Goal: Task Accomplishment & Management: Use online tool/utility

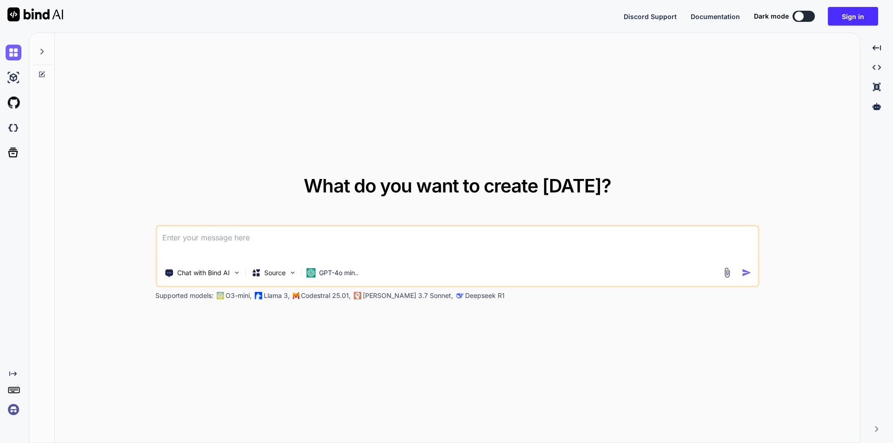
click at [857, 18] on button "Sign in" at bounding box center [853, 16] width 50 height 19
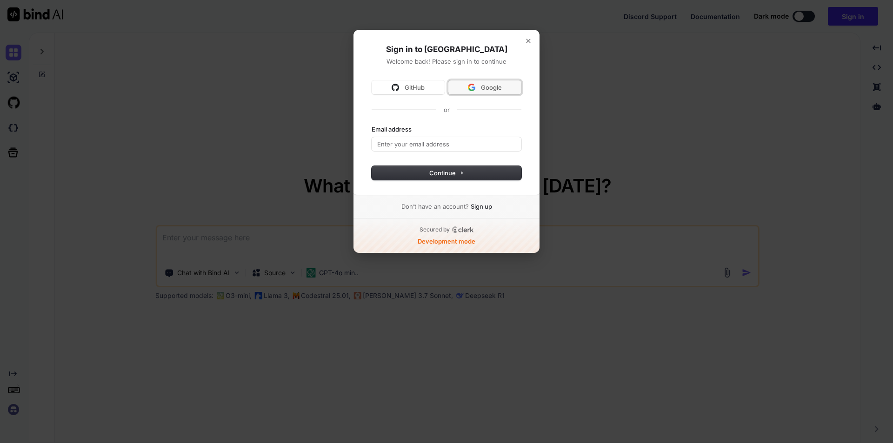
click at [487, 86] on span "Google" at bounding box center [491, 87] width 21 height 8
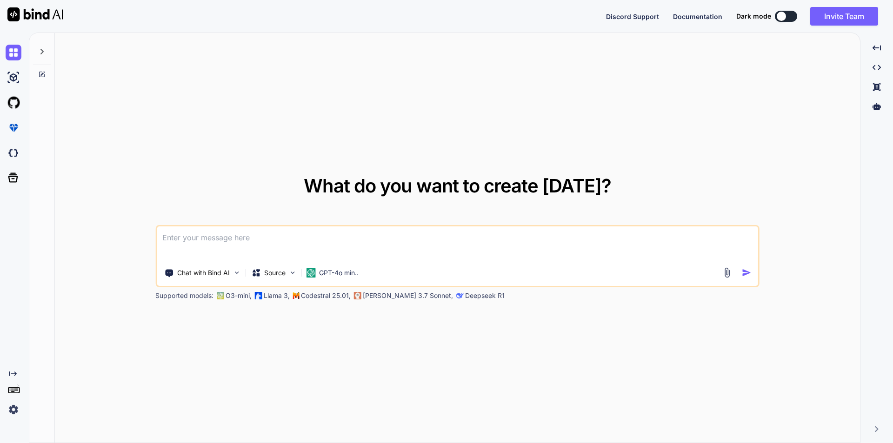
type textarea "x"
click at [13, 406] on img at bounding box center [14, 410] width 16 height 16
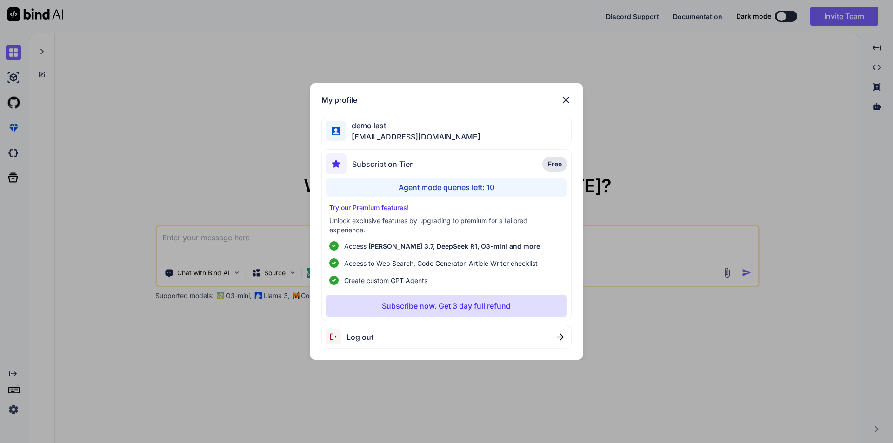
click at [423, 308] on p "Subscribe now. Get 3 day full refund" at bounding box center [446, 305] width 129 height 11
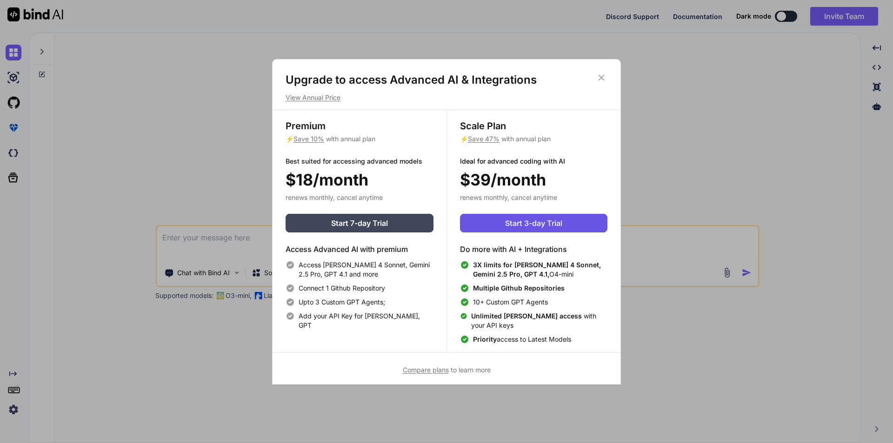
click at [511, 226] on span "Start 3-day Trial" at bounding box center [533, 223] width 57 height 11
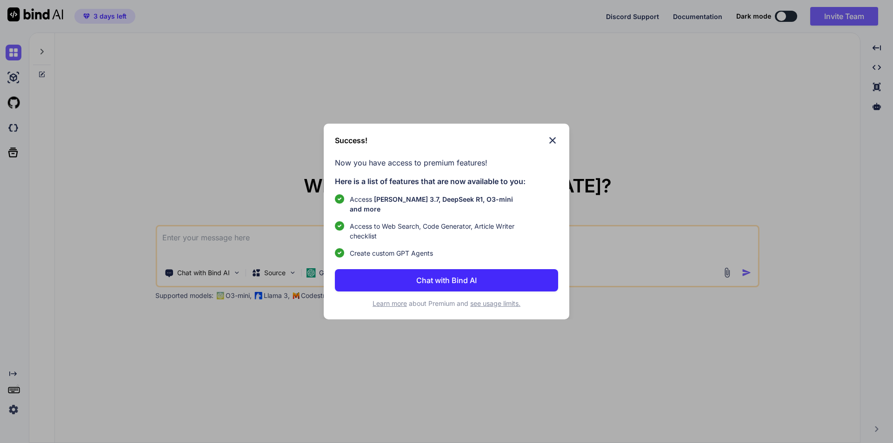
type textarea "x"
click at [10, 128] on div "Success! Now you have access to premium features! Here is a list of features th…" at bounding box center [446, 221] width 893 height 443
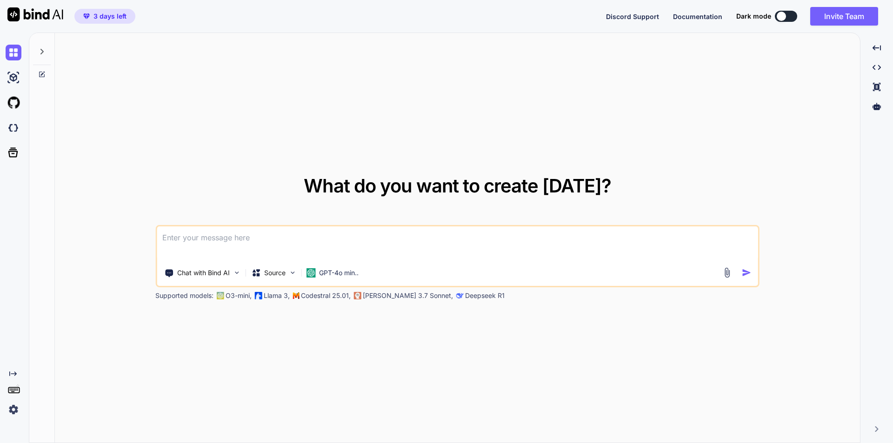
click at [10, 128] on img at bounding box center [14, 128] width 16 height 16
click at [13, 406] on img at bounding box center [14, 410] width 16 height 16
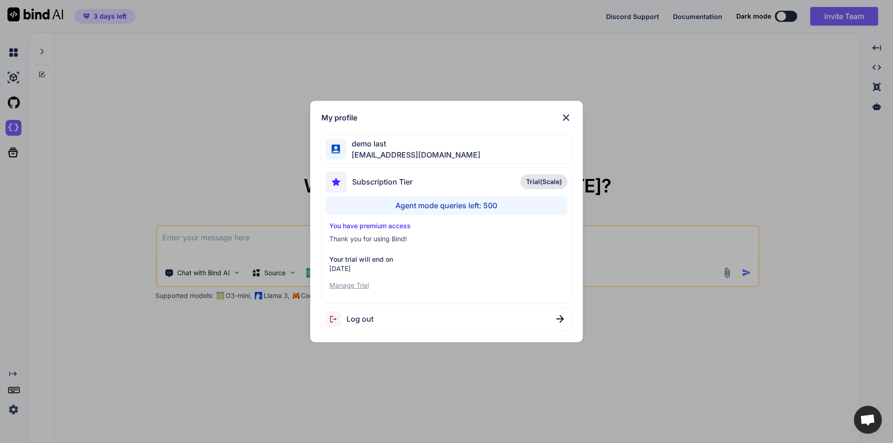
click at [106, 175] on div "My profile demo last raju.shah83786@gmail.com Subscription Tier Trial(Scale) Ag…" at bounding box center [446, 221] width 893 height 443
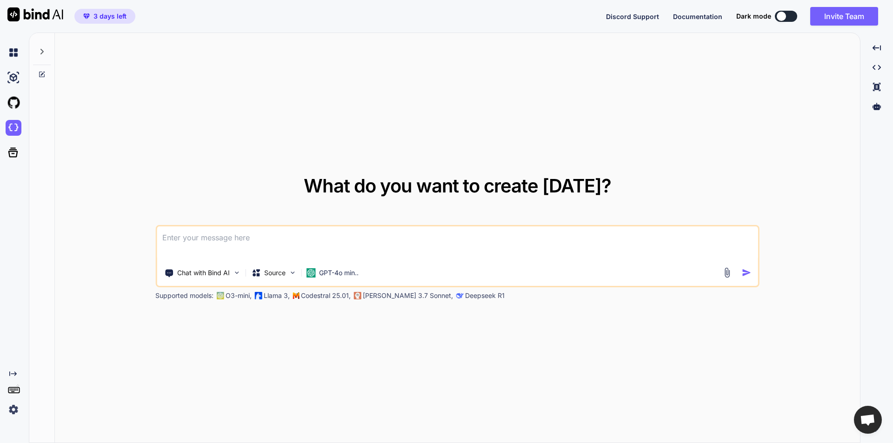
click at [17, 406] on img at bounding box center [14, 410] width 16 height 16
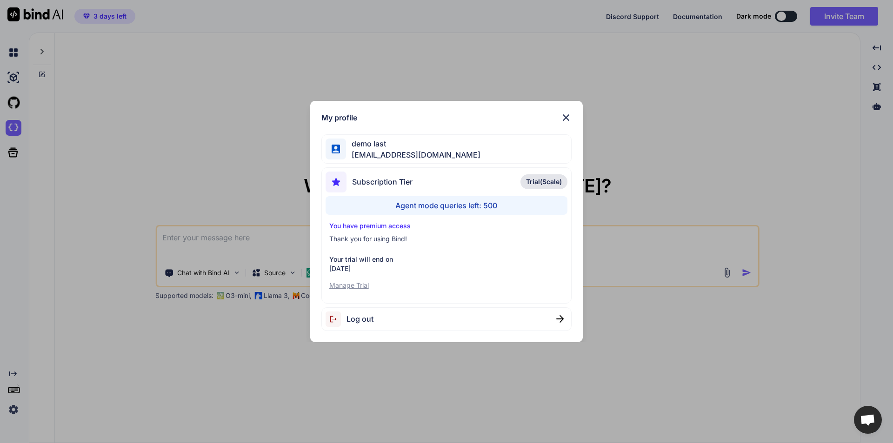
click at [107, 214] on div "My profile demo last raju.shah83786@gmail.com Subscription Tier Trial(Scale) Ag…" at bounding box center [446, 221] width 893 height 443
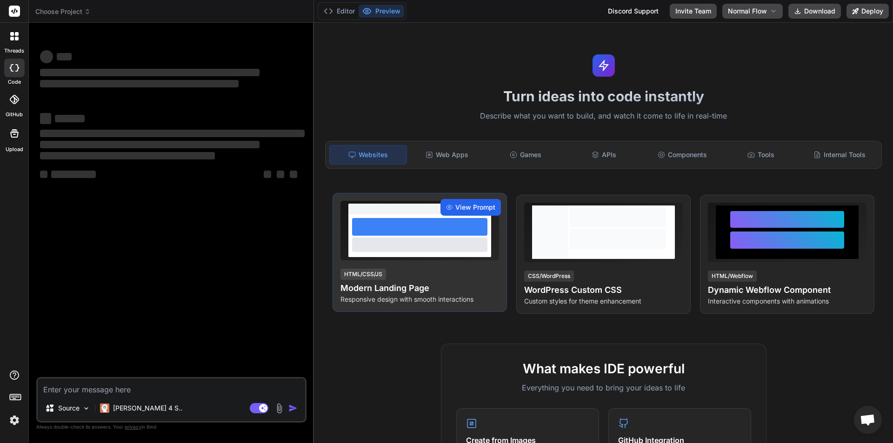
click at [468, 207] on span "View Prompt" at bounding box center [475, 207] width 40 height 9
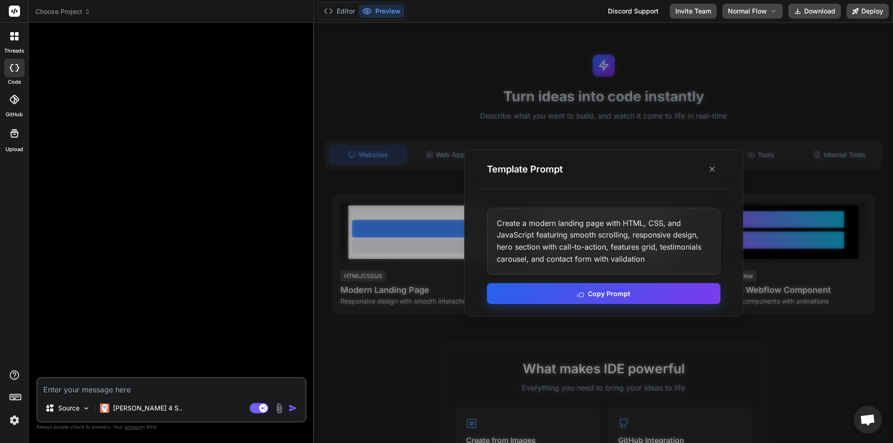
click at [581, 291] on icon at bounding box center [580, 293] width 7 height 7
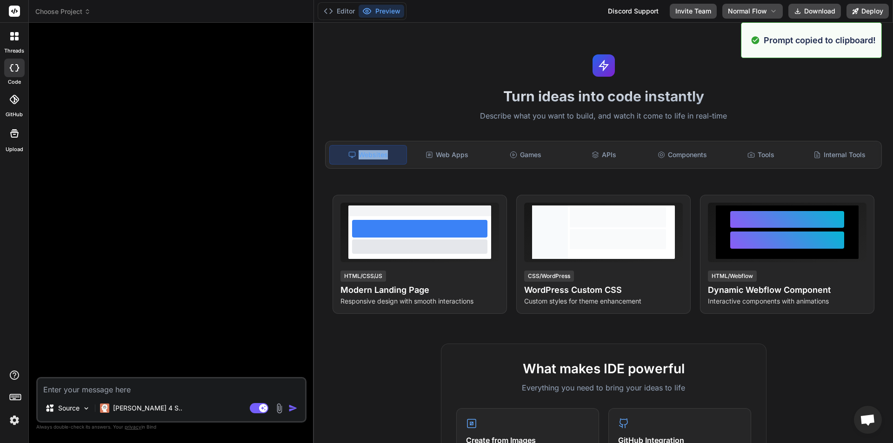
drag, startPoint x: 314, startPoint y: 163, endPoint x: 391, endPoint y: 157, distance: 76.5
click at [391, 157] on div "Turn ideas into code instantly Describe what you want to build, and watch it co…" at bounding box center [603, 233] width 579 height 420
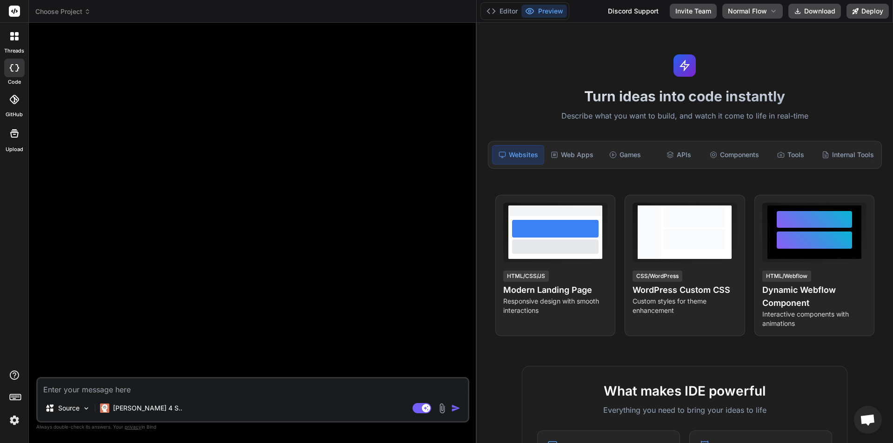
drag, startPoint x: 313, startPoint y: 167, endPoint x: 471, endPoint y: 164, distance: 157.2
click at [471, 164] on div "Bind AI Web Search Created with Pixso. Code Generator Source Claude 4 S.. Agent…" at bounding box center [253, 233] width 448 height 420
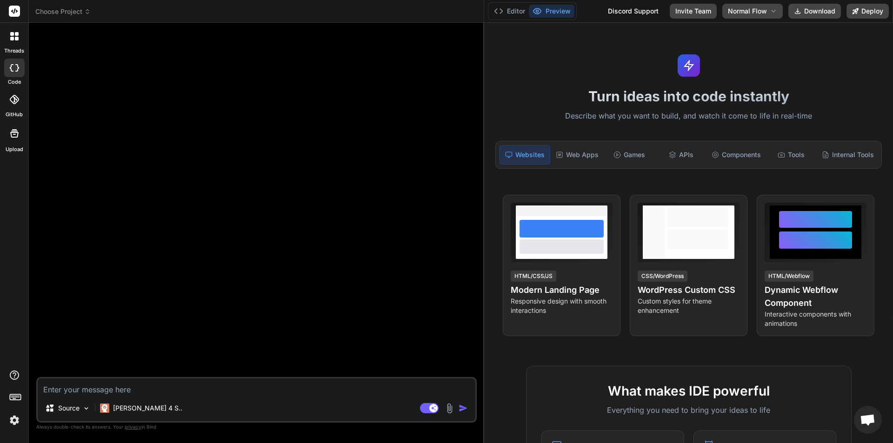
click at [78, 390] on textarea at bounding box center [257, 387] width 438 height 17
paste textarea "Create a modern landing page with HTML, CSS, and JavaScript featuring smooth sc…"
type textarea "x"
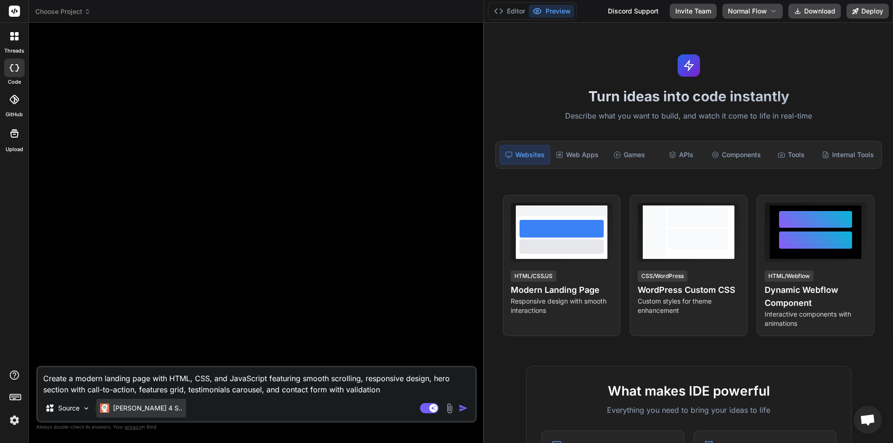
type textarea "Create a modern landing page with HTML, CSS, and JavaScript featuring smooth sc…"
click at [117, 401] on div "[PERSON_NAME] 4 S.." at bounding box center [141, 408] width 90 height 19
click at [118, 403] on div "[PERSON_NAME] 4 S.." at bounding box center [141, 408] width 90 height 19
click at [129, 407] on p "[PERSON_NAME] 4 S.." at bounding box center [147, 408] width 69 height 9
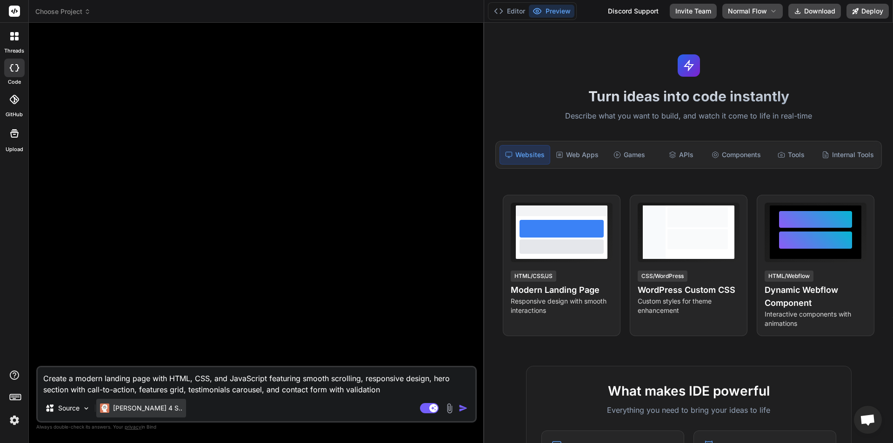
click at [129, 407] on p "[PERSON_NAME] 4 S.." at bounding box center [147, 408] width 69 height 9
click at [464, 406] on img "button" at bounding box center [463, 408] width 9 height 9
type textarea "x"
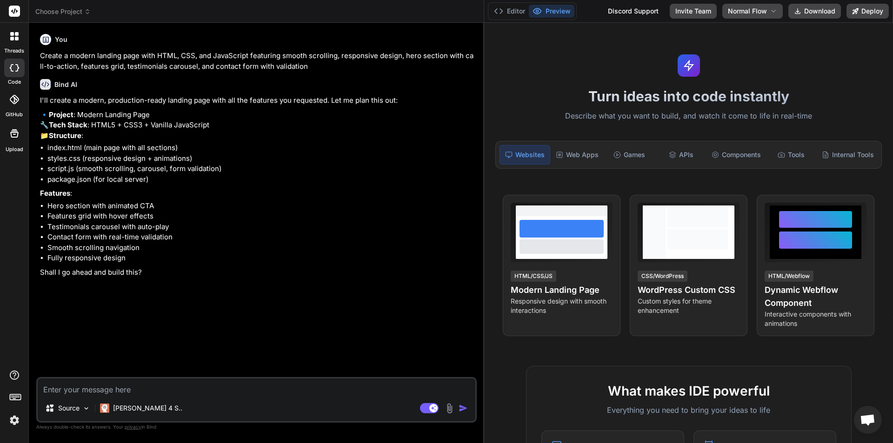
click at [141, 393] on textarea at bounding box center [257, 387] width 438 height 17
type textarea "x"
type textarea "y"
type textarea "x"
type textarea "ye"
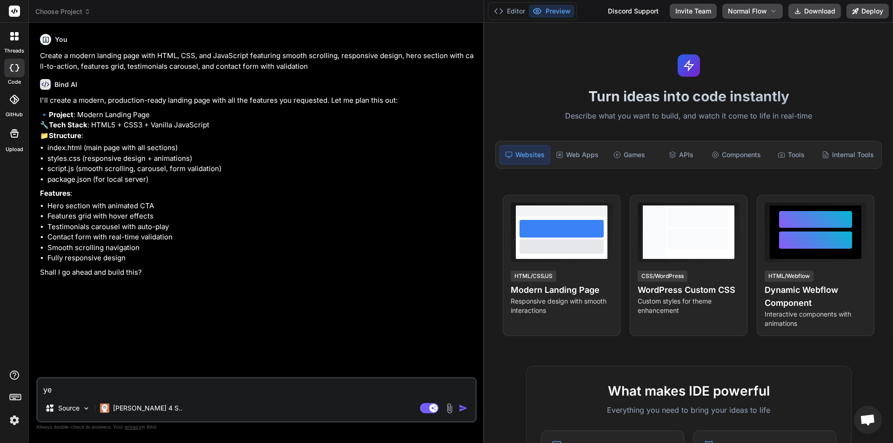
type textarea "x"
type textarea "yes"
click at [463, 408] on img "button" at bounding box center [463, 408] width 9 height 9
type textarea "x"
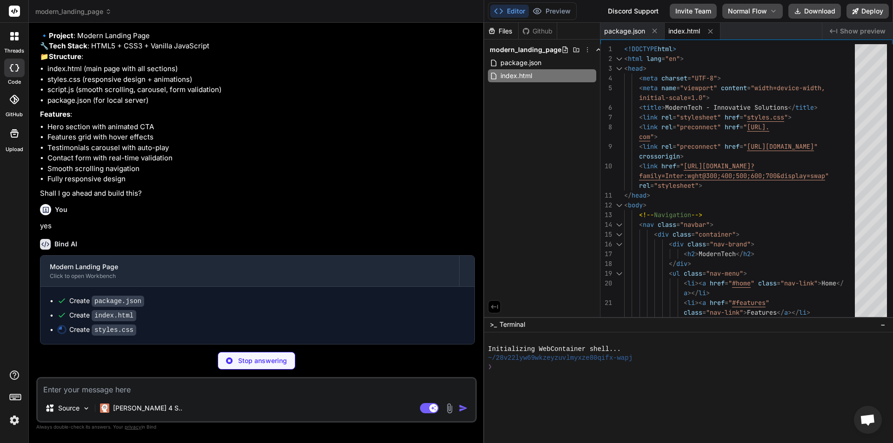
scroll to position [100, 0]
type textarea "x"
type textarea ".feature-card { padding: 1.5rem; } }"
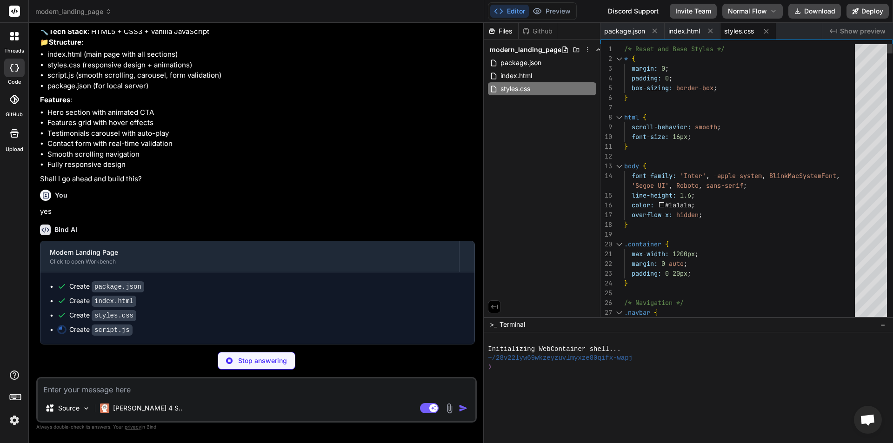
type textarea "x"
type textarea "} }); }); }"
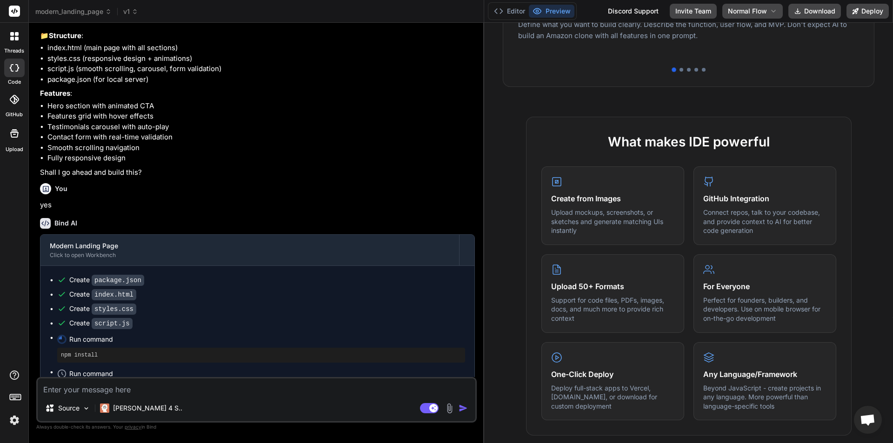
scroll to position [337, 0]
click at [509, 15] on button "Editor" at bounding box center [509, 11] width 39 height 13
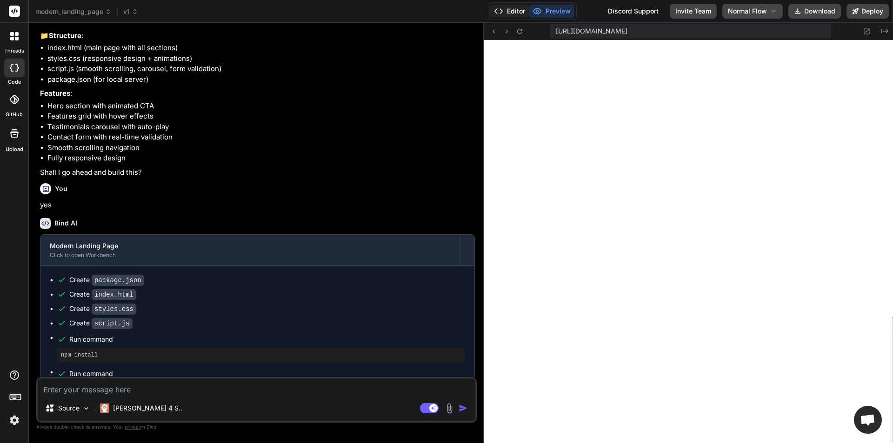
scroll to position [406, 0]
click at [68, 388] on textarea at bounding box center [257, 387] width 438 height 17
type textarea "x"
type textarea "c"
type textarea "x"
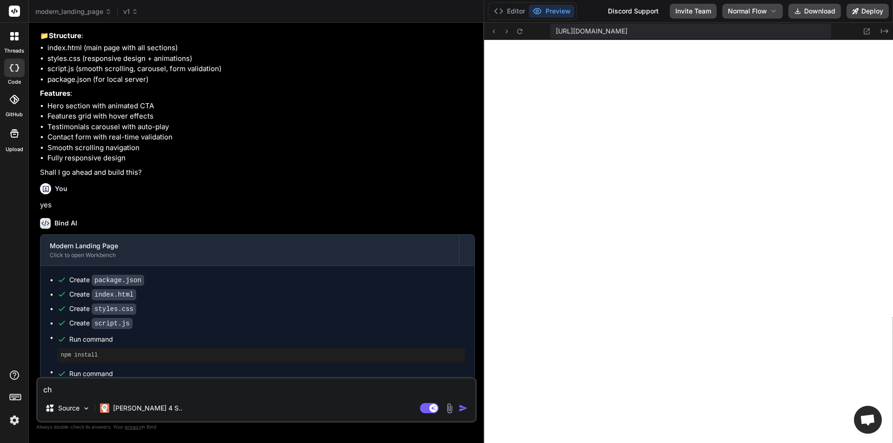
type textarea "cha"
type textarea "x"
type textarea "chan"
type textarea "x"
type textarea "chang"
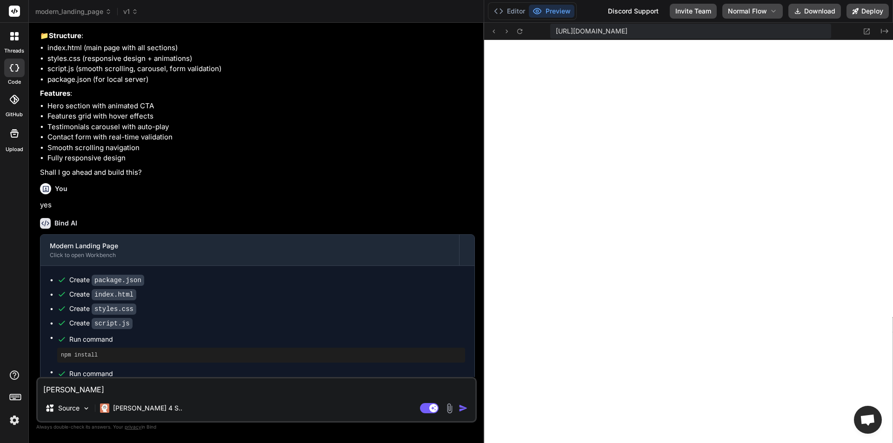
type textarea "x"
type textarea "change"
type textarea "x"
type textarea "change"
type textarea "x"
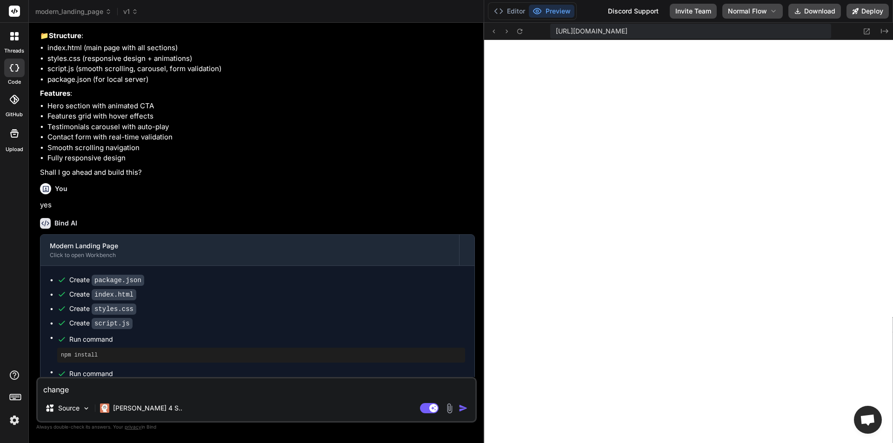
type textarea "change t"
type textarea "x"
type textarea "change th"
type textarea "x"
type textarea "change the"
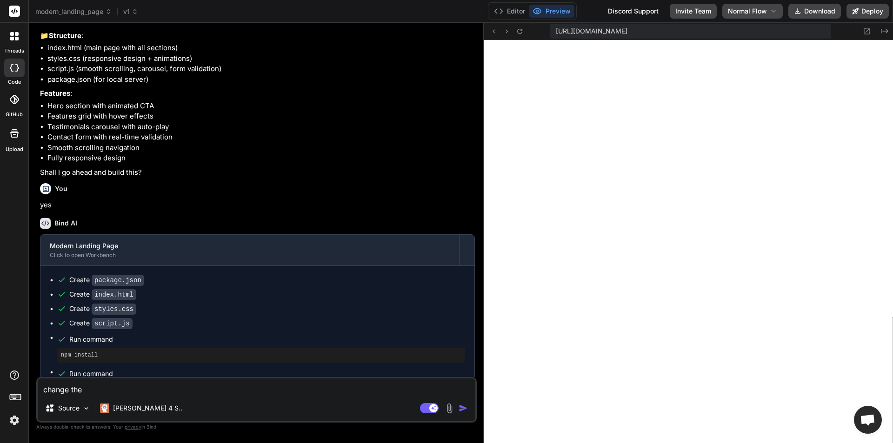
type textarea "x"
type textarea "change the te"
type textarea "x"
type textarea "change the tes"
type textarea "x"
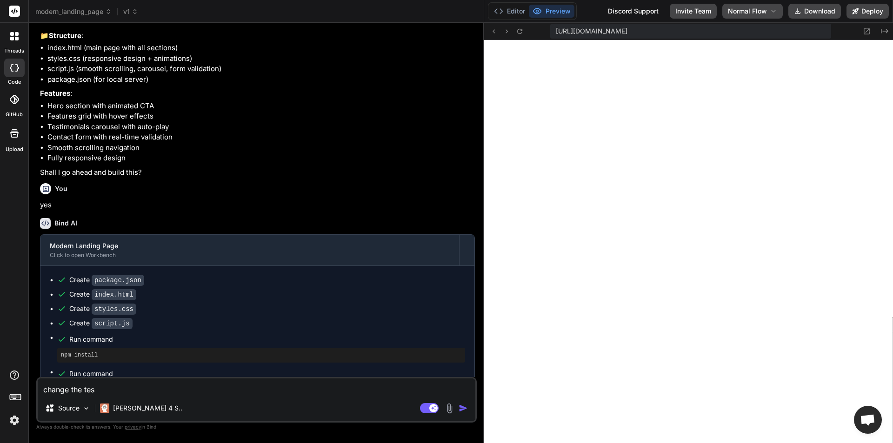
type textarea "change the te"
type textarea "x"
type textarea "change the tex"
type textarea "x"
type textarea "change the text"
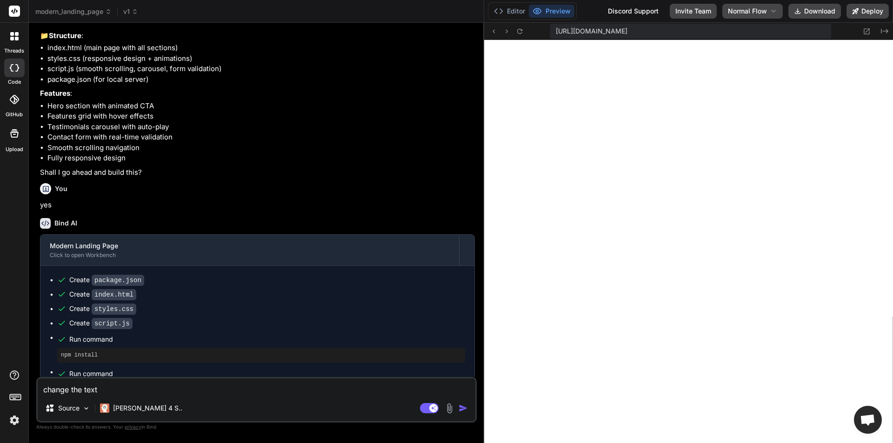
type textarea "x"
type textarea "change the text"
type textarea "x"
type textarea "change the text m"
type textarea "x"
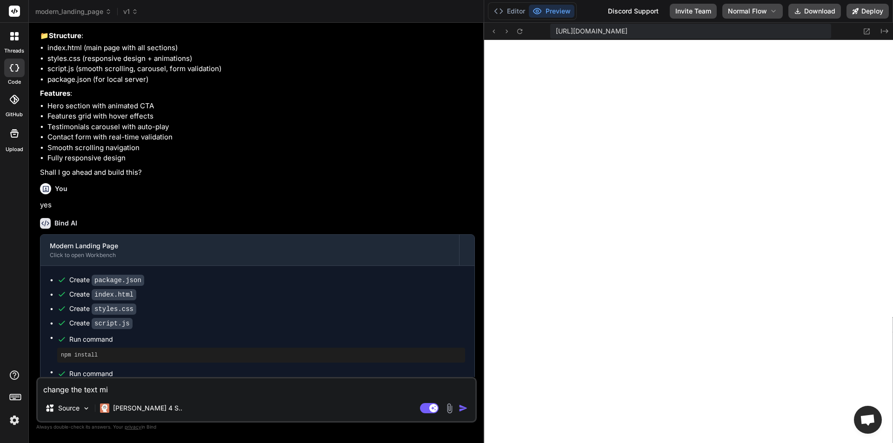
type textarea "change the text mid"
type textarea "x"
type textarea "change the text mi"
type textarea "x"
type textarea "change the text m"
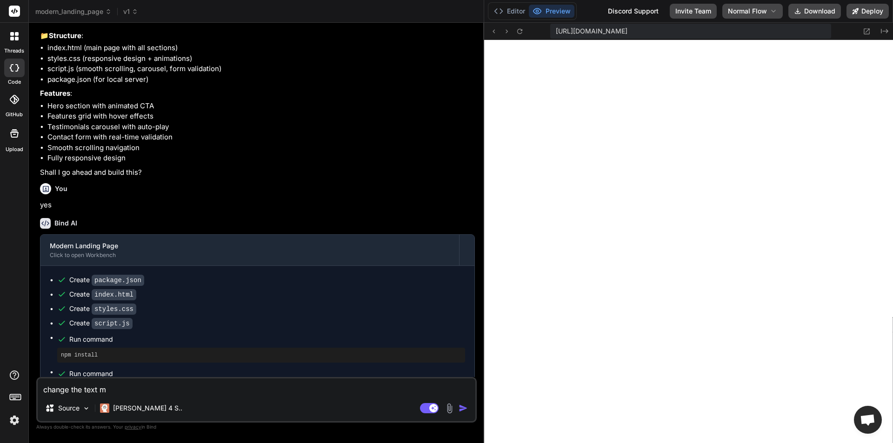
type textarea "x"
type textarea "change the text mod"
type textarea "x"
type textarea "change the text mode"
type textarea "x"
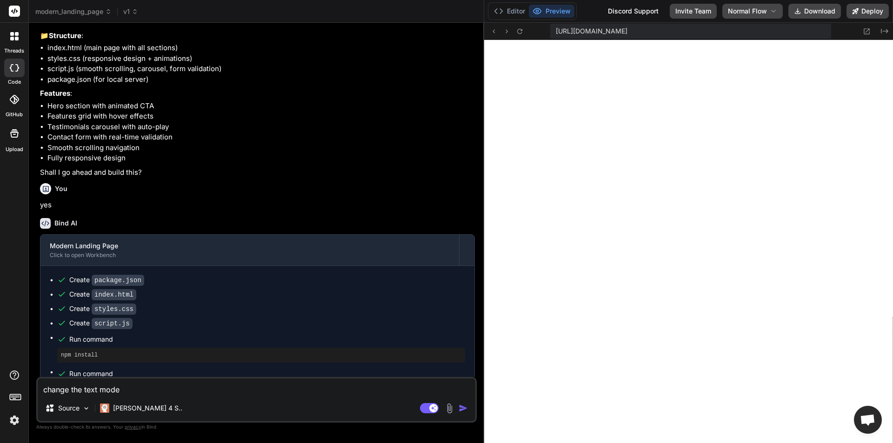
type textarea "change the text moder"
type textarea "x"
type textarea "change the text modert"
type textarea "x"
type textarea "change the text moderte"
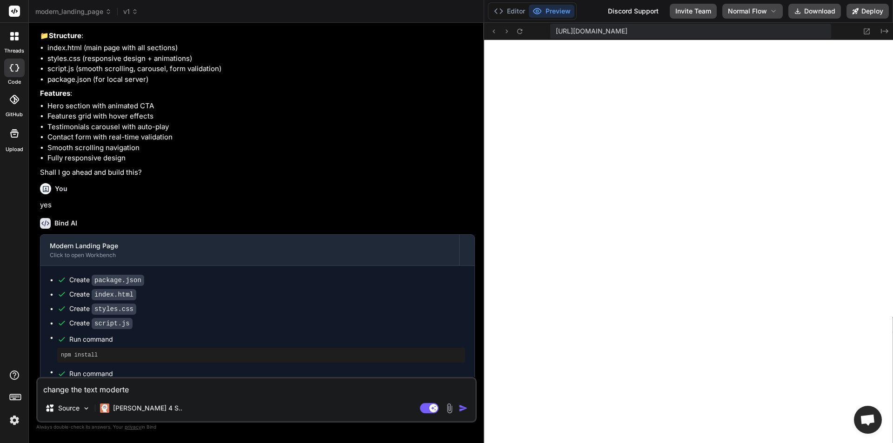
type textarea "x"
type textarea "change the text modertec"
type textarea "x"
type textarea "change the text modertech"
type textarea "x"
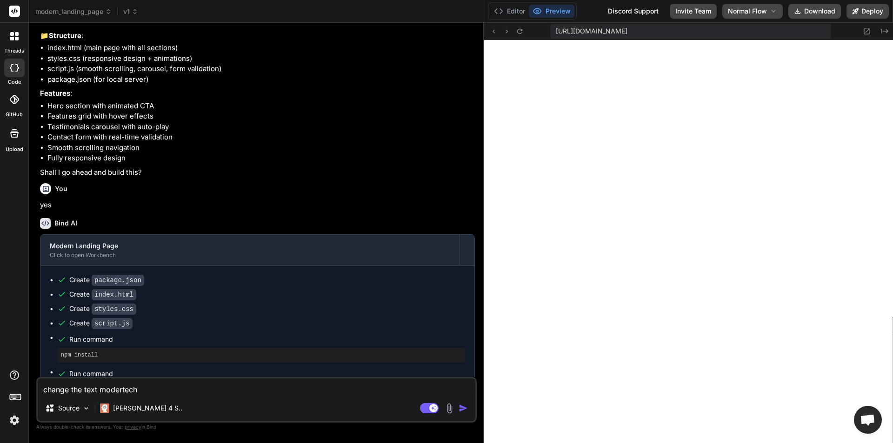
type textarea "change the text modertech"
type textarea "x"
type textarea "change the text modertech t"
type textarea "x"
type textarea "change the text modertech to"
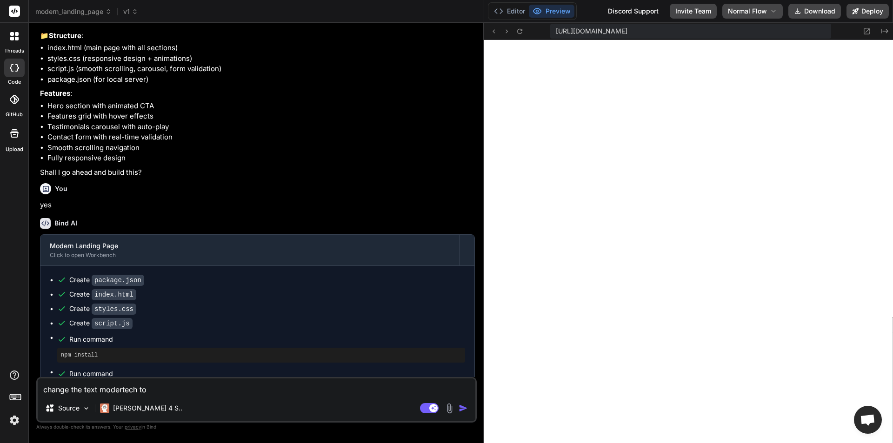
type textarea "x"
type textarea "change the text modertech to"
type textarea "x"
type textarea "change the text modertech to t"
type textarea "x"
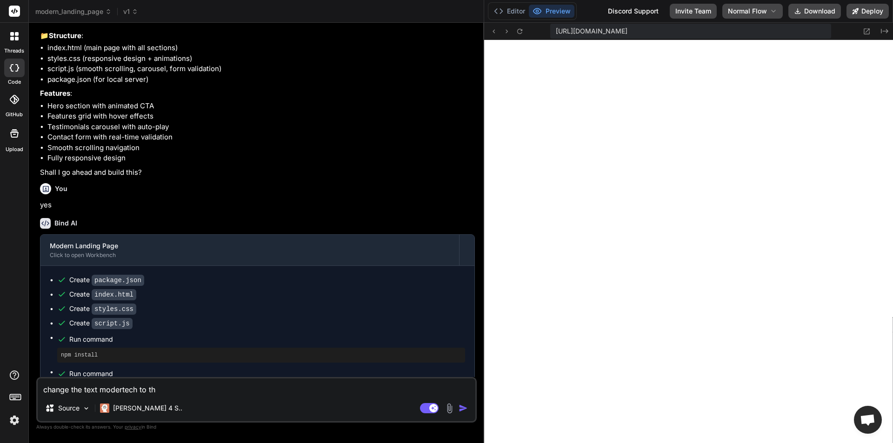
type textarea "change the text modertech to the"
type textarea "x"
type textarea "change the text modertech to the"
type textarea "x"
type textarea "change the text modertech to the n"
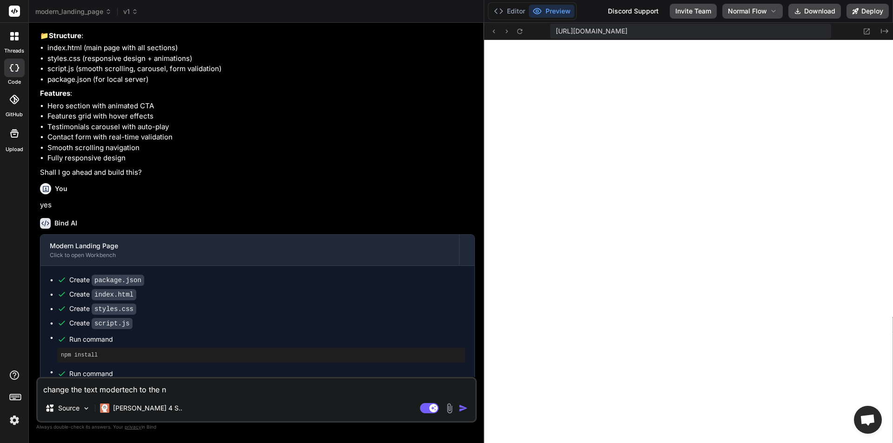
type textarea "x"
type textarea "change the text modertech to the new"
type textarea "x"
type textarea "change the text modertech to the newt"
type textarea "x"
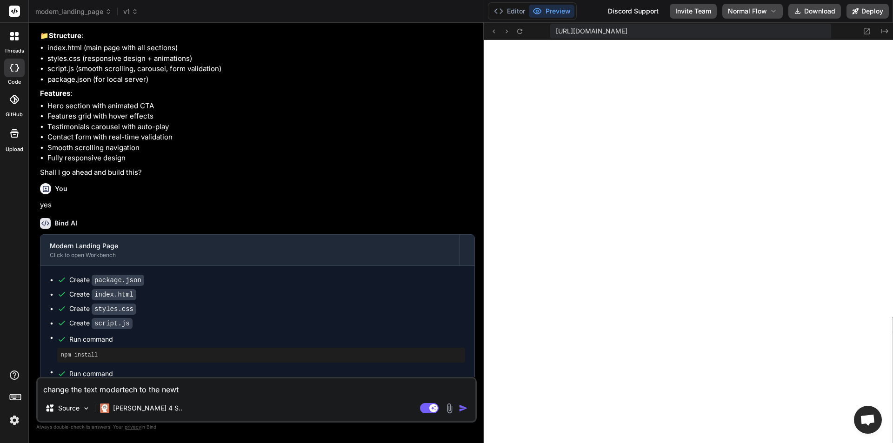
type textarea "change the text modertech to the newth"
type textarea "x"
type textarea "change the text modertech to the newthi"
type textarea "x"
type textarea "change the text modertech to the newthig"
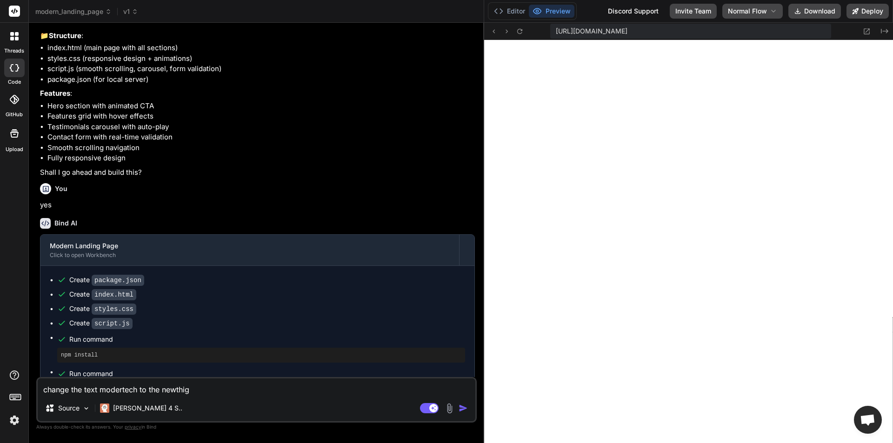
type textarea "x"
type textarea "change the text modertech to the newthigns"
type textarea "x"
type textarea "change the text modertech to the newthigns"
click at [460, 409] on img "button" at bounding box center [463, 408] width 9 height 9
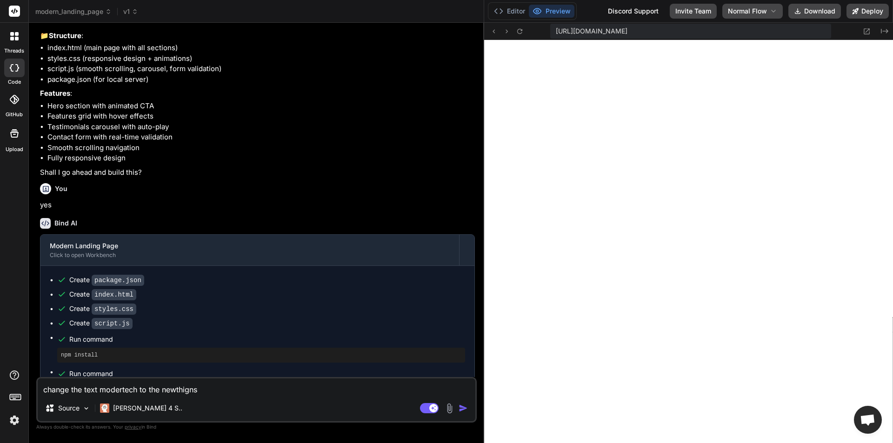
type textarea "x"
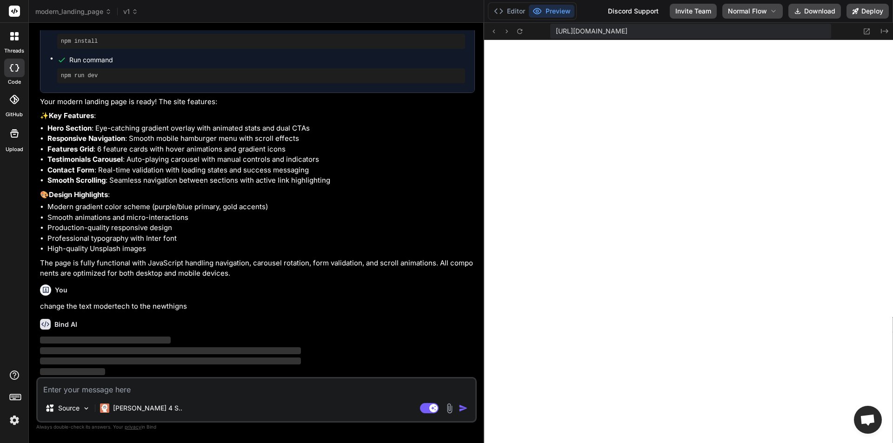
scroll to position [435, 0]
click at [134, 13] on icon at bounding box center [135, 11] width 7 height 7
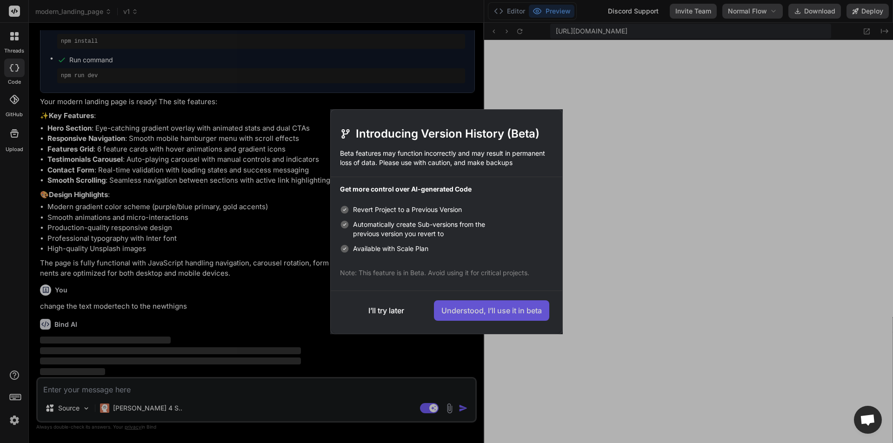
click at [485, 313] on button "Understood, I’ll use it in beta" at bounding box center [491, 310] width 115 height 20
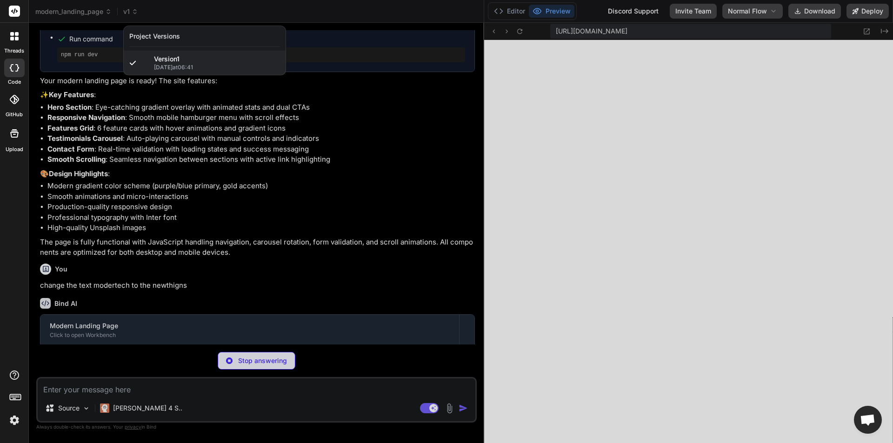
click at [192, 127] on div at bounding box center [446, 221] width 893 height 443
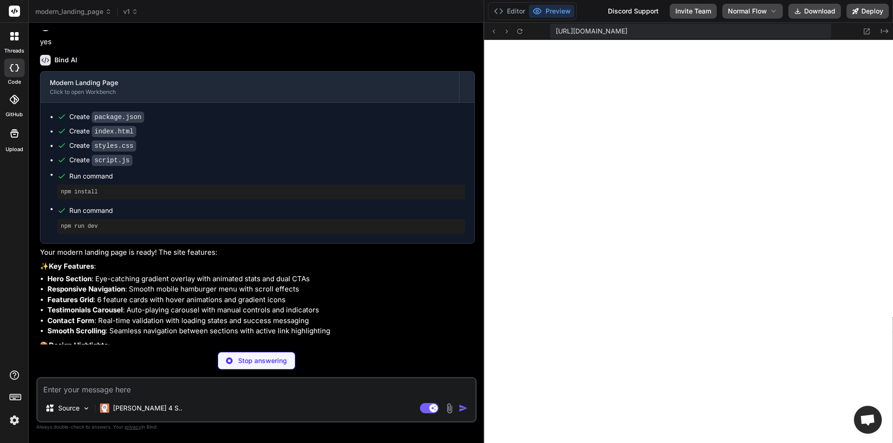
scroll to position [486, 0]
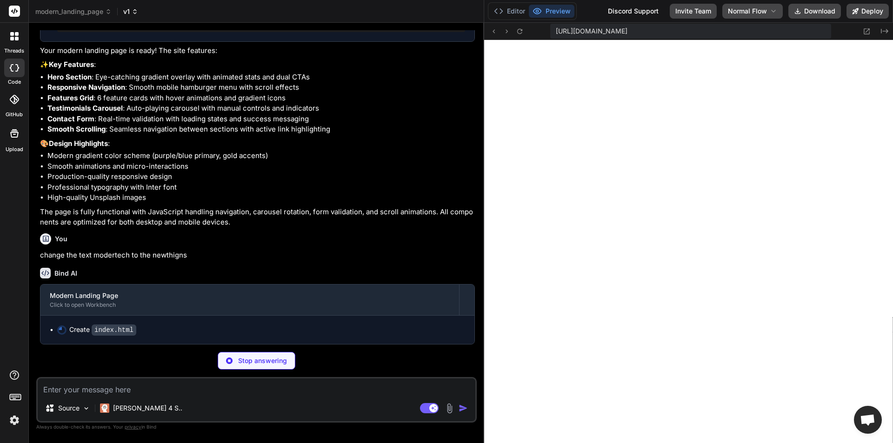
click at [135, 13] on icon at bounding box center [135, 11] width 7 height 7
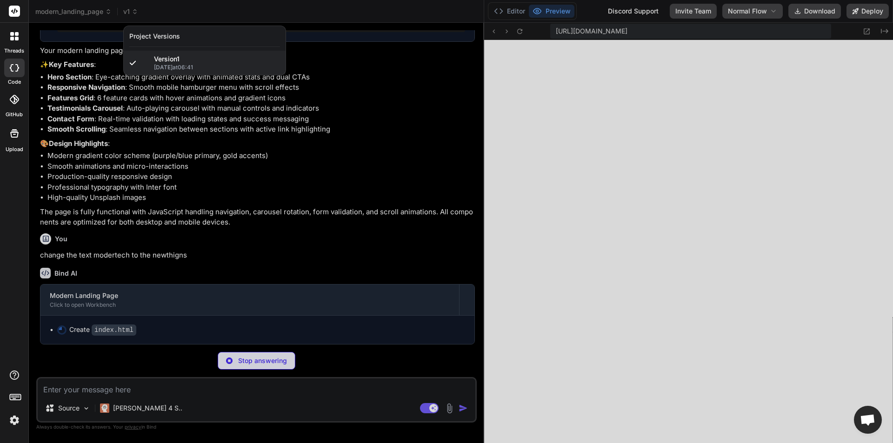
type textarea "x"
type textarea "</html>"
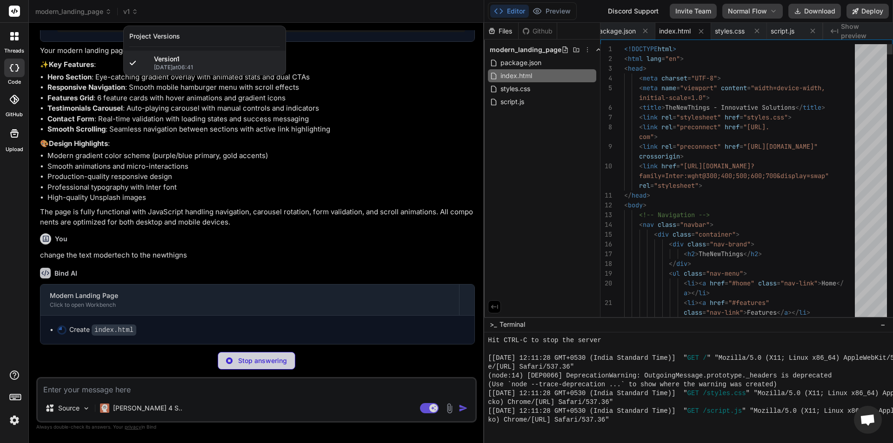
click at [426, 21] on div at bounding box center [446, 221] width 893 height 443
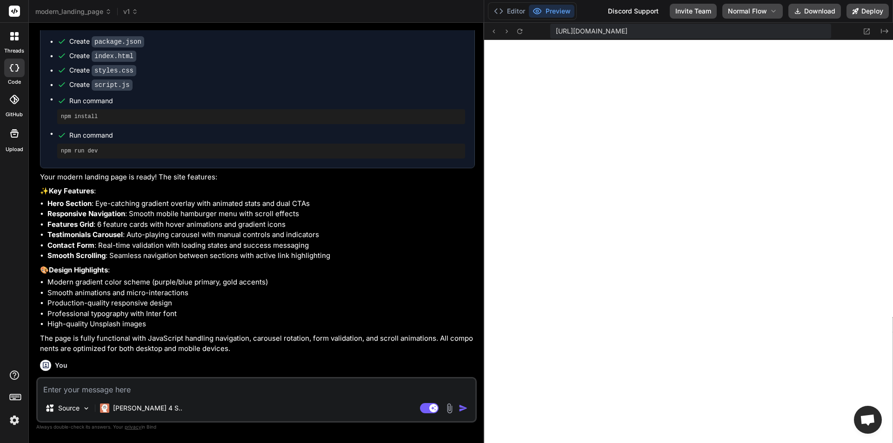
scroll to position [296, 0]
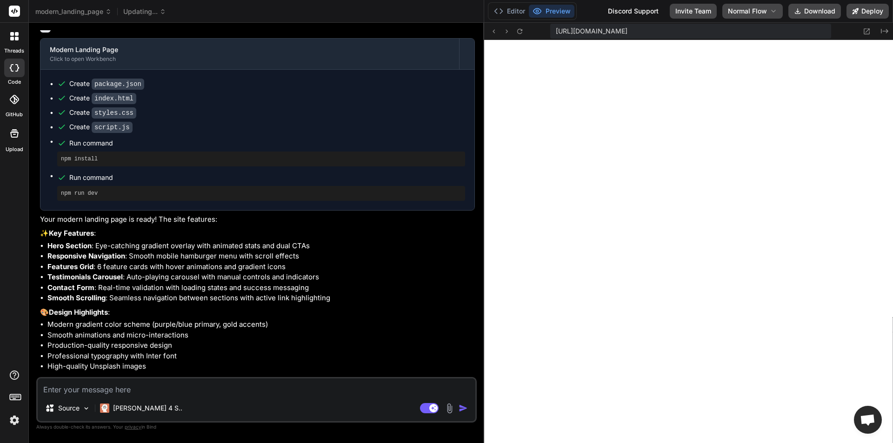
type textarea "x"
click at [131, 384] on textarea at bounding box center [257, 387] width 438 height 17
type textarea "g"
type textarea "x"
type textarea "gfh"
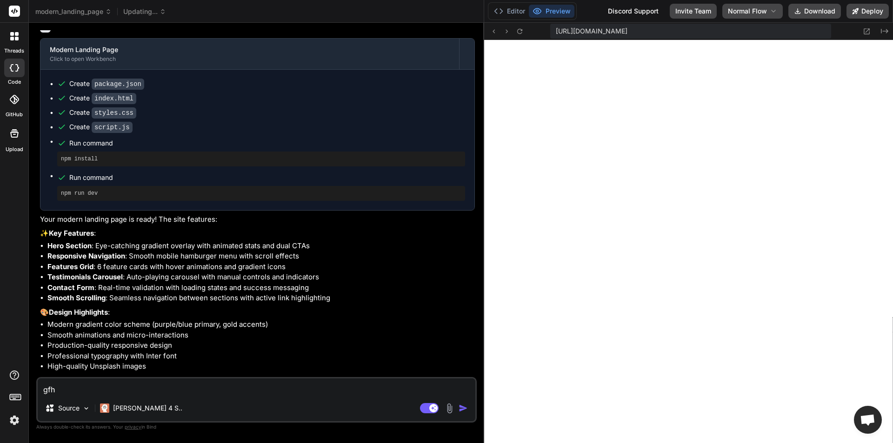
type textarea "x"
type textarea "gfhg"
type textarea "x"
type textarea "gfhgf"
type textarea "x"
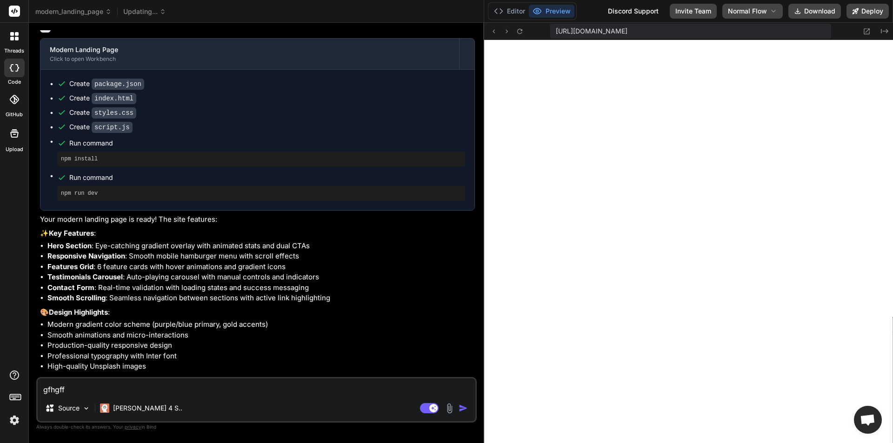
type textarea "gfhgffh"
type textarea "x"
type textarea "gfhgffhj"
click at [460, 408] on img "button" at bounding box center [463, 408] width 9 height 9
type textarea "x"
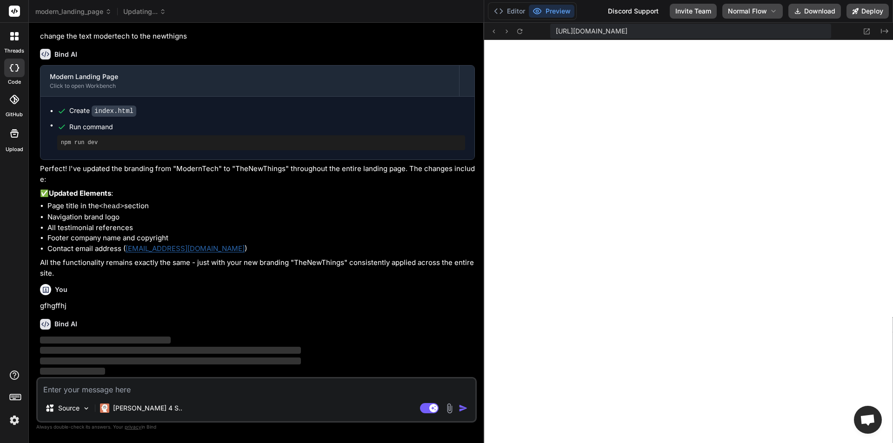
scroll to position [705, 0]
click at [136, 13] on icon at bounding box center [136, 13] width 3 height 1
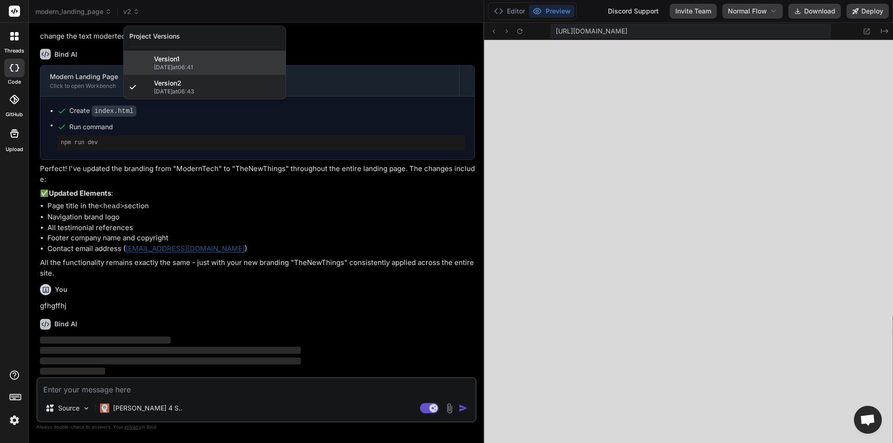
click at [166, 62] on span "Version 1" at bounding box center [167, 58] width 26 height 9
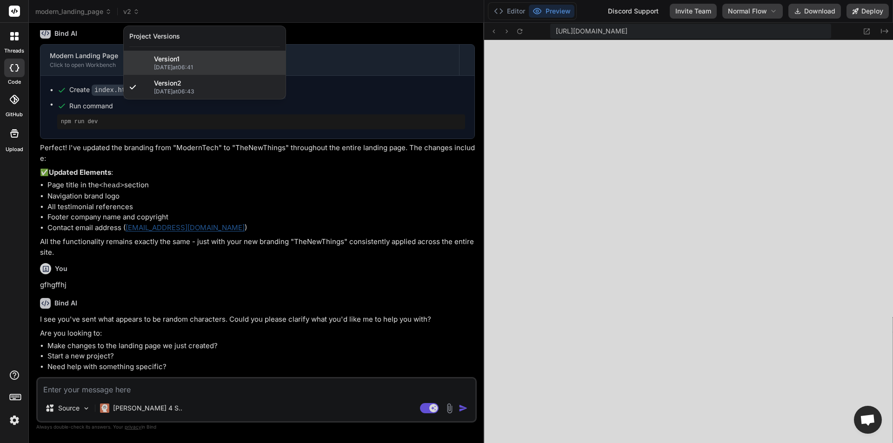
click at [166, 62] on span "Version 1" at bounding box center [167, 58] width 26 height 9
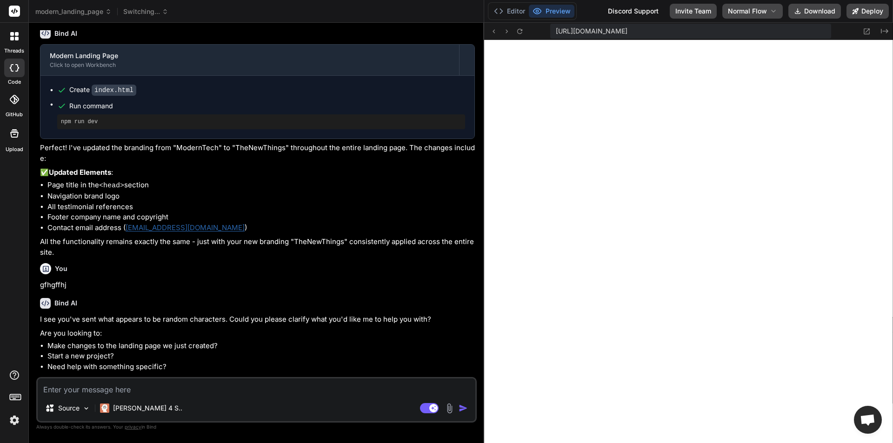
click at [124, 387] on textarea at bounding box center [257, 387] width 438 height 17
type textarea "x"
type textarea "h"
type textarea "x"
type textarea "hjs"
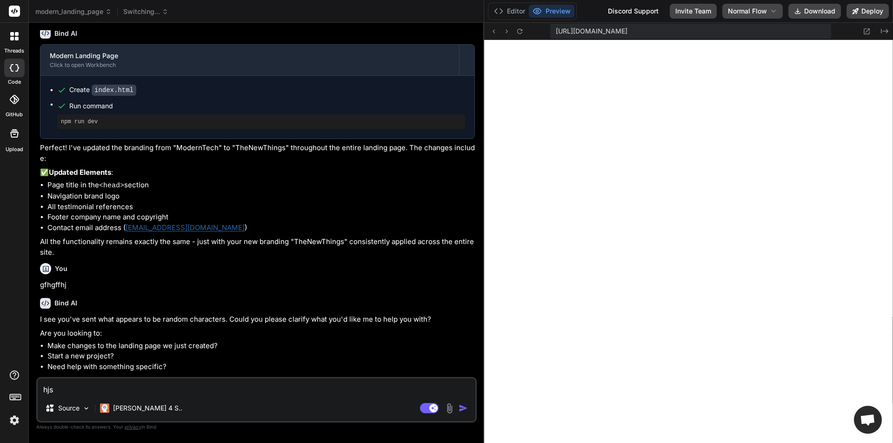
type textarea "x"
type textarea "hjsa"
type textarea "x"
type textarea "hjsagh"
type textarea "x"
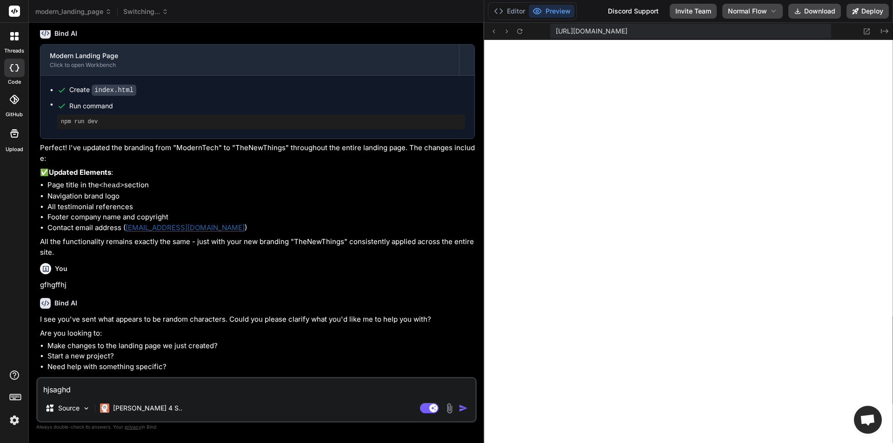
type textarea "hjsaghdj"
type textarea "x"
type textarea "hjsaghdjas"
type textarea "x"
type textarea "hjsaghdjasd"
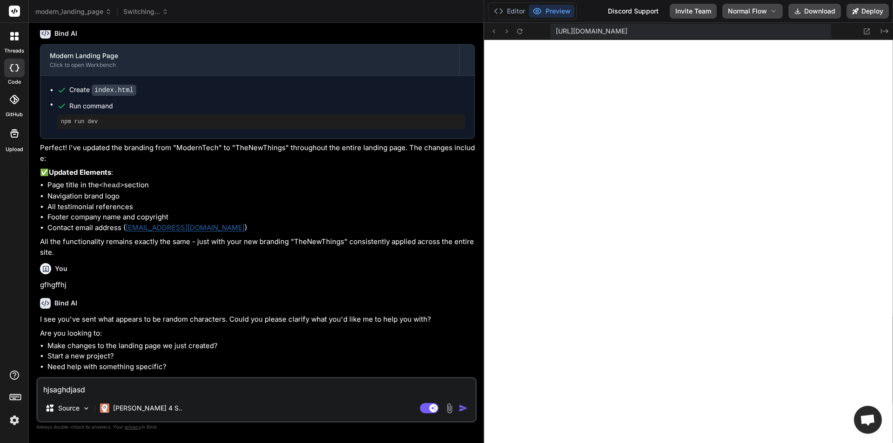
click at [464, 410] on img "button" at bounding box center [463, 408] width 9 height 9
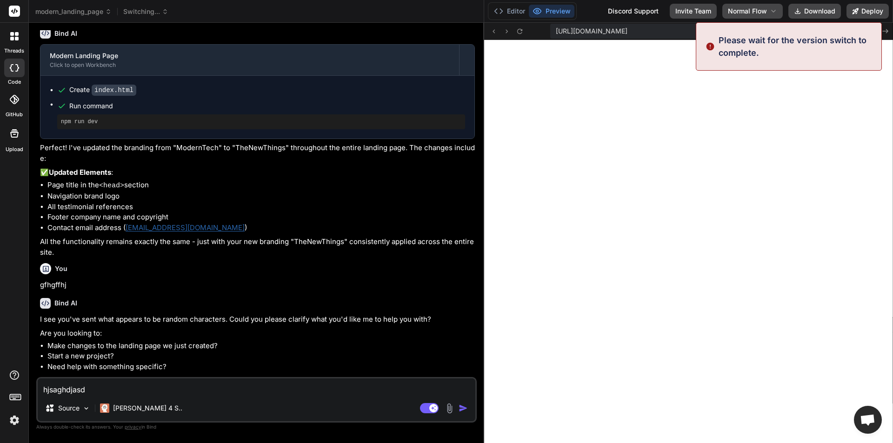
click at [464, 410] on img "button" at bounding box center [463, 408] width 9 height 9
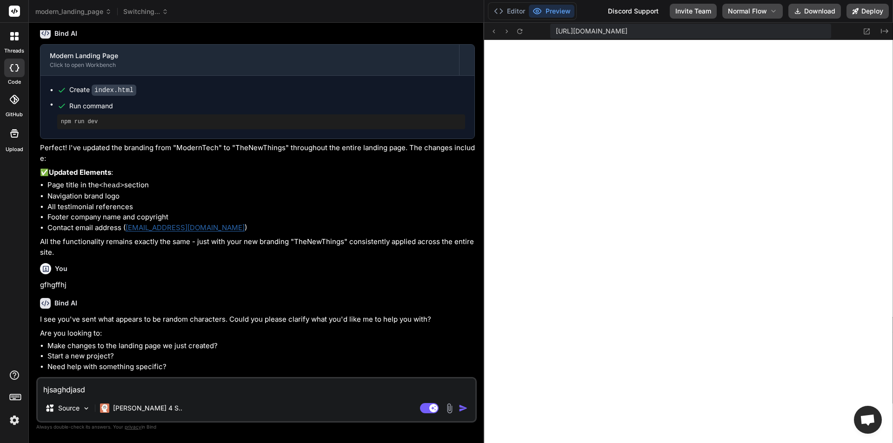
click at [464, 410] on img "button" at bounding box center [463, 408] width 9 height 9
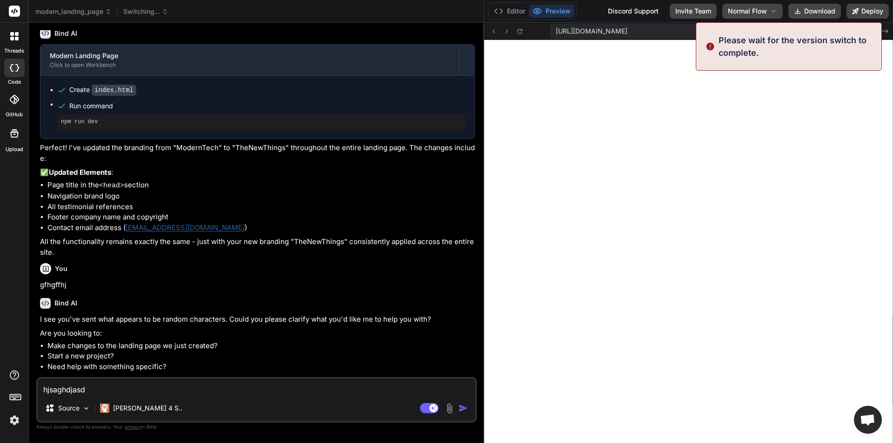
click at [464, 410] on img "button" at bounding box center [463, 408] width 9 height 9
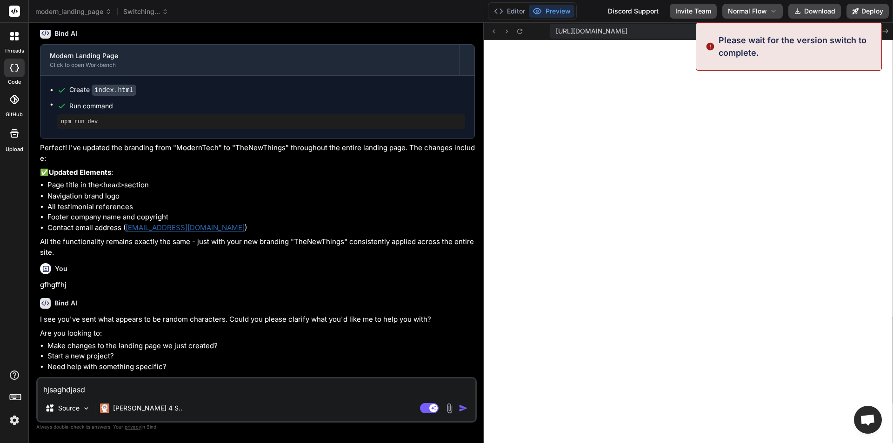
click at [464, 410] on img "button" at bounding box center [463, 408] width 9 height 9
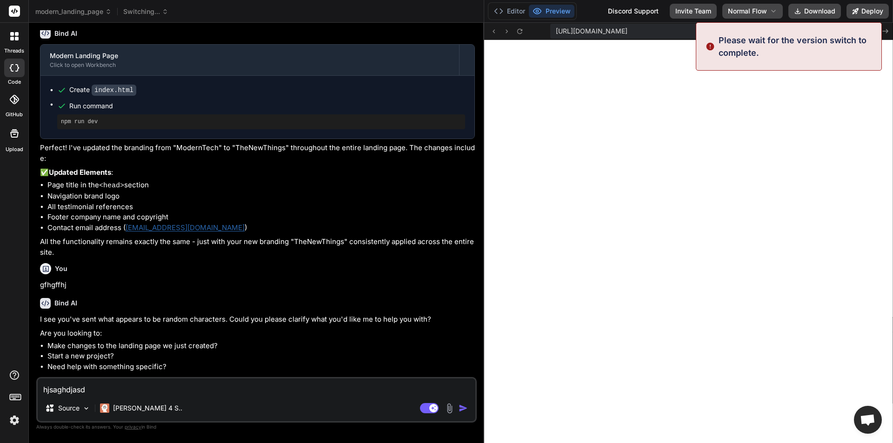
type textarea "x"
click at [464, 410] on img "button" at bounding box center [463, 408] width 9 height 9
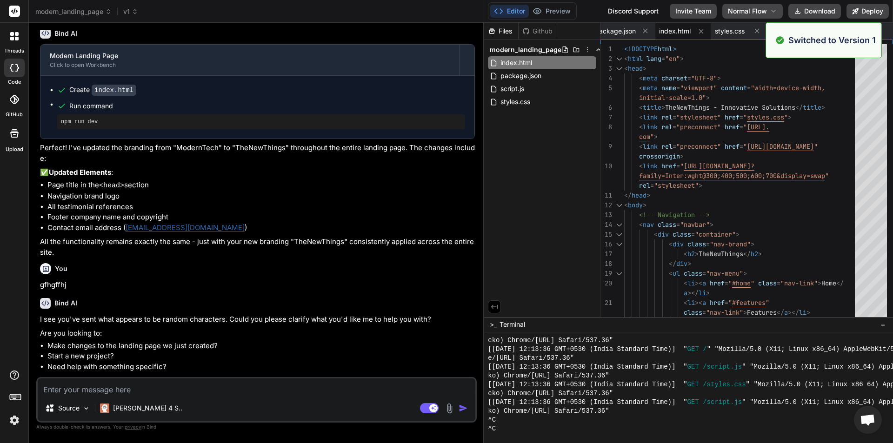
scroll to position [848, 0]
click at [464, 410] on img "button" at bounding box center [463, 408] width 9 height 9
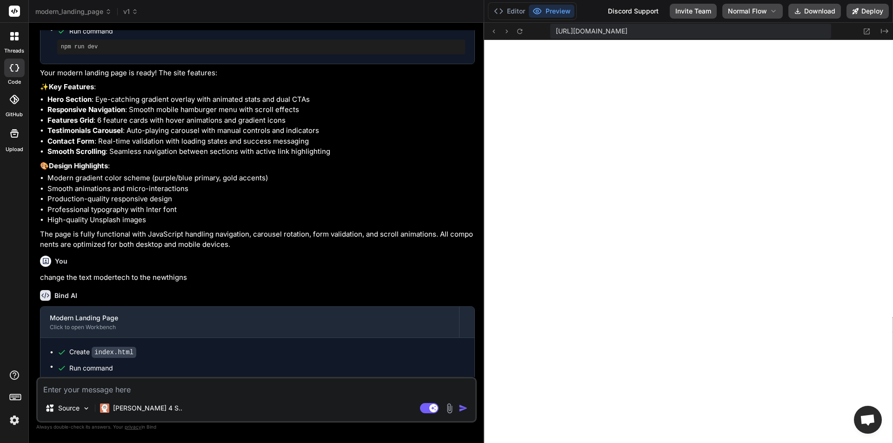
scroll to position [897, 0]
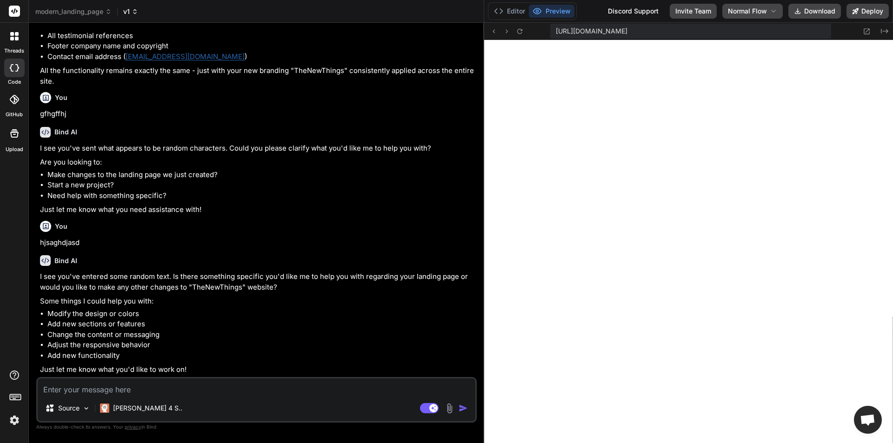
click at [138, 12] on icon at bounding box center [135, 11] width 8 height 8
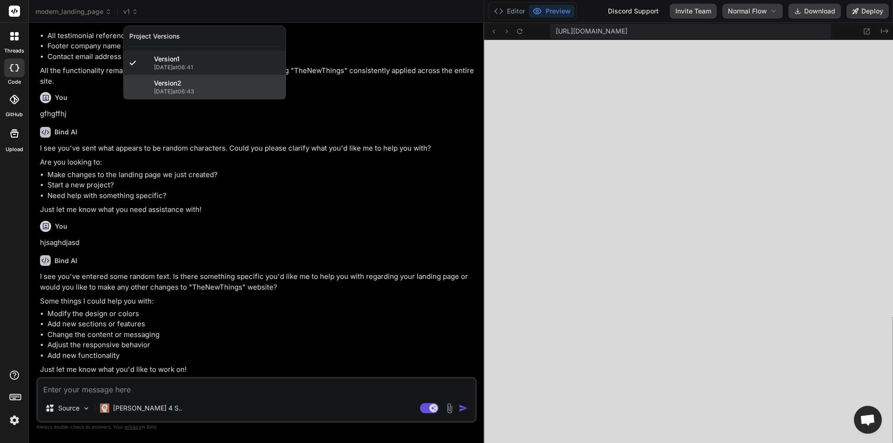
click at [187, 80] on div "Version 2" at bounding box center [217, 83] width 126 height 9
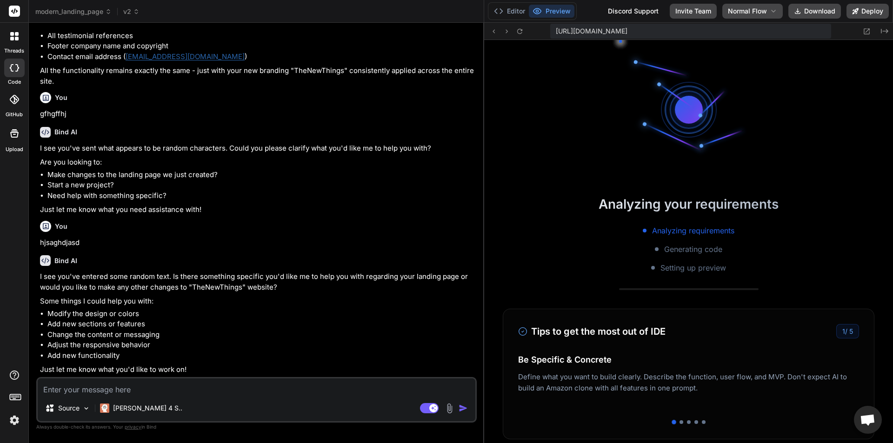
scroll to position [1723, 0]
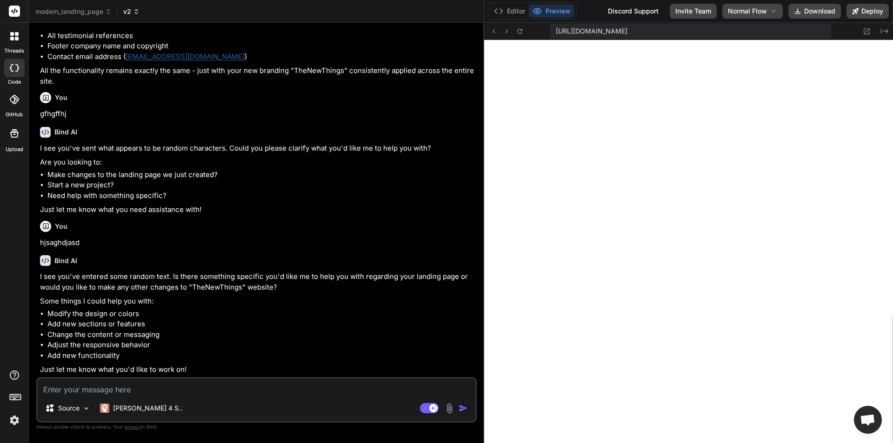
click at [137, 13] on icon at bounding box center [135, 13] width 3 height 2
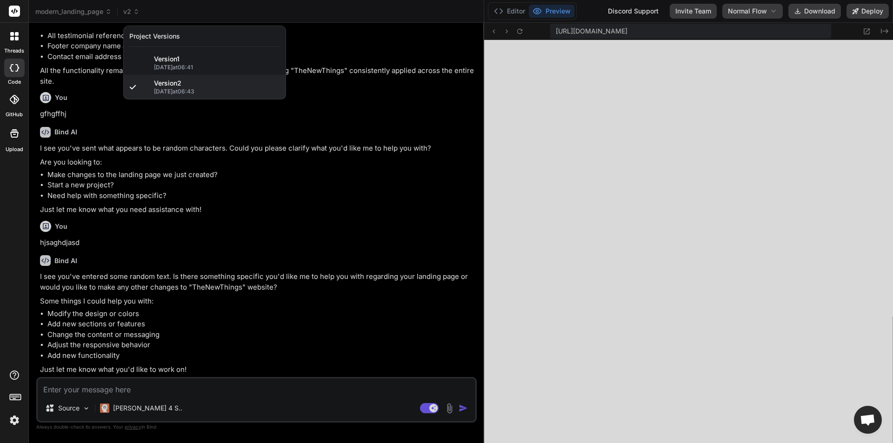
click at [252, 133] on div at bounding box center [446, 221] width 893 height 443
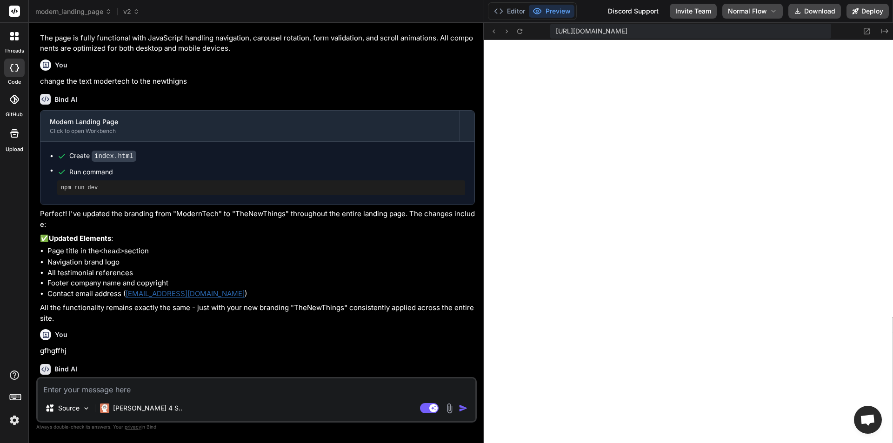
scroll to position [897, 0]
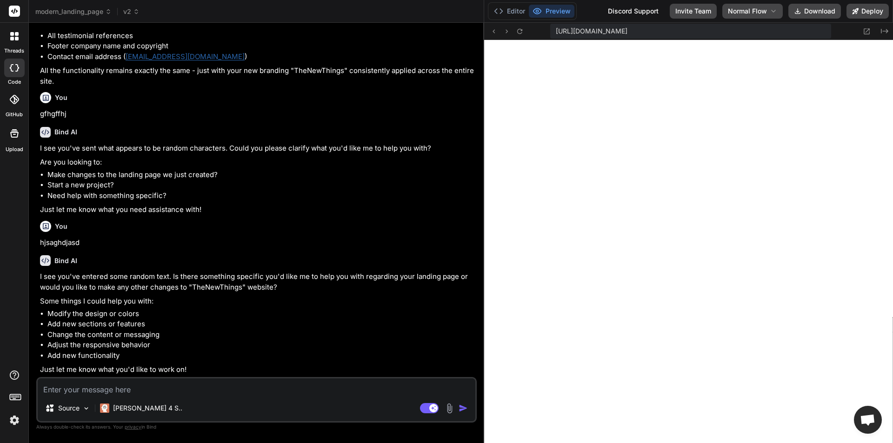
click at [56, 245] on p "hjsaghdjasd" at bounding box center [257, 243] width 435 height 11
click at [70, 389] on textarea at bounding box center [257, 387] width 438 height 17
type textarea "x"
type textarea "c"
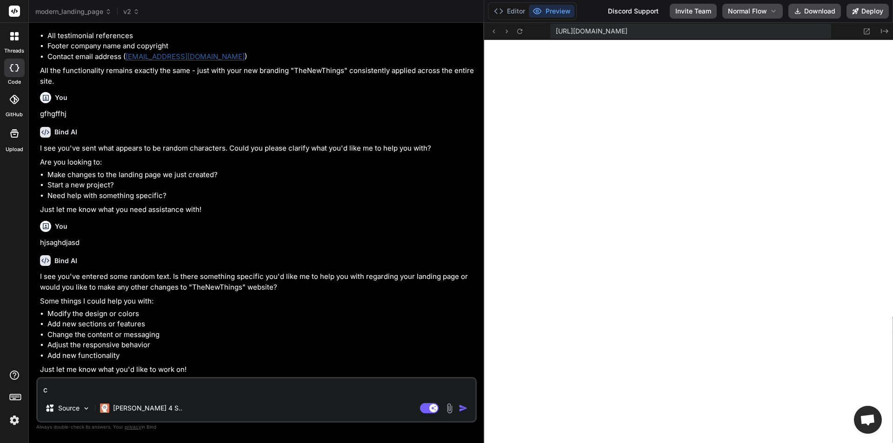
type textarea "x"
type textarea "ch"
type textarea "x"
type textarea "cha"
type textarea "x"
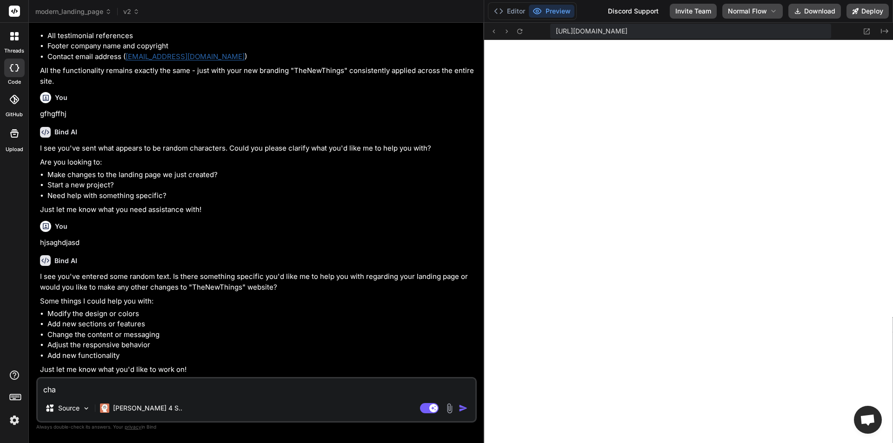
type textarea "chan"
type textarea "x"
type textarea "[PERSON_NAME]"
type textarea "x"
type textarea "change"
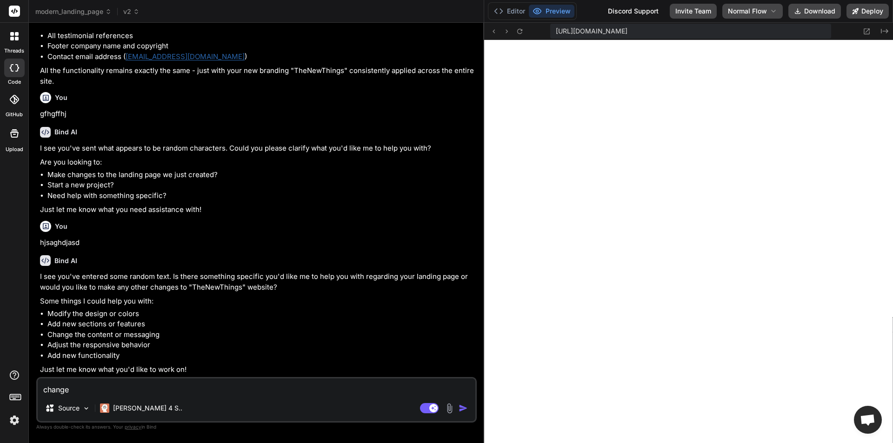
type textarea "x"
type textarea "change"
type textarea "x"
type textarea "change th"
type textarea "x"
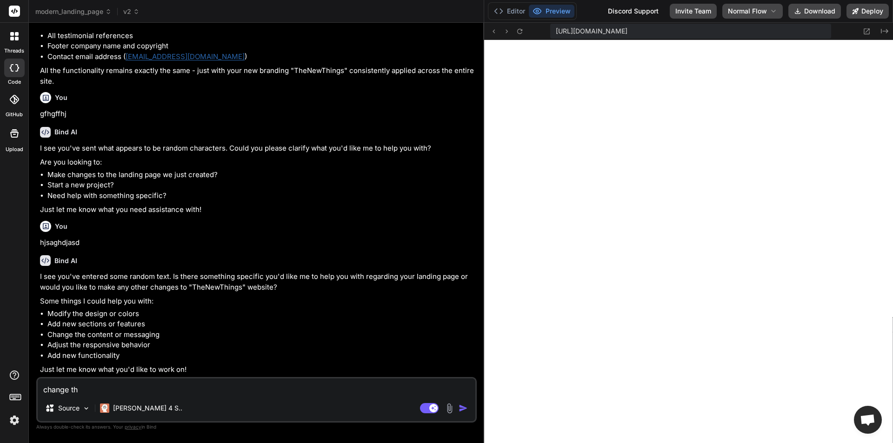
type textarea "change the"
type textarea "x"
type textarea "change the"
type textarea "x"
type textarea "change the t"
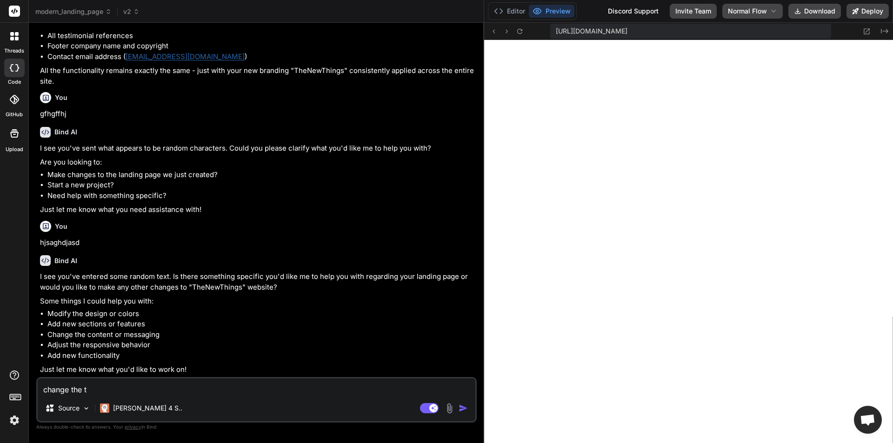
type textarea "x"
type textarea "change the te"
type textarea "x"
type textarea "change the tex"
type textarea "x"
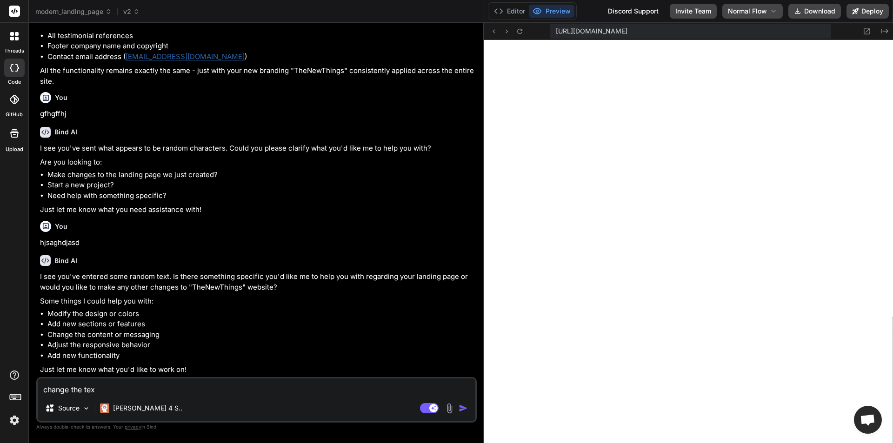
type textarea "change the text"
type textarea "x"
type textarea "change the text"
type textarea "x"
type textarea "change the text T"
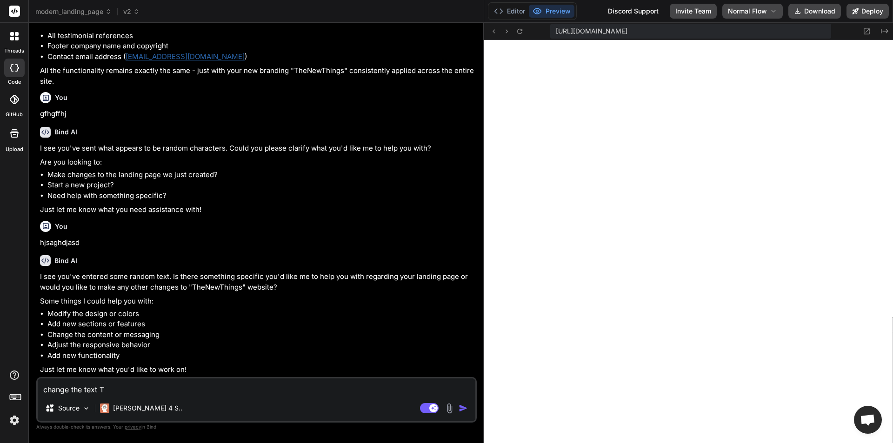
type textarea "x"
type textarea "change the text TH"
type textarea "x"
type textarea "change the text THE"
type textarea "x"
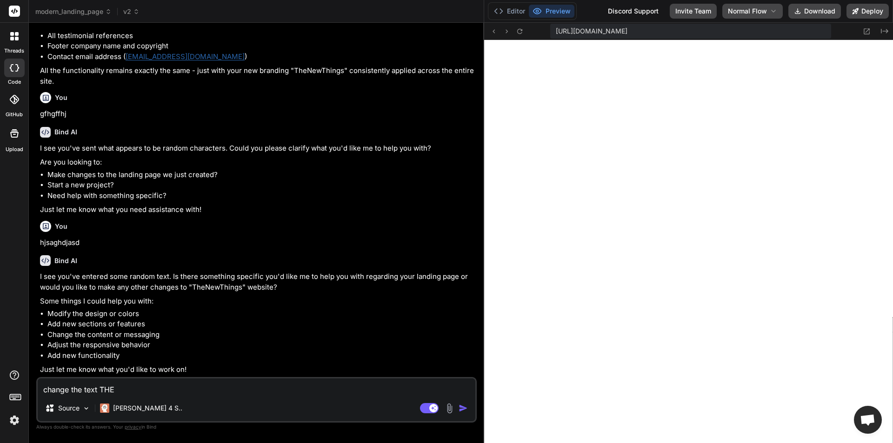
type textarea "change the text THEN"
type textarea "x"
type textarea "change the text THENE"
type textarea "x"
type textarea "change the text THENEW"
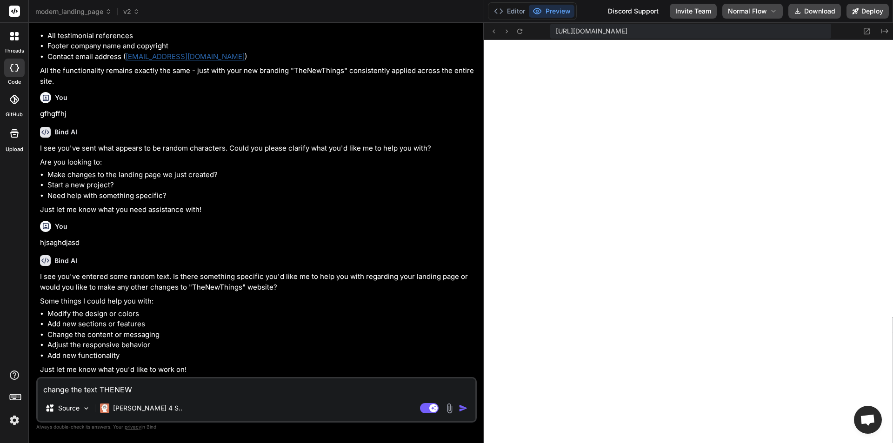
type textarea "x"
type textarea "change the text THENEWTH"
type textarea "x"
type textarea "change the text THENEWTHI"
type textarea "x"
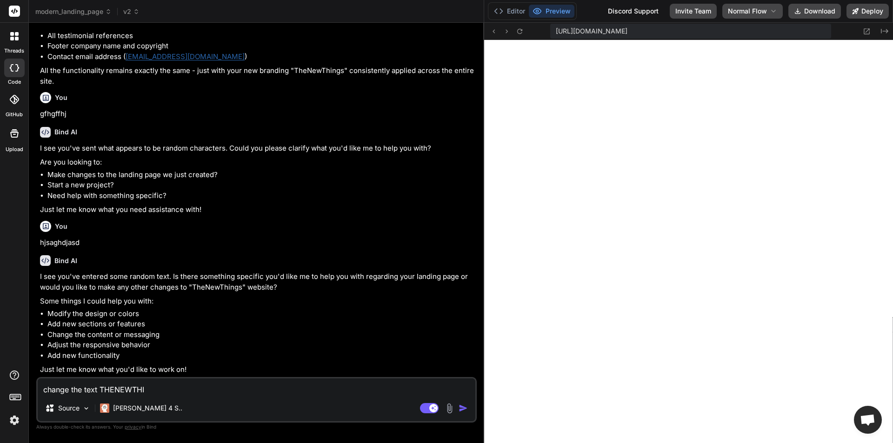
type textarea "change the text THENEWTHIG"
type textarea "x"
type textarea "change the text THENEWTHIGNS"
type textarea "x"
type textarea "change the text THENEWTHIGNS"
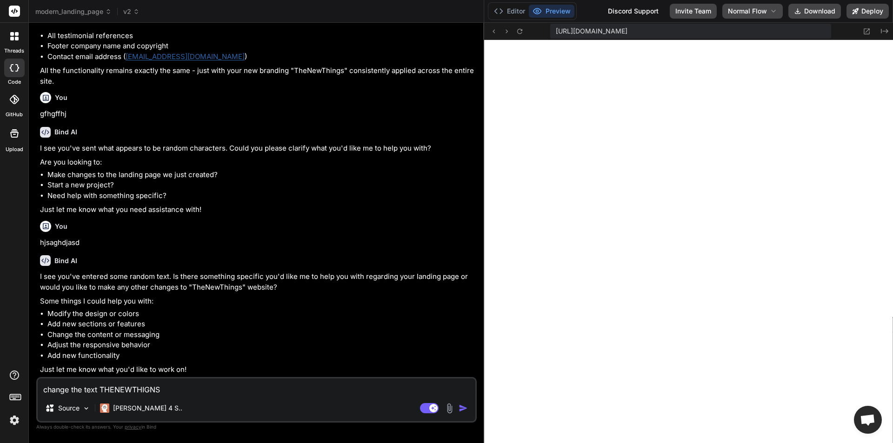
type textarea "x"
type textarea "change the text THENEWTHIGNS O"
type textarea "x"
type textarea "change the text THENEWTHIGNS O"
type textarea "x"
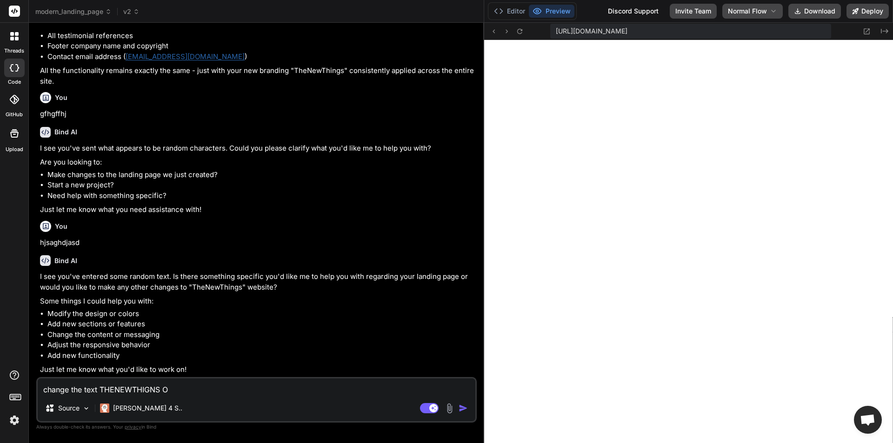
type textarea "change the text THENEWTHIGNS O"
type textarea "x"
type textarea "change the text THENEWTHIGNS"
type textarea "x"
type textarea "change the text THENEWTHIGNS TO"
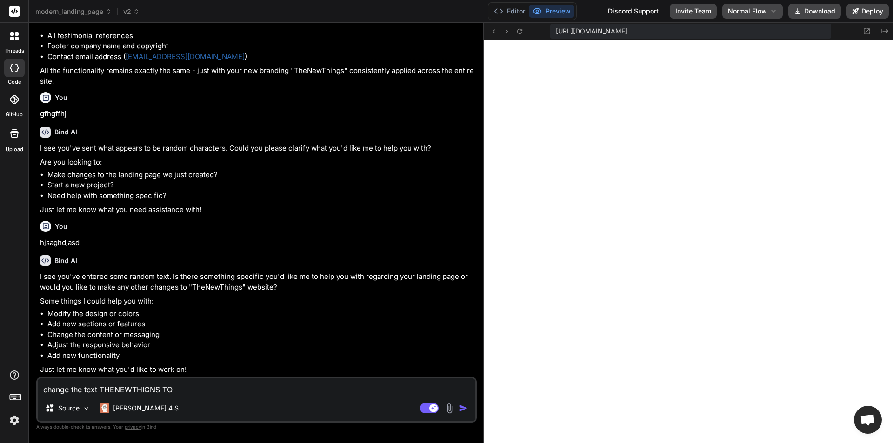
type textarea "x"
type textarea "change the text THENEWTHIGNS TO"
type textarea "x"
type textarea "change the text THENEWTHIGNS TO"
type textarea "x"
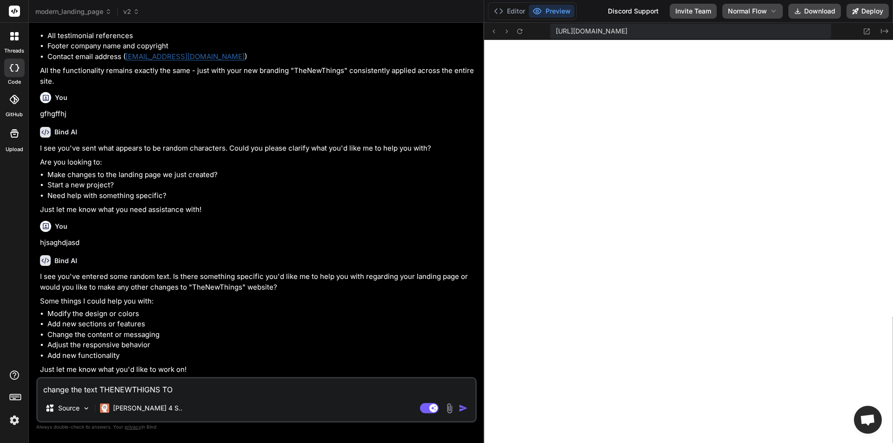
type textarea "change the text THENEWTHIGNS TO n"
click at [459, 410] on img "button" at bounding box center [463, 408] width 9 height 9
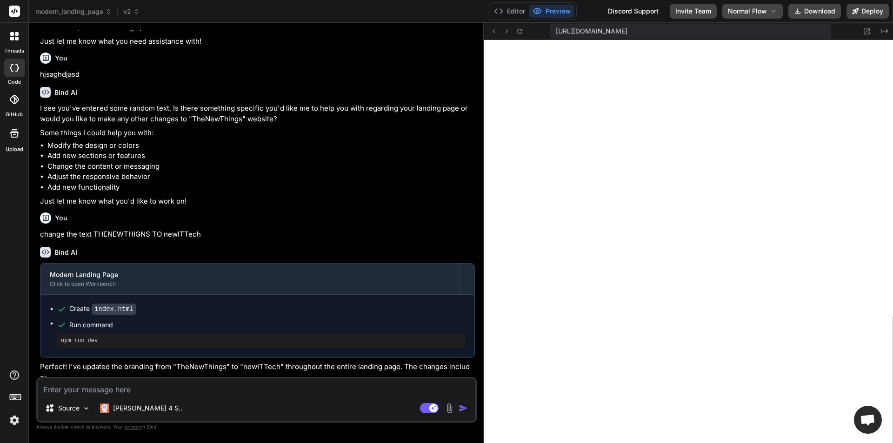
scroll to position [1157, 0]
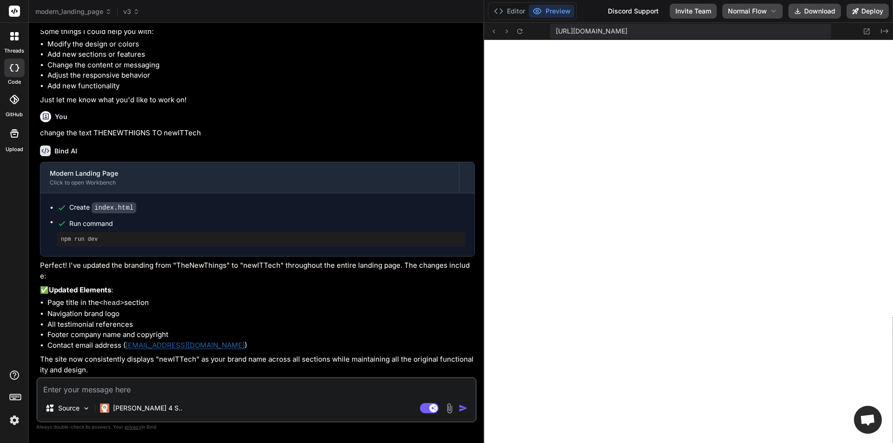
click at [190, 385] on textarea at bounding box center [257, 387] width 438 height 17
click at [465, 408] on img "button" at bounding box center [463, 408] width 9 height 9
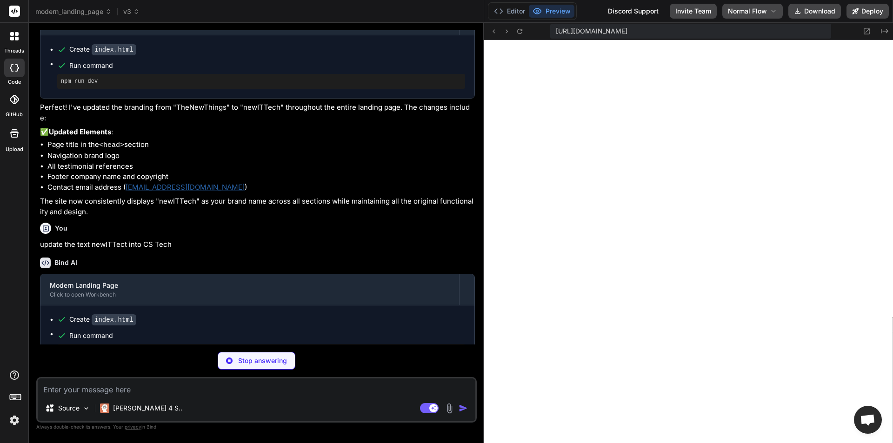
scroll to position [2500, 0]
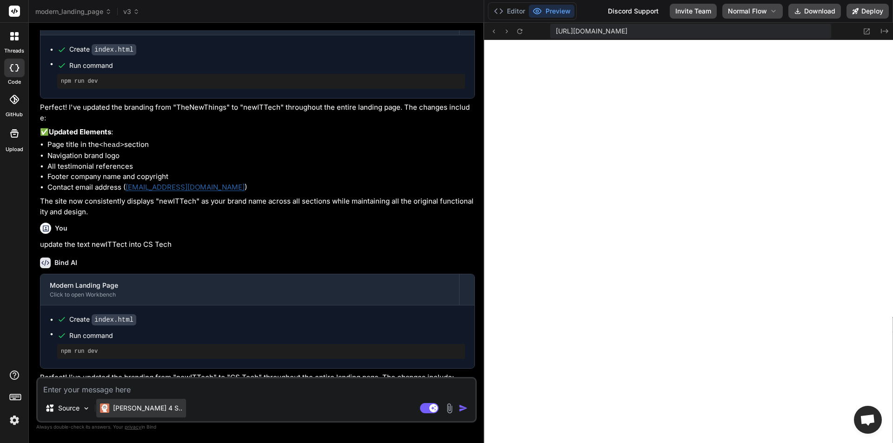
click at [126, 410] on p "Claude 4 S.." at bounding box center [147, 408] width 69 height 9
click at [92, 412] on div "Source" at bounding box center [67, 408] width 53 height 19
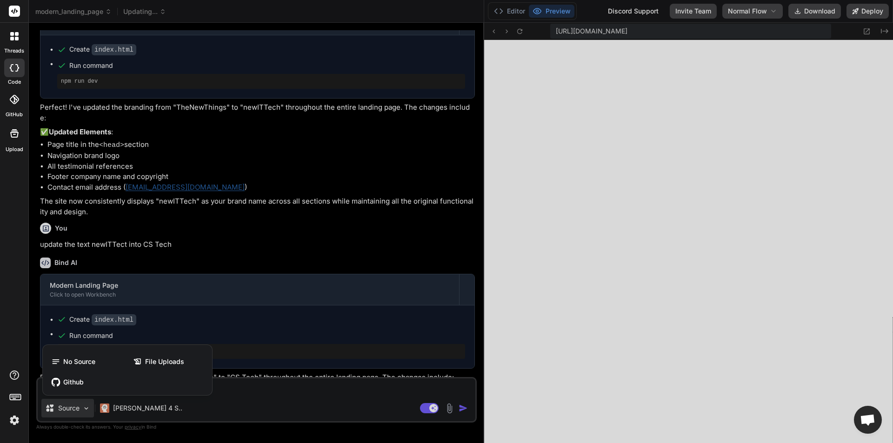
click at [92, 412] on div at bounding box center [446, 221] width 893 height 443
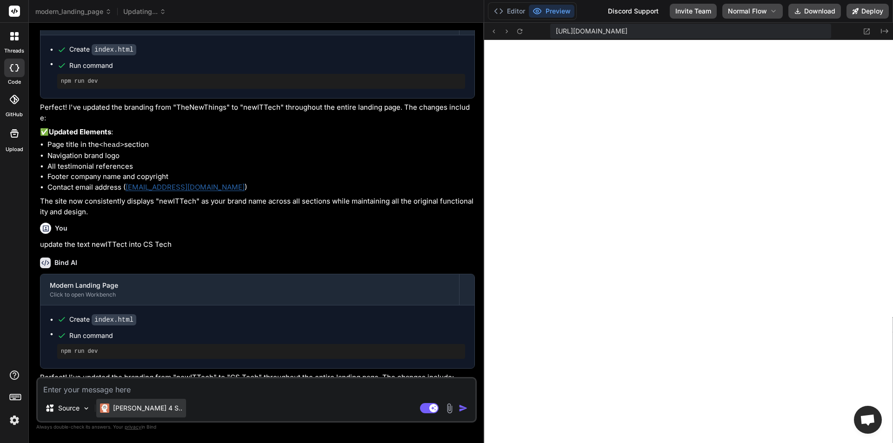
click at [124, 409] on p "Claude 4 S.." at bounding box center [147, 408] width 69 height 9
click at [146, 409] on p "Claude 4 S.." at bounding box center [147, 408] width 69 height 9
click at [152, 406] on div "Claude 4 S.." at bounding box center [141, 408] width 90 height 19
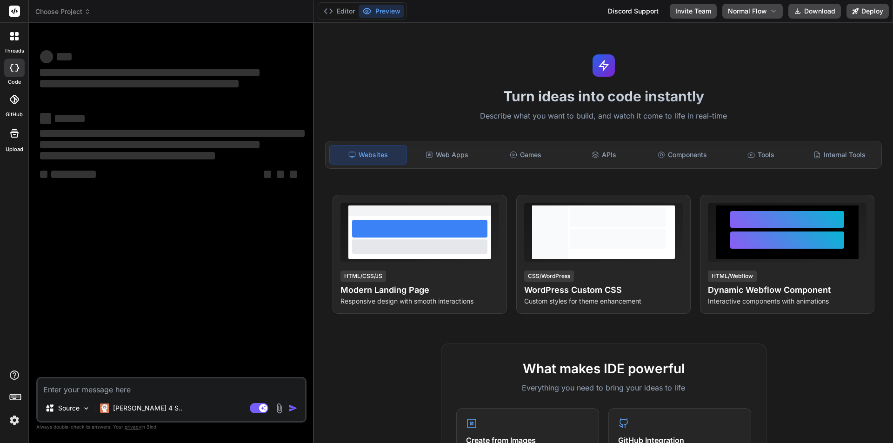
click at [131, 245] on div "‌ ‌ ‌ ‌ ‌ ‌ ‌ ‌ ‌ ‌ ‌ ‌ ‌ ‌" at bounding box center [172, 203] width 268 height 347
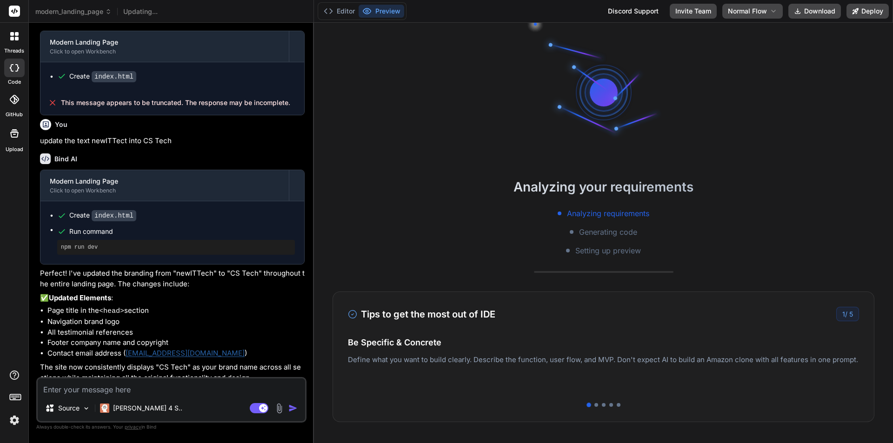
scroll to position [1070, 0]
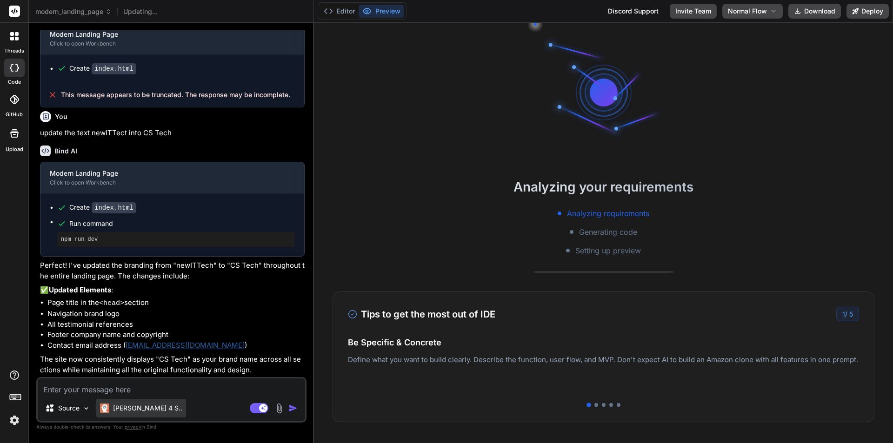
click at [143, 412] on p "[PERSON_NAME] 4 S.." at bounding box center [147, 408] width 69 height 9
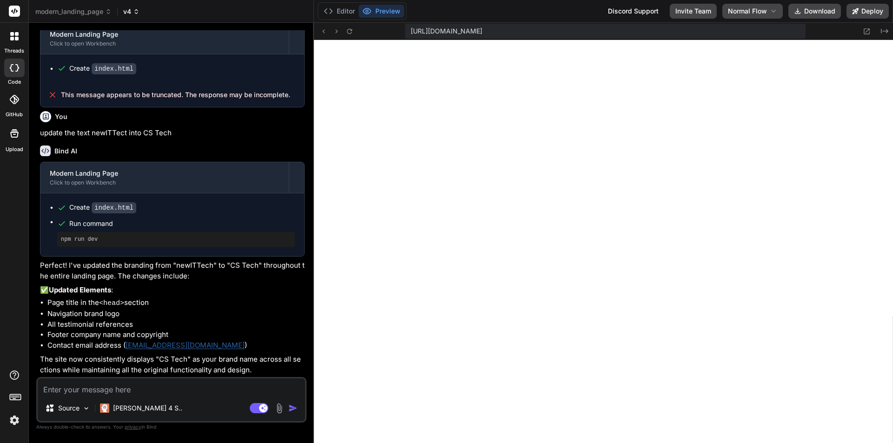
click at [134, 13] on icon at bounding box center [136, 11] width 7 height 7
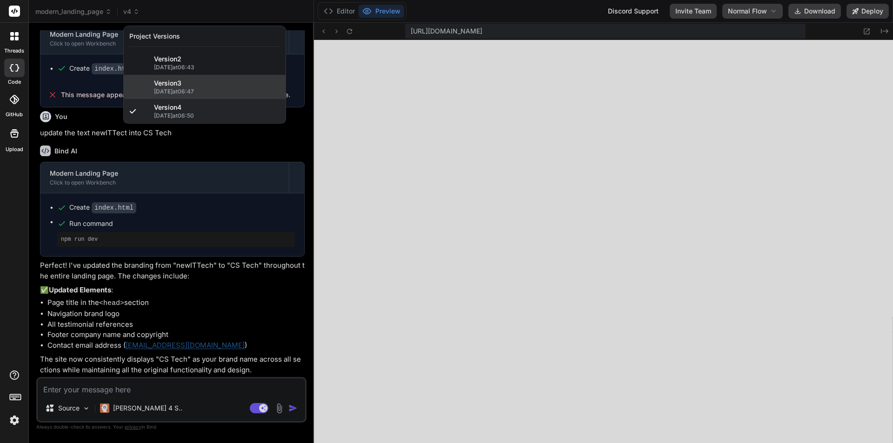
click at [215, 79] on div "Version 3" at bounding box center [217, 83] width 126 height 9
type textarea "x"
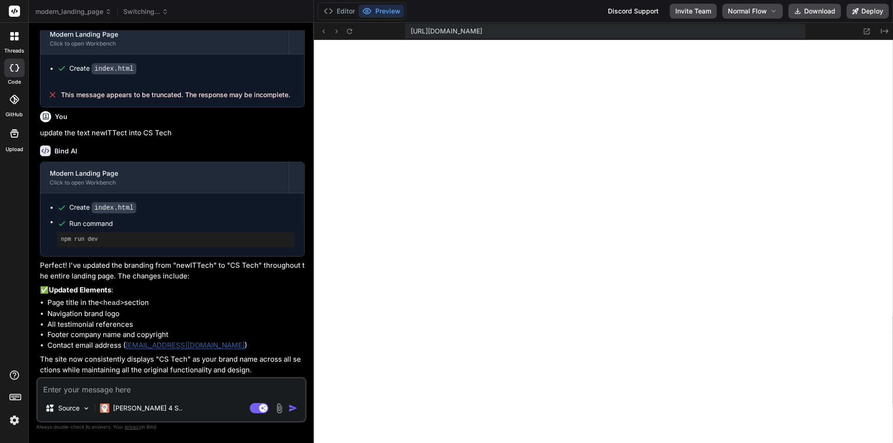
click at [173, 386] on textarea at bounding box center [171, 387] width 267 height 17
type textarea "s"
type textarea "x"
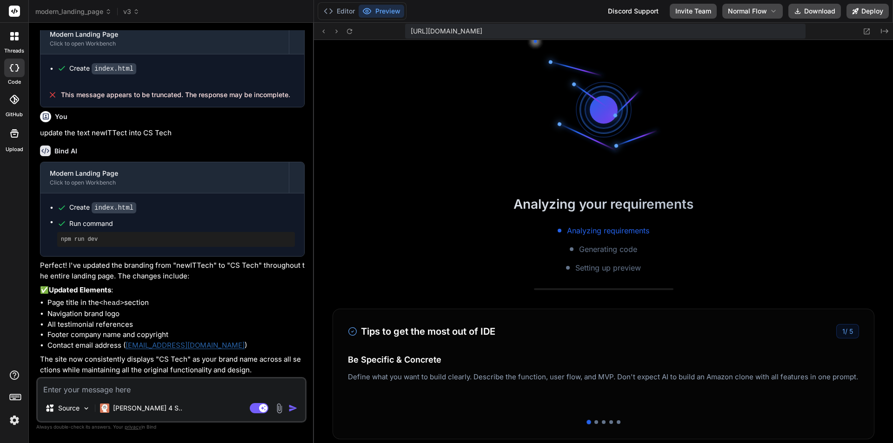
scroll to position [778, 0]
type textarea "x"
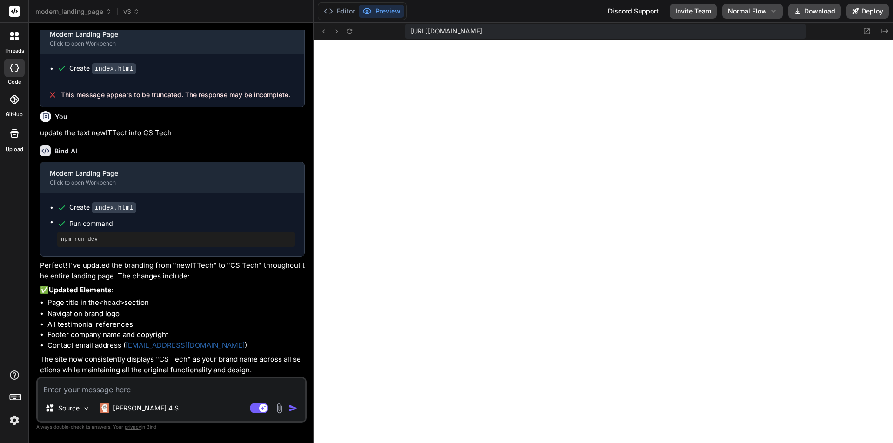
click at [157, 397] on div "Source Claude 4 S.. Agent Mode. When this toggle is activated, AI automatically…" at bounding box center [171, 400] width 270 height 46
click at [159, 395] on textarea at bounding box center [171, 387] width 267 height 17
type textarea "c"
type textarea "x"
type textarea "ch"
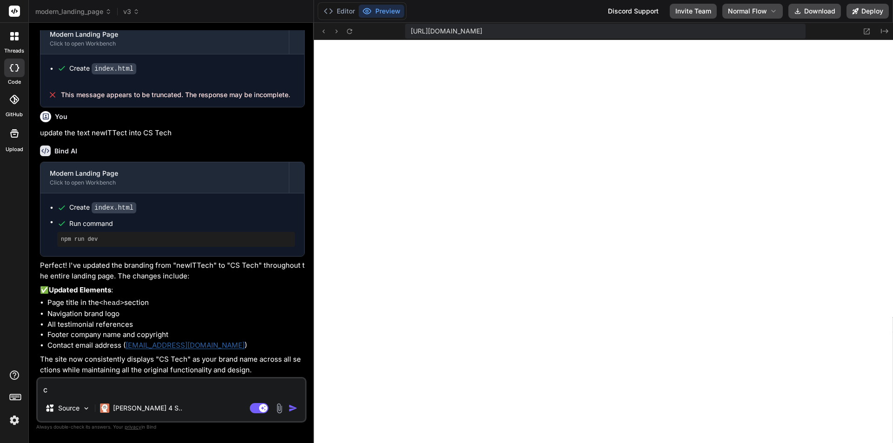
type textarea "x"
type textarea "cha"
type textarea "x"
type textarea "chan"
type textarea "x"
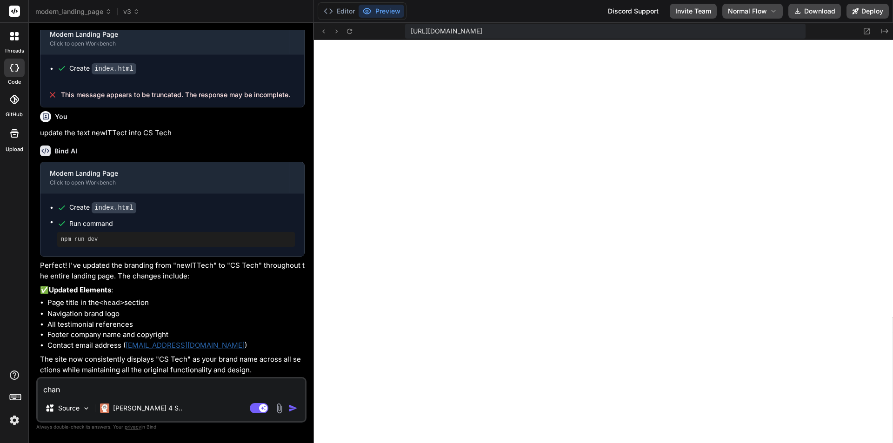
type textarea "chang"
type textarea "x"
type textarea "change"
type textarea "x"
type textarea "change"
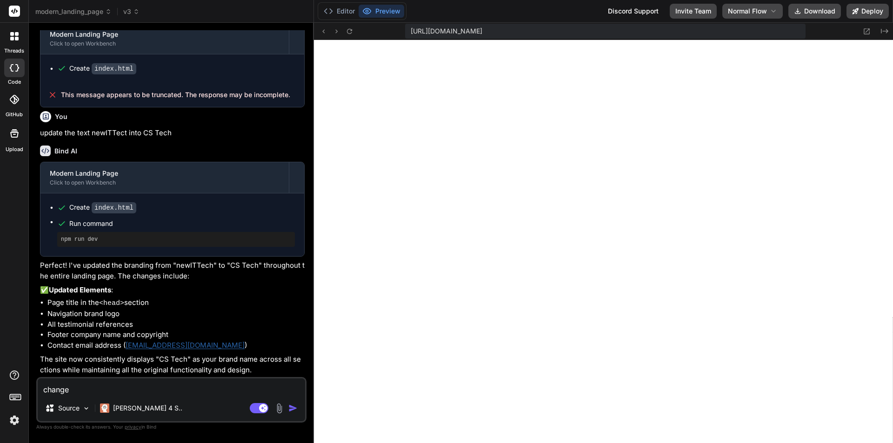
type textarea "x"
type textarea "change t"
type textarea "x"
type textarea "change te"
type textarea "x"
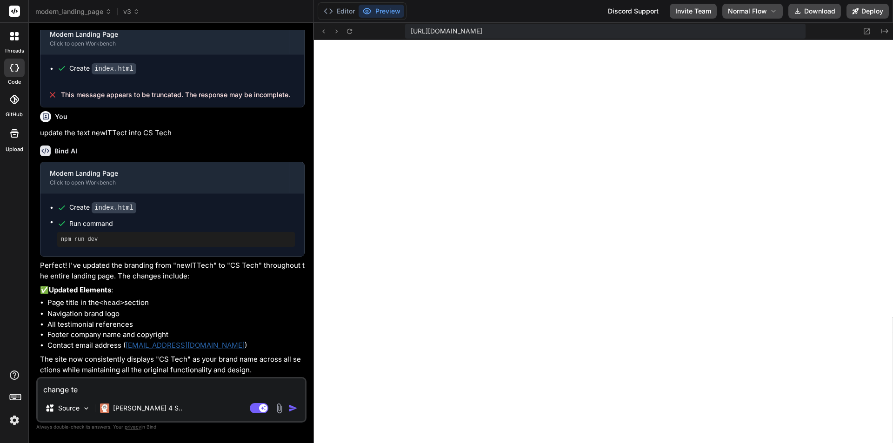
type textarea "change tex"
type textarea "x"
type textarea "change text"
type textarea "x"
type textarea "change text"
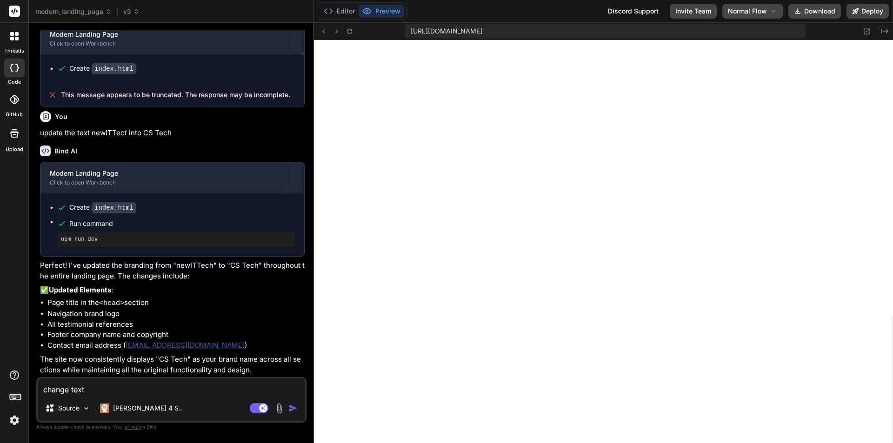
type textarea "x"
type textarea "change text i"
type textarea "x"
type textarea "change text in"
type textarea "x"
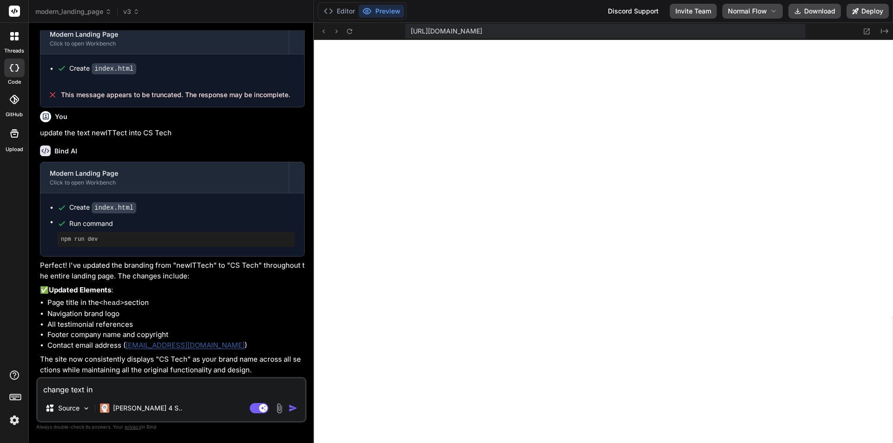
type textarea "change text int"
type textarea "x"
type textarea "change text inti"
type textarea "x"
type textarea "change text inti"
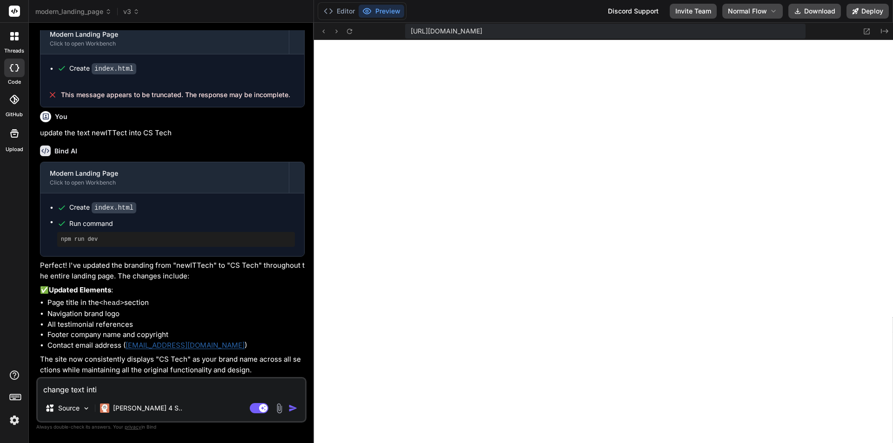
type textarea "x"
type textarea "change text inti"
type textarea "x"
type textarea "change text int"
type textarea "x"
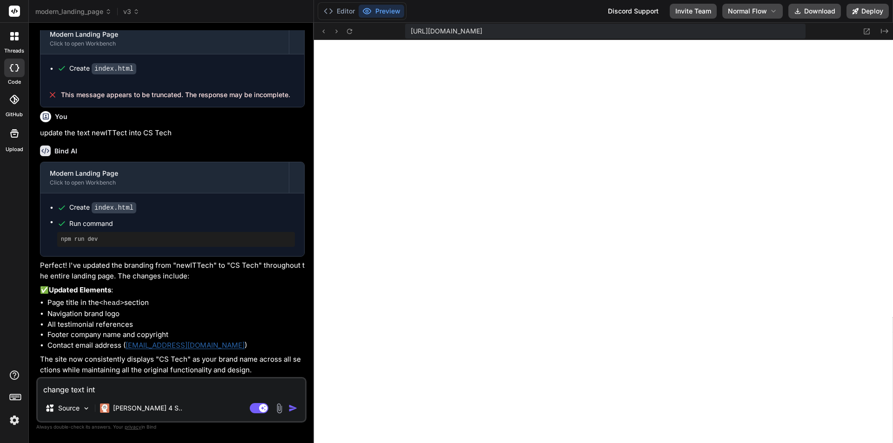
type textarea "change text in"
type textarea "x"
type textarea "change text i"
type textarea "x"
type textarea "change text"
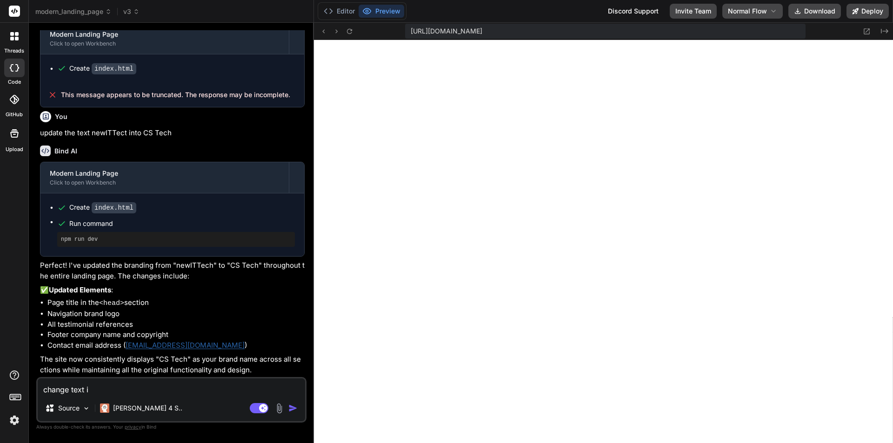
type textarea "x"
type textarea "change text n"
type textarea "x"
type textarea "change text ne"
type textarea "x"
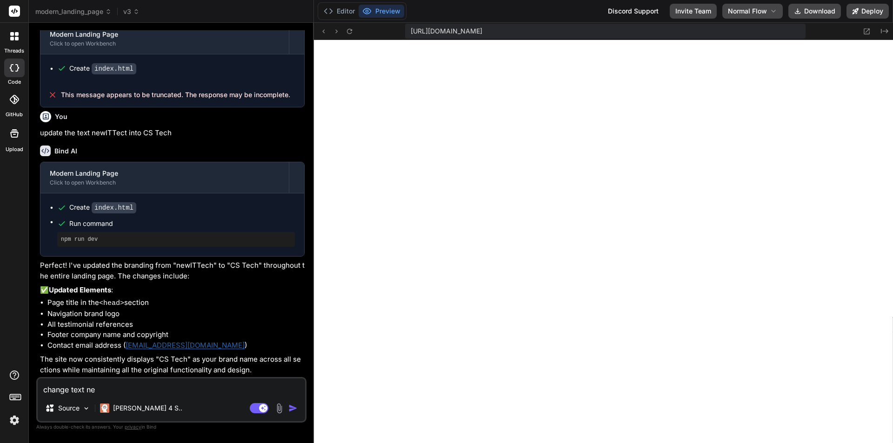
type textarea "change text new"
type textarea "x"
type textarea "change text newI"
type textarea "x"
type textarea "change text newIT"
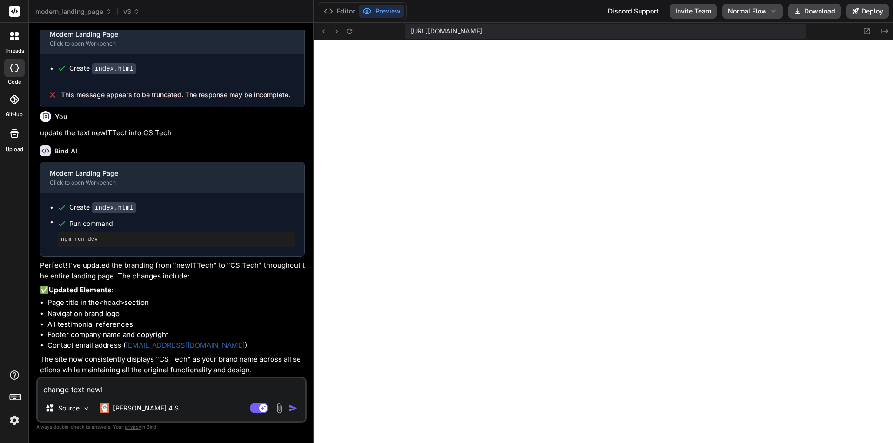
type textarea "x"
type textarea "change text newITT"
type textarea "x"
type textarea "change text newITTe"
type textarea "x"
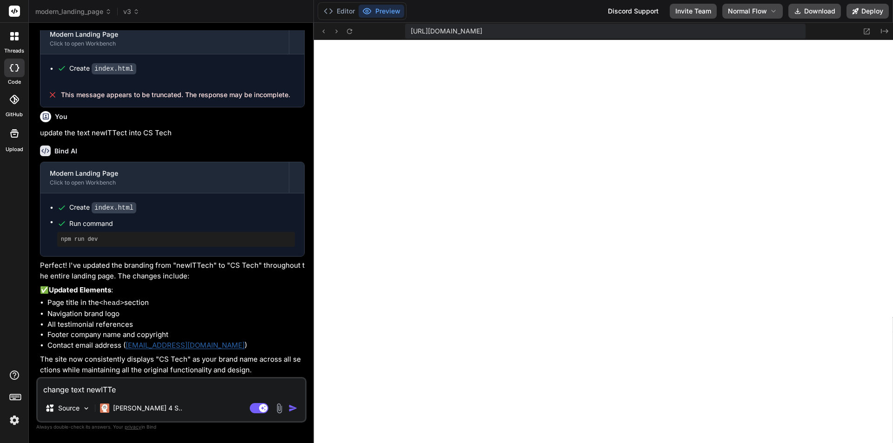
type textarea "change text newITTec"
type textarea "x"
type textarea "change text newITTech"
type textarea "x"
type textarea "change text newITTech"
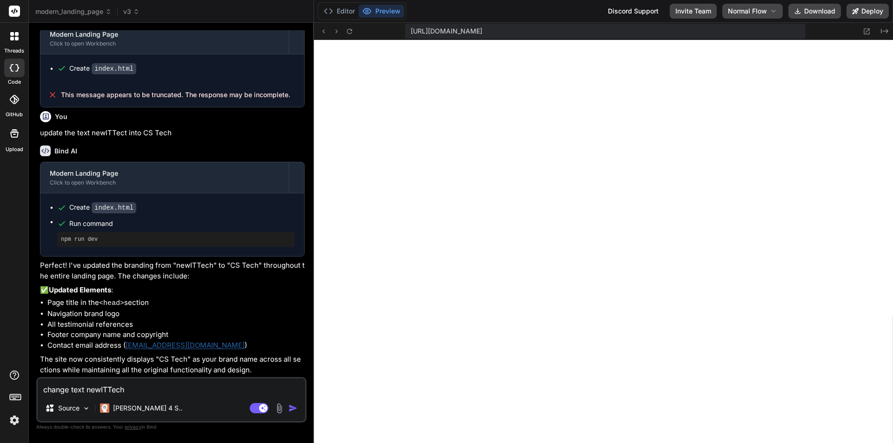
type textarea "x"
type textarea "change text newITTech i"
type textarea "x"
type textarea "change text newITTech it"
type textarea "x"
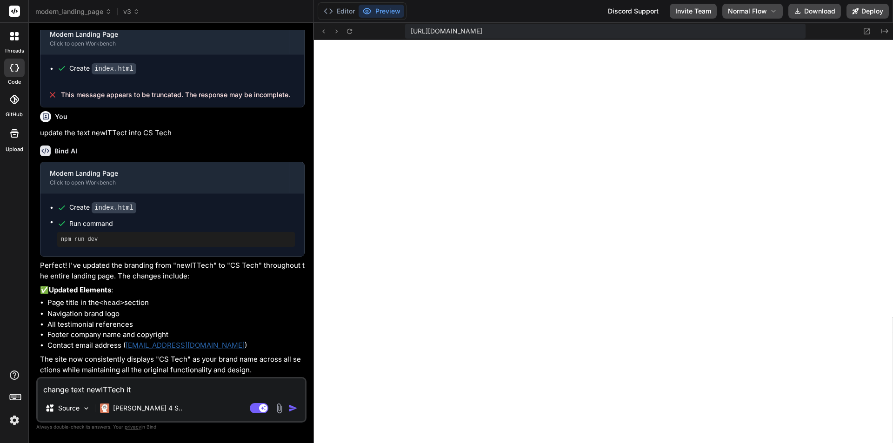
type textarea "change text newITTech itn"
type textarea "x"
type textarea "change text newITTech itno"
type textarea "x"
type textarea "change text newITTech itno"
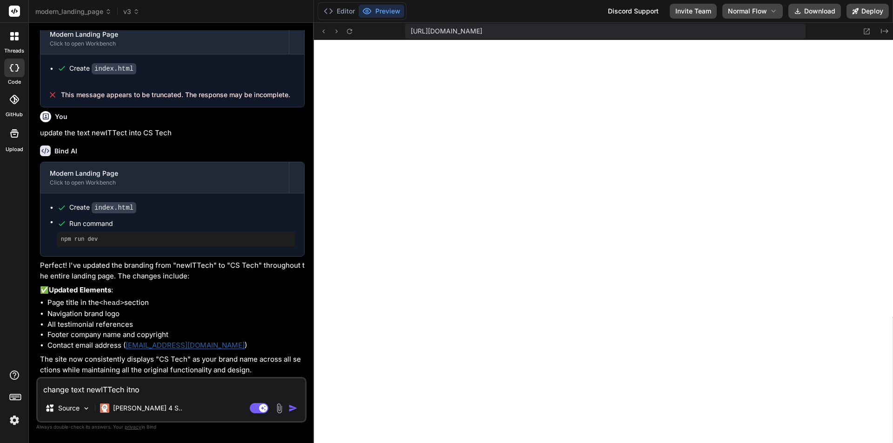
type textarea "x"
type textarea "change text newITTech itno s"
type textarea "x"
type textarea "change text newITTech itno su"
type textarea "x"
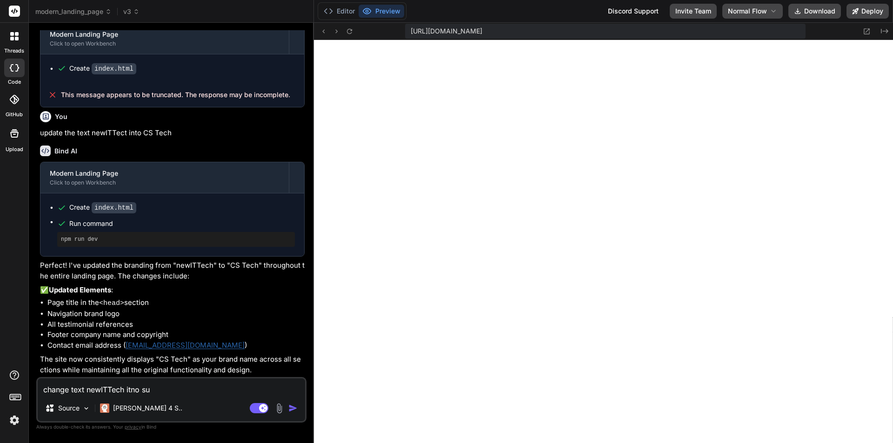
type textarea "change text newITTech itno sub"
type textarea "x"
type textarea "change text newITTech itno sub"
type textarea "x"
type textarea "change text newITTech itno sub I"
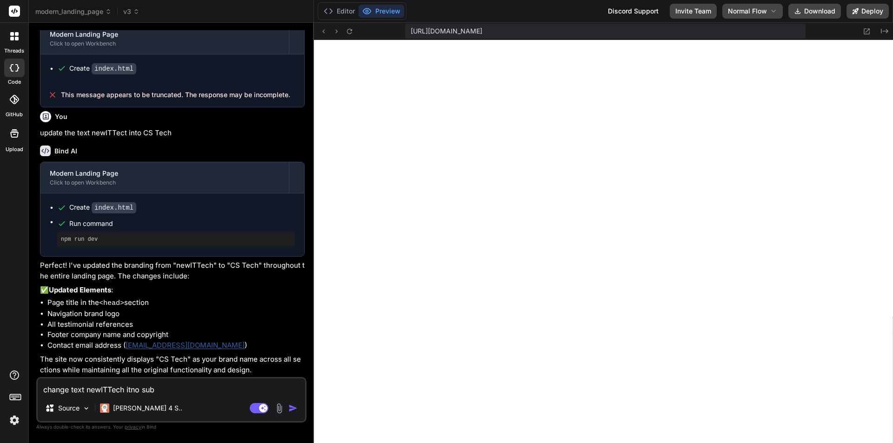
type textarea "x"
type textarea "change text newITTech itno sub IT"
type textarea "x"
type textarea "change text newITTech itno sub IT"
type textarea "x"
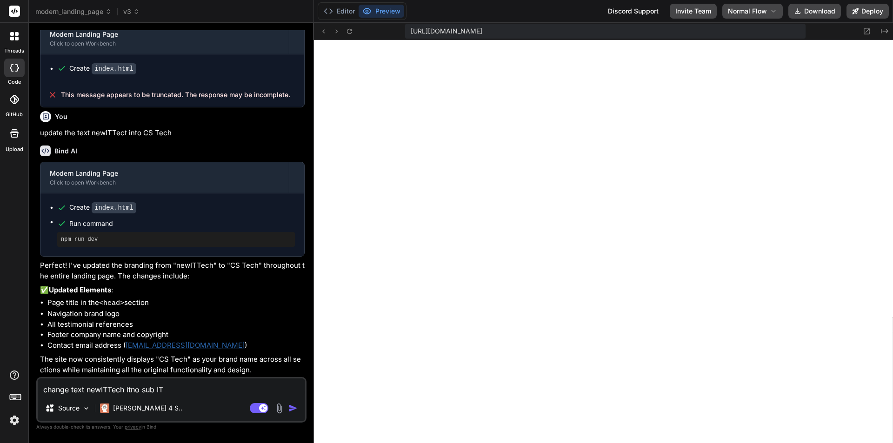
type textarea "change text newITTech itno sub IT @"
type textarea "x"
type textarea "change text newITTech itno sub IT"
type textarea "x"
type textarea "change text newITTech itno sub IT"
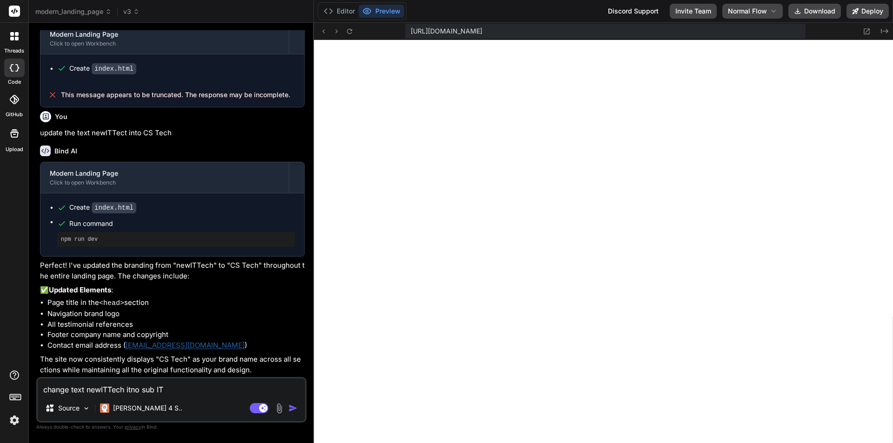
type textarea "x"
type textarea "change text newITTech itno sub IT@"
type textarea "x"
type textarea "change text newITTech itno sub IT@!"
type textarea "x"
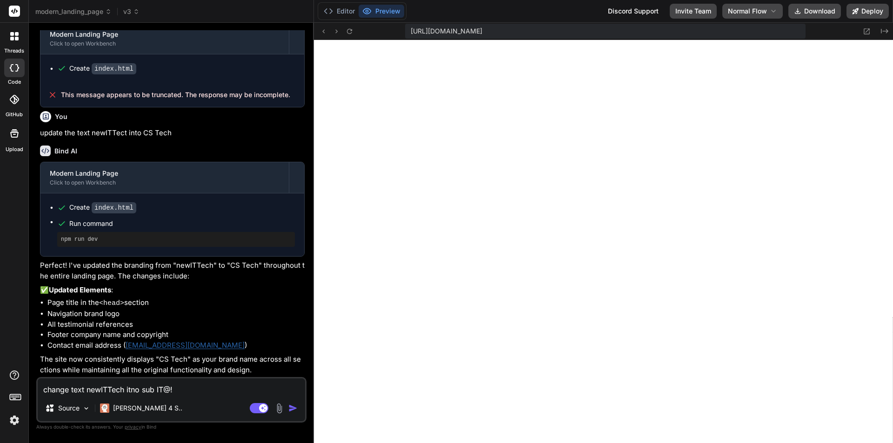
type textarea "change text newITTech itno sub IT@"
type textarea "x"
type textarea "change text newITTech itno sub IT@1"
type textarea "x"
type textarea "change text newITTech itno sub IT@1"
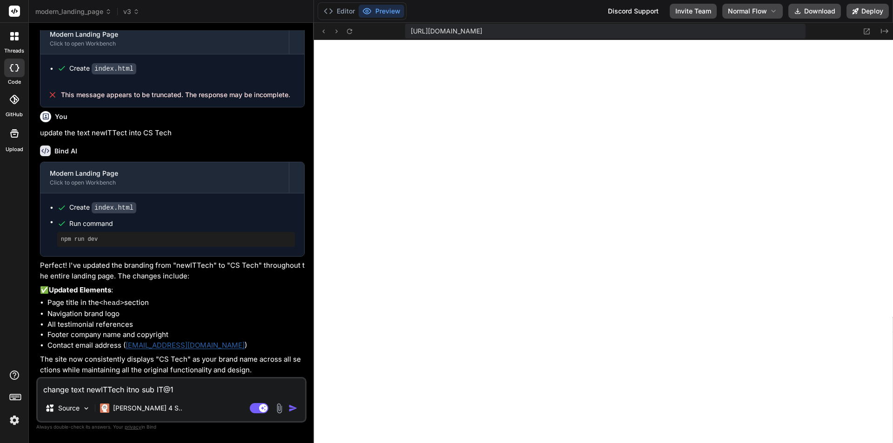
click at [291, 408] on img "button" at bounding box center [292, 408] width 9 height 9
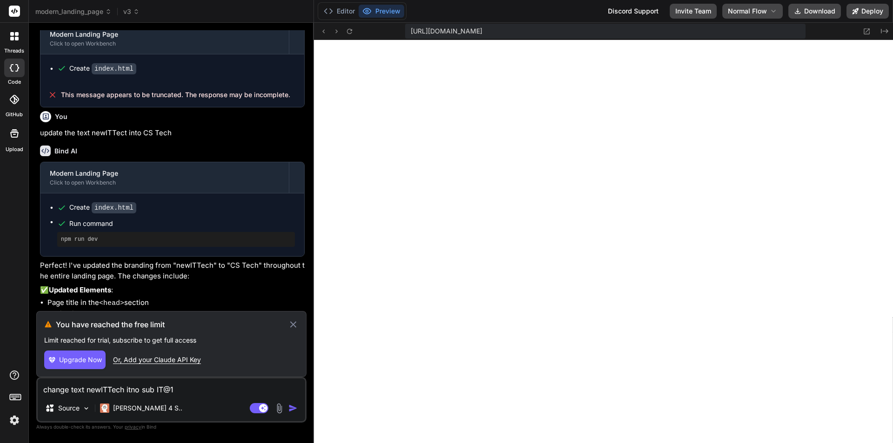
click at [69, 365] on button "Upgrade Now" at bounding box center [74, 360] width 61 height 19
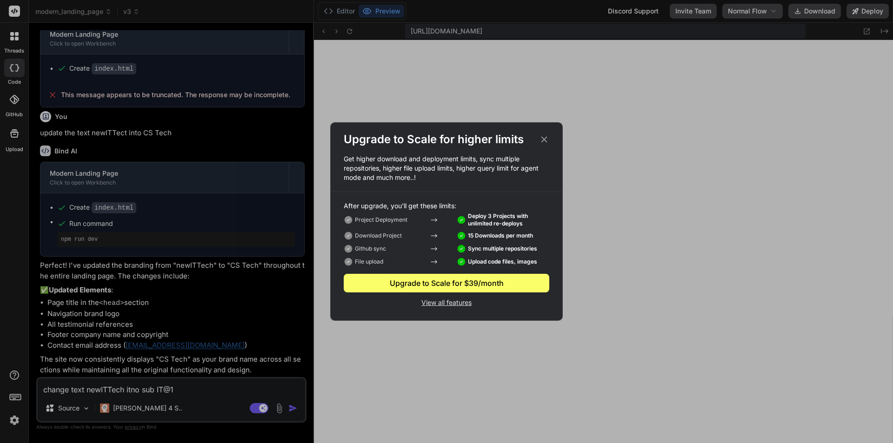
click at [453, 303] on p "View all features" at bounding box center [447, 301] width 206 height 11
click at [454, 304] on p "View all features" at bounding box center [447, 301] width 206 height 11
click at [462, 303] on p "View all features" at bounding box center [447, 301] width 206 height 11
click at [546, 137] on icon at bounding box center [544, 139] width 10 height 10
type textarea "x"
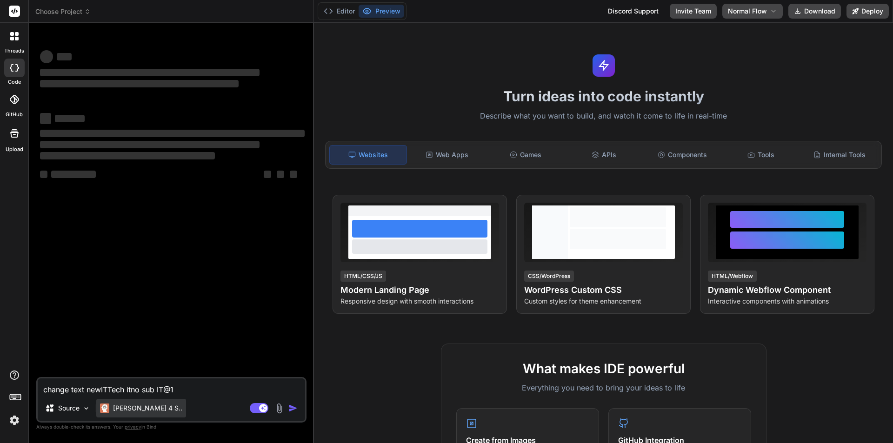
click at [126, 403] on div "[PERSON_NAME] 4 S.." at bounding box center [141, 408] width 90 height 19
click at [126, 403] on div "Claude 4 S.." at bounding box center [141, 408] width 90 height 19
click at [126, 403] on div "[PERSON_NAME] 4 S.." at bounding box center [141, 408] width 90 height 19
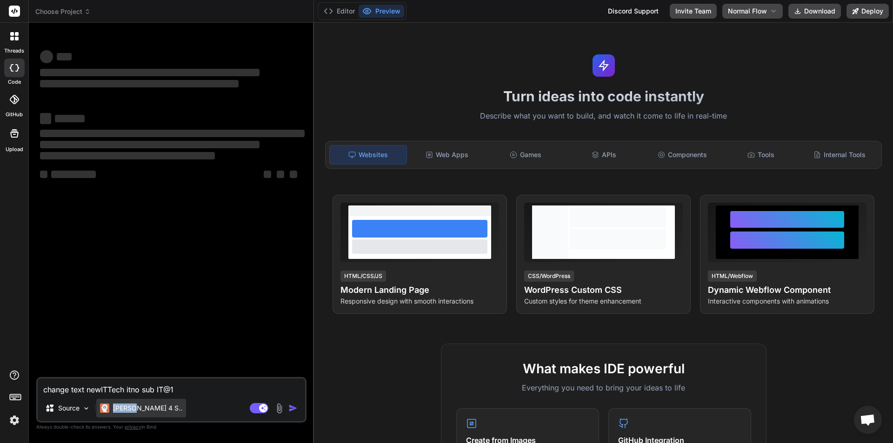
click at [126, 403] on div "[PERSON_NAME] 4 S.." at bounding box center [141, 408] width 90 height 19
click at [126, 403] on div "Claude 4 S.." at bounding box center [141, 408] width 90 height 19
click at [125, 402] on div "Claude 4 S.." at bounding box center [141, 408] width 90 height 19
click at [125, 401] on div "Claude 4 S.." at bounding box center [141, 408] width 90 height 19
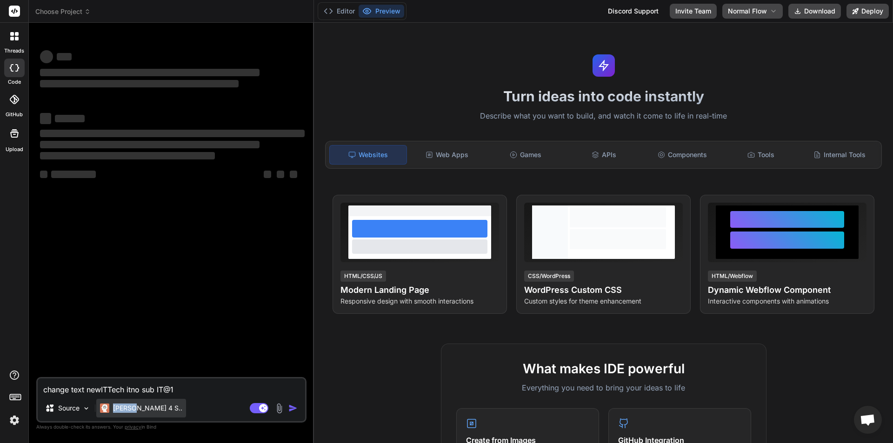
click at [125, 401] on div "Claude 4 S.." at bounding box center [141, 408] width 90 height 19
click at [124, 400] on div "Claude 4 S.." at bounding box center [141, 408] width 90 height 19
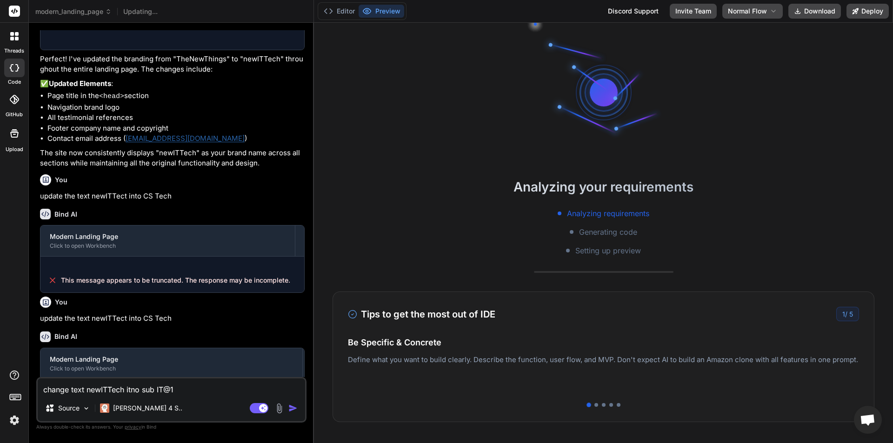
scroll to position [710, 0]
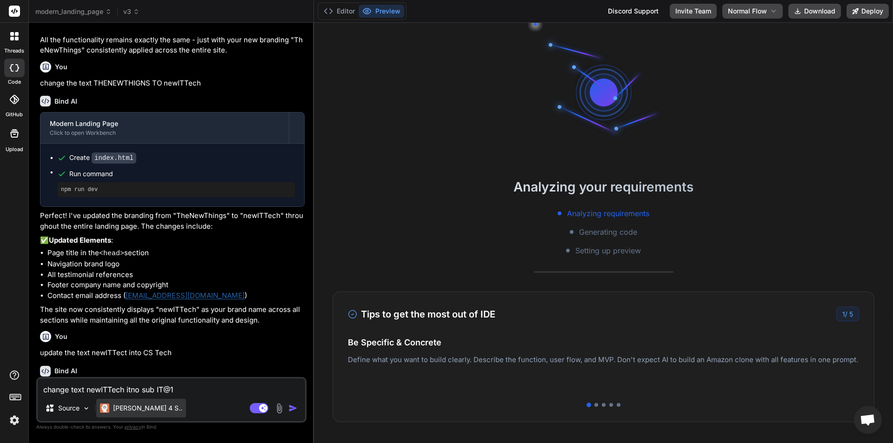
click at [121, 412] on p "Claude 4 S.." at bounding box center [147, 408] width 69 height 9
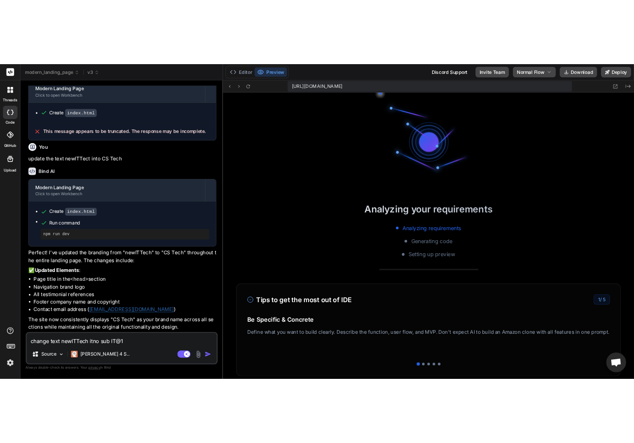
scroll to position [318, 0]
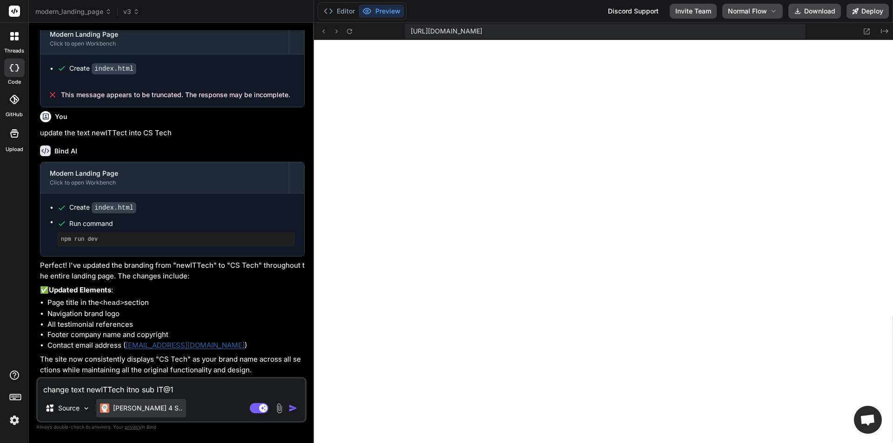
click at [125, 412] on p "[PERSON_NAME] 4 S.." at bounding box center [147, 408] width 69 height 9
click at [299, 408] on button "button" at bounding box center [294, 408] width 13 height 9
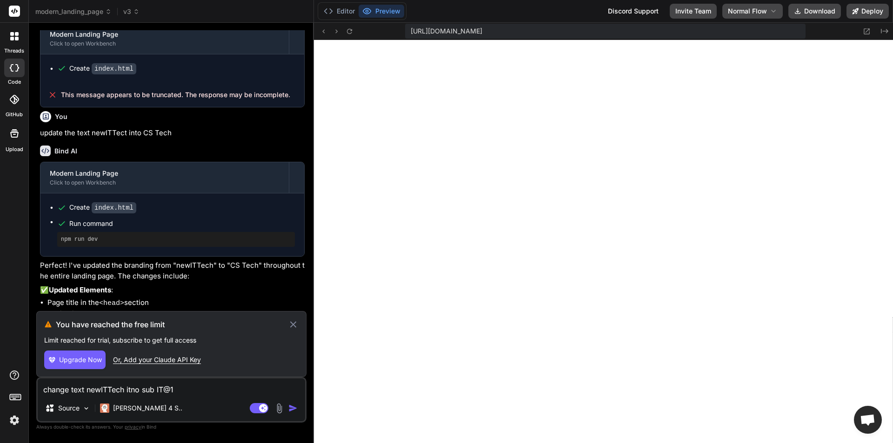
click at [57, 358] on button "Upgrade Now" at bounding box center [74, 360] width 61 height 19
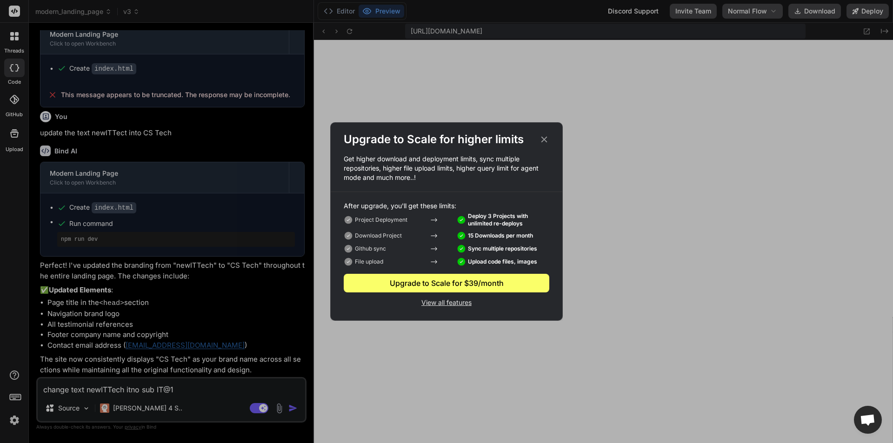
click at [546, 139] on icon at bounding box center [544, 139] width 10 height 10
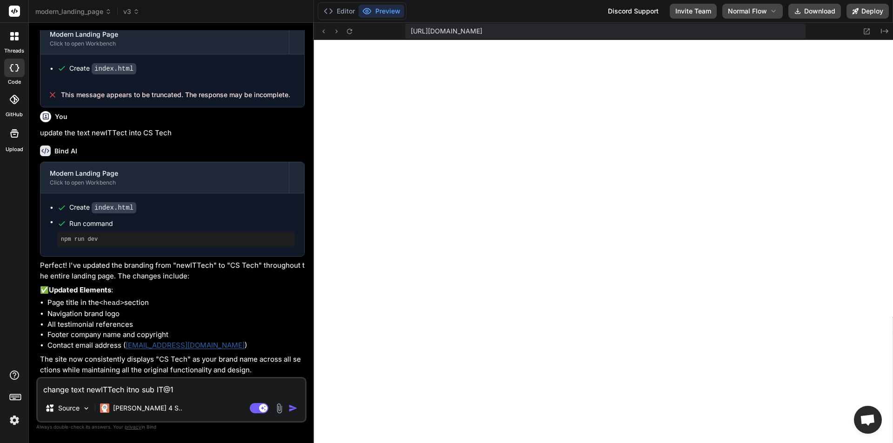
click at [292, 408] on img "button" at bounding box center [292, 408] width 9 height 9
type textarea "x"
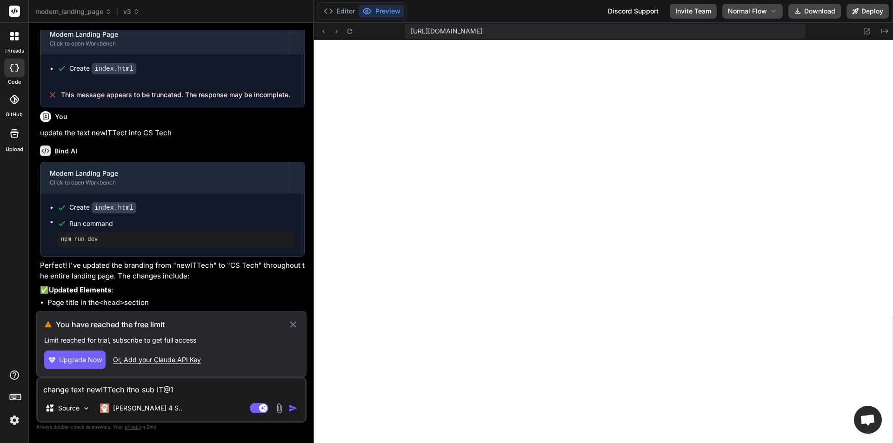
click at [76, 355] on span "Upgrade Now" at bounding box center [80, 359] width 43 height 9
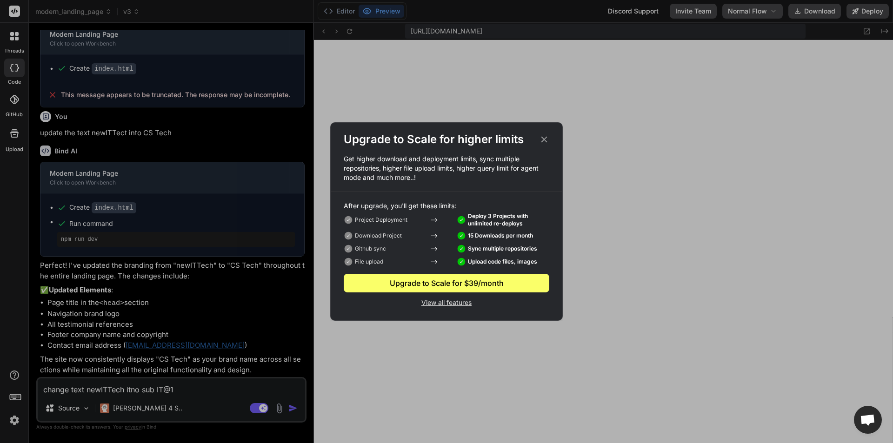
scroll to position [353, 0]
click at [442, 306] on p "View all features" at bounding box center [447, 301] width 206 height 11
click at [24, 412] on div "Upgrade to Scale for higher limits Get higher download and deployment limits, s…" at bounding box center [446, 221] width 893 height 443
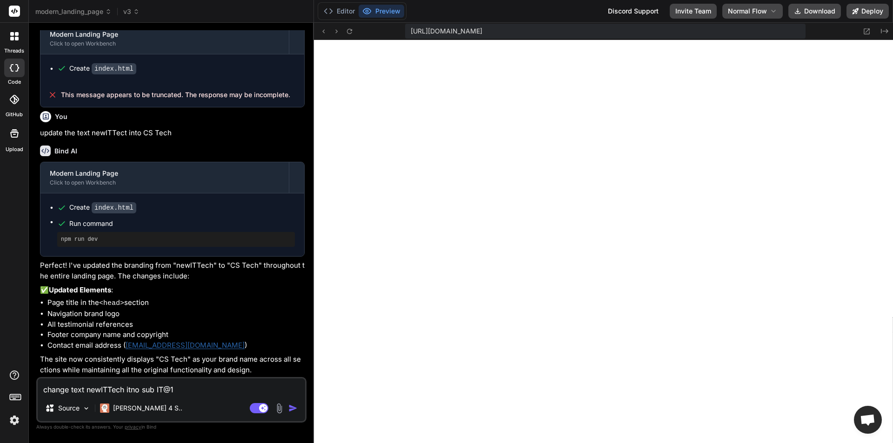
click at [18, 416] on img at bounding box center [15, 420] width 16 height 16
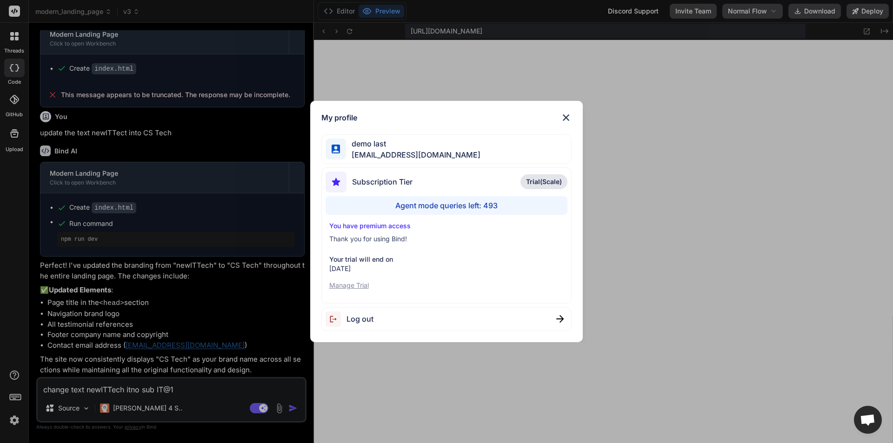
click at [22, 265] on div "My profile demo last raju.shah83786@gmail.com Subscription Tier Trial(Scale) Ag…" at bounding box center [446, 221] width 893 height 443
type textarea "x"
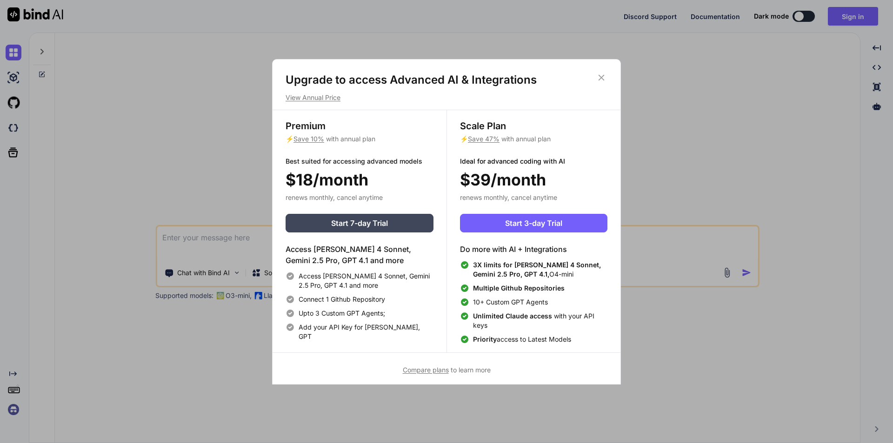
click at [433, 371] on span "Compare plans" at bounding box center [426, 370] width 46 height 8
click at [538, 215] on button "Start 3-day Trial" at bounding box center [533, 223] width 147 height 19
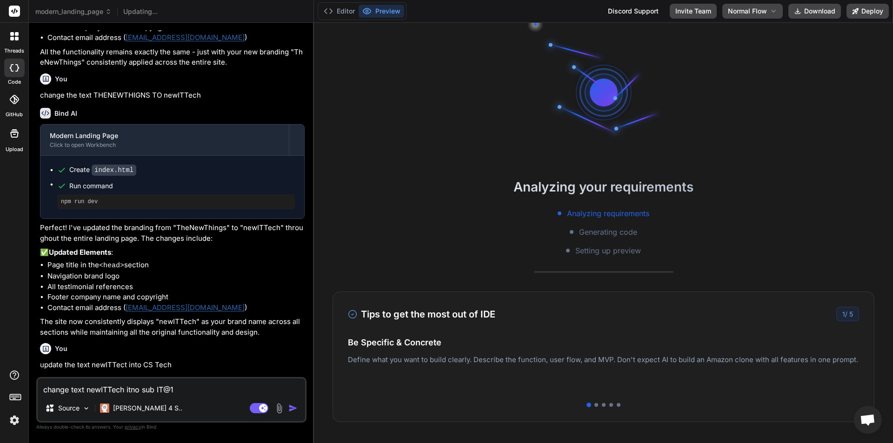
scroll to position [710, 0]
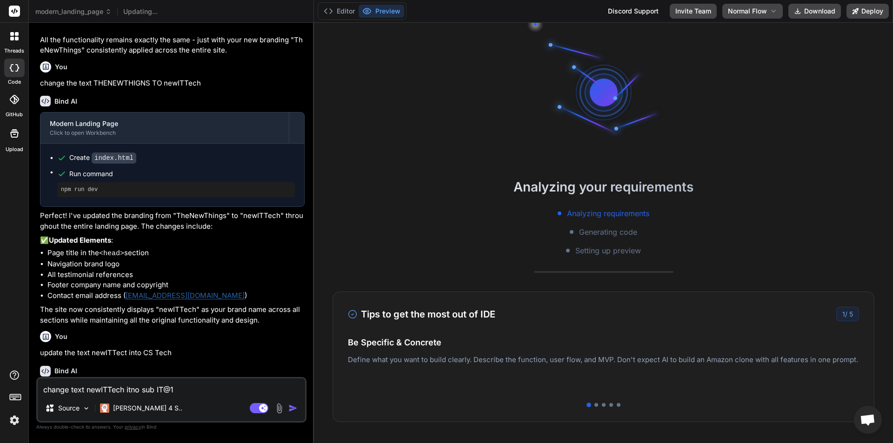
click at [20, 422] on img at bounding box center [15, 420] width 16 height 16
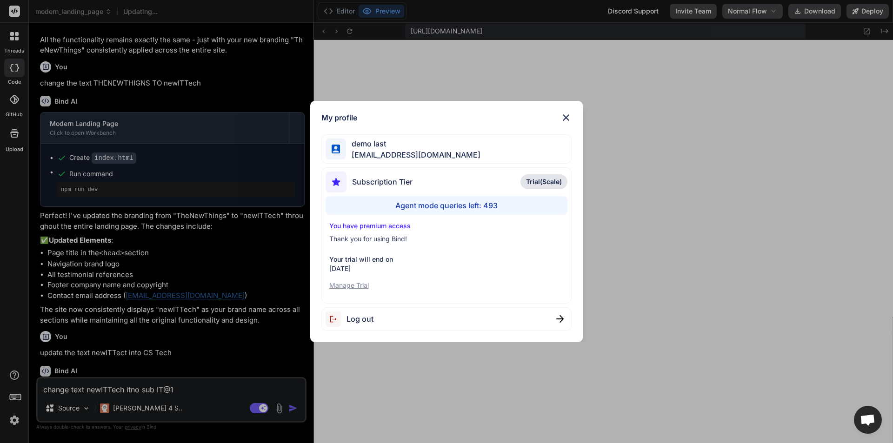
scroll to position [318, 0]
click at [563, 118] on img at bounding box center [565, 117] width 11 height 11
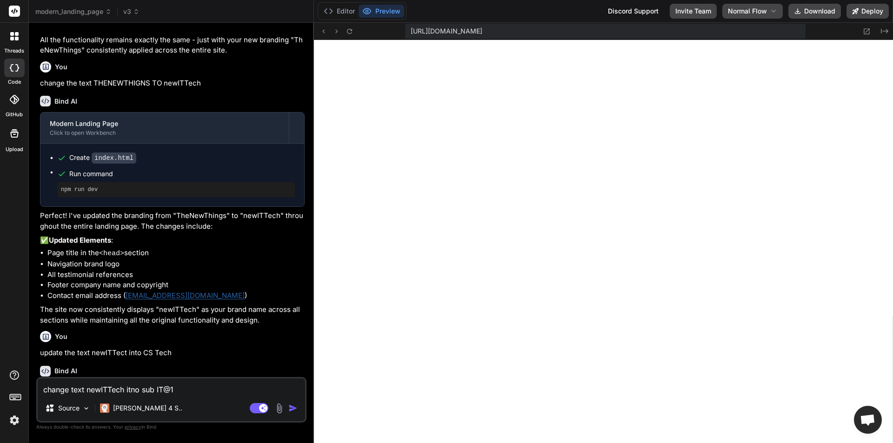
click at [298, 409] on button "button" at bounding box center [294, 408] width 13 height 9
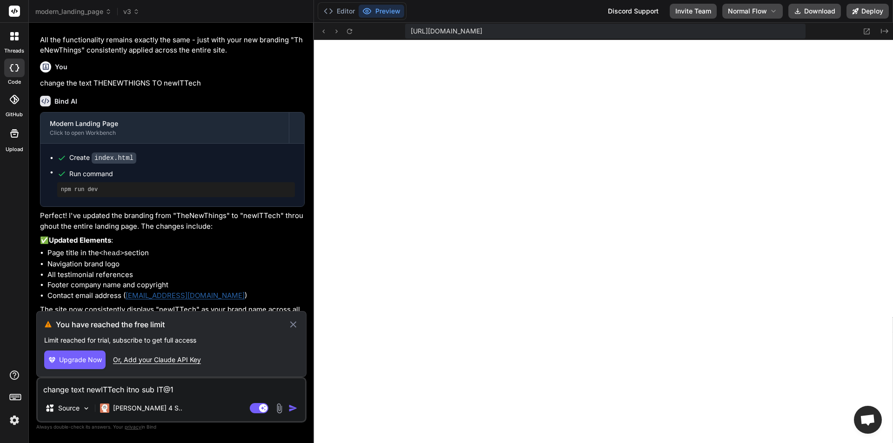
click at [79, 365] on button "Upgrade Now" at bounding box center [74, 360] width 61 height 19
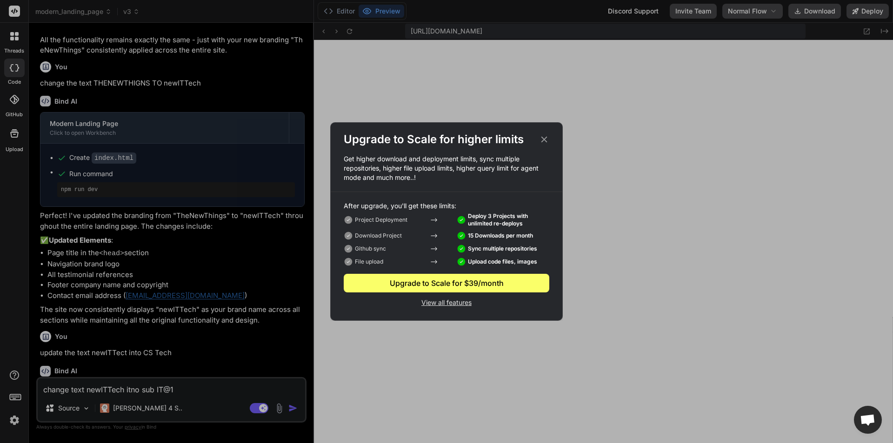
type textarea "x"
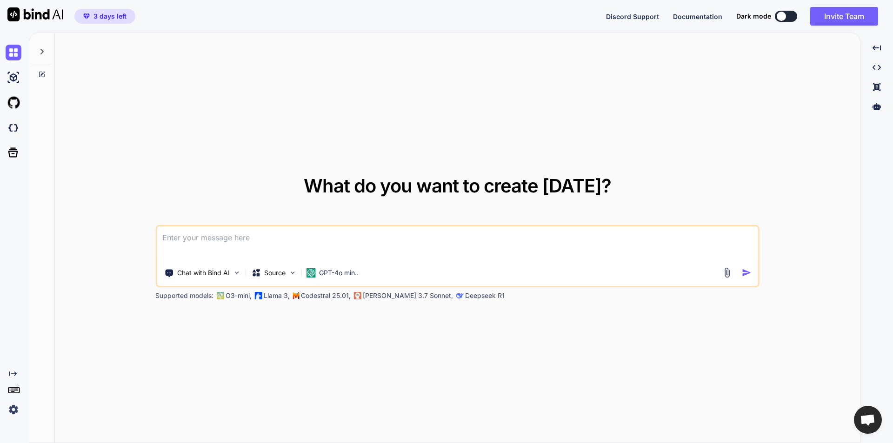
click at [14, 414] on img at bounding box center [14, 410] width 16 height 16
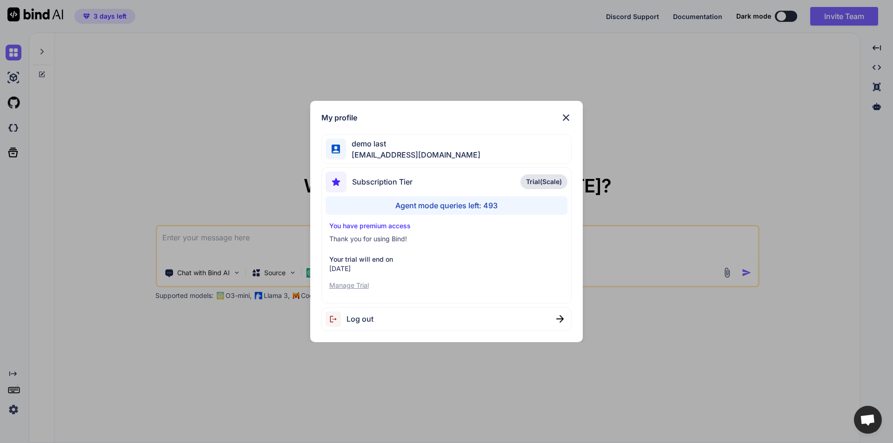
click at [375, 227] on p "You have premium access" at bounding box center [446, 225] width 235 height 9
click at [350, 284] on p "Manage Trial" at bounding box center [446, 285] width 235 height 9
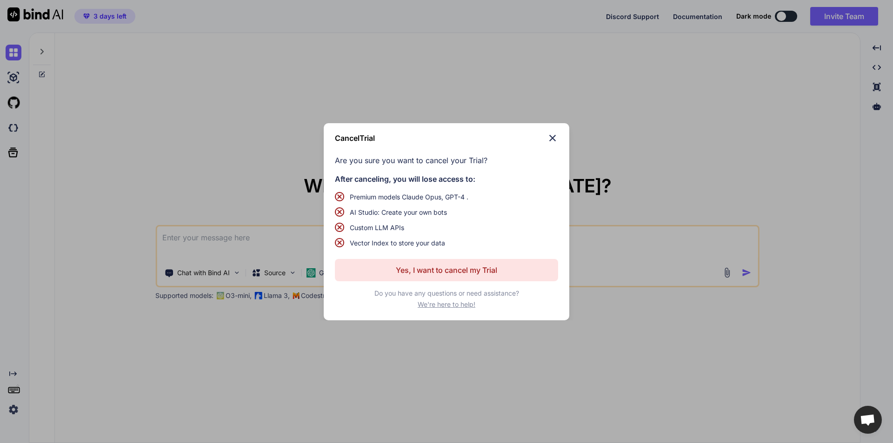
click at [455, 271] on p "Yes, I want to cancel my Trial" at bounding box center [446, 270] width 101 height 11
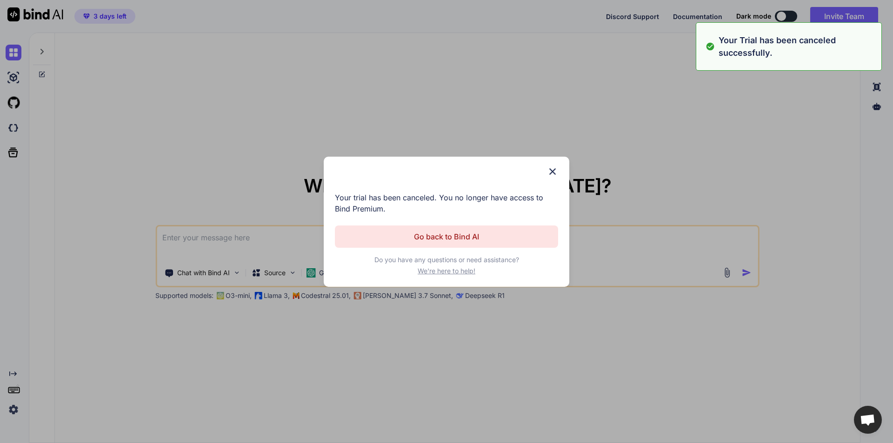
click at [455, 240] on p "Go back to Bind AI" at bounding box center [446, 236] width 65 height 11
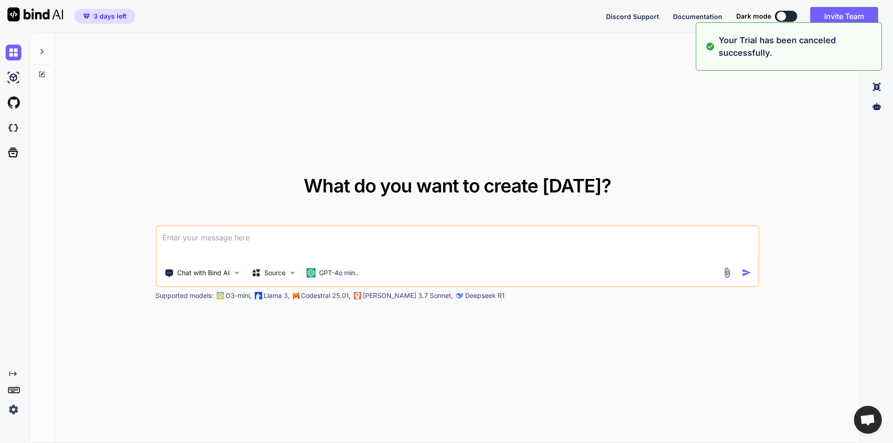
click at [0, 411] on div "Created with Pixso." at bounding box center [12, 393] width 25 height 47
click at [9, 406] on img at bounding box center [14, 410] width 16 height 16
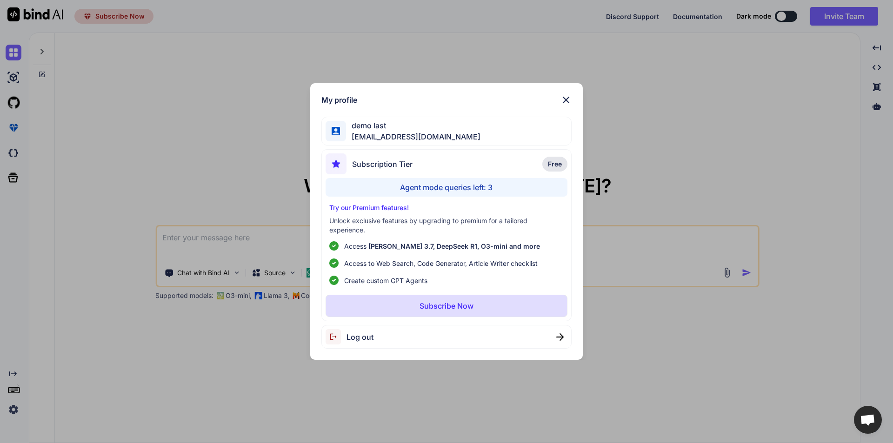
click at [451, 303] on p "Subscribe Now" at bounding box center [446, 305] width 54 height 11
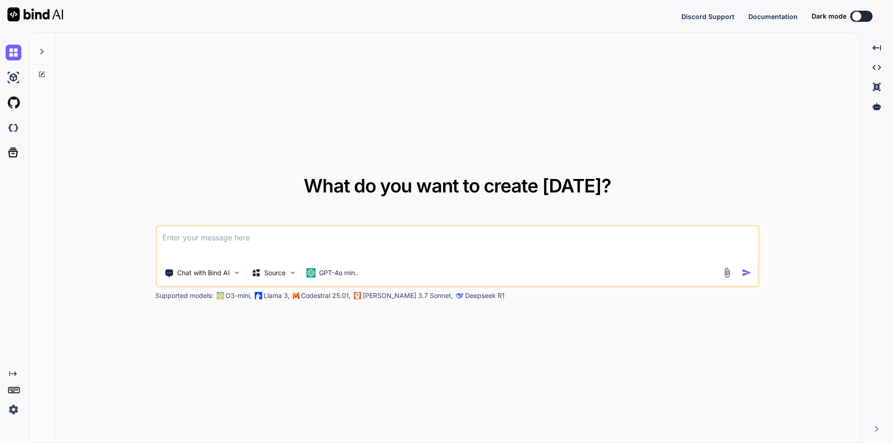
type textarea "x"
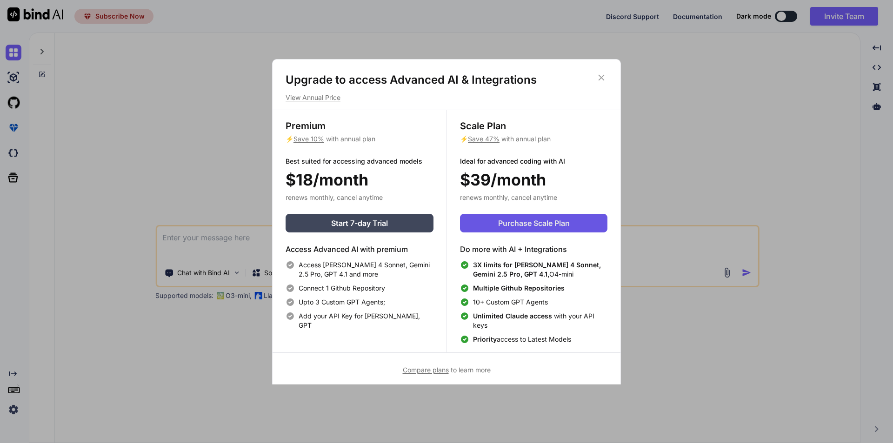
type textarea "x"
click at [519, 223] on span "Purchase Scale Plan" at bounding box center [534, 223] width 72 height 11
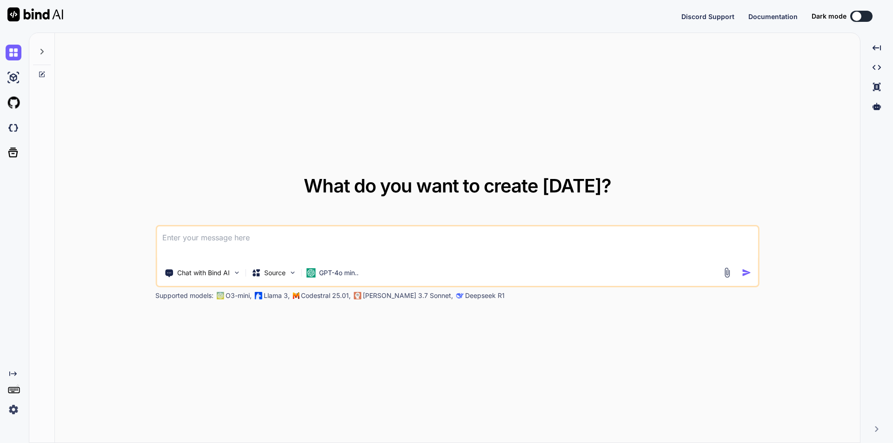
click at [16, 412] on img at bounding box center [14, 410] width 16 height 16
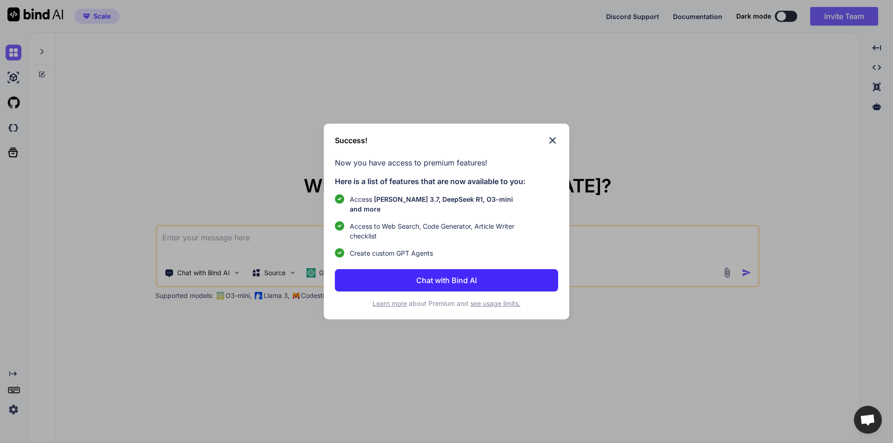
click at [558, 141] on img at bounding box center [552, 140] width 11 height 11
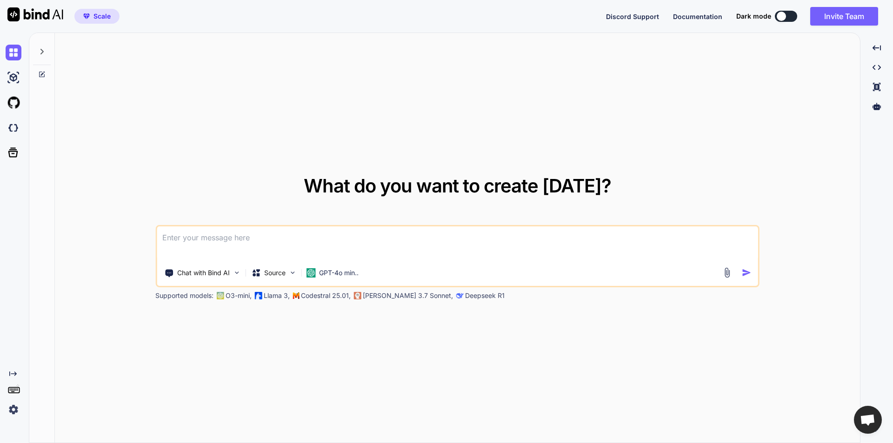
click at [17, 410] on img at bounding box center [14, 410] width 16 height 16
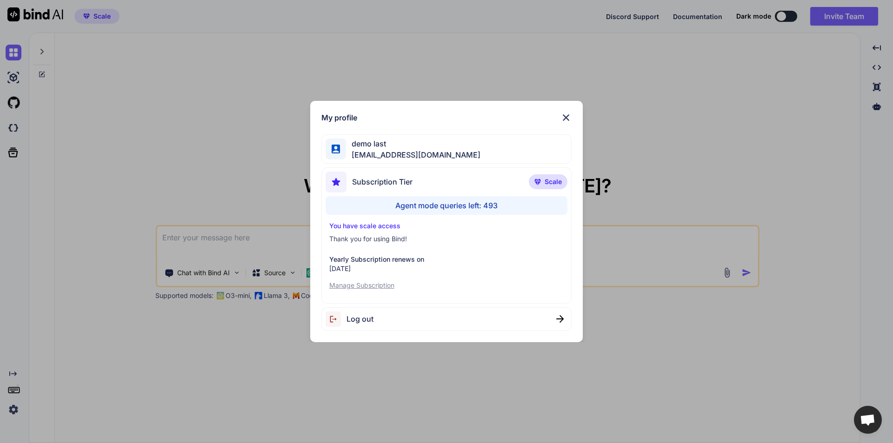
type textarea "x"
click at [571, 113] on img at bounding box center [565, 117] width 11 height 11
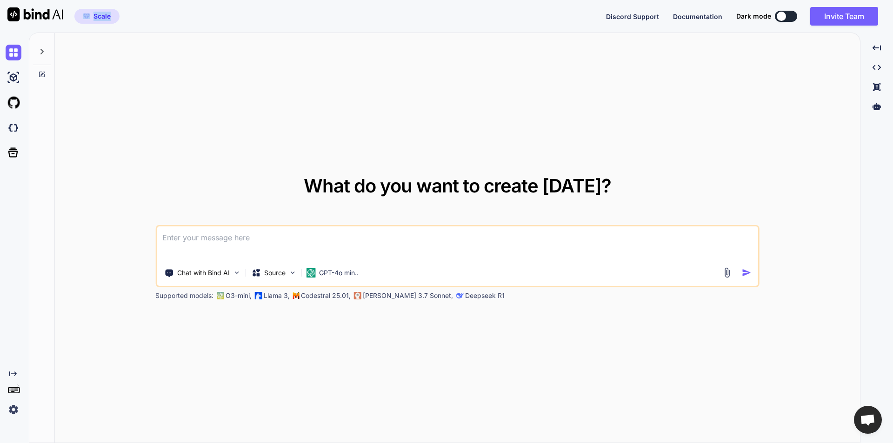
drag, startPoint x: 121, startPoint y: 17, endPoint x: 89, endPoint y: 11, distance: 33.1
click at [89, 13] on div "Scale Discord Support Documentation Dark mode Invite Team Created with Pixso." at bounding box center [446, 16] width 893 height 33
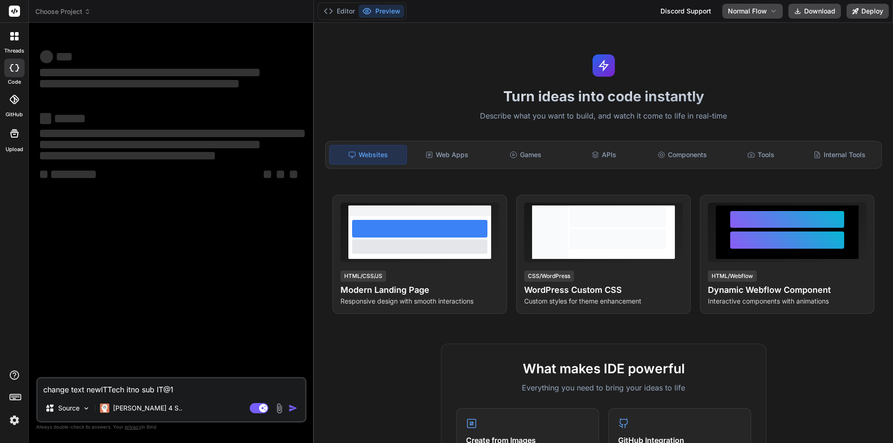
type textarea "x"
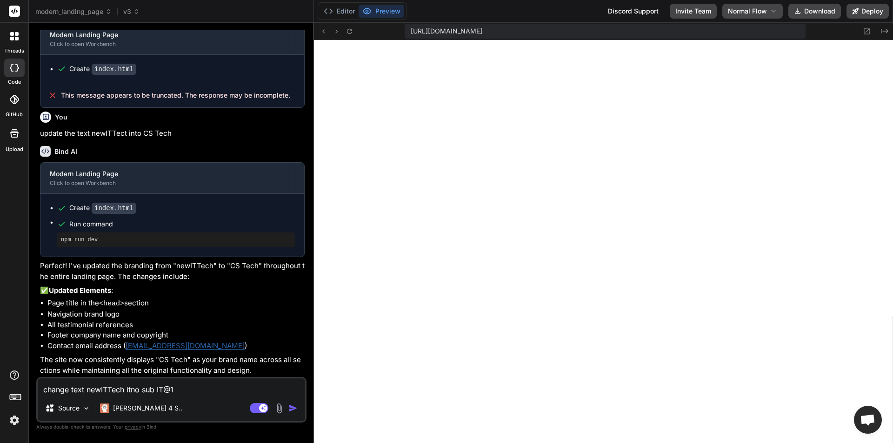
scroll to position [1070, 0]
click at [293, 409] on img "button" at bounding box center [292, 408] width 9 height 9
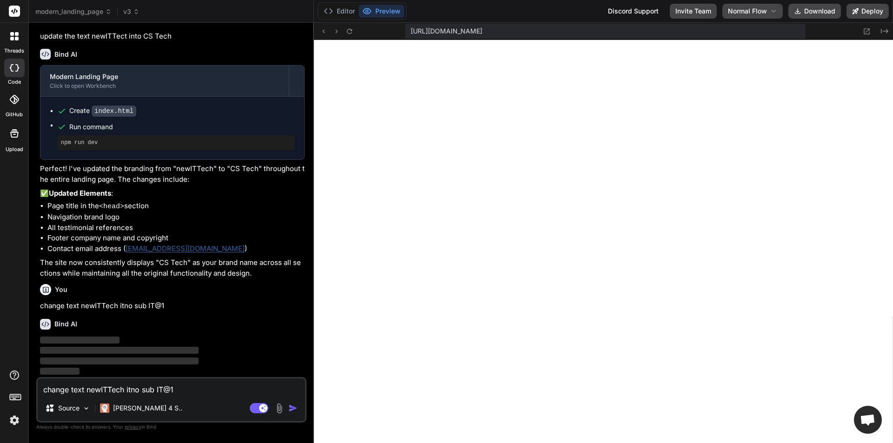
click at [141, 309] on p "change text newITTech itno sub IT@1" at bounding box center [172, 306] width 265 height 11
copy div "change text newITTech itno sub IT@1"
click at [210, 305] on p "change text newITTech itno sub IT@1" at bounding box center [172, 306] width 265 height 11
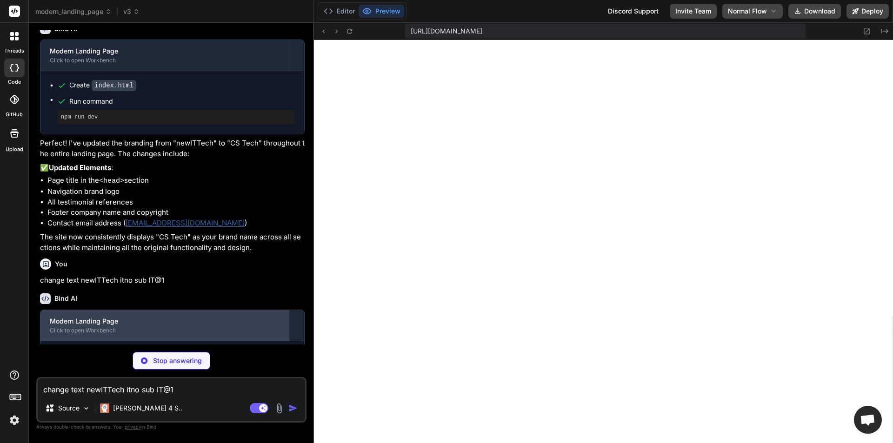
scroll to position [1217, 0]
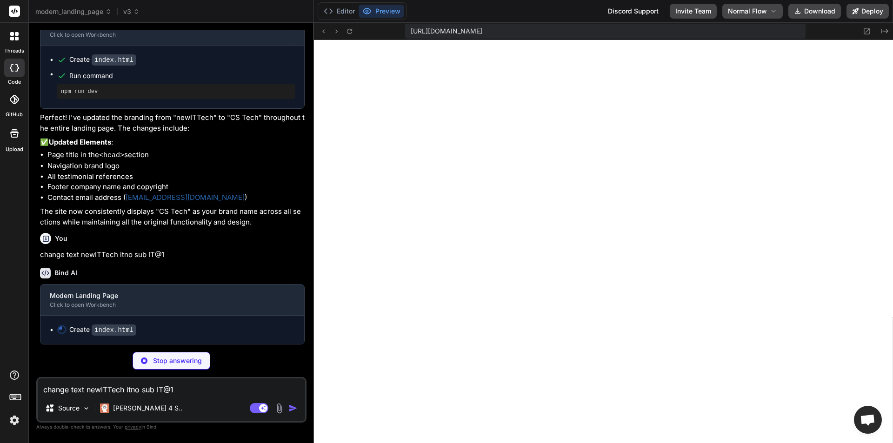
click at [114, 389] on textarea "change text newITTech itno sub IT@1" at bounding box center [171, 387] width 267 height 17
click at [140, 7] on span "v3" at bounding box center [131, 11] width 16 height 9
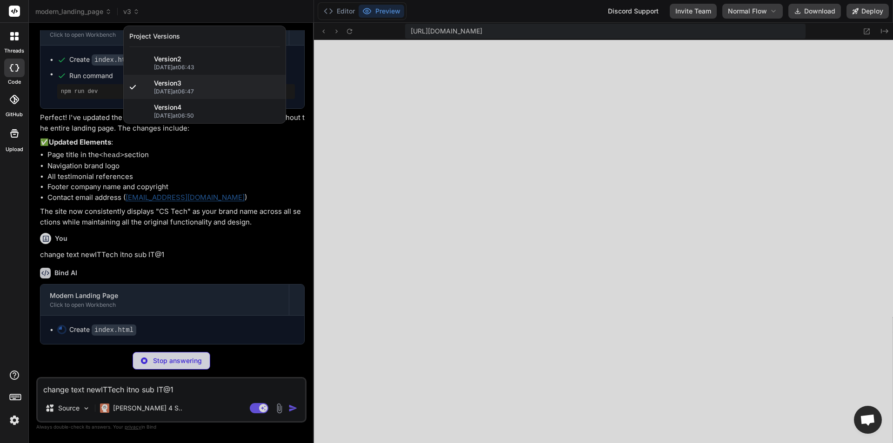
click at [290, 155] on div at bounding box center [446, 221] width 893 height 443
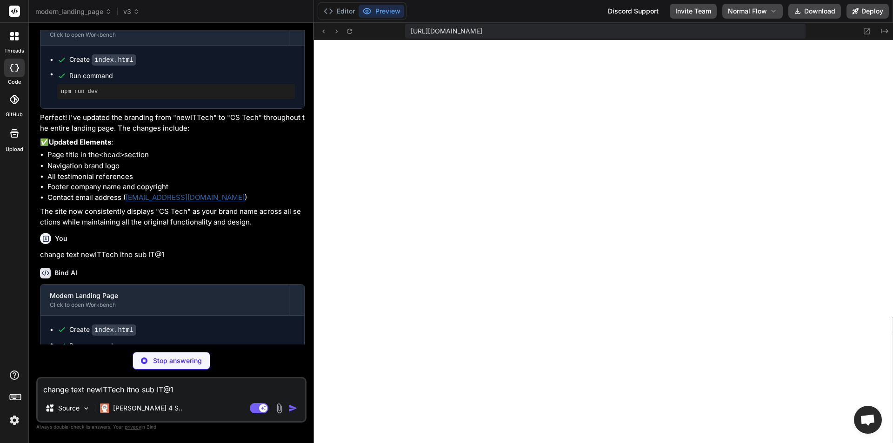
scroll to position [707, 0]
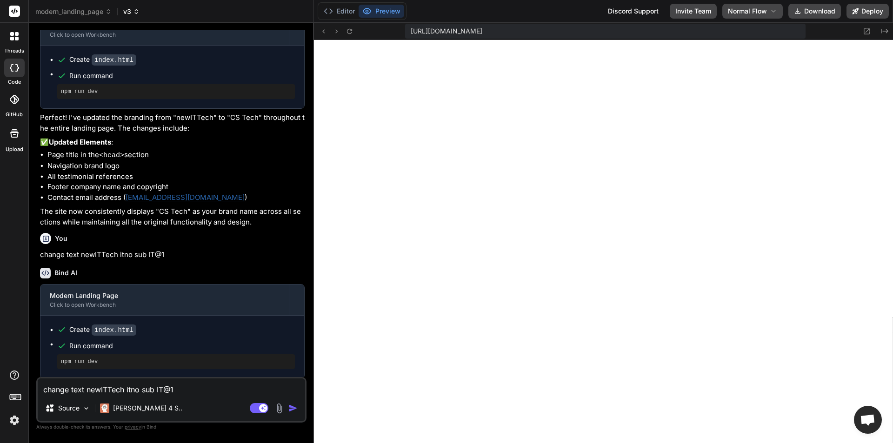
click at [133, 13] on span "v3" at bounding box center [131, 11] width 16 height 9
type textarea "x"
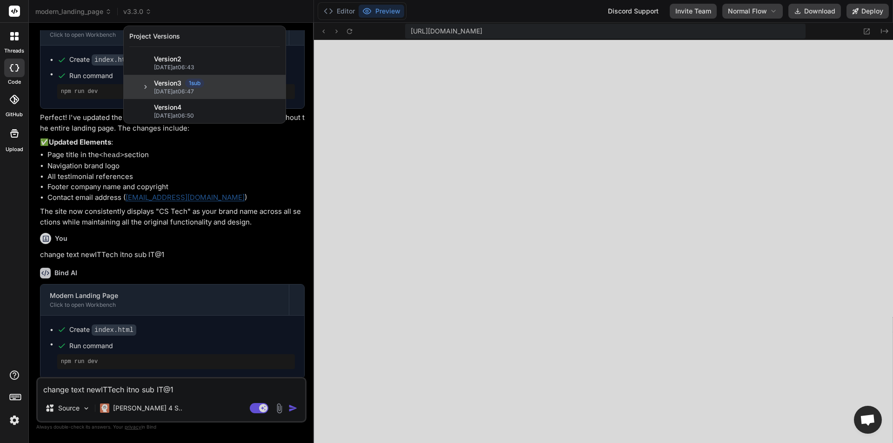
click at [145, 87] on icon at bounding box center [145, 87] width 7 height 7
click at [136, 392] on div at bounding box center [446, 221] width 893 height 443
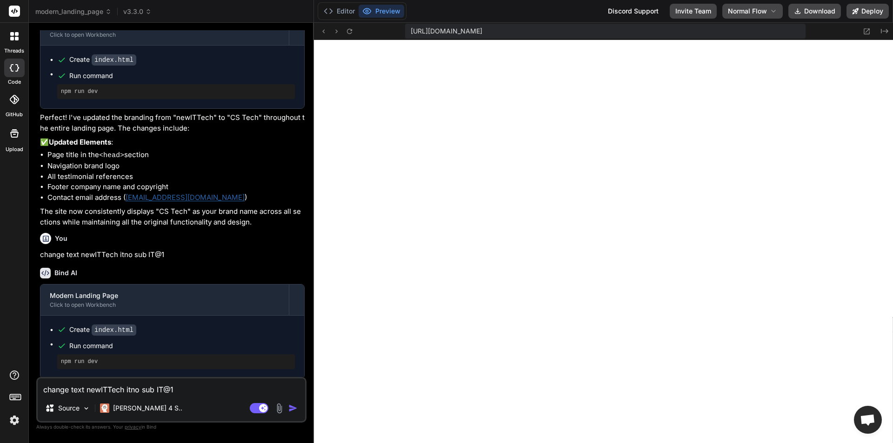
click at [136, 392] on textarea "change text newITTech itno sub IT@1" at bounding box center [171, 387] width 267 height 17
paste textarea "change text newITTech itno sub IT@1"
type textarea "change text newITTech itno sub IT@1"
type textarea "x"
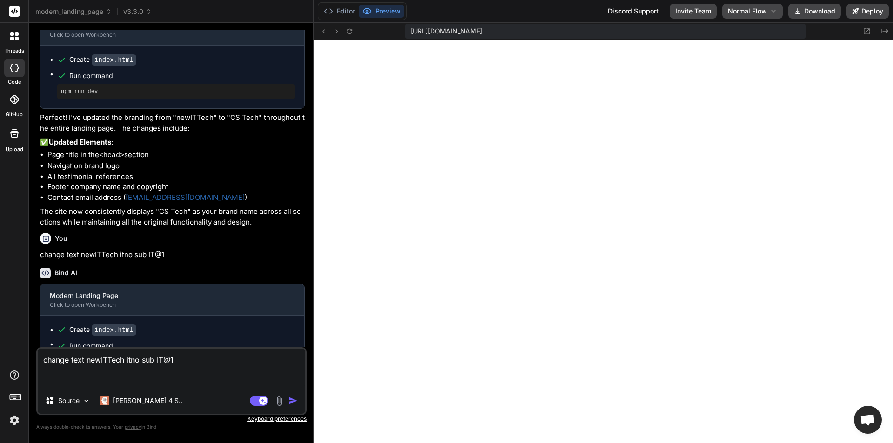
click at [190, 360] on textarea "change text newITTech itno sub IT@1" at bounding box center [171, 368] width 267 height 39
type textarea "change text newITTech itno sub IT@"
type textarea "x"
type textarea "change text newITTech itno sub IT@2"
type textarea "x"
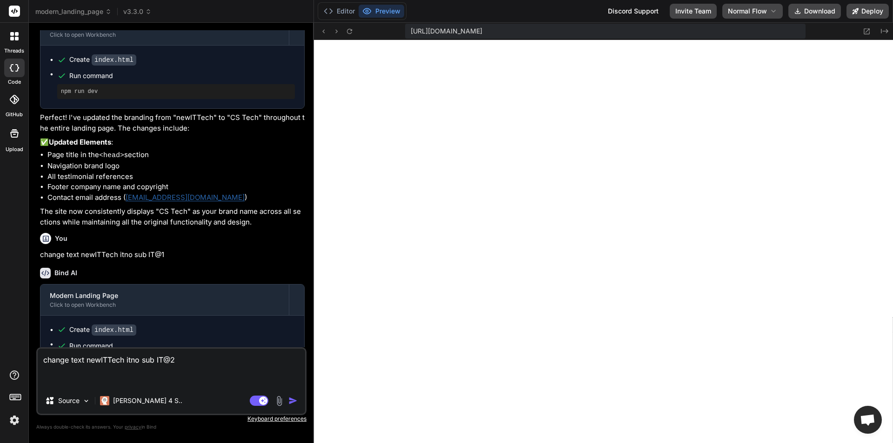
type textarea "change text newITTech itno sub IT@2"
click at [293, 398] on img "button" at bounding box center [292, 400] width 9 height 9
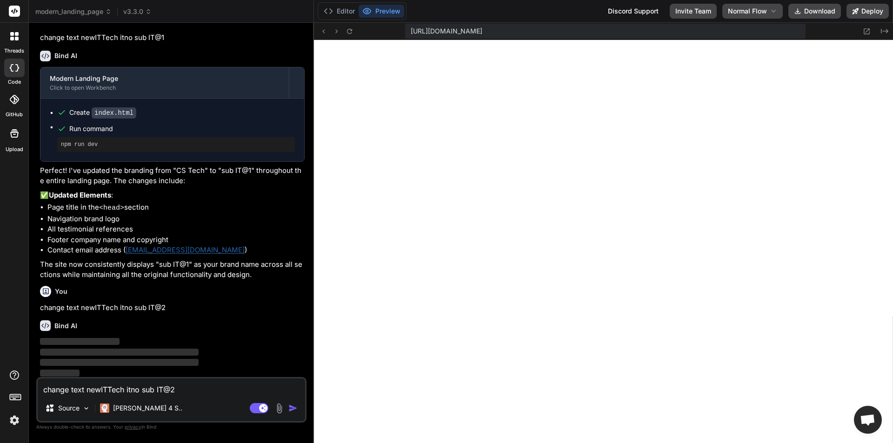
scroll to position [1436, 0]
click at [147, 8] on icon at bounding box center [148, 11] width 7 height 7
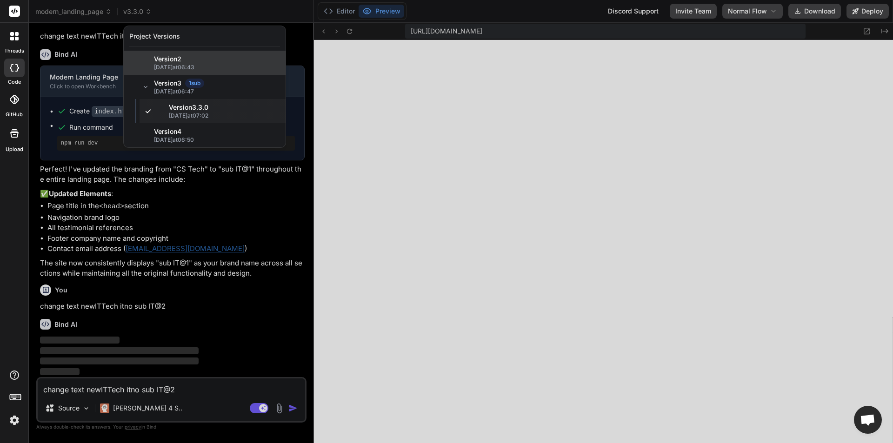
click at [175, 60] on span "Version 2" at bounding box center [167, 58] width 27 height 9
click at [180, 60] on span "Version 2" at bounding box center [167, 58] width 27 height 9
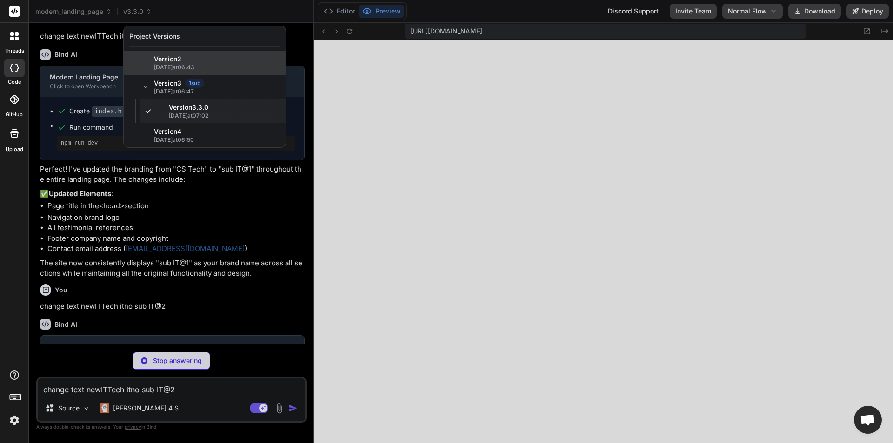
click at [187, 62] on div "Version 2" at bounding box center [217, 58] width 126 height 9
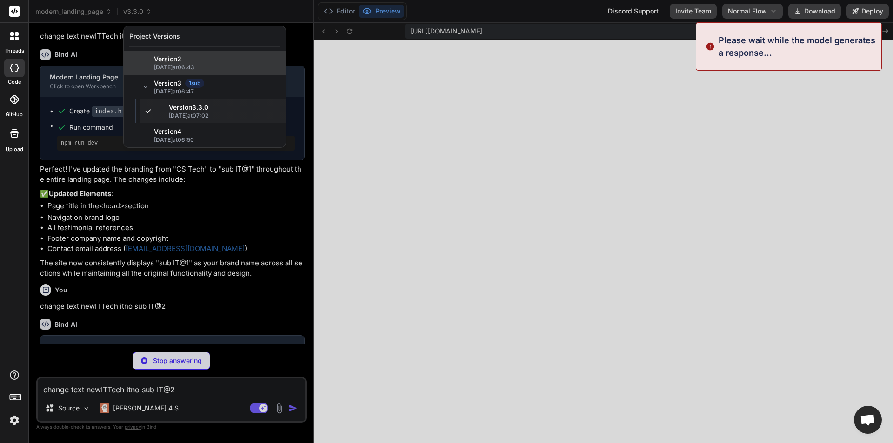
click at [171, 59] on span "Version 2" at bounding box center [167, 58] width 27 height 9
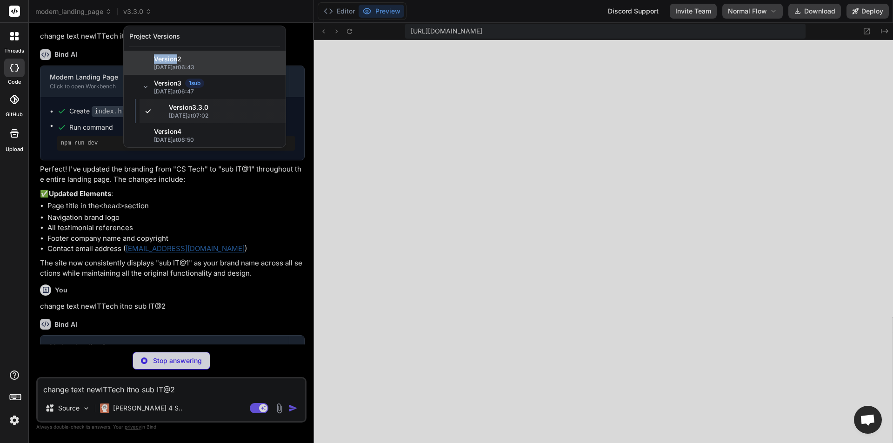
click at [170, 60] on span "Version 2" at bounding box center [167, 58] width 27 height 9
click at [299, 56] on div at bounding box center [446, 221] width 893 height 443
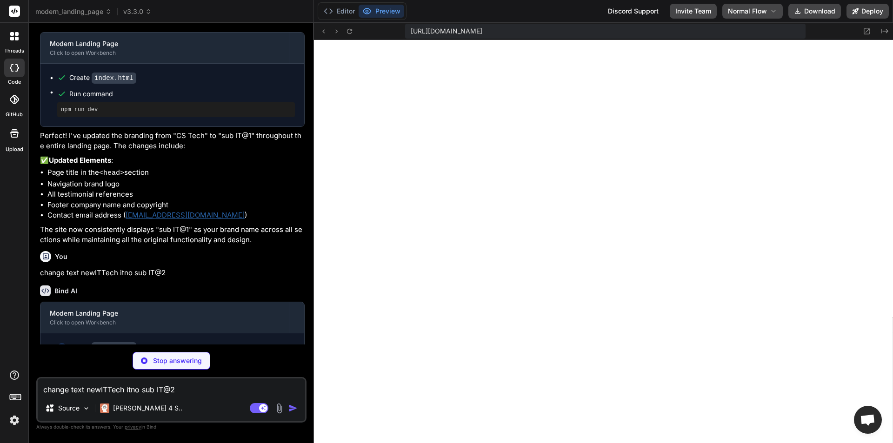
scroll to position [1487, 0]
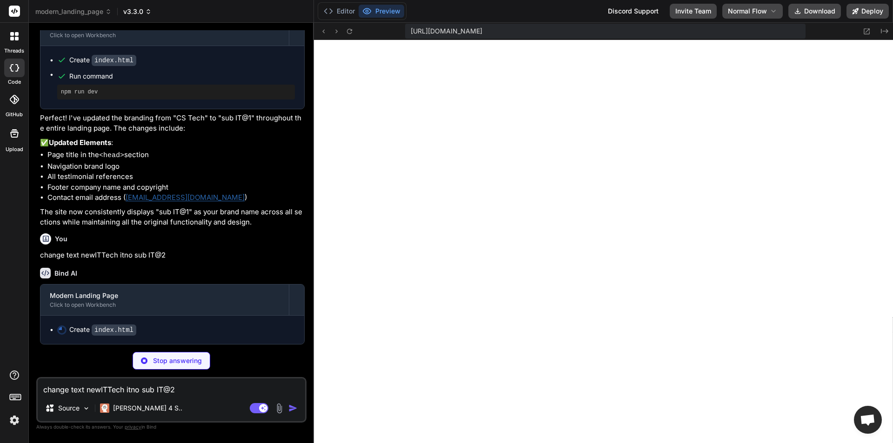
click at [145, 13] on span "v3.3.0" at bounding box center [137, 11] width 28 height 9
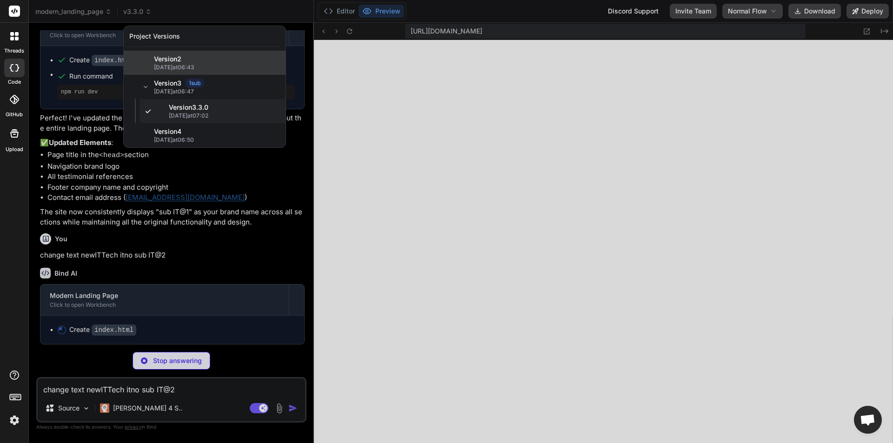
click at [161, 64] on span "09/10/2025 at 06:43" at bounding box center [217, 67] width 126 height 7
click at [293, 13] on div at bounding box center [446, 221] width 893 height 443
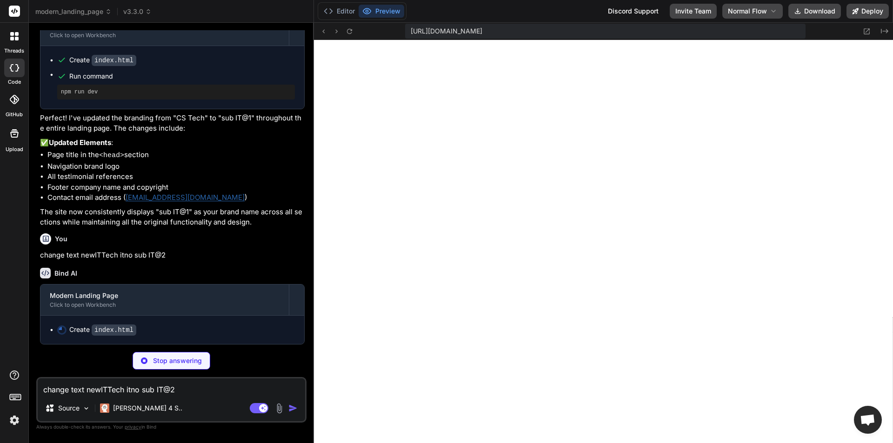
type textarea "x"
type textarea "</body> </html>"
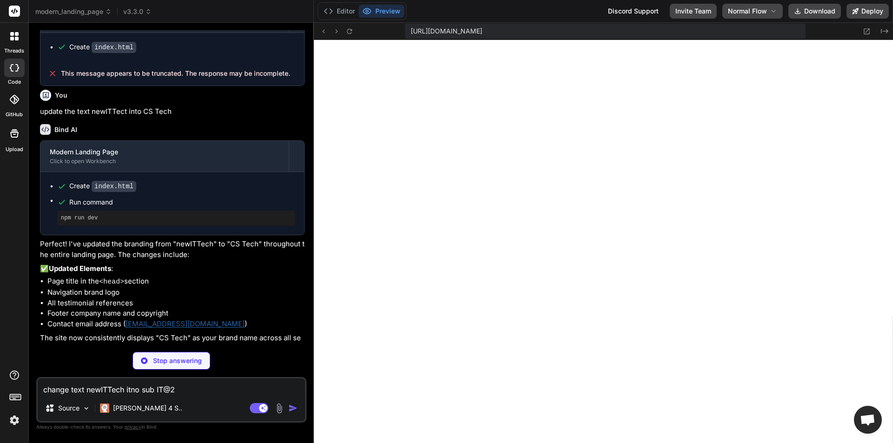
scroll to position [1084, 0]
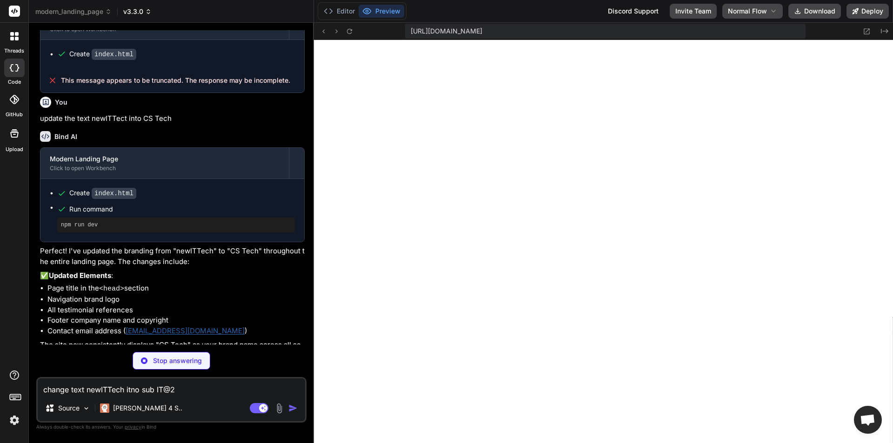
click at [152, 13] on icon at bounding box center [148, 11] width 7 height 7
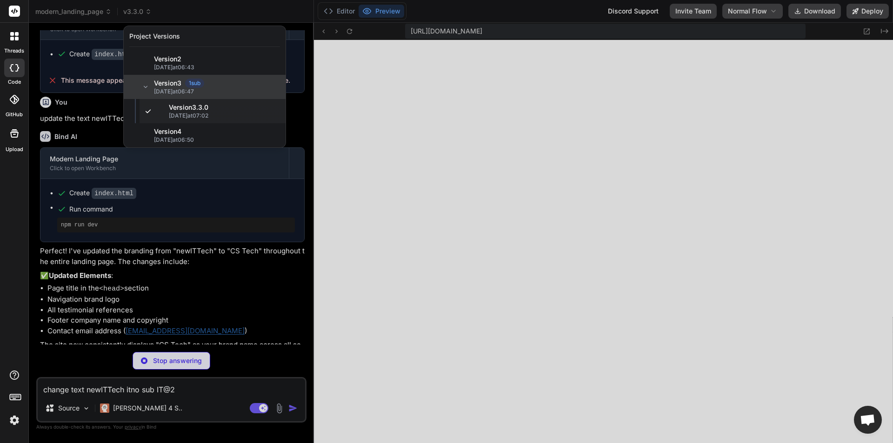
click at [233, 86] on div "Version 3 1 sub" at bounding box center [217, 83] width 126 height 9
click at [302, 114] on div at bounding box center [446, 221] width 893 height 443
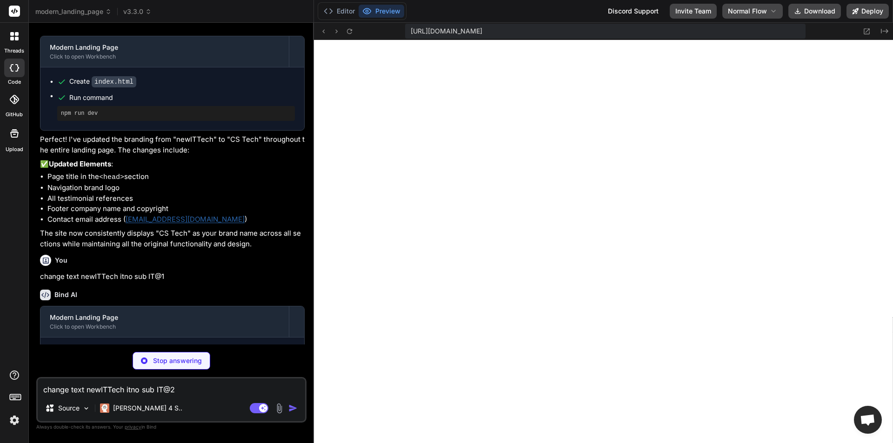
scroll to position [972, 0]
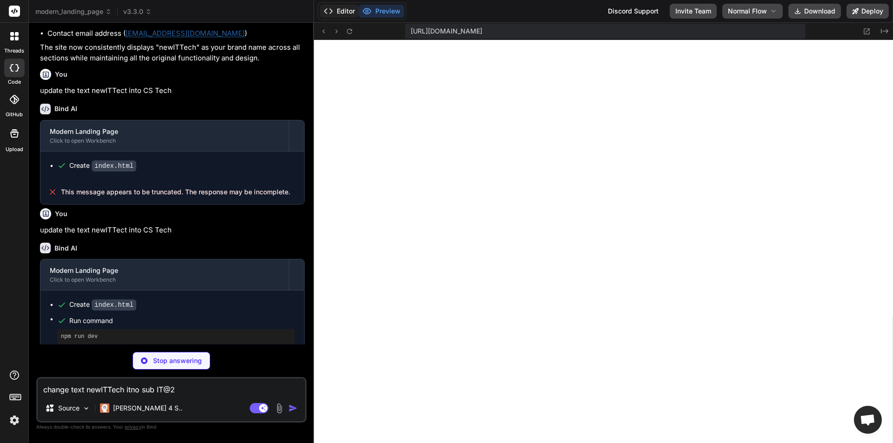
click at [343, 12] on button "Editor" at bounding box center [339, 11] width 39 height 13
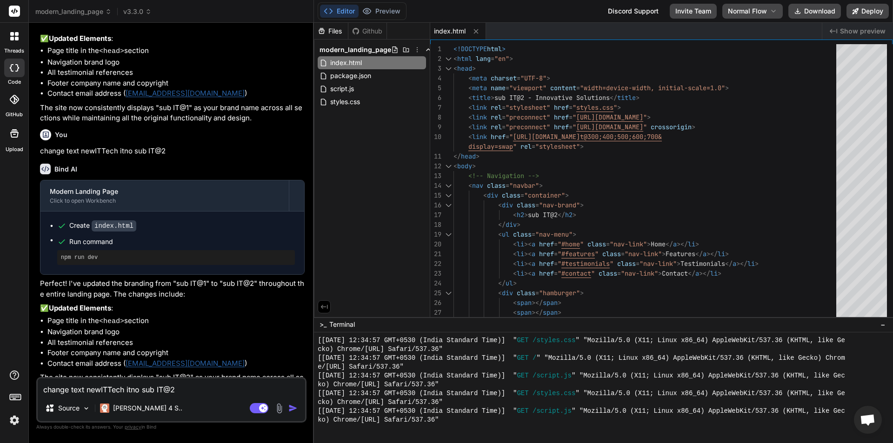
scroll to position [1609, 0]
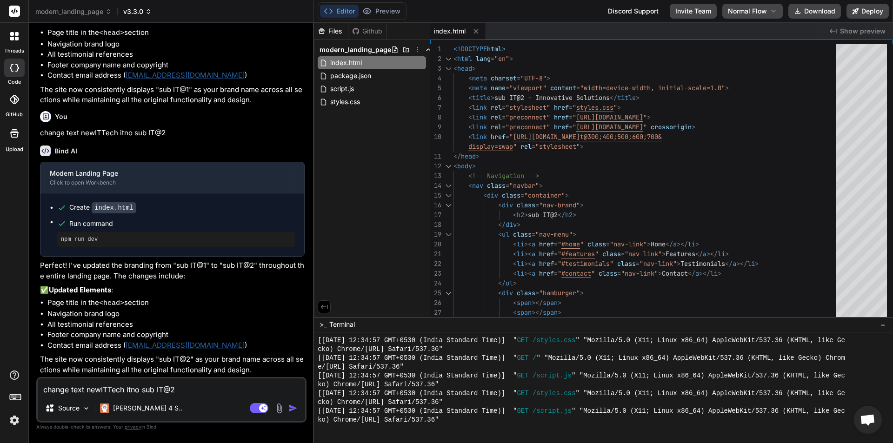
click at [148, 13] on icon at bounding box center [148, 11] width 7 height 7
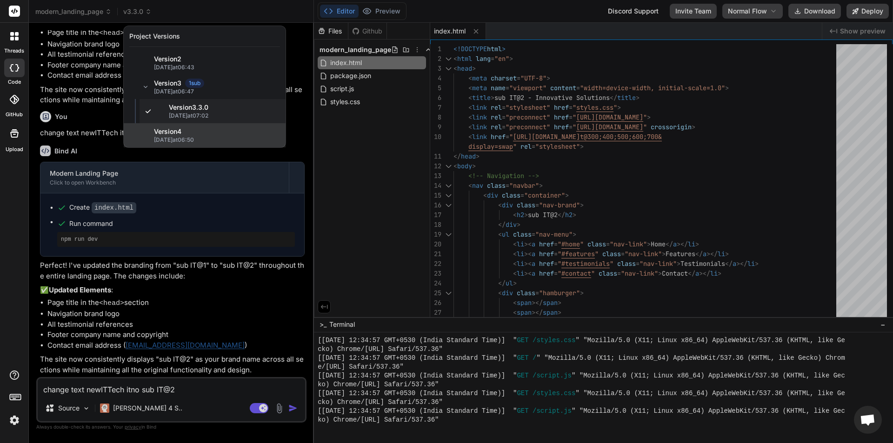
click at [174, 133] on span "Version 4" at bounding box center [167, 131] width 27 height 9
type textarea "x"
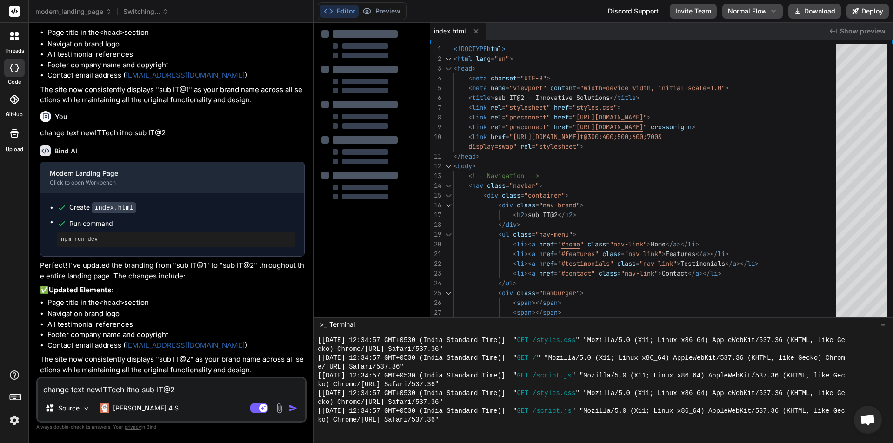
click at [223, 395] on div "change text newITTech itno sub IT@2 Source Claude 4 S.. Agent Mode. When this t…" at bounding box center [171, 400] width 270 height 46
click at [219, 388] on textarea "change text newITTech itno sub IT@2" at bounding box center [171, 387] width 267 height 17
type textarea "h"
type textarea "x"
type textarea "he"
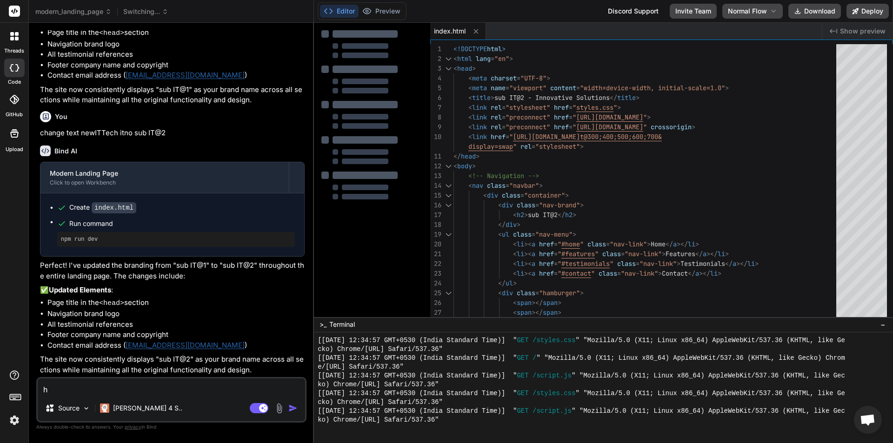
type textarea "x"
type textarea "hel"
type textarea "x"
type textarea "hell"
type textarea "x"
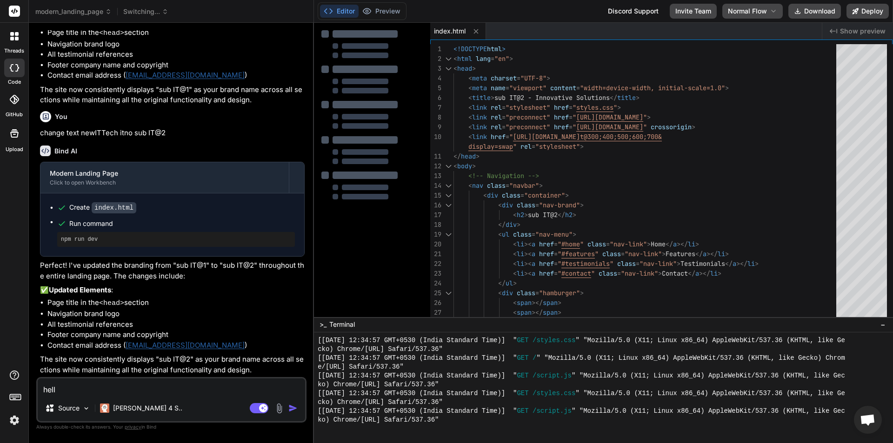
type textarea "hello"
type textarea "x"
drag, startPoint x: 100, startPoint y: 390, endPoint x: 38, endPoint y: 386, distance: 62.4
click at [38, 386] on textarea "hello" at bounding box center [171, 387] width 267 height 17
type textarea "c"
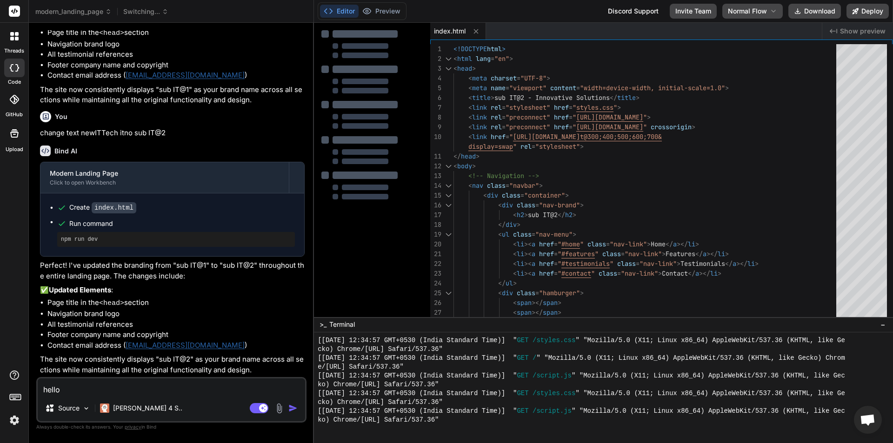
type textarea "x"
type textarea "ch"
type textarea "x"
type textarea "cha"
type textarea "x"
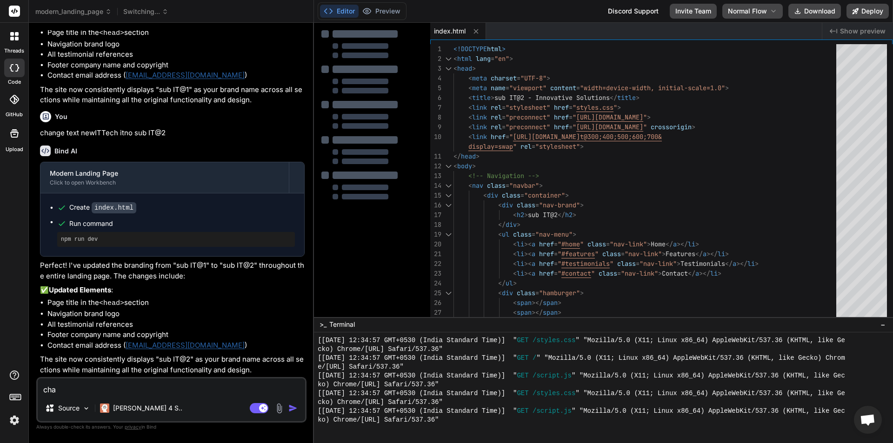
type textarea "chan"
type textarea "x"
type textarea "chang"
type textarea "x"
type textarea "change"
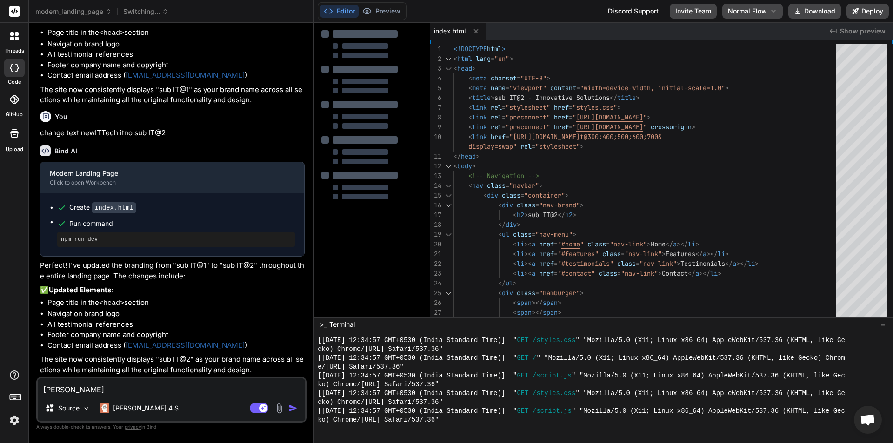
type textarea "x"
type textarea "change"
type textarea "x"
type textarea "change t"
type textarea "x"
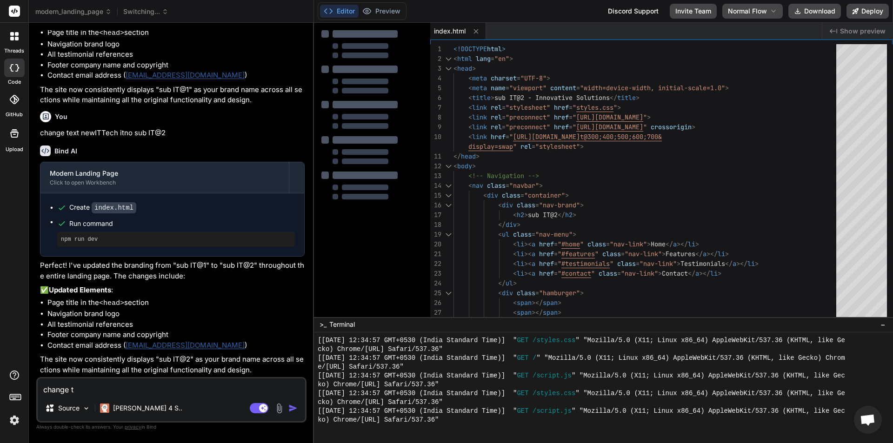
type textarea "change te"
type textarea "x"
type textarea "change tex"
type textarea "x"
type textarea "change text"
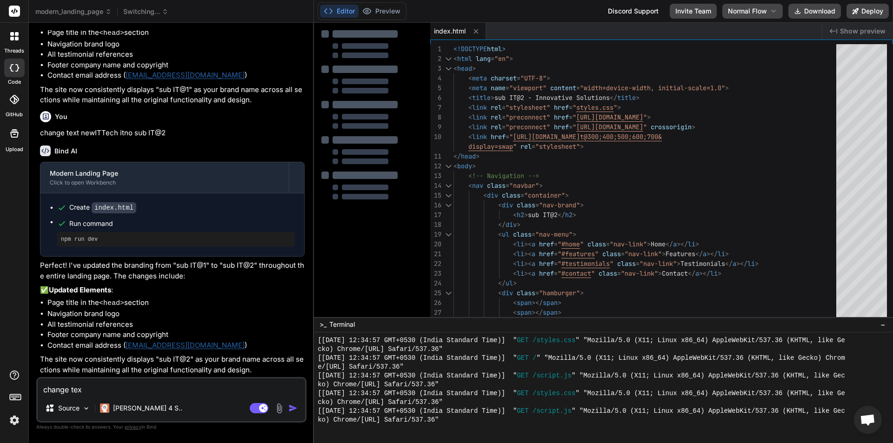
type textarea "x"
type textarea "change text"
type textarea "x"
type textarea "change text"
type textarea "display=swap" rel="stylesheet"> </head> <body> <!-- Navigation --> <nav class="…"
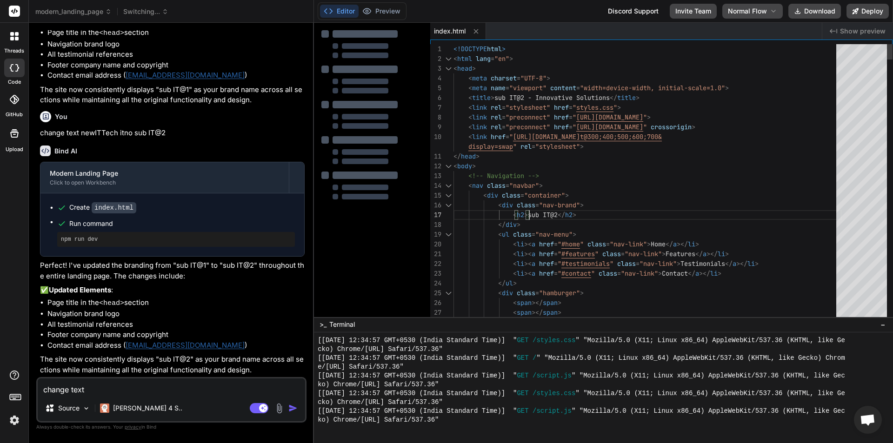
scroll to position [0, 0]
drag, startPoint x: 530, startPoint y: 214, endPoint x: 561, endPoint y: 214, distance: 30.7
click at [143, 380] on textarea "change text" at bounding box center [171, 387] width 267 height 17
click at [142, 387] on textarea "change text" at bounding box center [171, 387] width 267 height 17
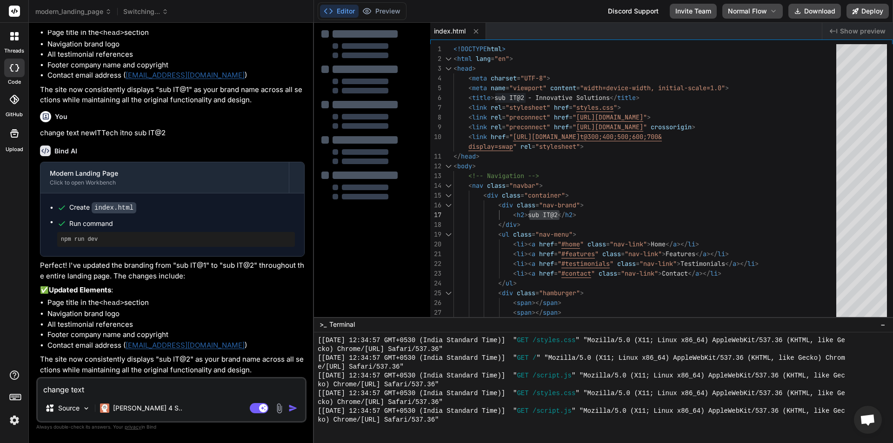
paste textarea "sub IT@2"
type textarea "change text sub IT@2"
type textarea "x"
click at [146, 390] on textarea "change text sub IT@2" at bounding box center [171, 387] width 267 height 17
type textarea "change text sub IT@2"
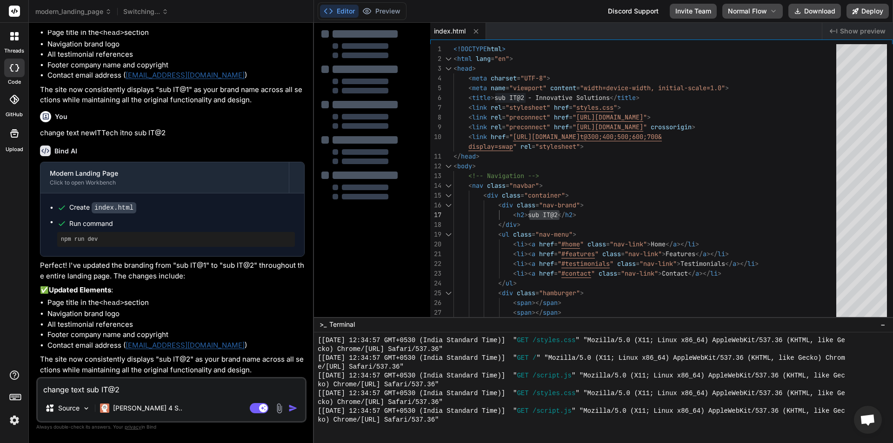
type textarea "x"
type textarea "change text sub IT@2 i"
type textarea "x"
type textarea "change text sub IT@2 in"
type textarea "x"
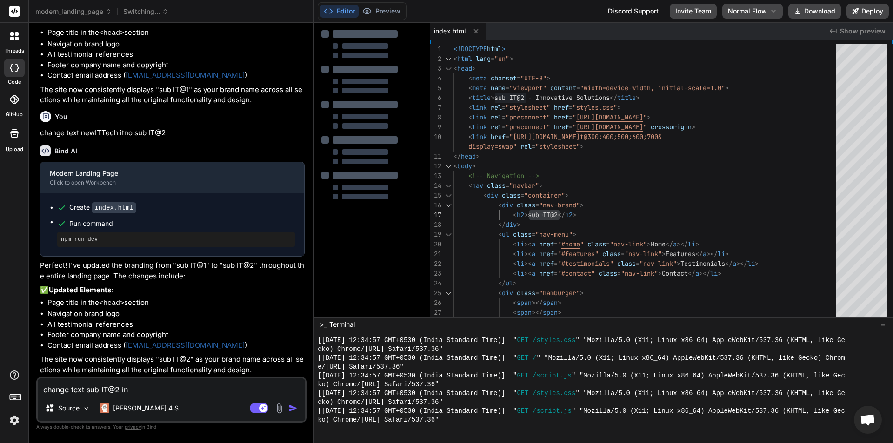
type textarea "change text sub IT@2 inr"
type textarea "x"
type textarea "change text sub IT@2 in"
type textarea "x"
type textarea "change text sub IT@2 int"
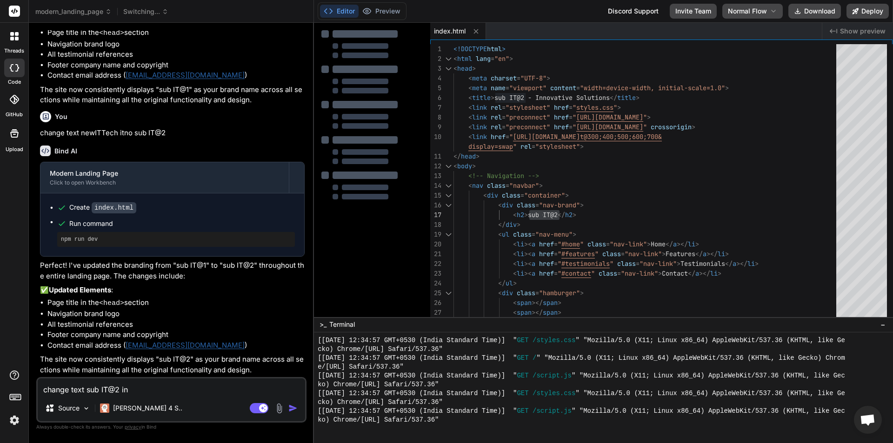
type textarea "x"
type textarea "change text sub IT@2 into"
type textarea "x"
type textarea "change text sub IT@2 into"
type textarea "x"
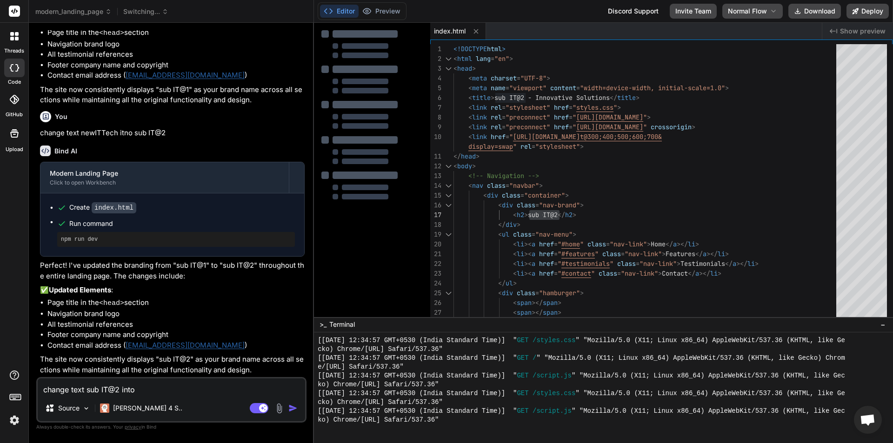
paste textarea "sub IT@2"
type textarea "change text sub IT@2 into sub IT@2"
type textarea "x"
type textarea "change text sub IT@2 into sub IT@"
type textarea "x"
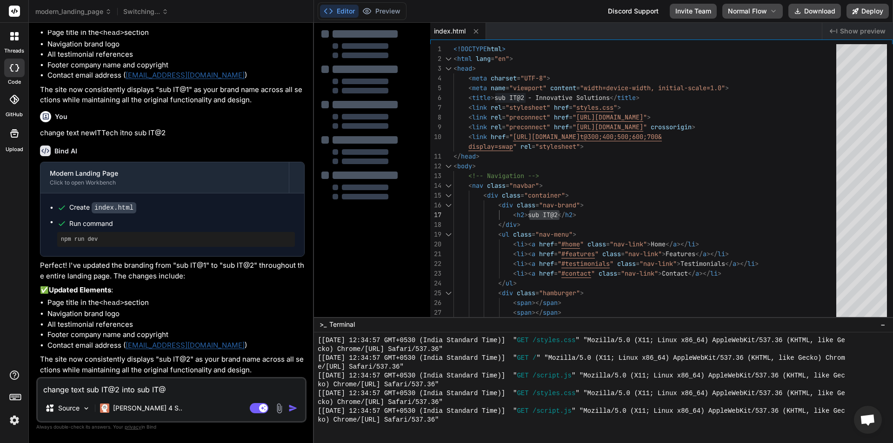
type textarea "change text sub IT@2 into sub IT@3"
type textarea "x"
type textarea "change text sub IT@2 into sub IT@3"
click at [293, 406] on img "button" at bounding box center [292, 408] width 9 height 9
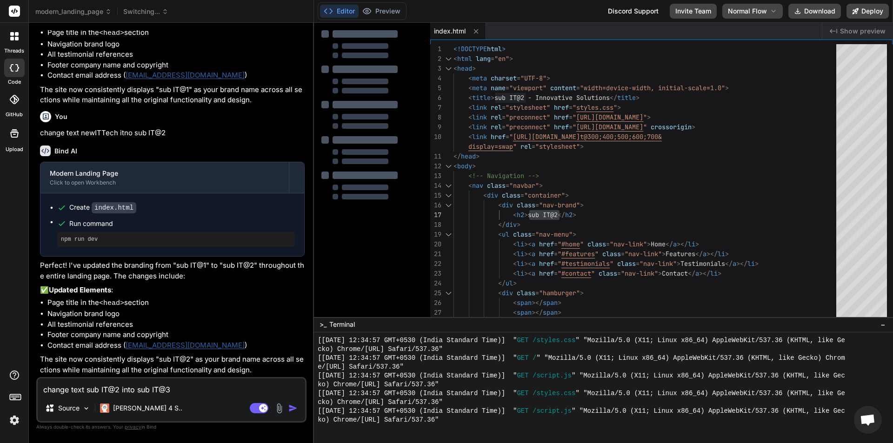
click at [290, 409] on img "button" at bounding box center [292, 408] width 9 height 9
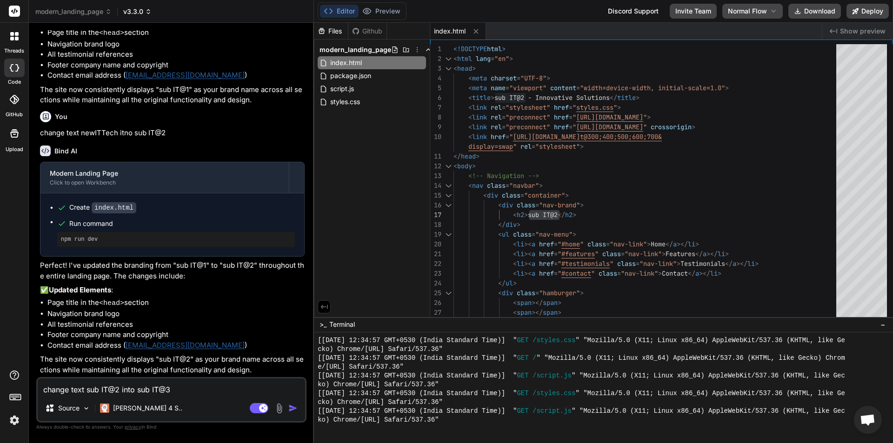
click at [150, 14] on icon at bounding box center [148, 11] width 7 height 7
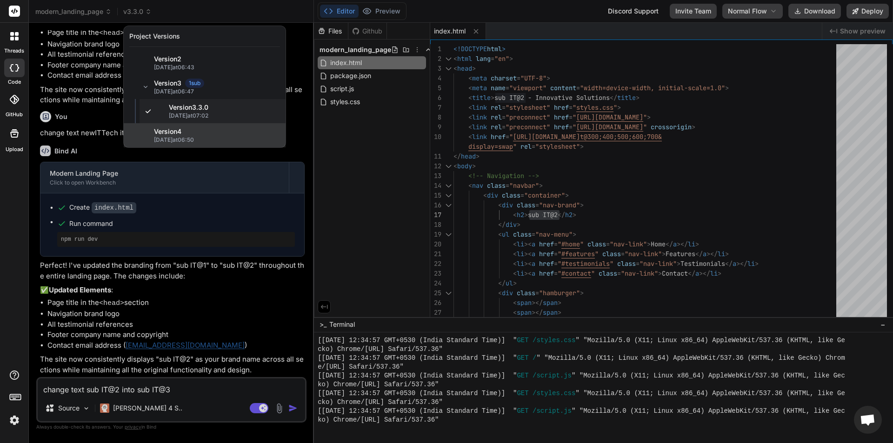
click at [181, 133] on span "Version 4" at bounding box center [167, 131] width 27 height 9
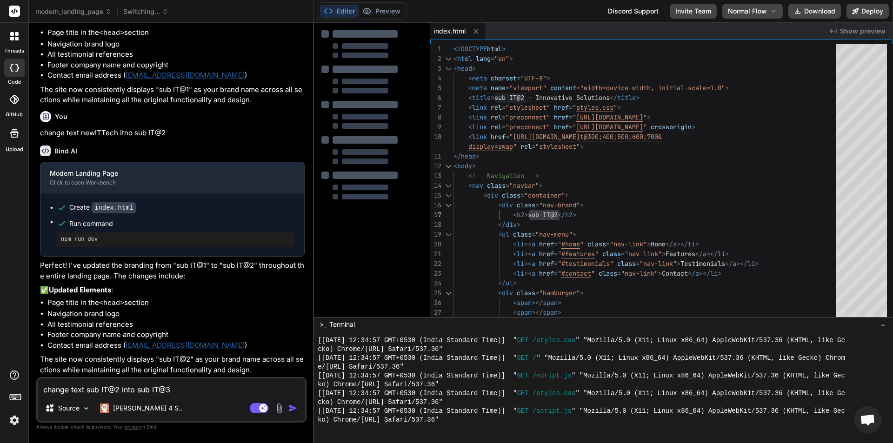
click at [291, 406] on img "button" at bounding box center [292, 408] width 9 height 9
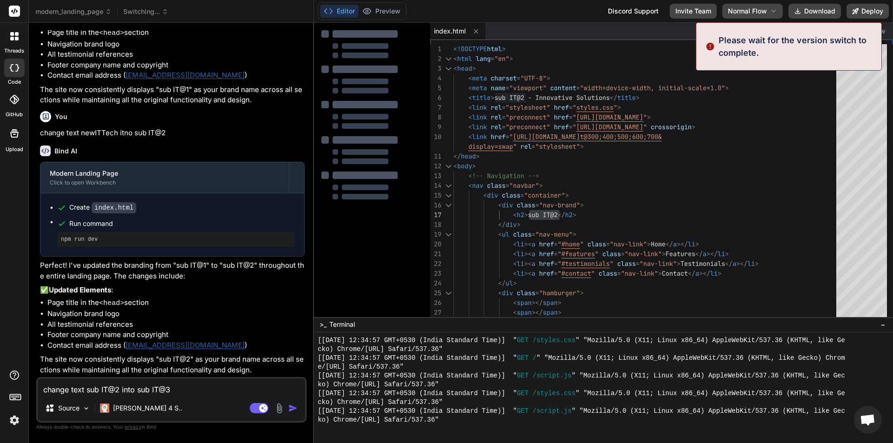
click at [291, 406] on img "button" at bounding box center [292, 408] width 9 height 9
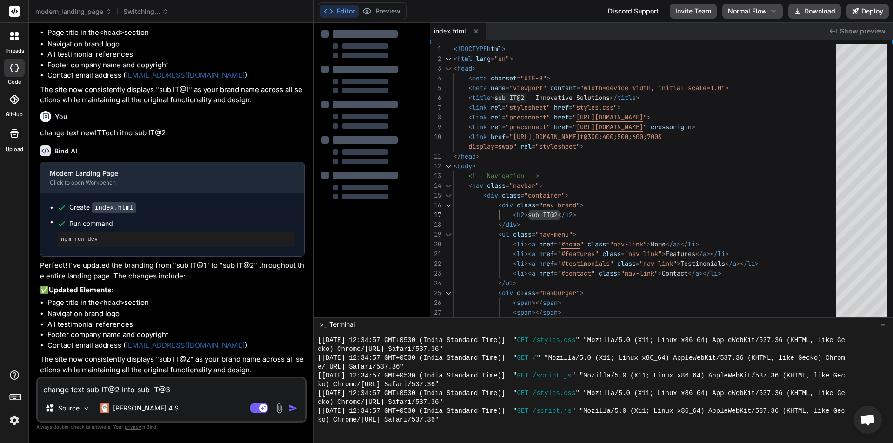
click at [297, 405] on img "button" at bounding box center [292, 408] width 9 height 9
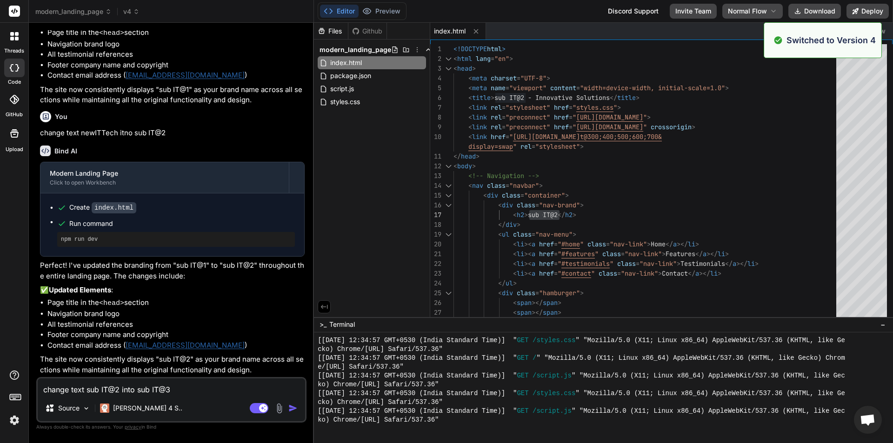
scroll to position [1157, 0]
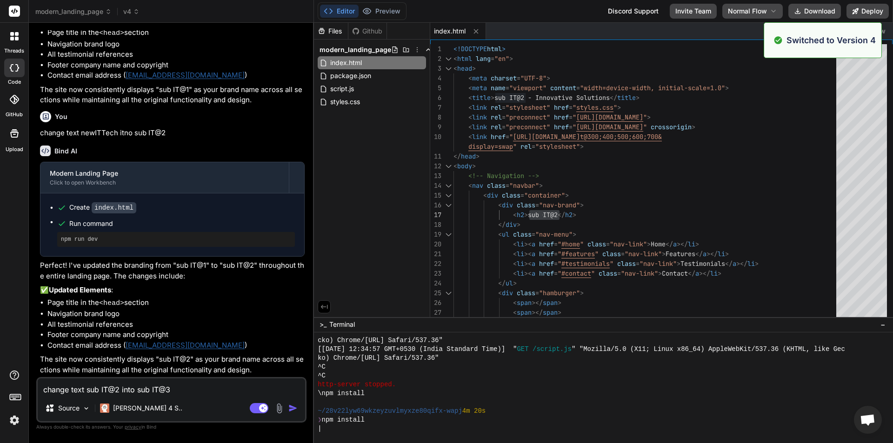
type textarea "x"
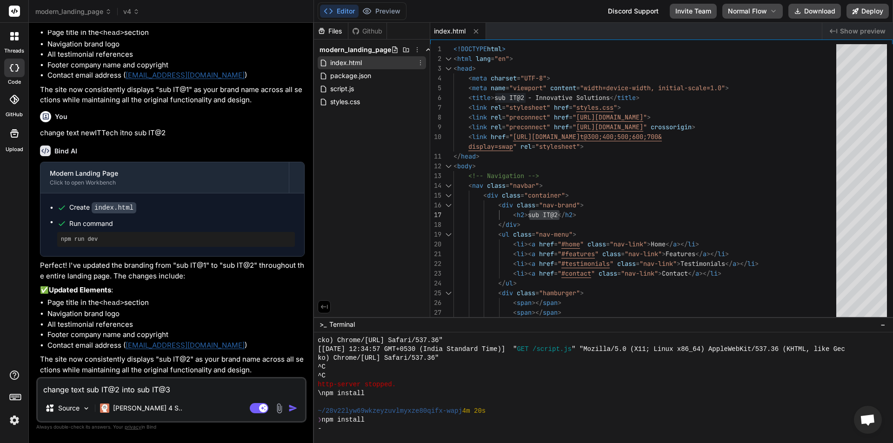
click at [349, 63] on span "index.html" at bounding box center [345, 62] width 33 height 11
click at [352, 73] on span "package.json" at bounding box center [350, 75] width 43 height 11
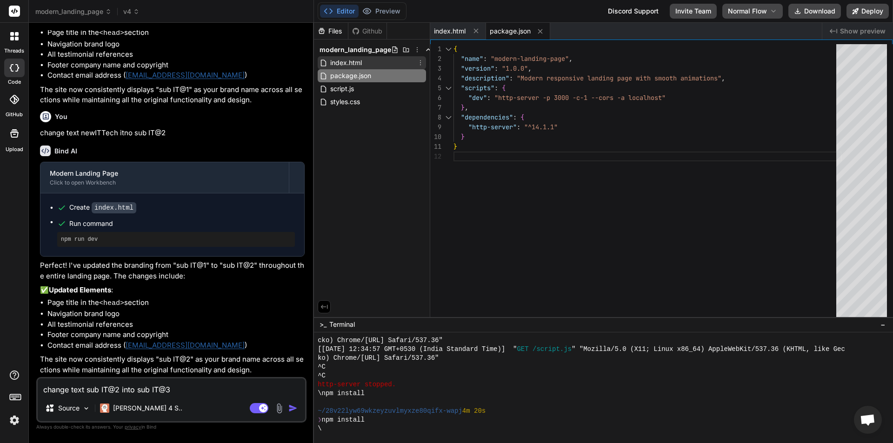
click at [352, 64] on span "index.html" at bounding box center [345, 62] width 33 height 11
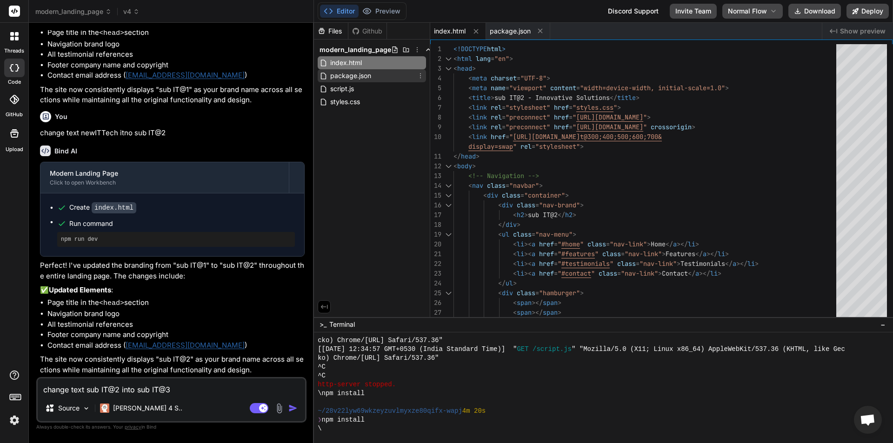
click at [353, 82] on div "package.json" at bounding box center [372, 75] width 108 height 13
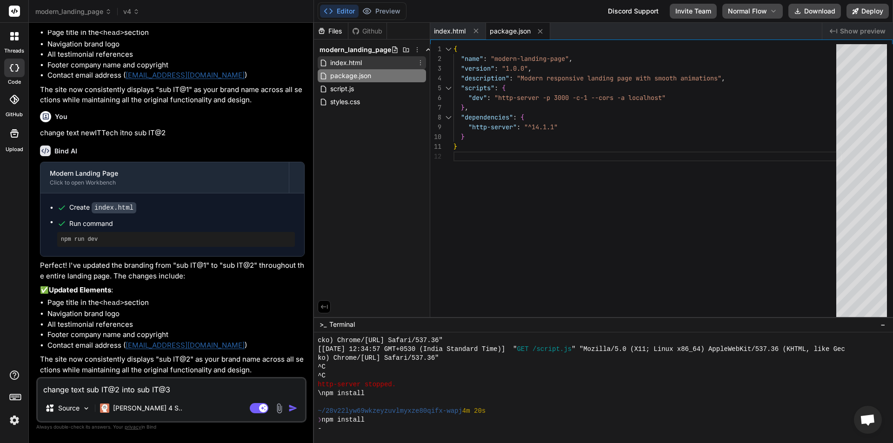
click at [350, 67] on span "index.html" at bounding box center [345, 62] width 33 height 11
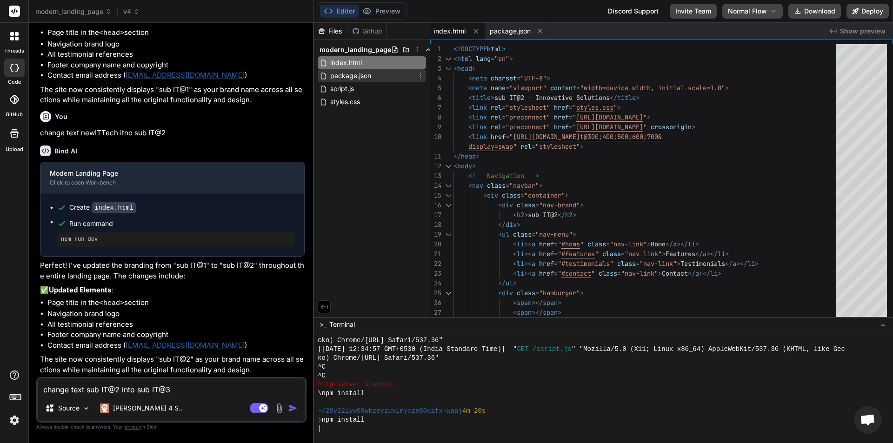
click at [354, 79] on span "package.json" at bounding box center [350, 75] width 43 height 11
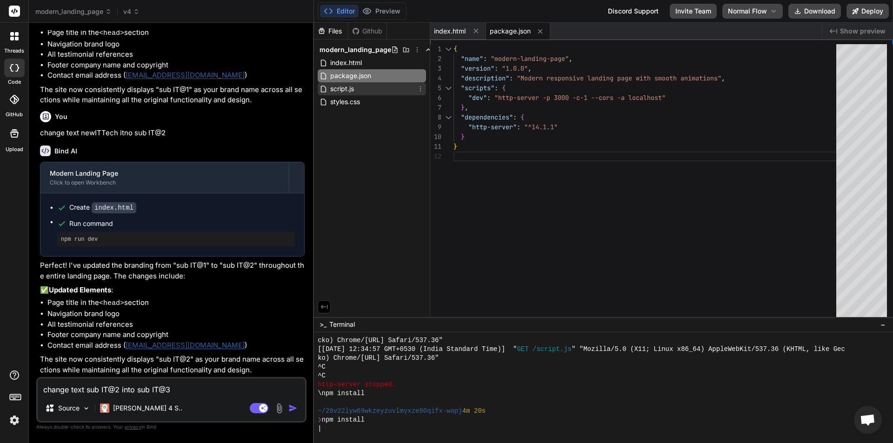
click at [353, 87] on span "script.js" at bounding box center [342, 88] width 26 height 11
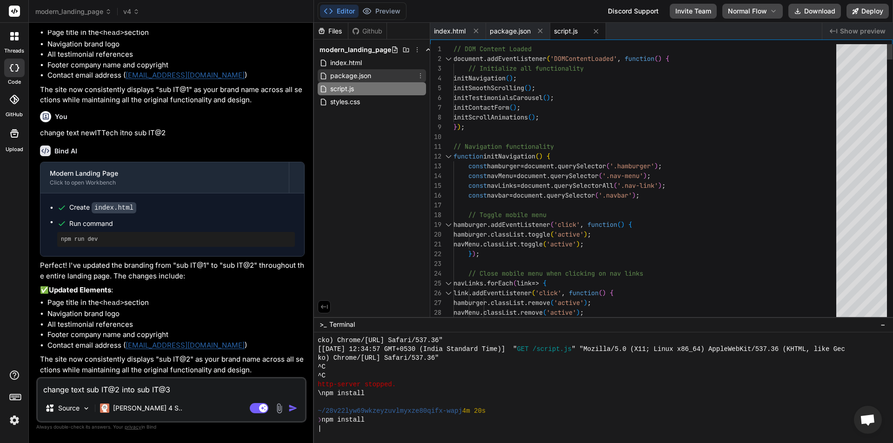
click at [352, 74] on span "package.json" at bounding box center [350, 75] width 43 height 11
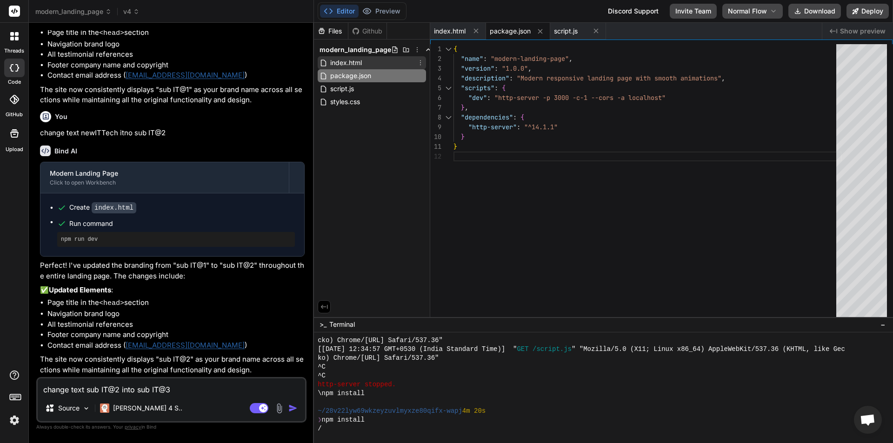
click at [353, 61] on span "index.html" at bounding box center [345, 62] width 33 height 11
type textarea "</body> </html>"
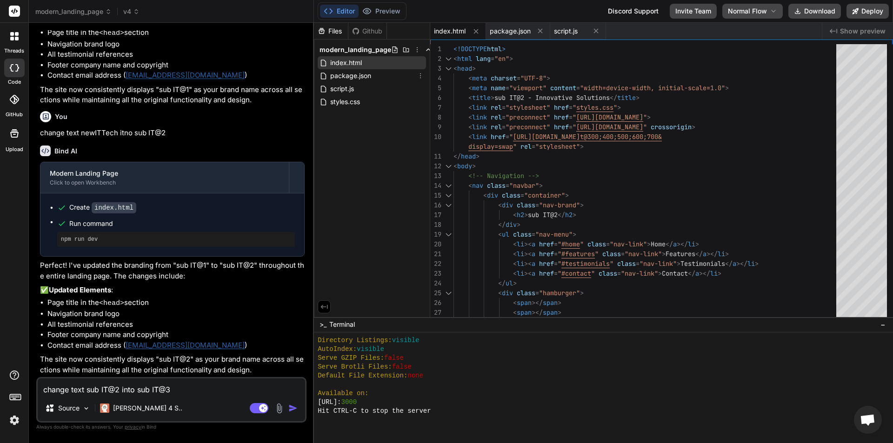
scroll to position [1493, 0]
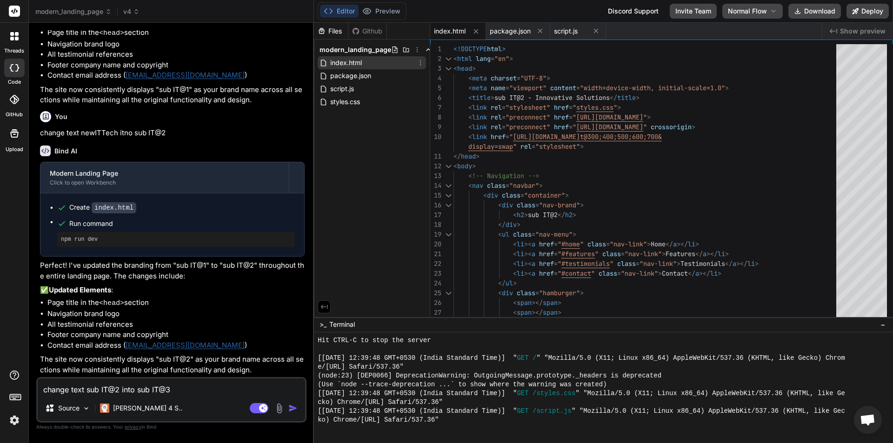
type textarea "x"
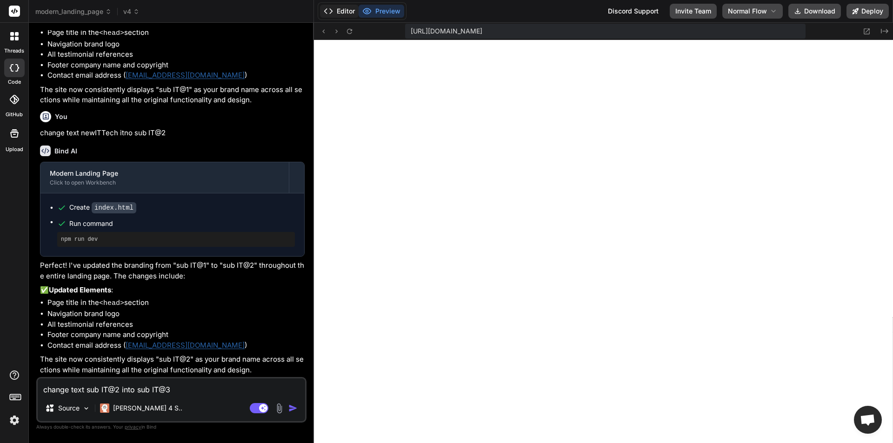
click at [337, 9] on button "Editor" at bounding box center [339, 11] width 39 height 13
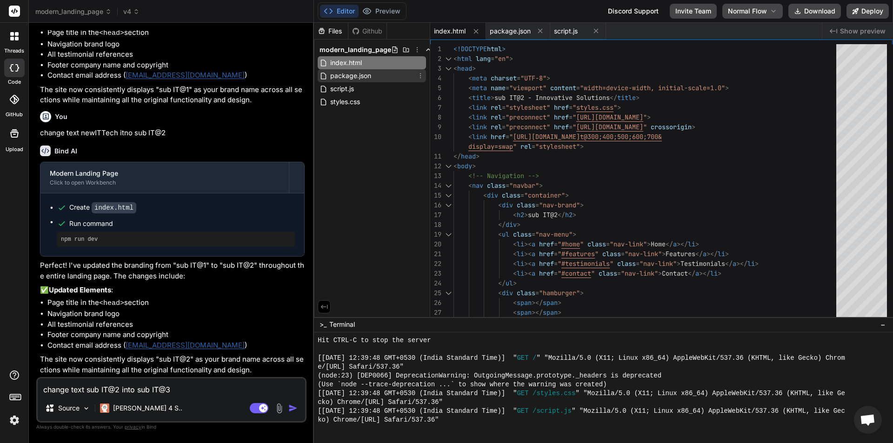
click at [369, 79] on span "package.json" at bounding box center [350, 75] width 43 height 11
type textarea "}"
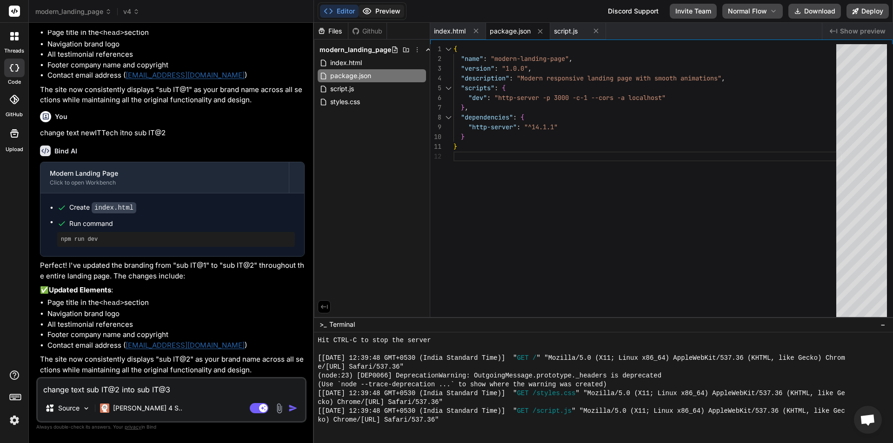
click at [397, 9] on button "Preview" at bounding box center [382, 11] width 46 height 13
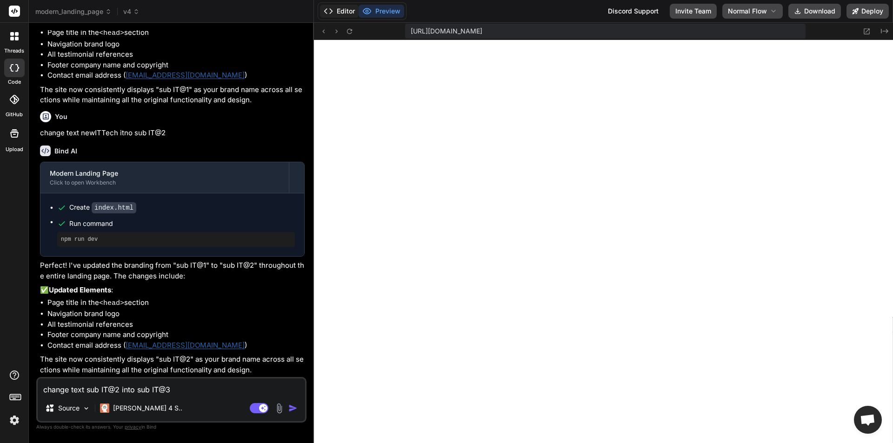
type textarea "x"
click at [344, 14] on button "Editor" at bounding box center [339, 11] width 39 height 13
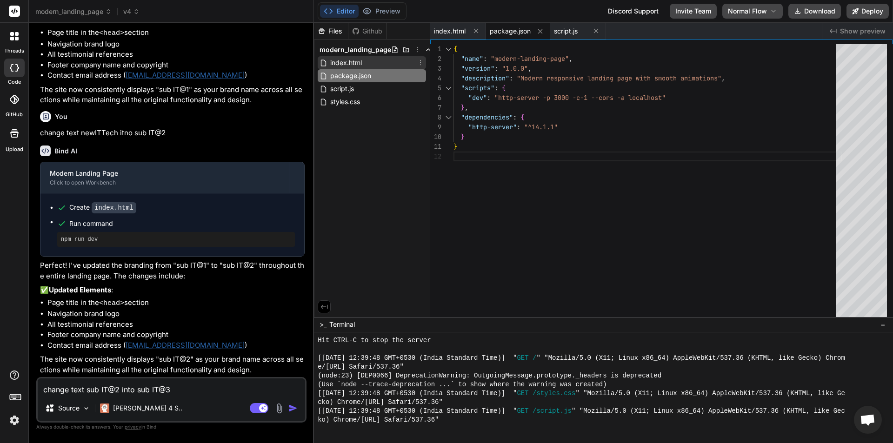
click at [377, 61] on div "index.html" at bounding box center [372, 62] width 108 height 13
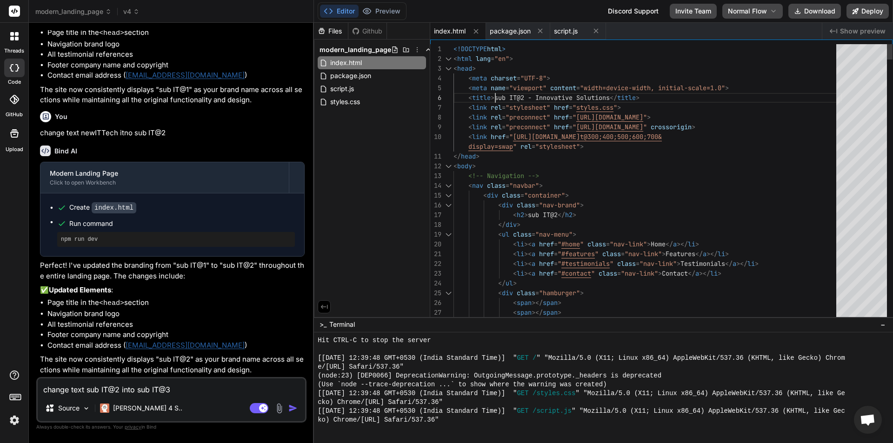
scroll to position [0, 0]
drag, startPoint x: 496, startPoint y: 97, endPoint x: 508, endPoint y: 97, distance: 12.6
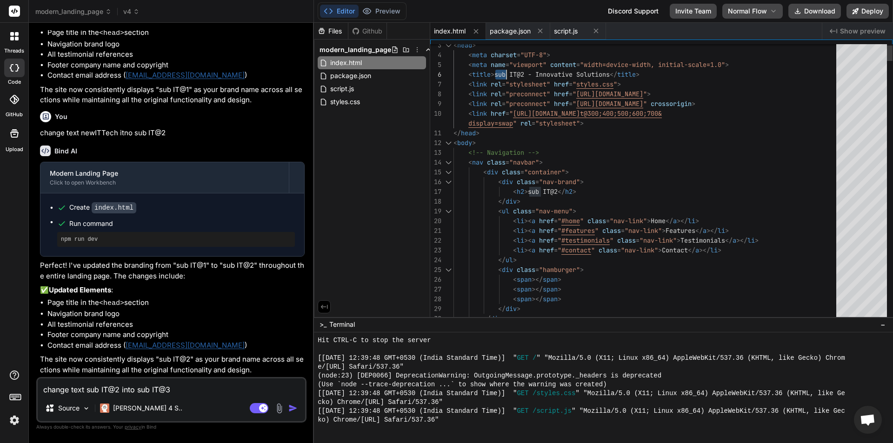
type textarea "display=swap" rel="stylesheet"> </head> <body> <!-- Navigation --> <nav class="…"
drag, startPoint x: 533, startPoint y: 191, endPoint x: 555, endPoint y: 191, distance: 22.3
drag, startPoint x: 561, startPoint y: 191, endPoint x: 532, endPoint y: 191, distance: 28.8
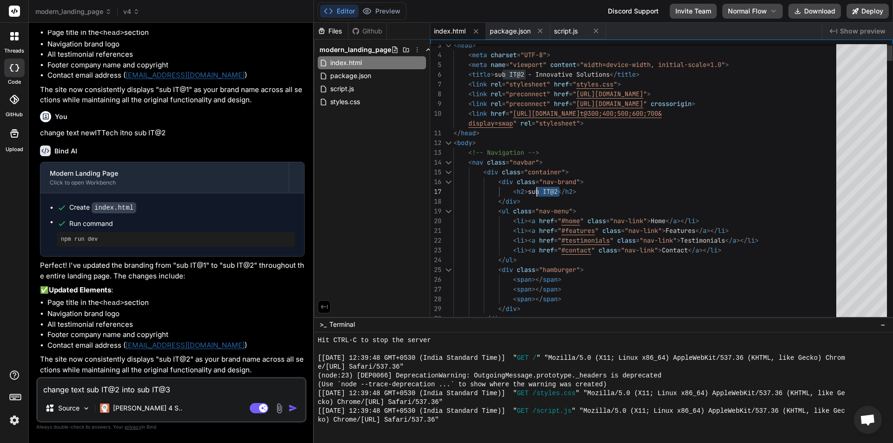
click at [386, 13] on button "Preview" at bounding box center [382, 11] width 46 height 13
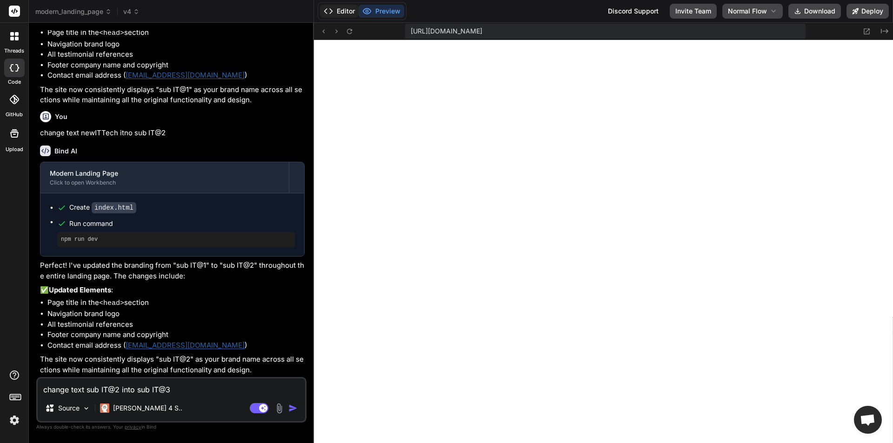
click at [343, 15] on button "Editor" at bounding box center [339, 11] width 39 height 13
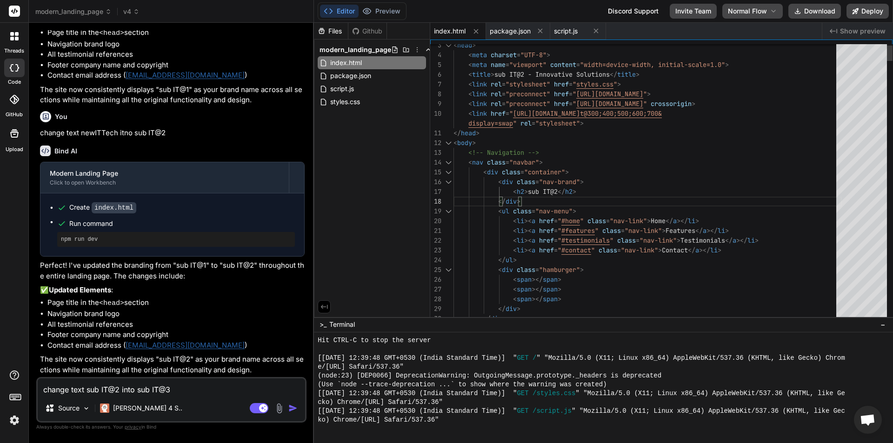
drag, startPoint x: 531, startPoint y: 193, endPoint x: 554, endPoint y: 193, distance: 23.3
click at [138, 14] on icon at bounding box center [136, 11] width 8 height 8
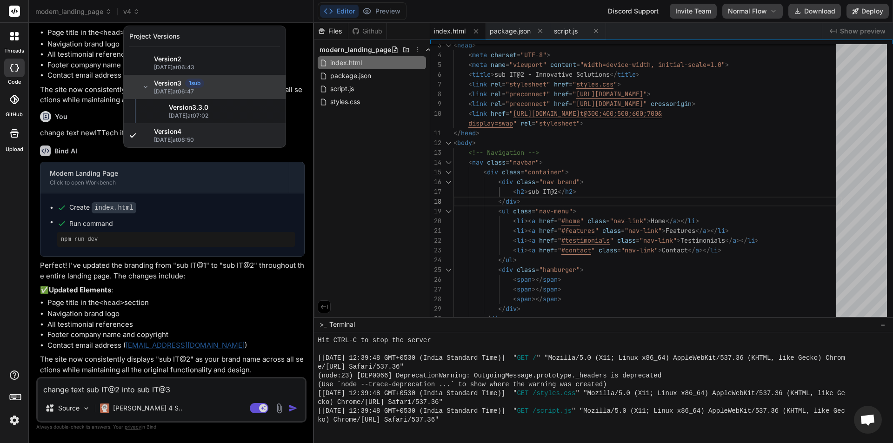
click at [178, 86] on span "Version 3" at bounding box center [167, 83] width 27 height 9
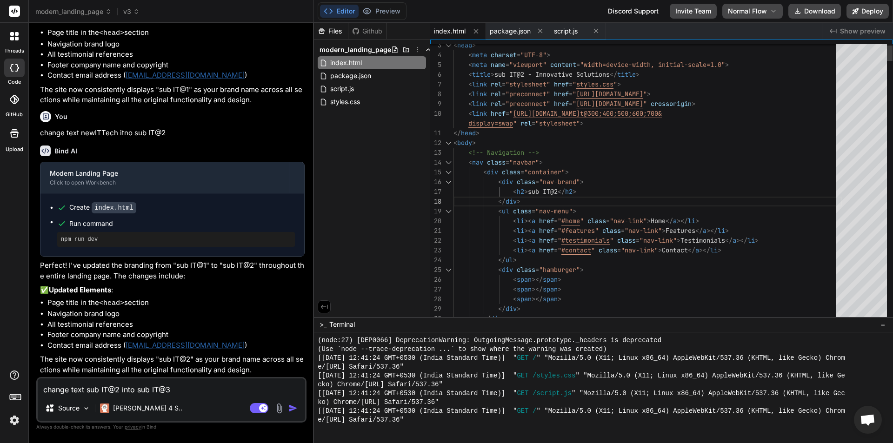
scroll to position [1953, 0]
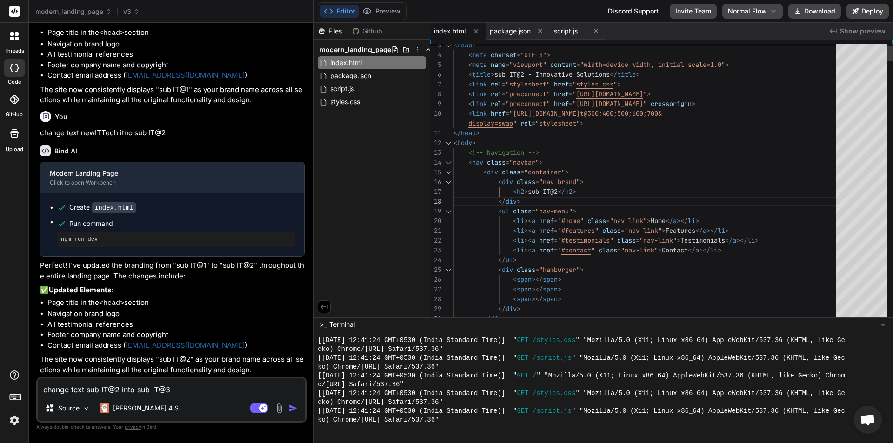
type textarea "x"
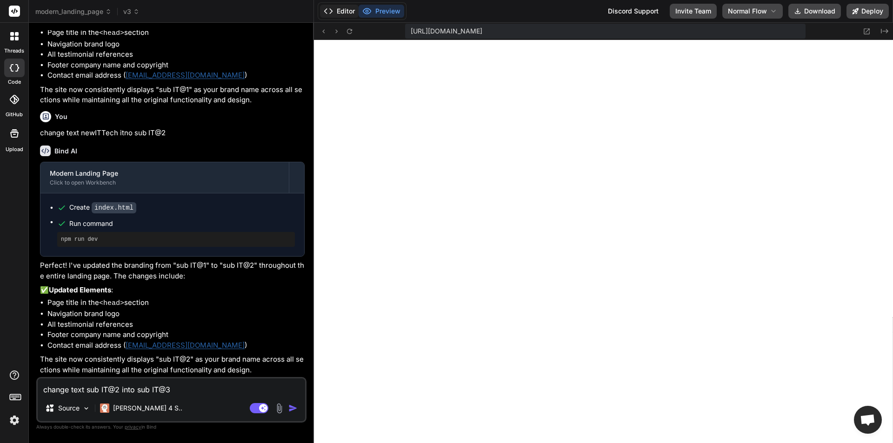
click at [344, 14] on button "Editor" at bounding box center [339, 11] width 39 height 13
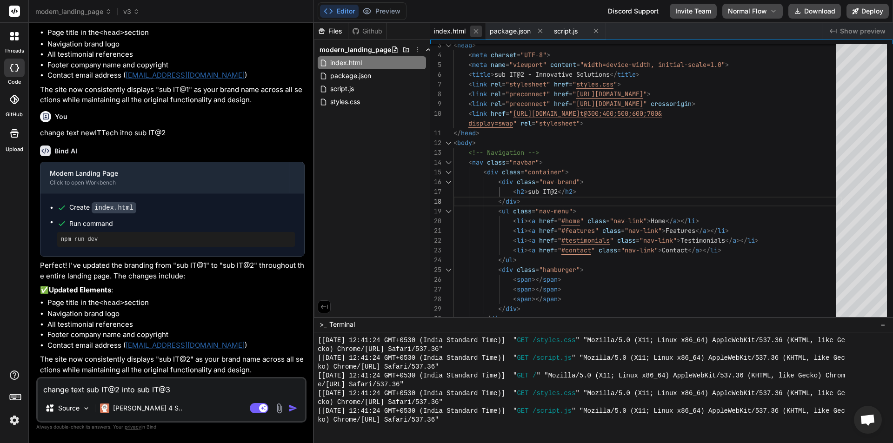
click at [477, 32] on icon at bounding box center [476, 31] width 5 height 5
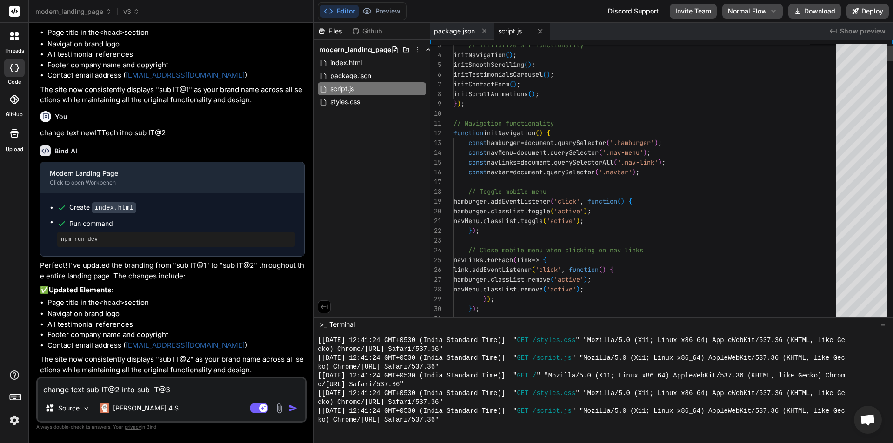
click at [477, 32] on div "package.json" at bounding box center [462, 31] width 64 height 17
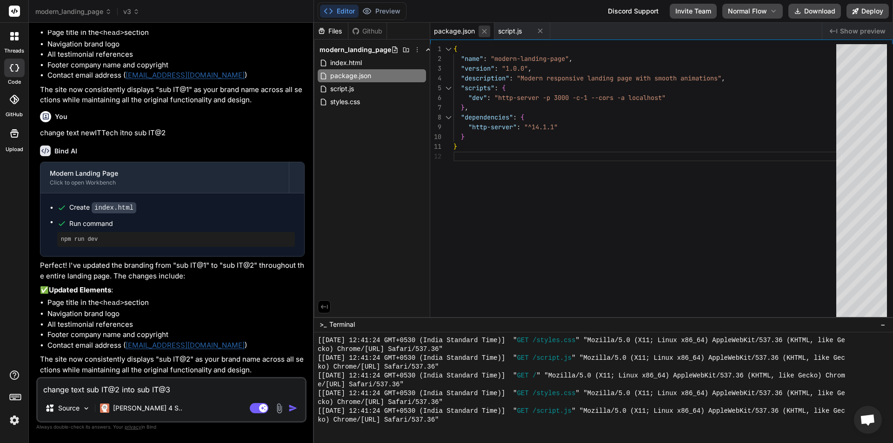
click at [485, 31] on icon at bounding box center [484, 31] width 8 height 8
type textarea "if (targetSection) { const offsetTop = targetSection.offsetTop - 80; smoothScro…"
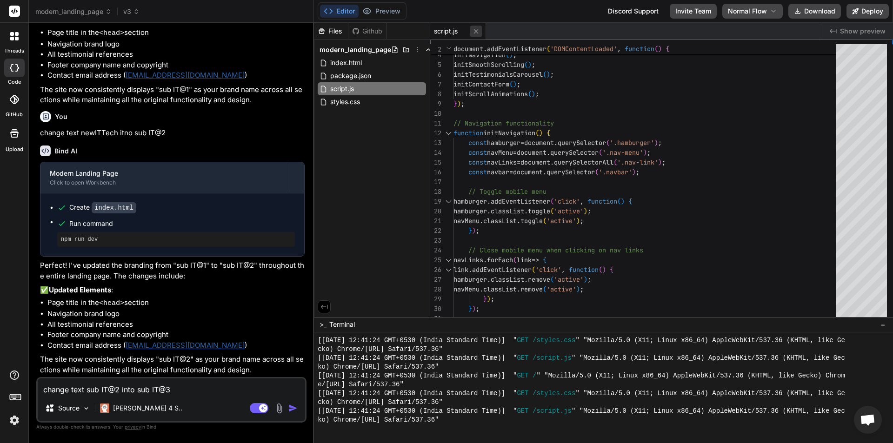
click at [477, 32] on icon at bounding box center [476, 31] width 5 height 5
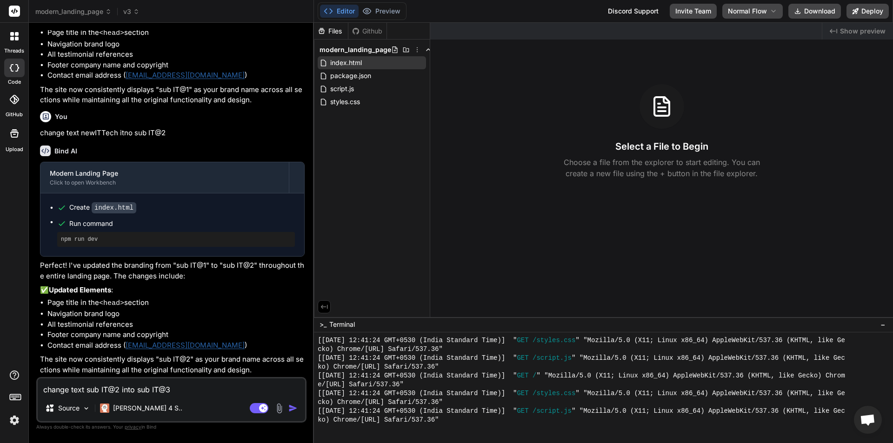
click at [350, 60] on span "index.html" at bounding box center [345, 62] width 33 height 11
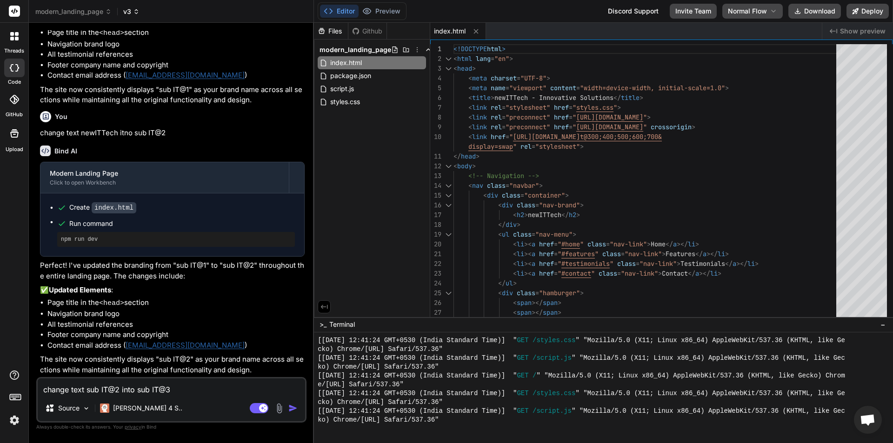
click at [139, 15] on span "v3" at bounding box center [131, 11] width 16 height 9
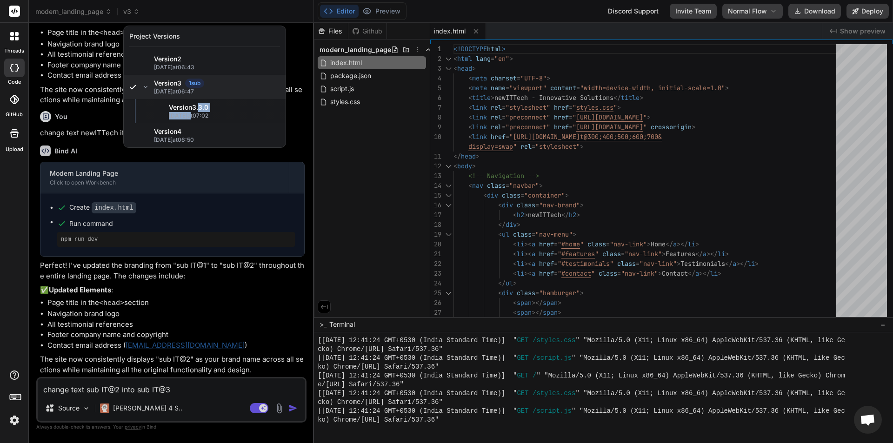
click at [204, 113] on div "Version 3 . 3.0 09/10/2025 at 07:02" at bounding box center [224, 111] width 111 height 17
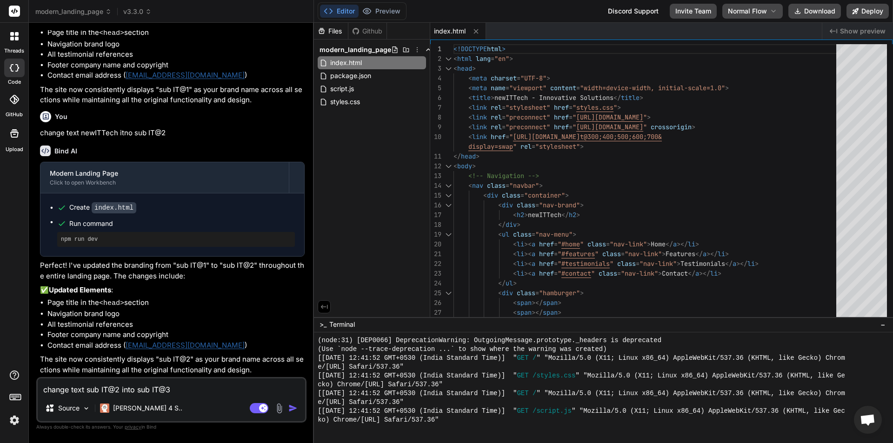
scroll to position [2421, 0]
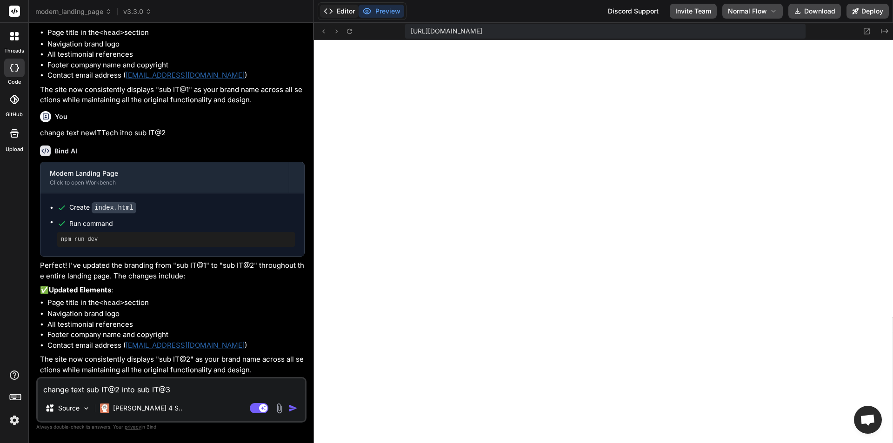
click at [348, 8] on button "Editor" at bounding box center [339, 11] width 39 height 13
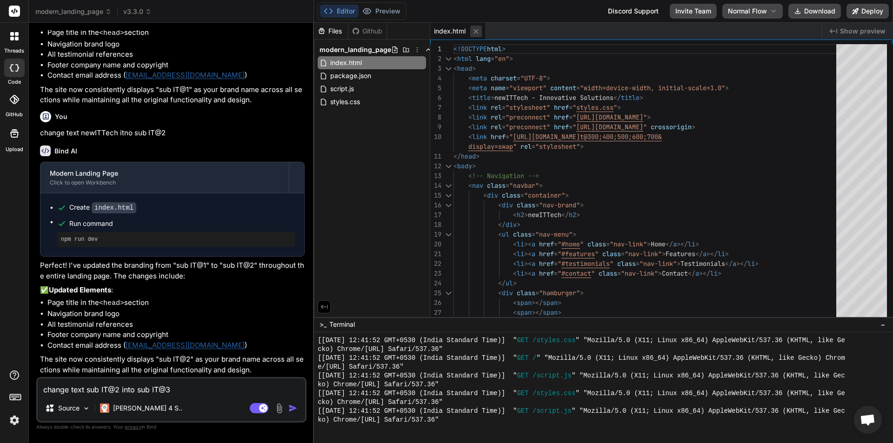
click at [475, 32] on icon at bounding box center [476, 31] width 5 height 5
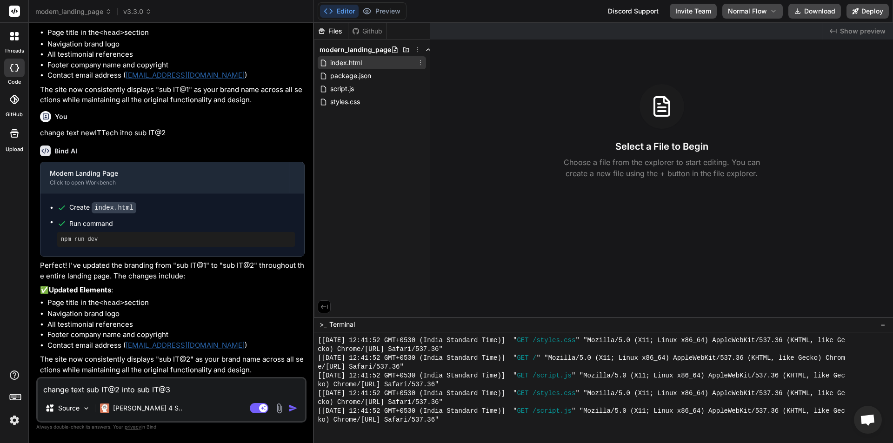
click at [344, 61] on span "index.html" at bounding box center [345, 62] width 33 height 11
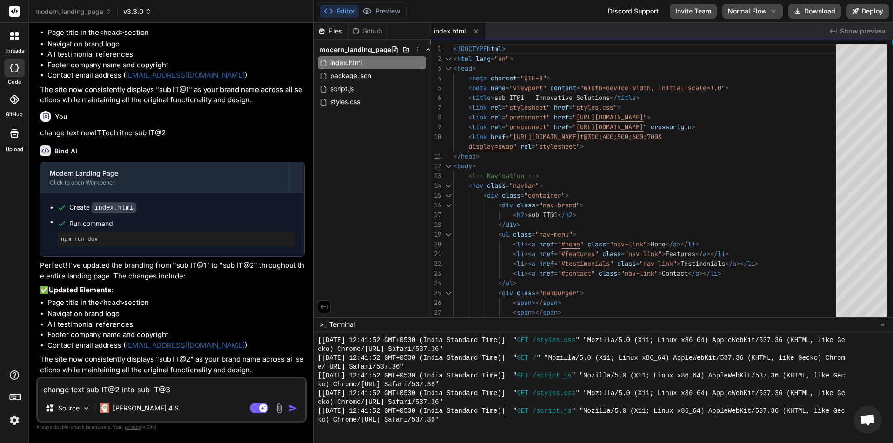
click at [146, 11] on icon at bounding box center [148, 11] width 9 height 9
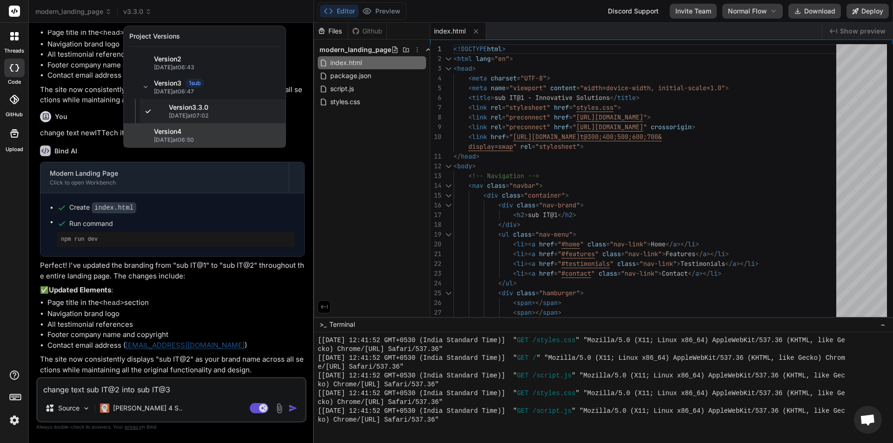
click at [188, 136] on span "[DATE] 06:50" at bounding box center [217, 139] width 126 height 7
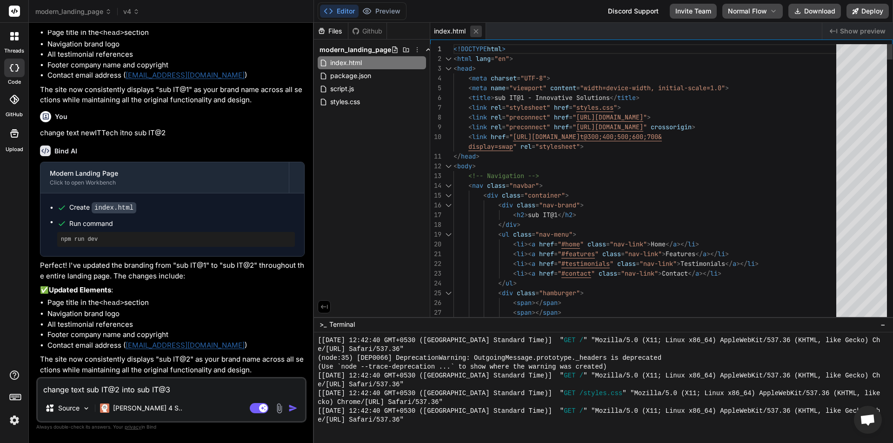
scroll to position [2889, 0]
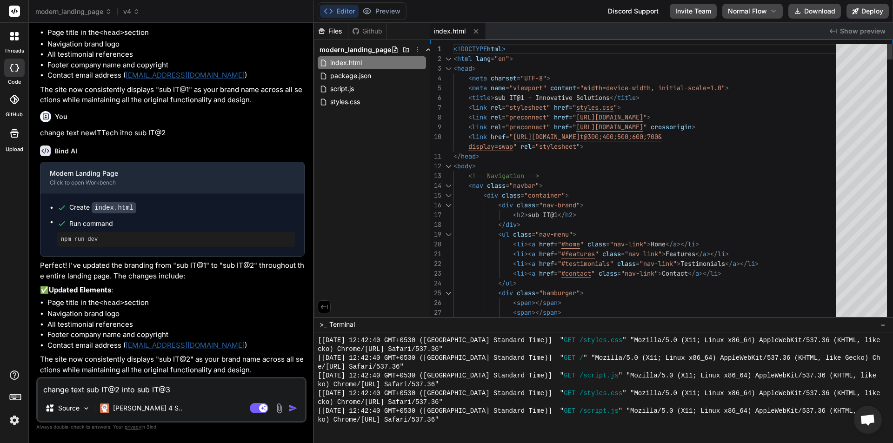
type textarea "x"
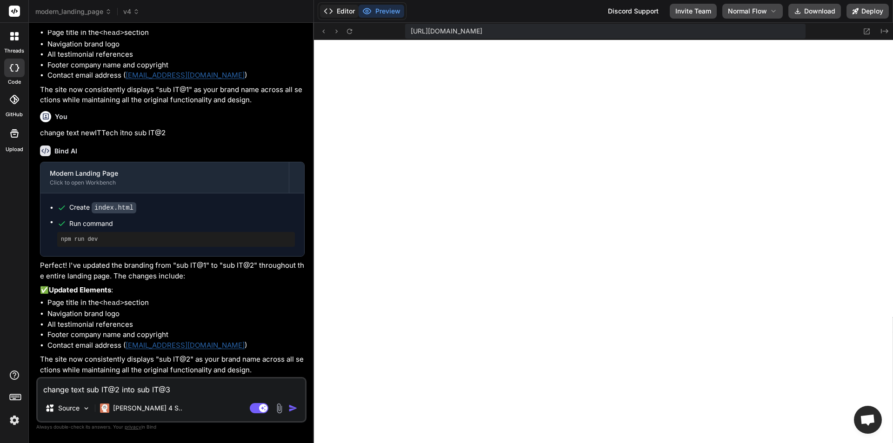
click at [340, 8] on button "Editor" at bounding box center [339, 11] width 39 height 13
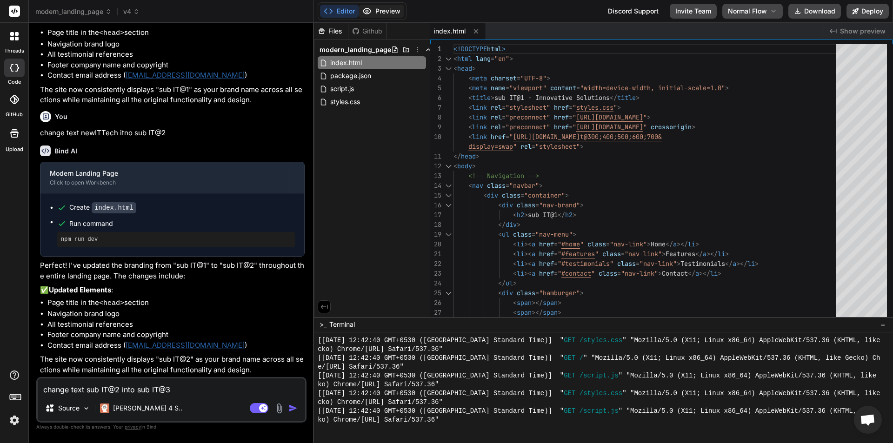
click at [381, 8] on button "Preview" at bounding box center [382, 11] width 46 height 13
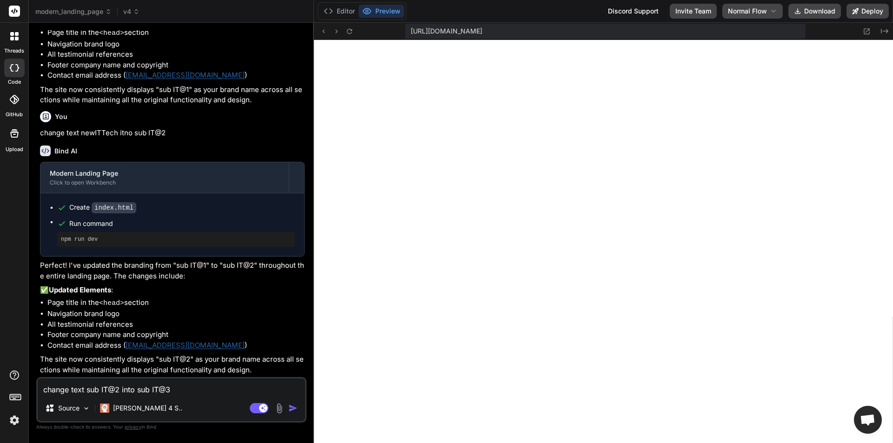
type textarea "x"
click at [381, 8] on button "Preview" at bounding box center [382, 11] width 46 height 13
click at [336, 9] on button "Editor" at bounding box center [339, 11] width 39 height 13
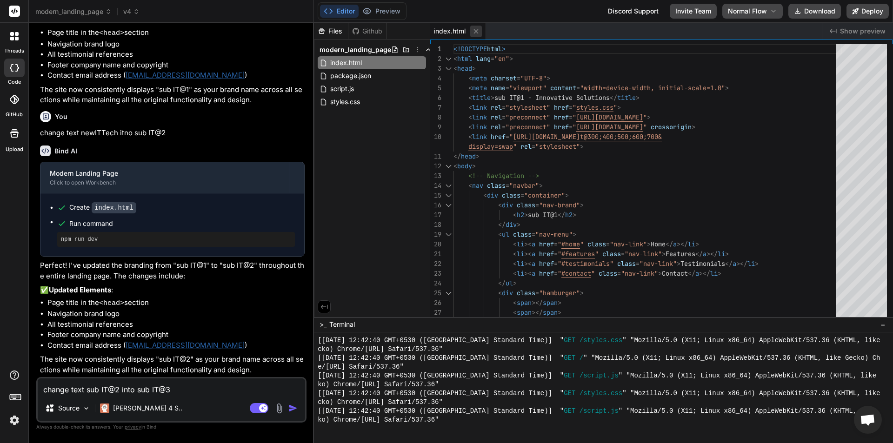
click at [478, 34] on icon at bounding box center [476, 31] width 8 height 8
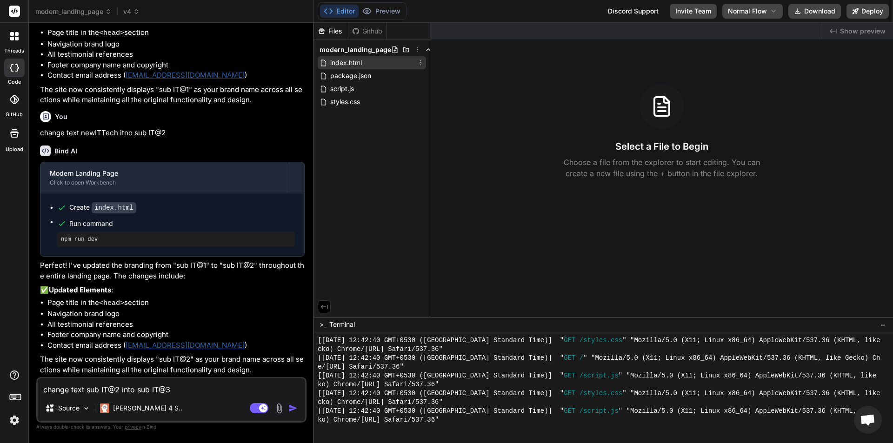
click at [356, 61] on span "index.html" at bounding box center [345, 62] width 33 height 11
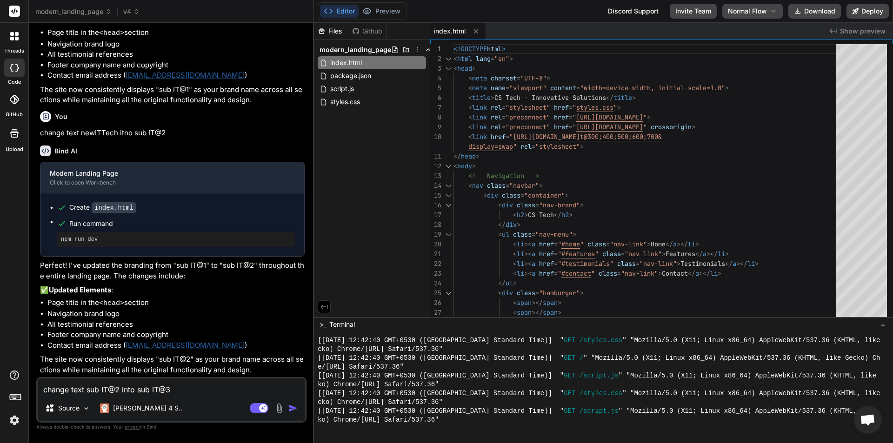
click at [341, 8] on button "Editor" at bounding box center [339, 11] width 39 height 13
click at [384, 11] on button "Preview" at bounding box center [382, 11] width 46 height 13
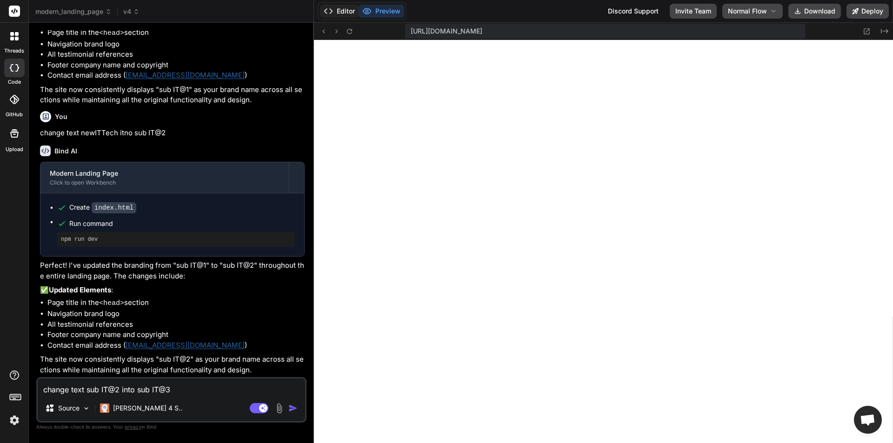
click at [342, 11] on button "Editor" at bounding box center [339, 11] width 39 height 13
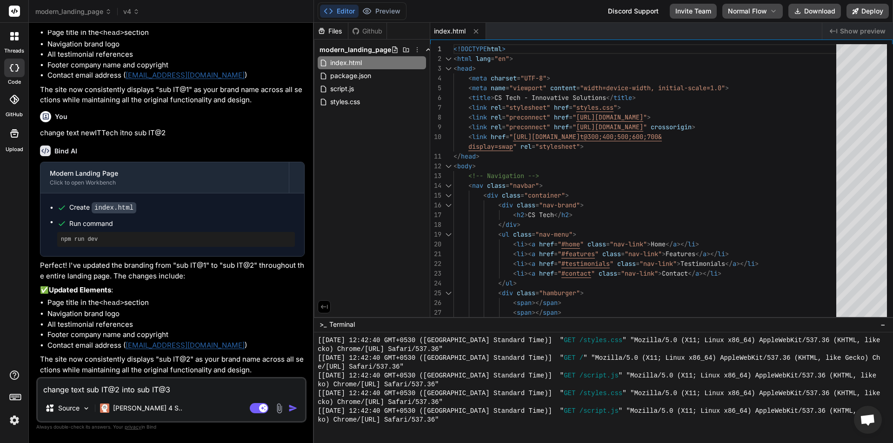
click at [290, 406] on img "button" at bounding box center [292, 408] width 9 height 9
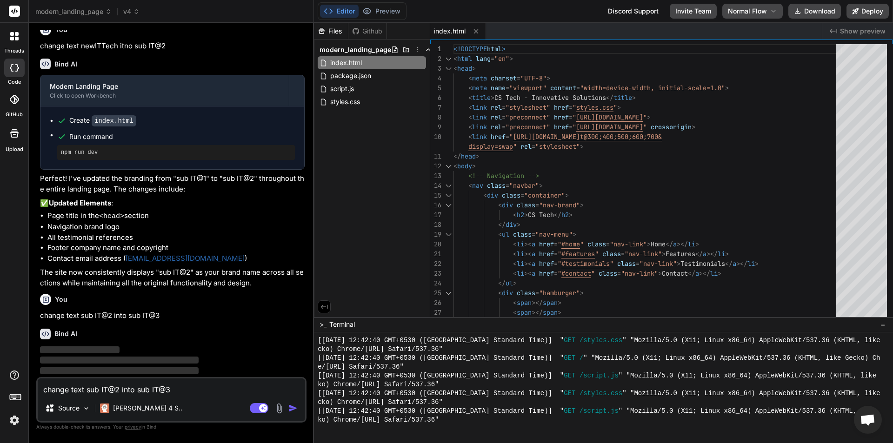
scroll to position [1706, 0]
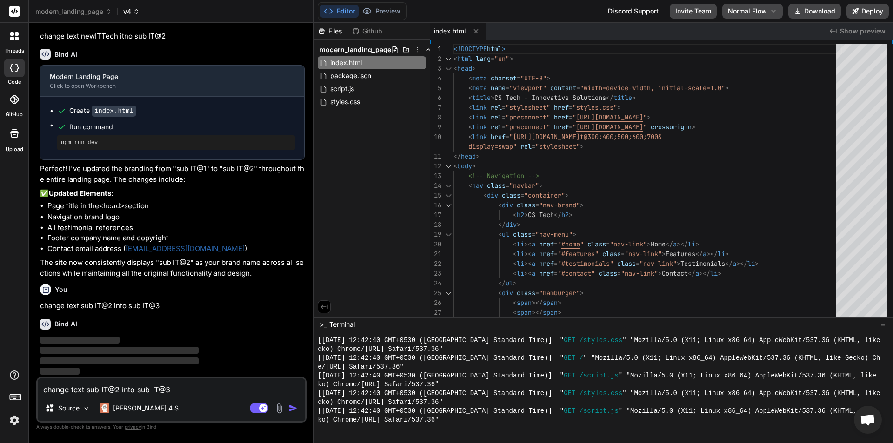
click at [135, 15] on span "v4" at bounding box center [131, 11] width 16 height 9
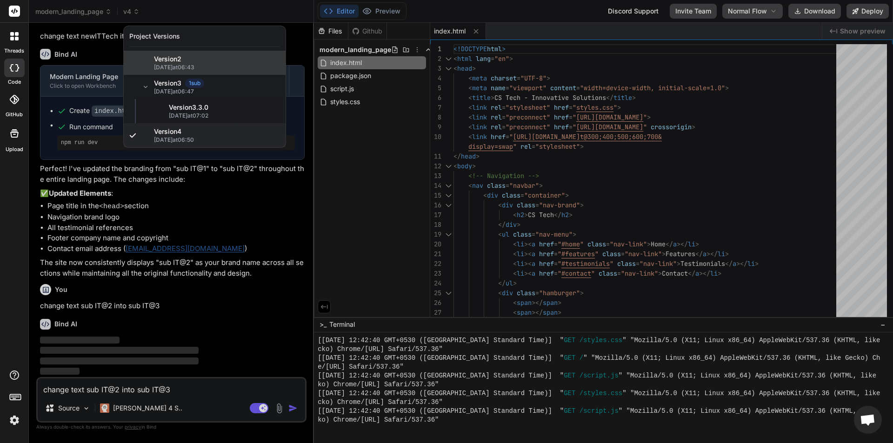
click at [167, 59] on span "Version 2" at bounding box center [167, 58] width 27 height 9
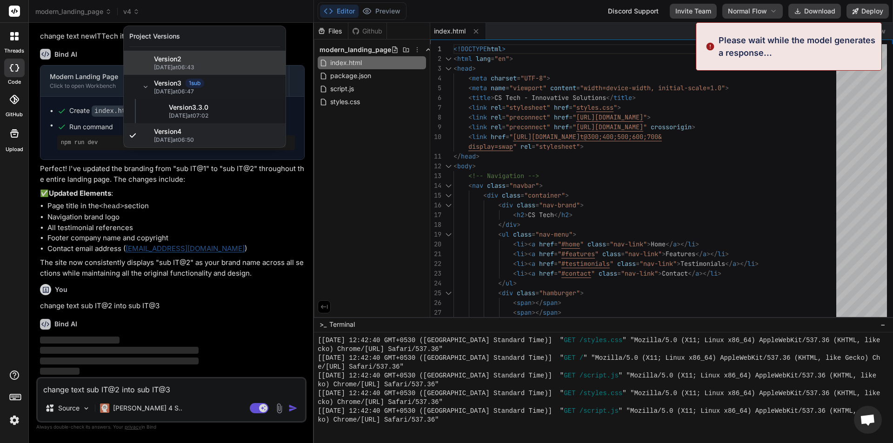
click at [167, 59] on span "Version 2" at bounding box center [167, 58] width 27 height 9
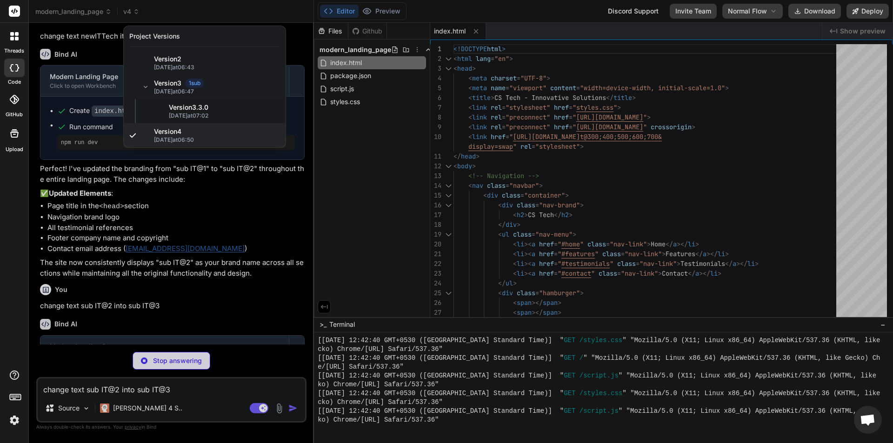
click at [233, 1] on div at bounding box center [446, 221] width 893 height 443
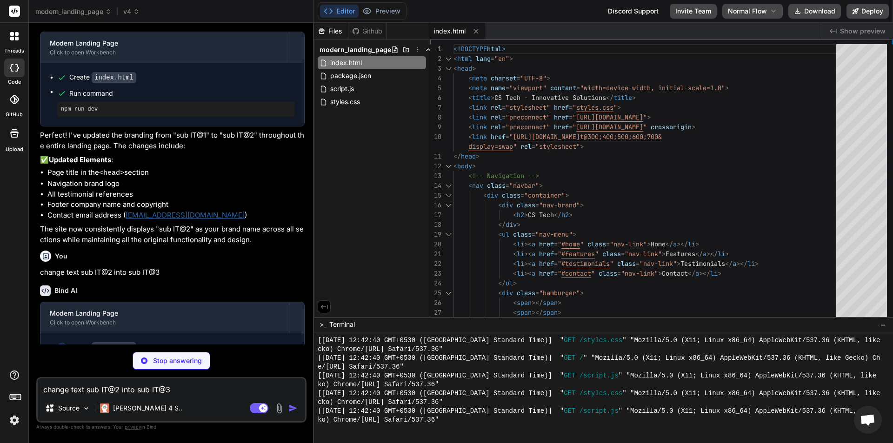
scroll to position [1757, 0]
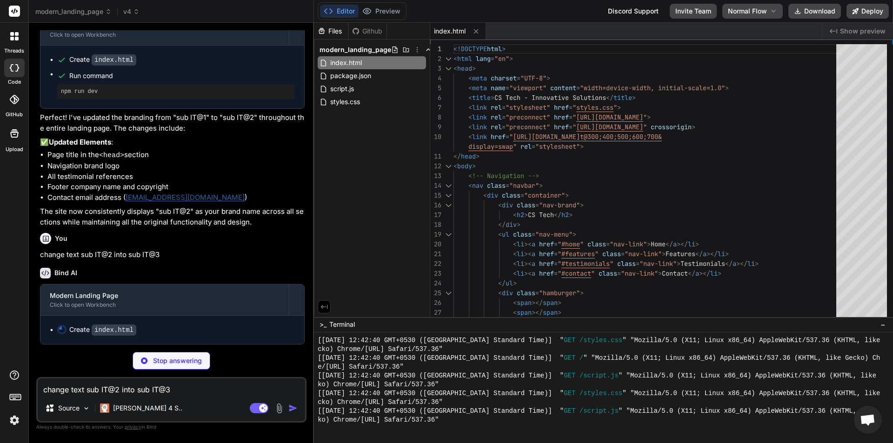
click at [153, 326] on div "Create index.html" at bounding box center [176, 330] width 238 height 10
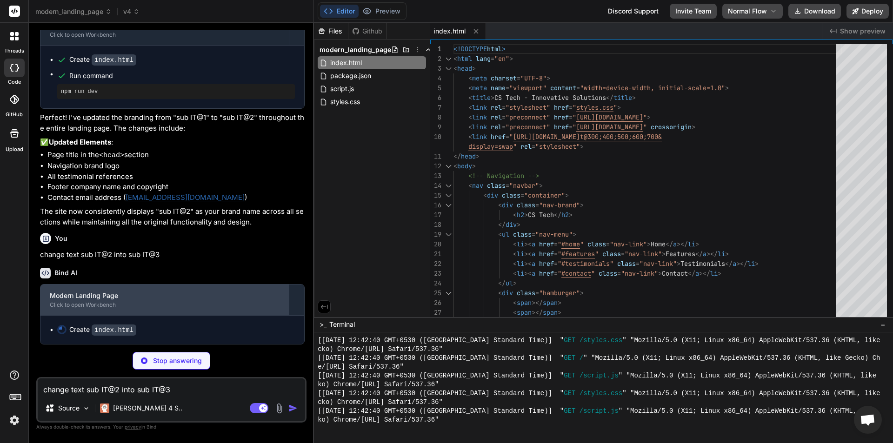
type textarea "x"
type textarea "</body> </html>"
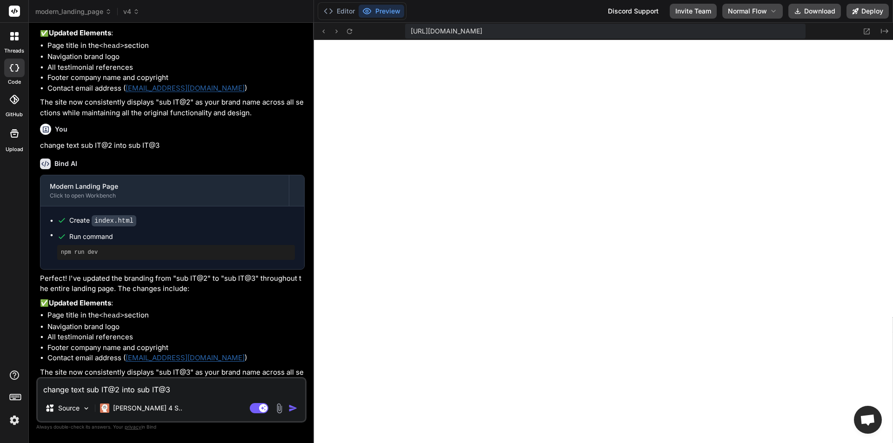
scroll to position [1880, 0]
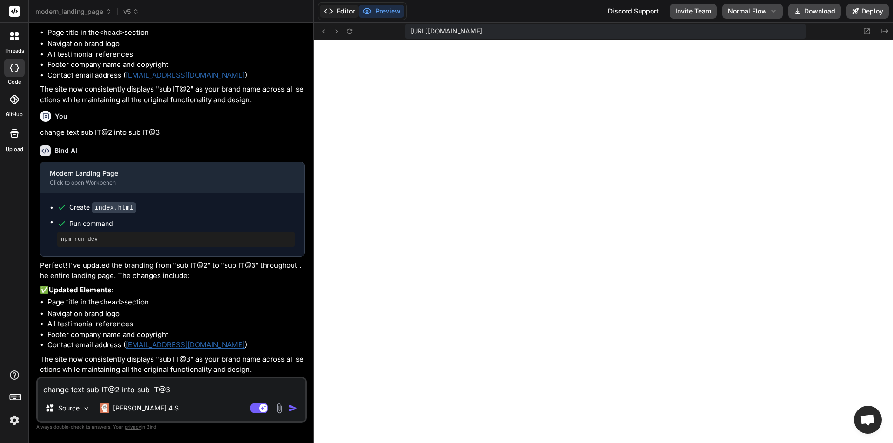
click at [336, 7] on button "Editor" at bounding box center [339, 11] width 39 height 13
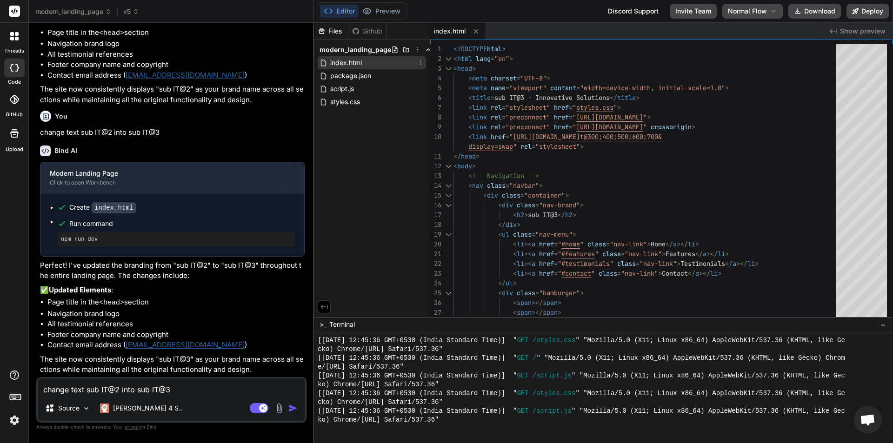
click at [356, 61] on span "index.html" at bounding box center [345, 62] width 33 height 11
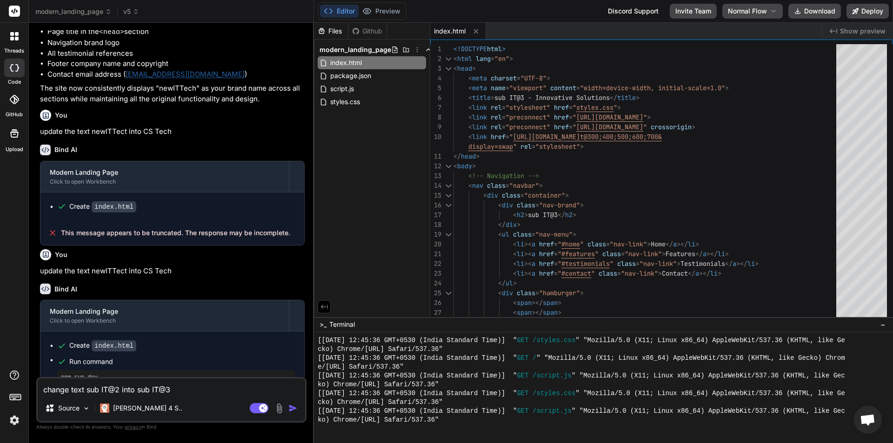
scroll to position [819, 0]
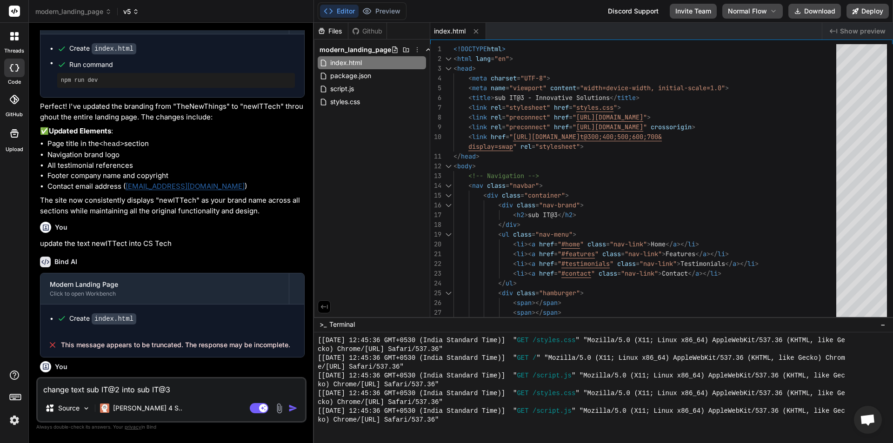
click at [137, 15] on span "v5" at bounding box center [131, 11] width 16 height 9
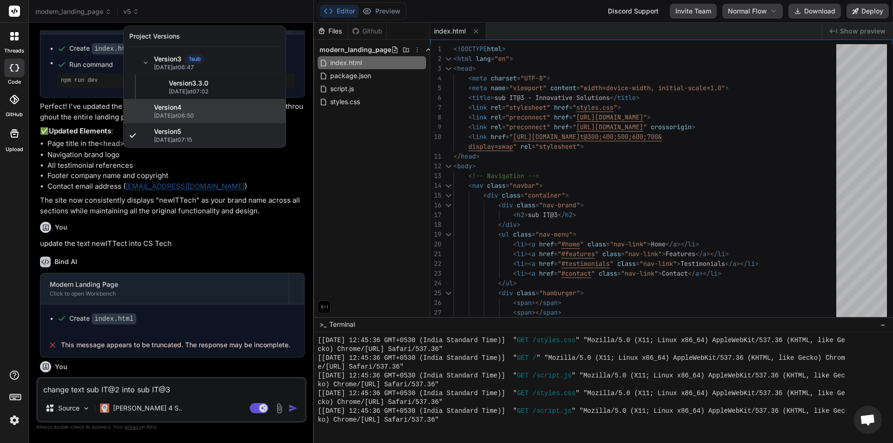
click at [206, 110] on div "Version 4" at bounding box center [217, 107] width 126 height 9
type textarea "x"
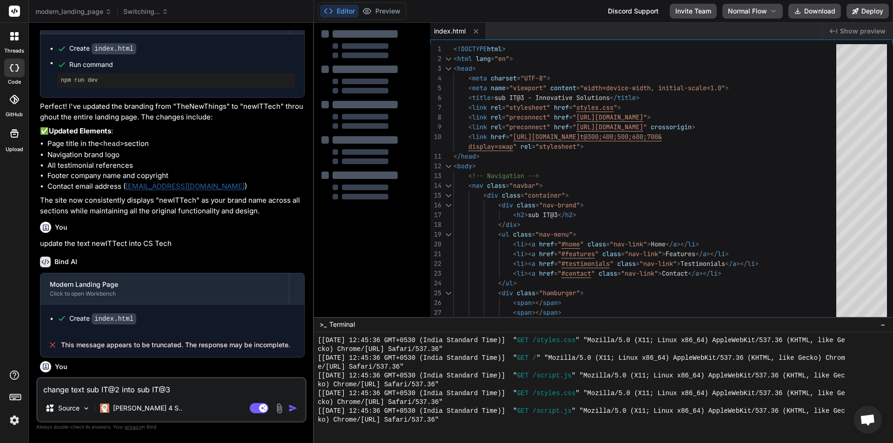
click at [126, 388] on textarea "change text sub IT@2 into sub IT@3" at bounding box center [171, 387] width 267 height 17
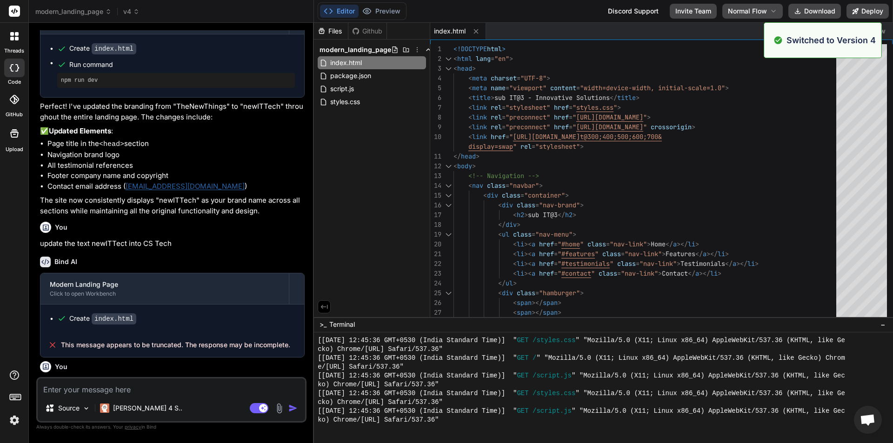
scroll to position [3331, 0]
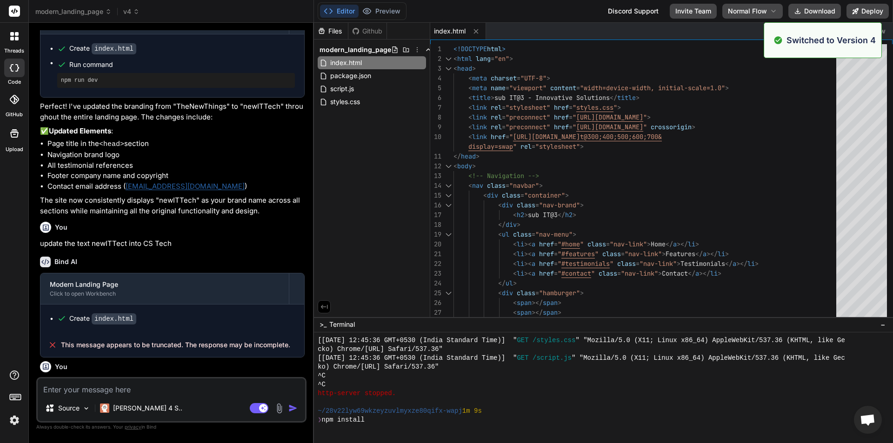
click at [127, 388] on textarea at bounding box center [171, 387] width 267 height 17
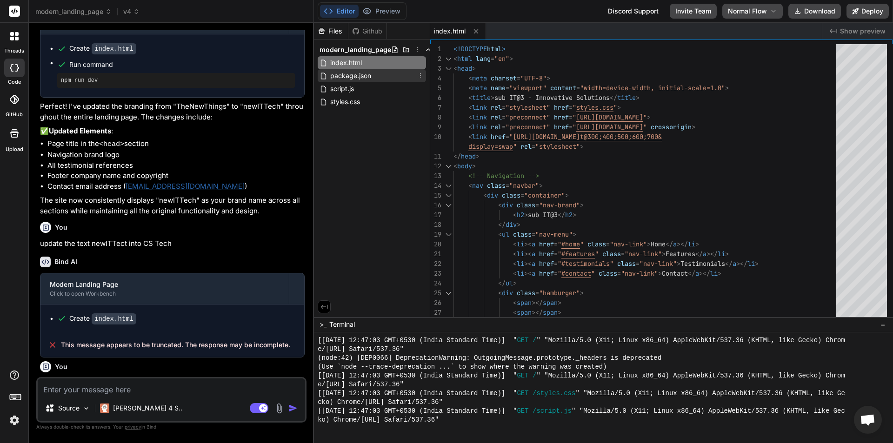
scroll to position [3737, 0]
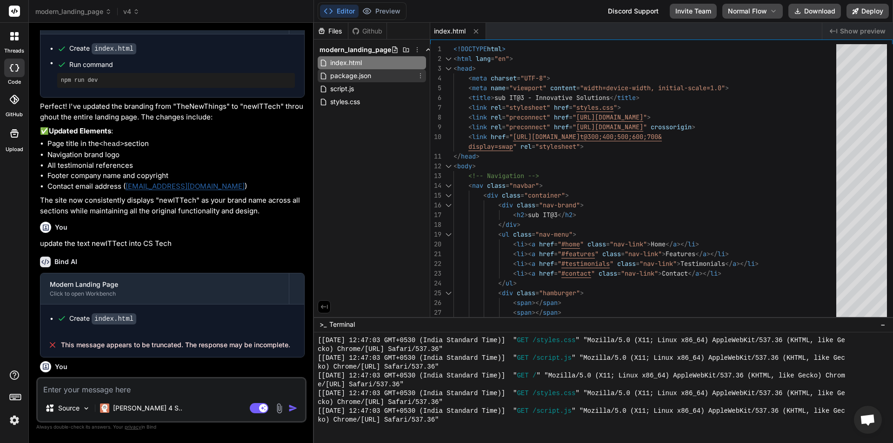
type textarea "x"
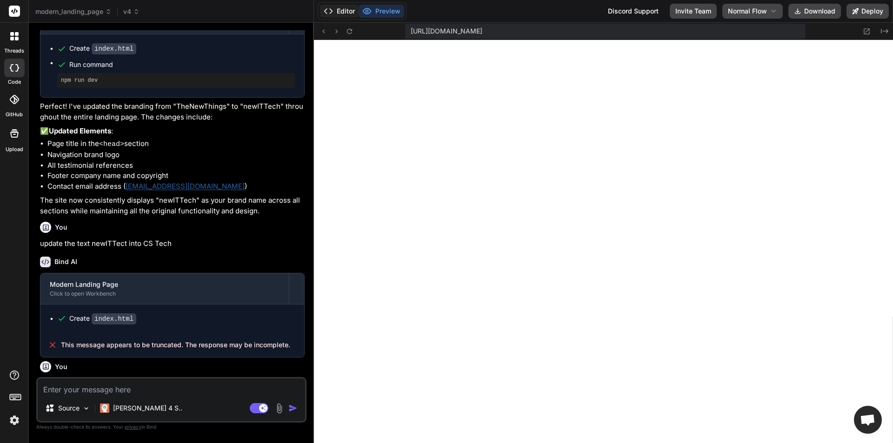
click at [345, 11] on button "Editor" at bounding box center [339, 11] width 39 height 13
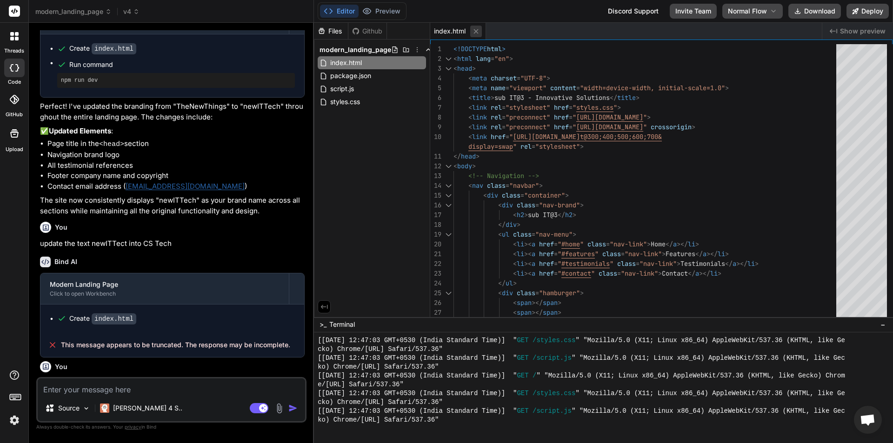
click at [474, 30] on icon at bounding box center [476, 31] width 8 height 8
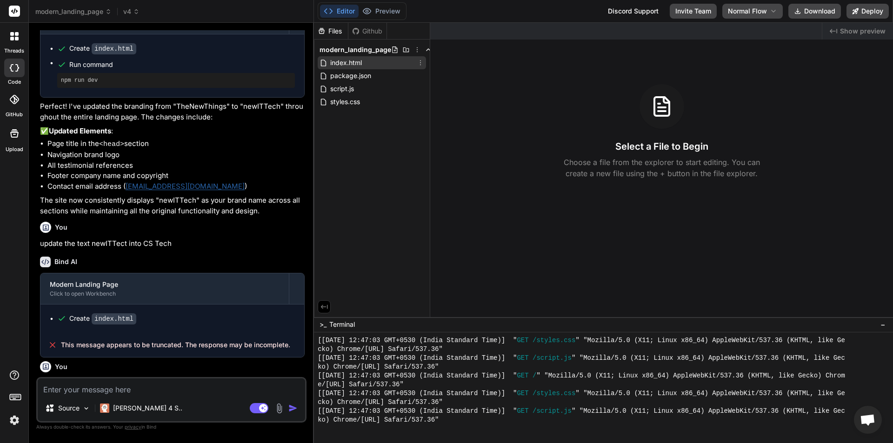
click at [364, 63] on div "index.html" at bounding box center [372, 62] width 108 height 13
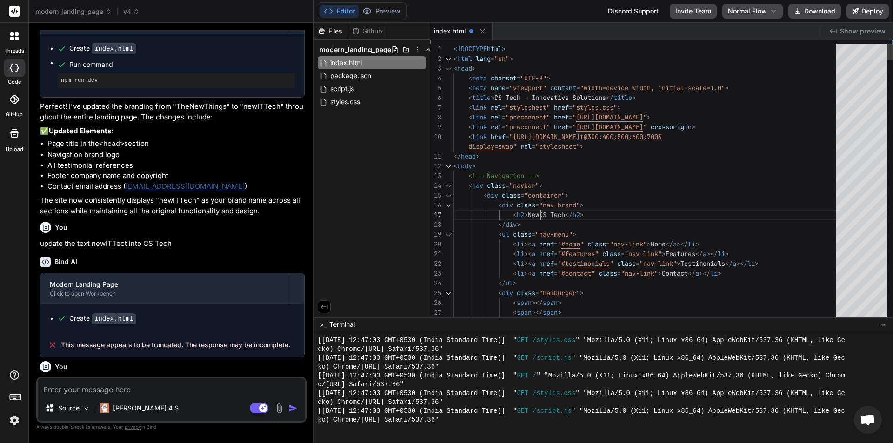
type textarea "display=swap" rel="stylesheet"> </head> <body> <!-- Navigation --> <nav class="…"
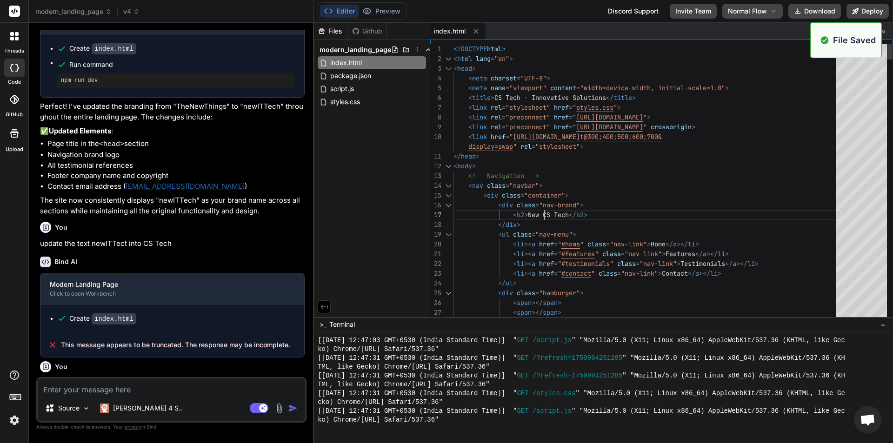
type textarea "x"
click at [372, 10] on button "Preview" at bounding box center [382, 11] width 46 height 13
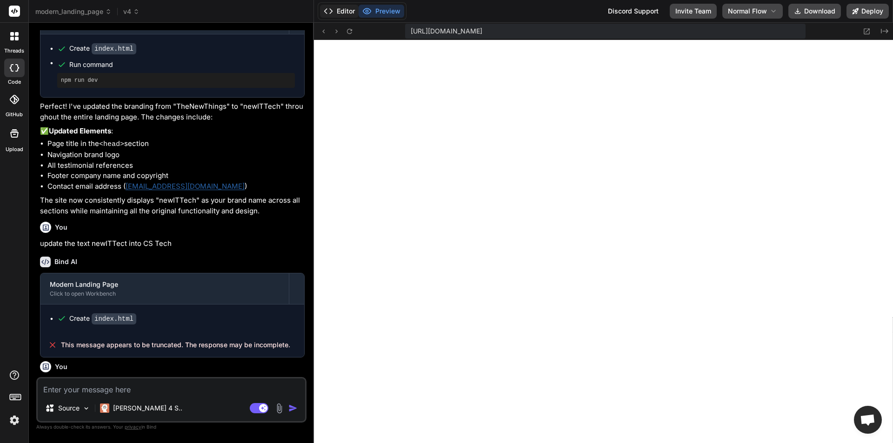
click at [352, 12] on button "Editor" at bounding box center [339, 11] width 39 height 13
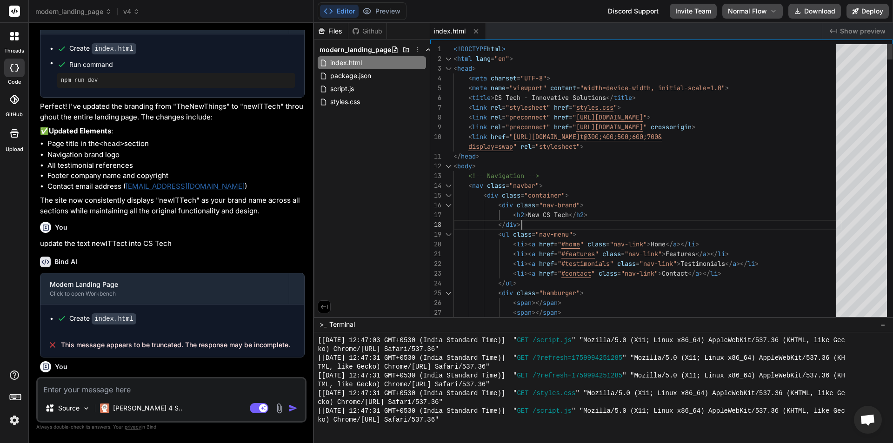
type textarea "display=swap" rel="stylesheet"> </head> <body> <!-- Navigation --> <nav class="…"
click at [386, 13] on button "Preview" at bounding box center [382, 11] width 46 height 13
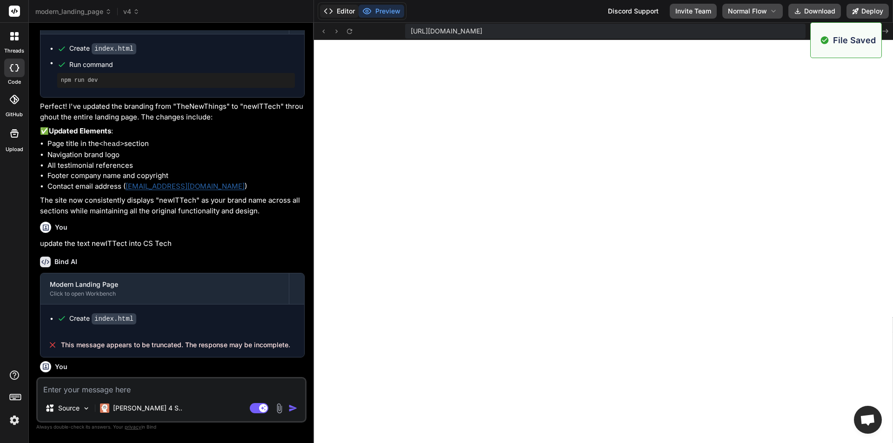
click at [349, 8] on button "Editor" at bounding box center [339, 11] width 39 height 13
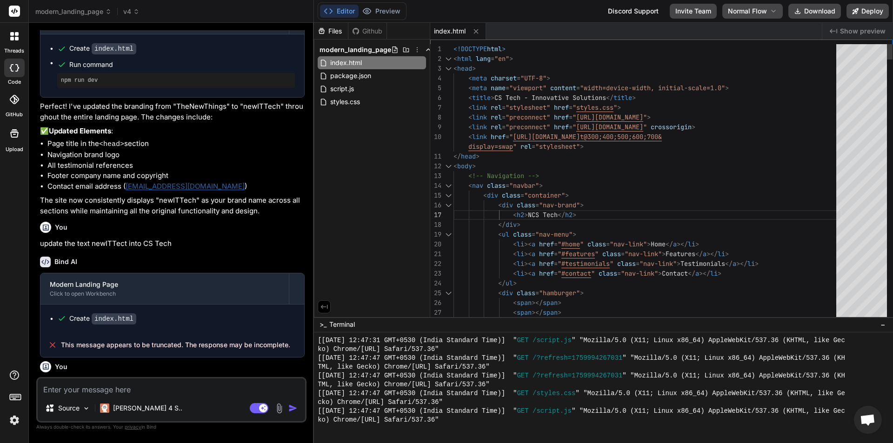
type textarea "x"
type textarea "display=swap" rel="stylesheet"> </head> <body> <!-- Navigation --> <nav class="…"
click at [381, 13] on button "Preview" at bounding box center [382, 11] width 46 height 13
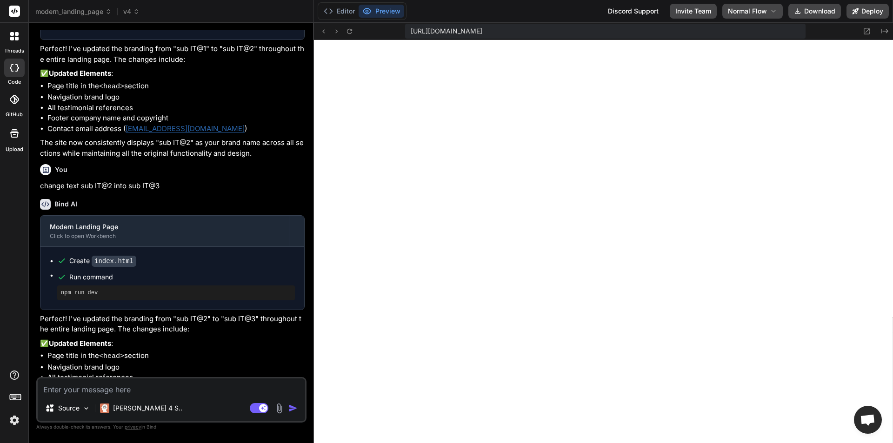
scroll to position [1880, 0]
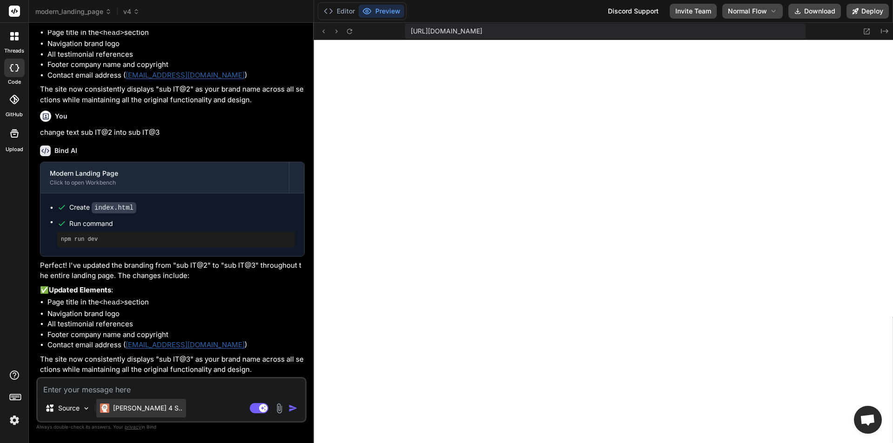
click at [150, 404] on p "Claude 4 S.." at bounding box center [147, 408] width 69 height 9
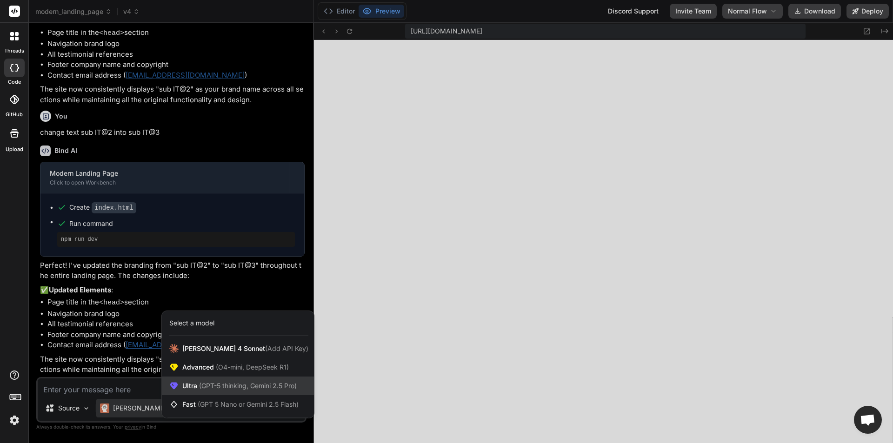
click at [266, 385] on span "(GPT-5 thinking, Gemini 2.5 Pro)" at bounding box center [247, 386] width 100 height 8
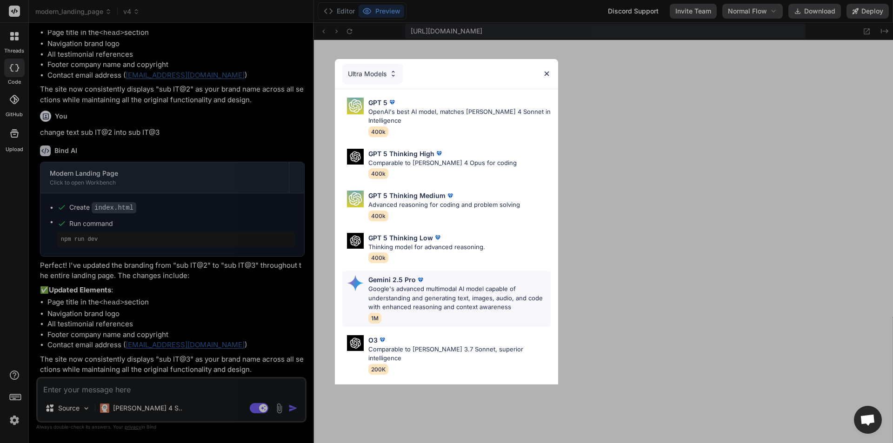
click at [436, 300] on p "Google's advanced multimodal AI model capable of understanding and generating t…" at bounding box center [459, 298] width 182 height 27
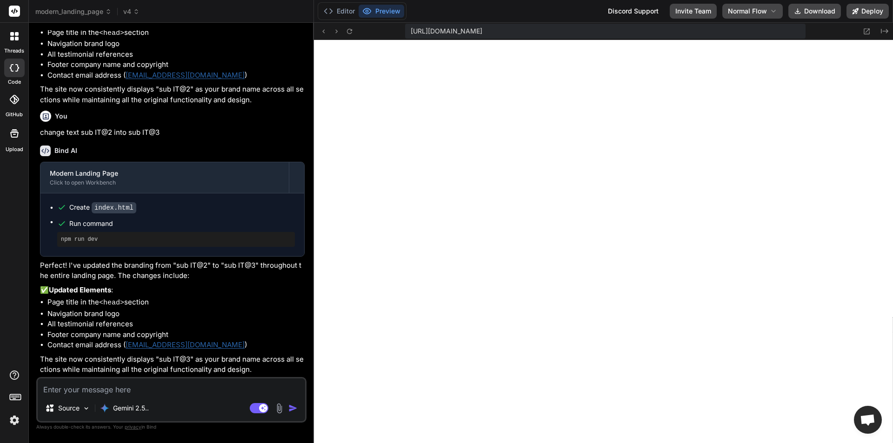
click at [173, 382] on textarea at bounding box center [171, 387] width 267 height 17
click at [128, 410] on p "Gemini 2.5.." at bounding box center [131, 408] width 36 height 9
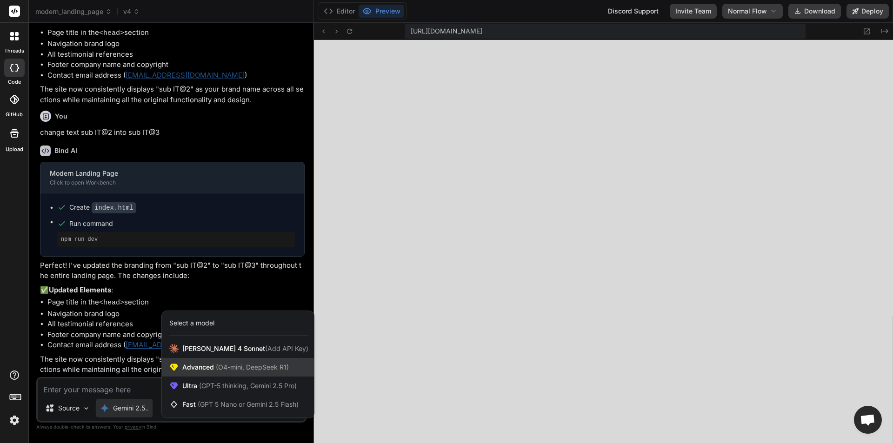
click at [238, 371] on span "Advanced (O4-mini, DeepSeek R1)" at bounding box center [235, 367] width 106 height 9
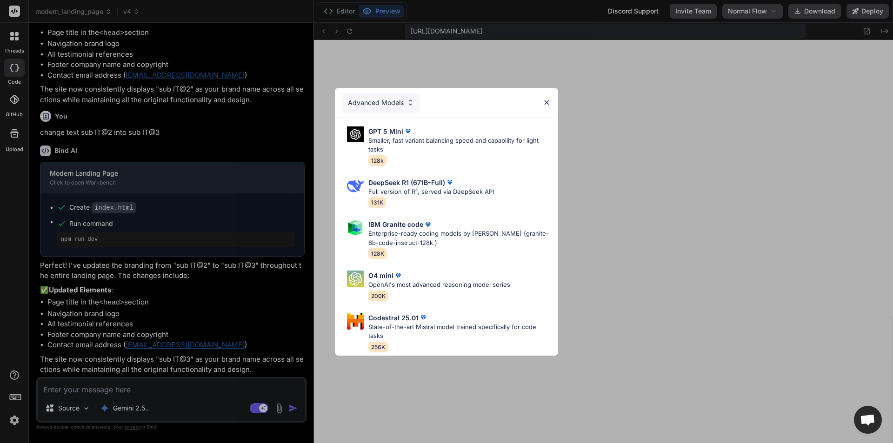
click at [685, 103] on div "Advanced Models GPT 5 Mini Smaller, fast variant balancing speed and capability…" at bounding box center [446, 221] width 893 height 443
type textarea "x"
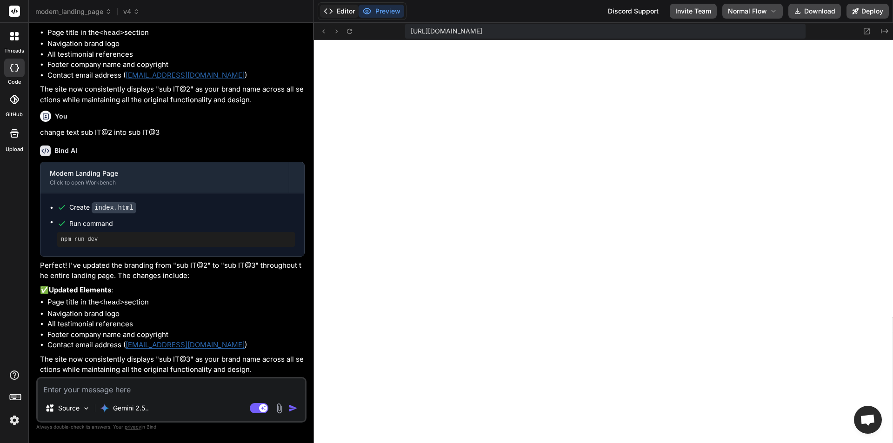
click at [342, 11] on button "Editor" at bounding box center [339, 11] width 39 height 13
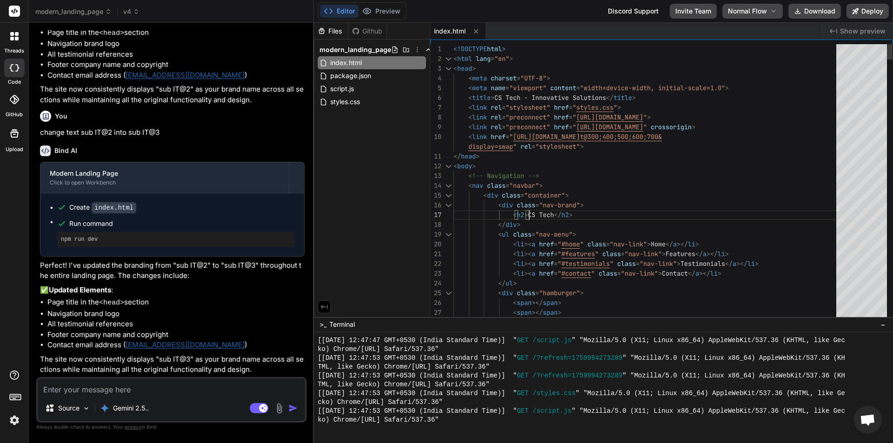
type textarea "display=swap" rel="stylesheet"> </head> <body> <!-- Navigation --> <nav class="…"
type textarea "x"
type textarea "display=swap" rel="stylesheet"> </head> <body> <!-- Navigation --> <nav class="…"
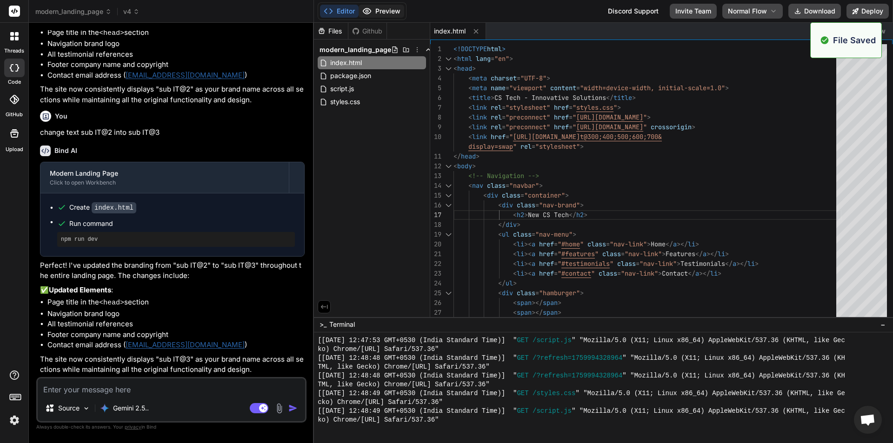
click at [383, 9] on button "Preview" at bounding box center [382, 11] width 46 height 13
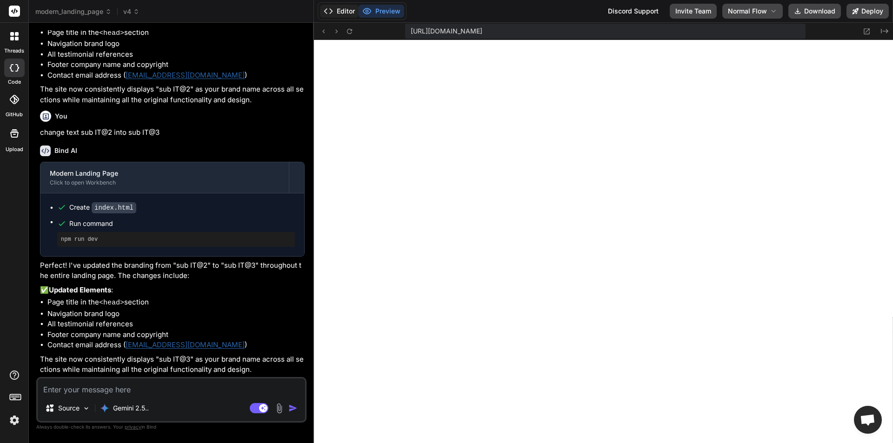
click at [346, 12] on button "Editor" at bounding box center [339, 11] width 39 height 13
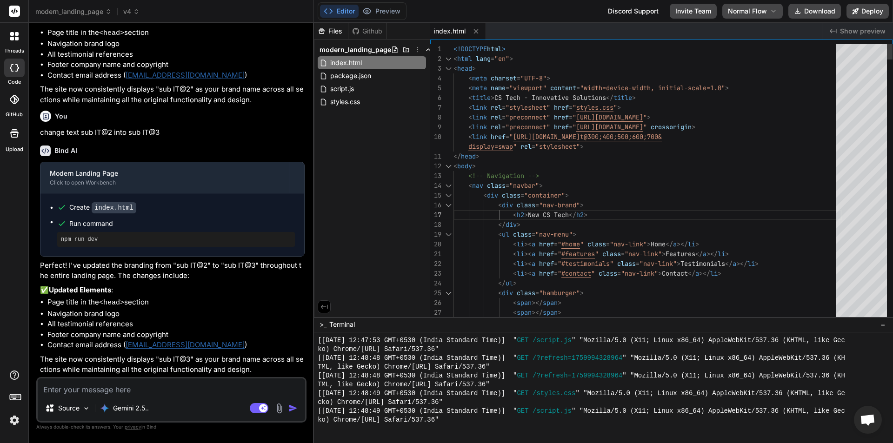
click at [136, 14] on icon at bounding box center [136, 11] width 9 height 9
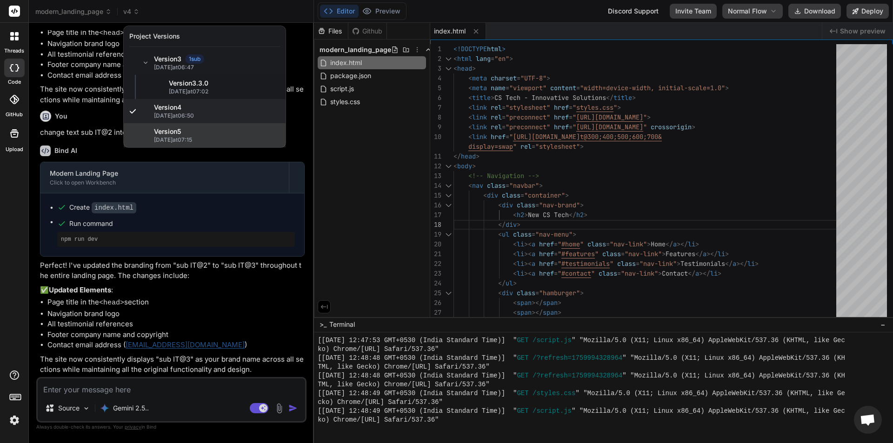
click at [202, 134] on div "Version 5" at bounding box center [217, 131] width 126 height 9
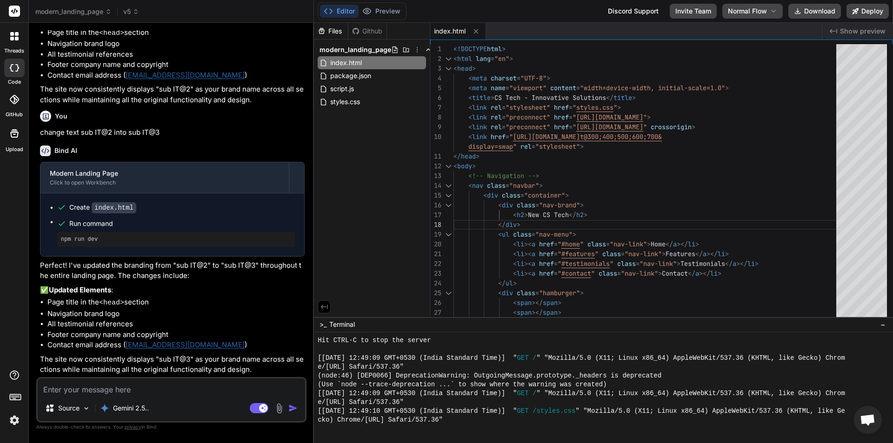
scroll to position [4488, 0]
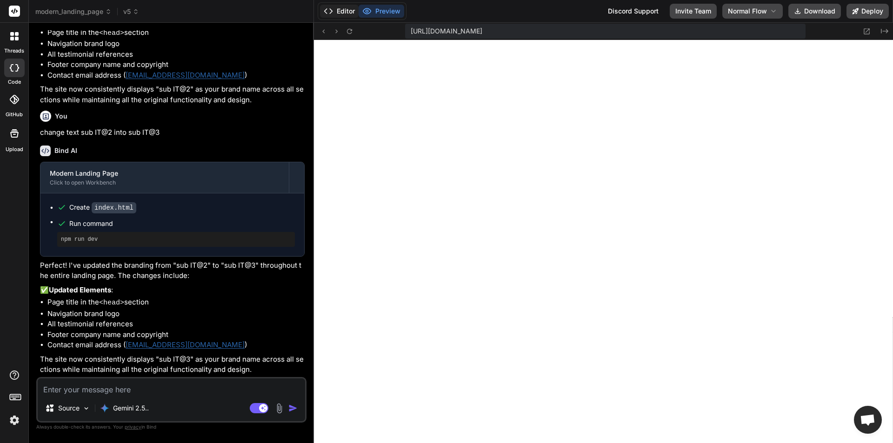
click at [344, 11] on button "Editor" at bounding box center [339, 11] width 39 height 13
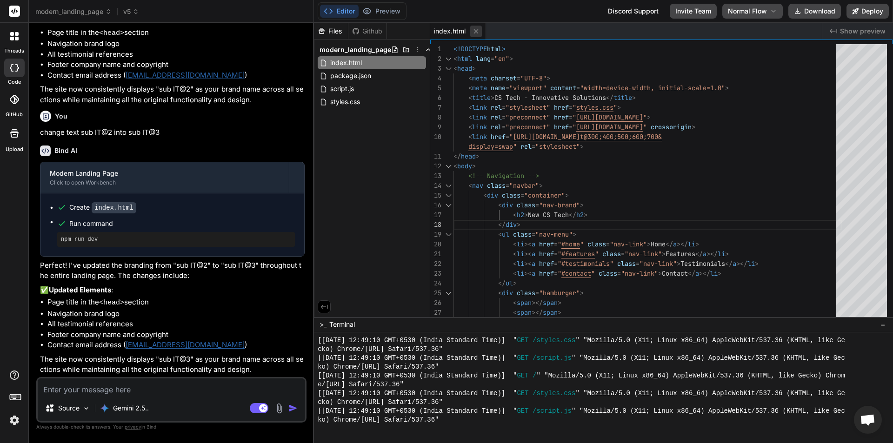
click at [477, 34] on icon at bounding box center [476, 31] width 8 height 8
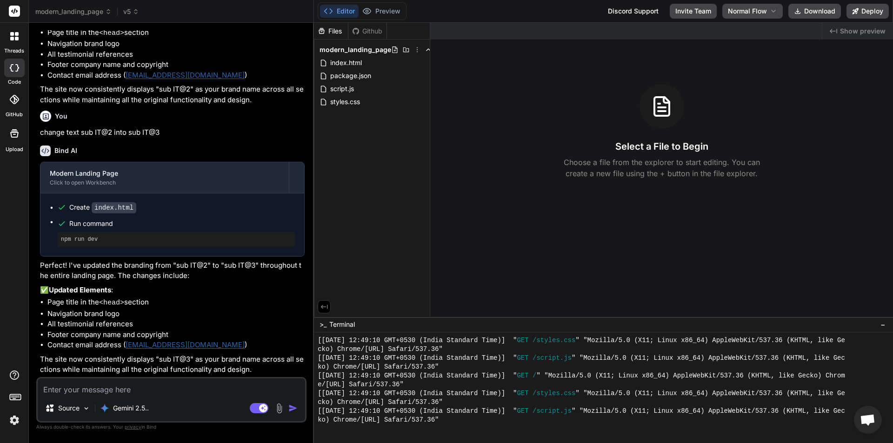
click at [369, 55] on div "modern_landing_page" at bounding box center [372, 49] width 108 height 13
click at [369, 47] on span "modern_landing_page" at bounding box center [355, 49] width 72 height 9
click at [351, 63] on span "index.html" at bounding box center [345, 62] width 33 height 11
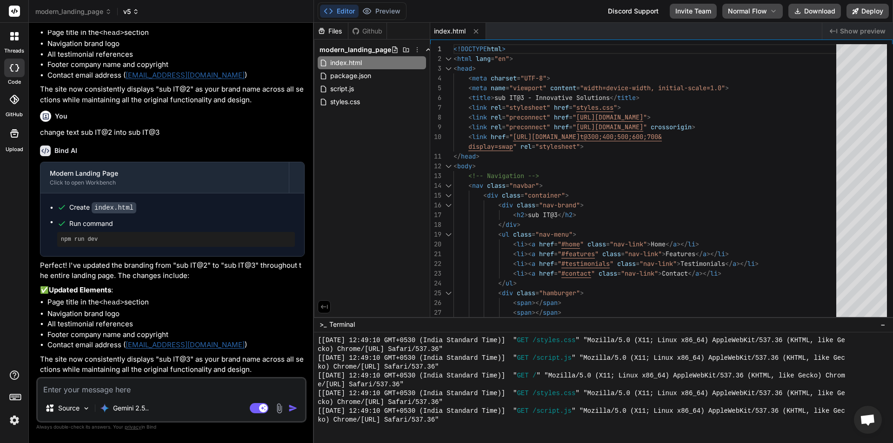
click at [135, 13] on icon at bounding box center [135, 11] width 9 height 9
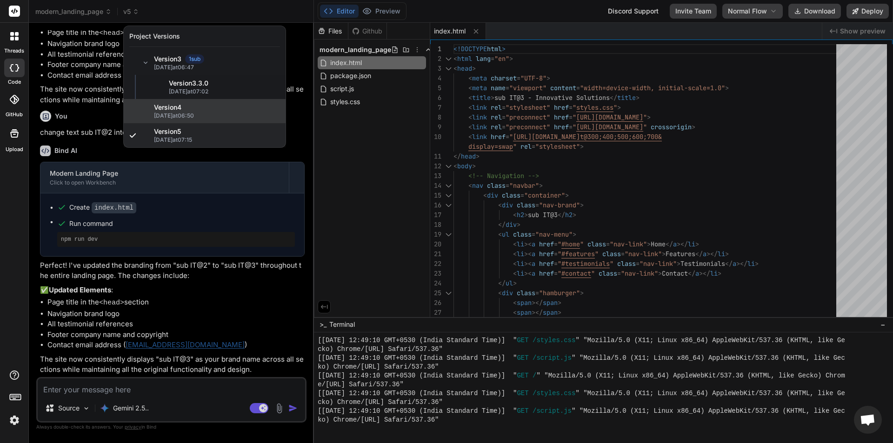
click at [196, 113] on span "[DATE] 06:50" at bounding box center [217, 115] width 126 height 7
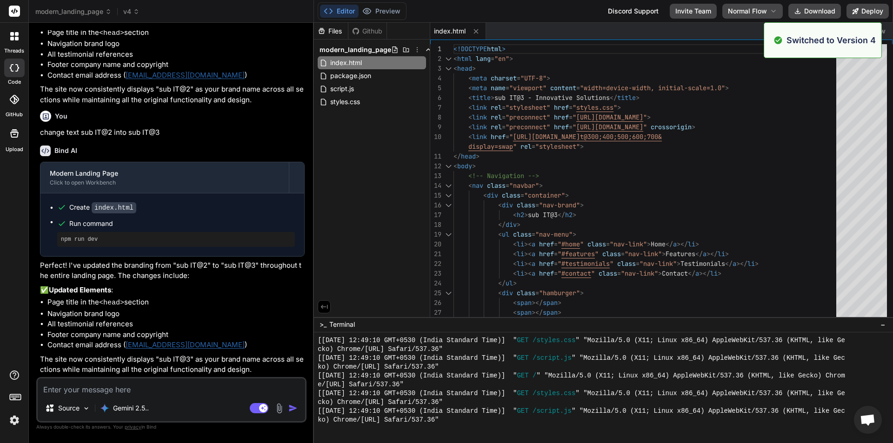
scroll to position [4550, 0]
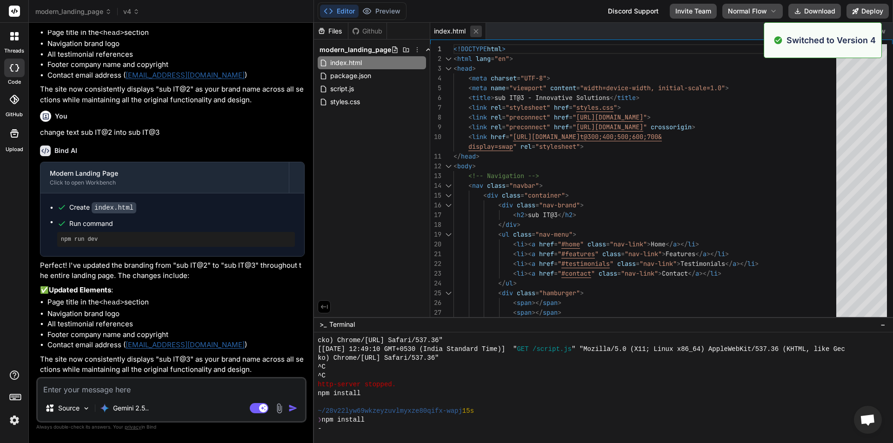
click at [476, 32] on icon at bounding box center [476, 31] width 8 height 8
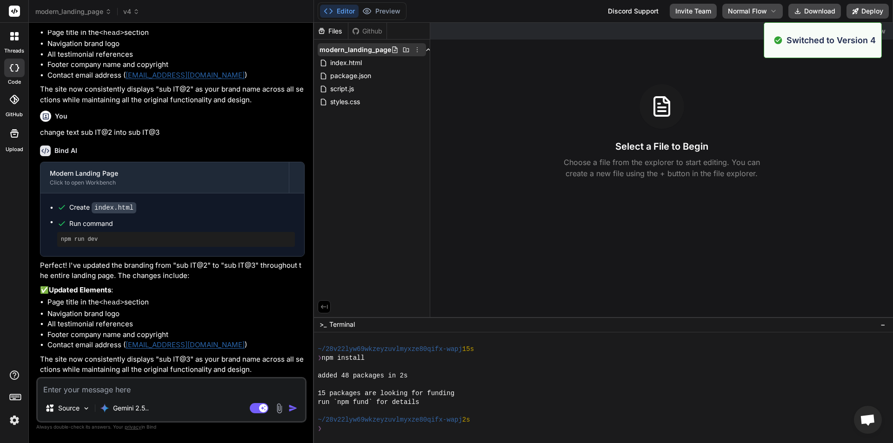
scroll to position [4612, 0]
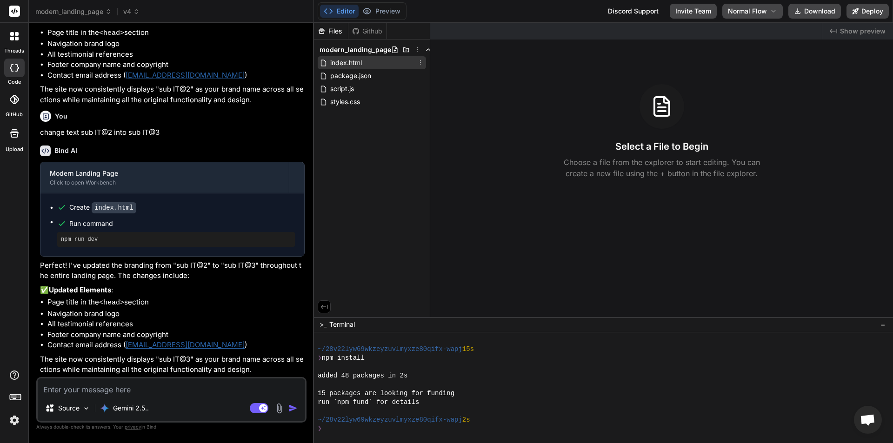
click at [375, 58] on div "index.html" at bounding box center [372, 62] width 108 height 13
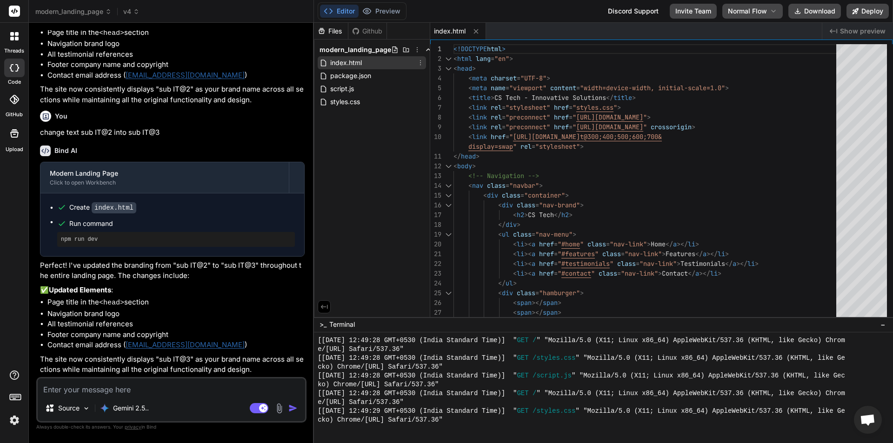
scroll to position [4957, 0]
type textarea "x"
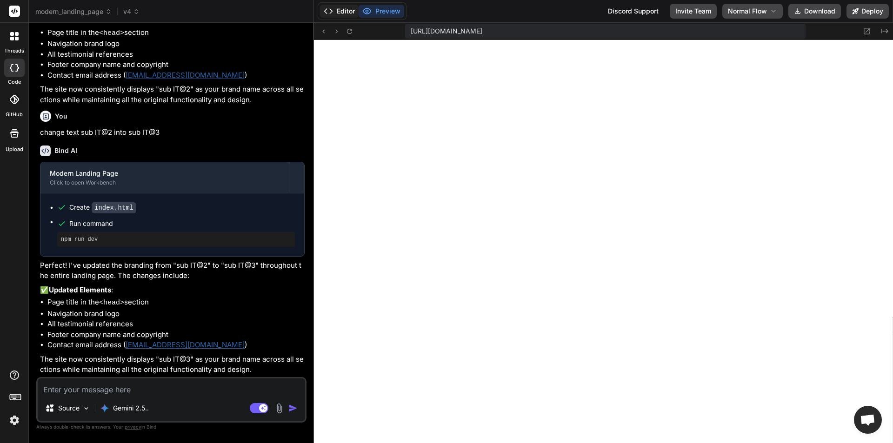
click at [333, 16] on button "Editor" at bounding box center [339, 11] width 39 height 13
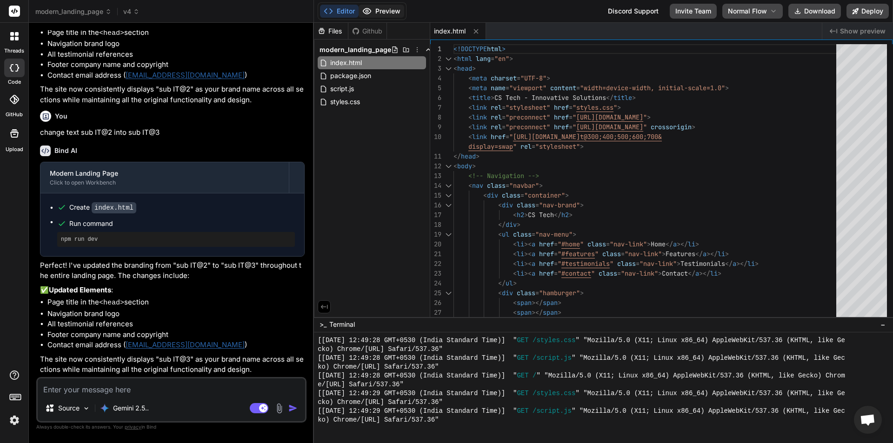
click at [372, 12] on button "Preview" at bounding box center [382, 11] width 46 height 13
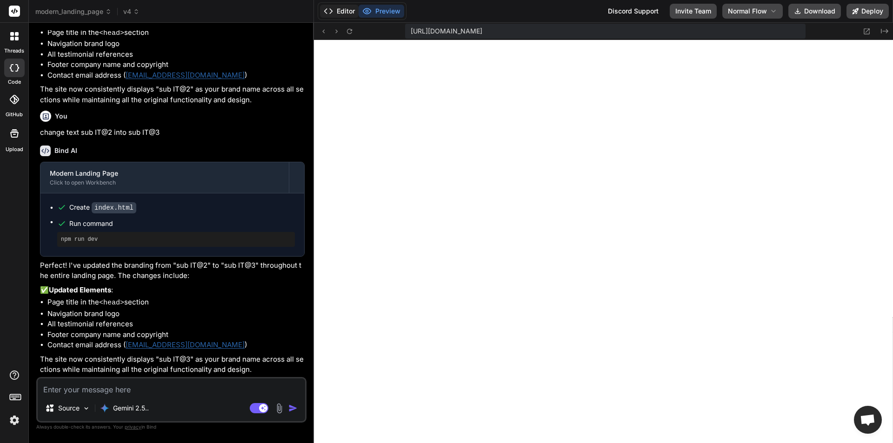
click at [335, 12] on button "Editor" at bounding box center [339, 11] width 39 height 13
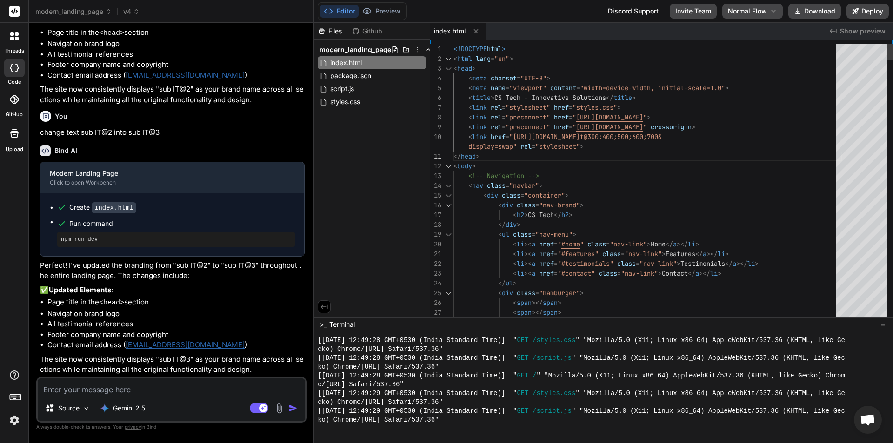
scroll to position [0, 0]
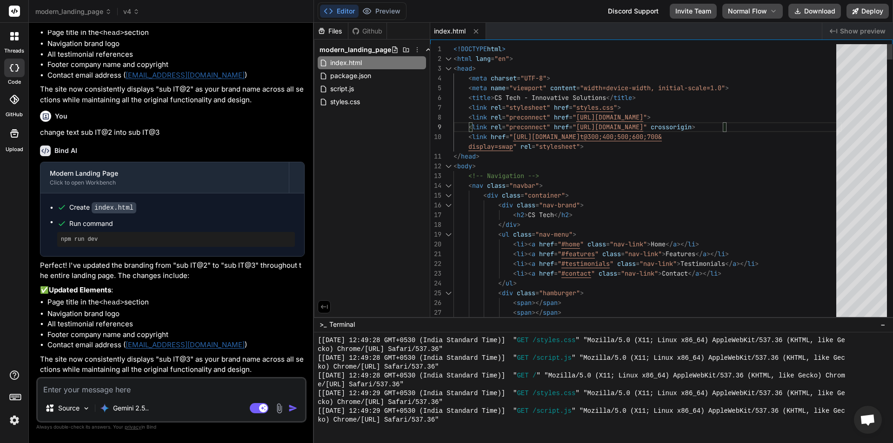
type textarea "display=swap" rel="stylesheet"> </head> <body> <!-- Navigation --> <nav class="…"
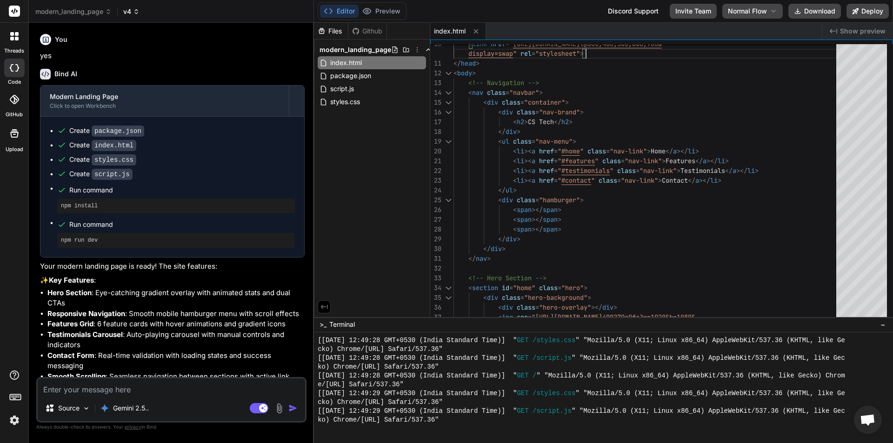
click at [140, 12] on icon at bounding box center [136, 11] width 7 height 7
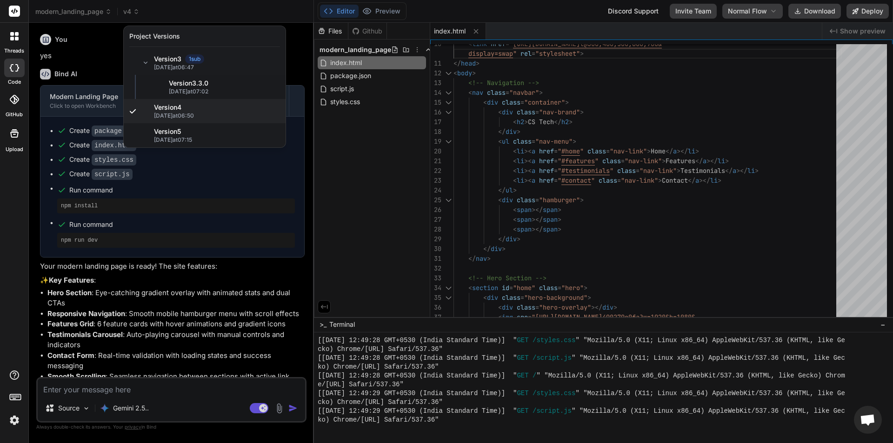
drag, startPoint x: 193, startPoint y: 135, endPoint x: 160, endPoint y: 288, distance: 156.9
click at [193, 135] on div "Version 5" at bounding box center [217, 131] width 126 height 9
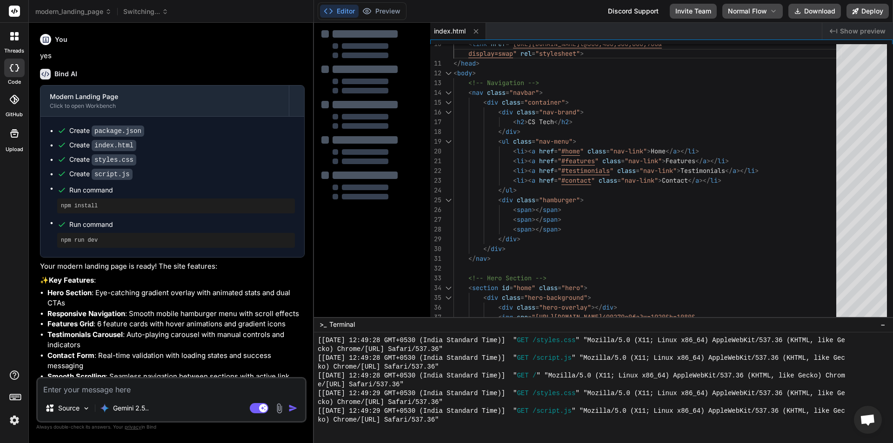
click at [146, 394] on textarea at bounding box center [171, 387] width 267 height 17
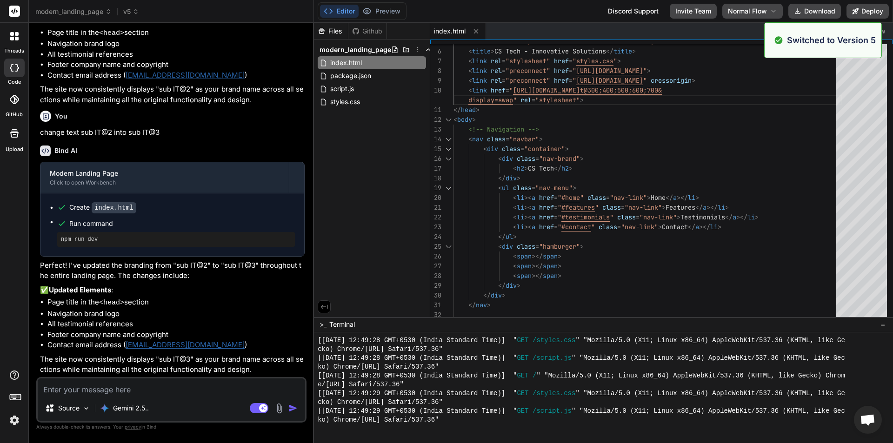
scroll to position [5010, 0]
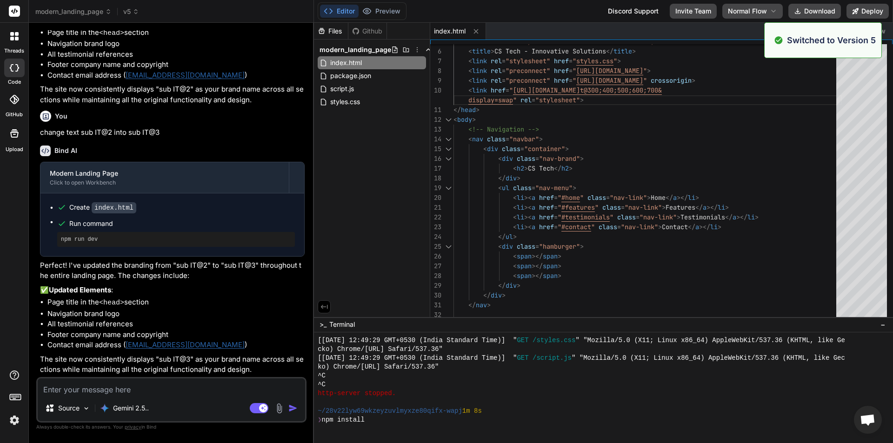
click at [140, 129] on p "change text sub IT@2 into sub IT@3" at bounding box center [172, 132] width 265 height 11
copy div "change text sub IT@2 into sub IT@3"
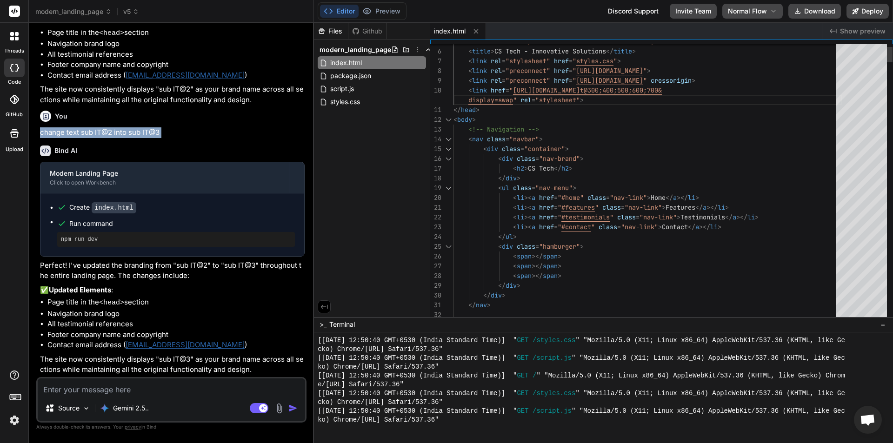
scroll to position [5416, 0]
type textarea "x"
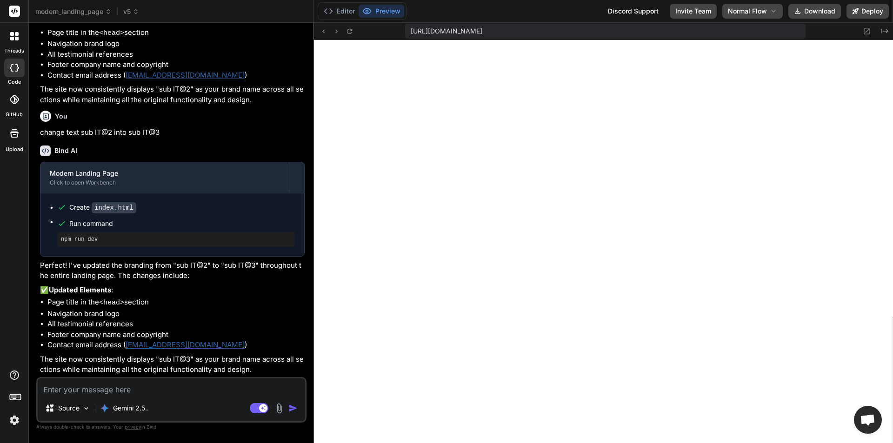
click at [180, 393] on textarea at bounding box center [171, 387] width 267 height 17
paste textarea "change text sub IT@2 into sub IT@3"
type textarea "change text sub IT@2 into sub IT@3"
type textarea "x"
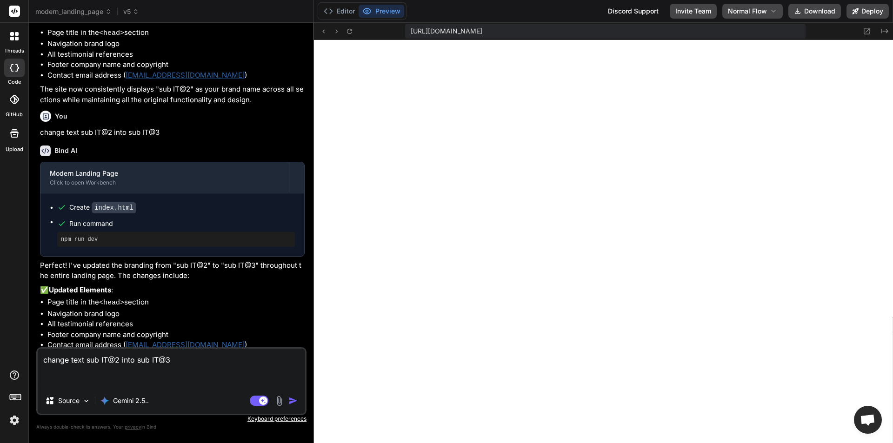
click at [122, 357] on textarea "change text sub IT@2 into sub IT@3" at bounding box center [171, 368] width 267 height 39
type textarea "change text sub IT@ into sub IT@3"
type textarea "x"
type textarea "change text sub IT@3 into sub IT@3"
type textarea "x"
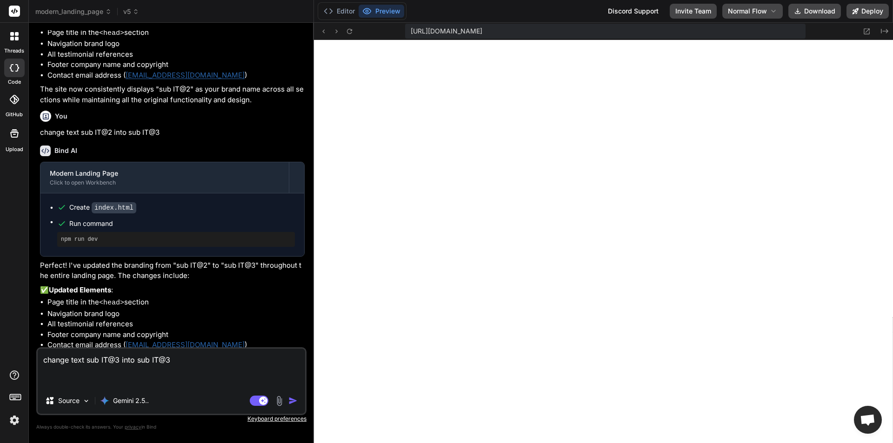
click at [153, 359] on textarea "change text sub IT@3 into sub IT@3" at bounding box center [171, 368] width 267 height 39
click at [176, 359] on textarea "change text sub IT@3 into sub IT@3" at bounding box center [171, 368] width 267 height 39
type textarea "change text sub IT@3 into sub IT@"
type textarea "x"
type textarea "change text sub IT@3 into sub IT@4"
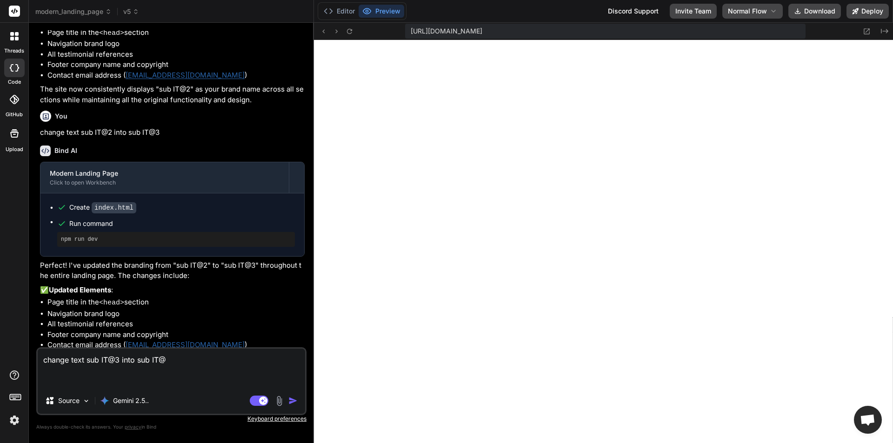
type textarea "x"
type textarea "change text sub IT@3 into sub IT@4"
click at [133, 11] on span "v5" at bounding box center [131, 11] width 16 height 9
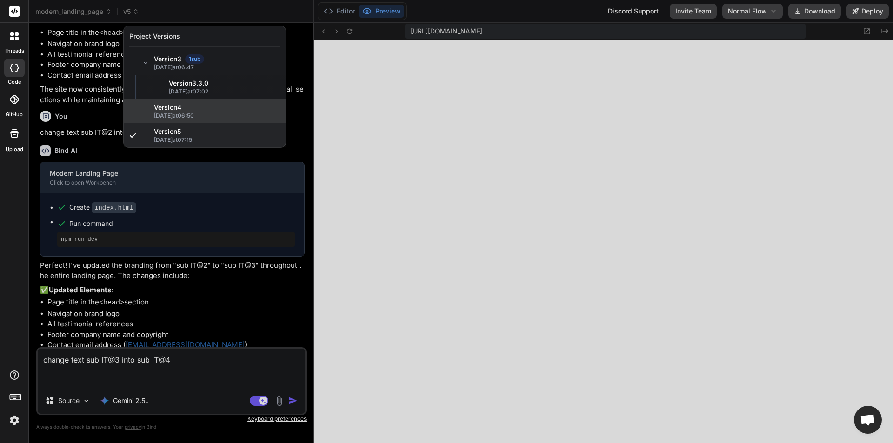
click at [197, 109] on div "Version 4" at bounding box center [217, 107] width 126 height 9
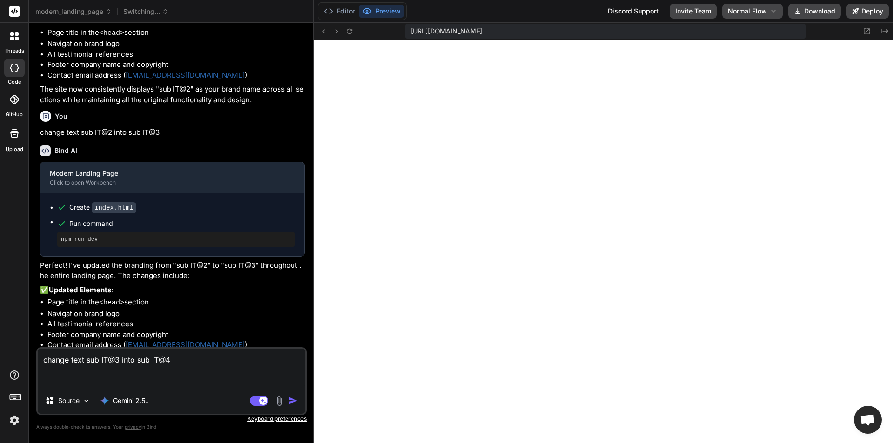
click at [294, 399] on img "button" at bounding box center [292, 400] width 9 height 9
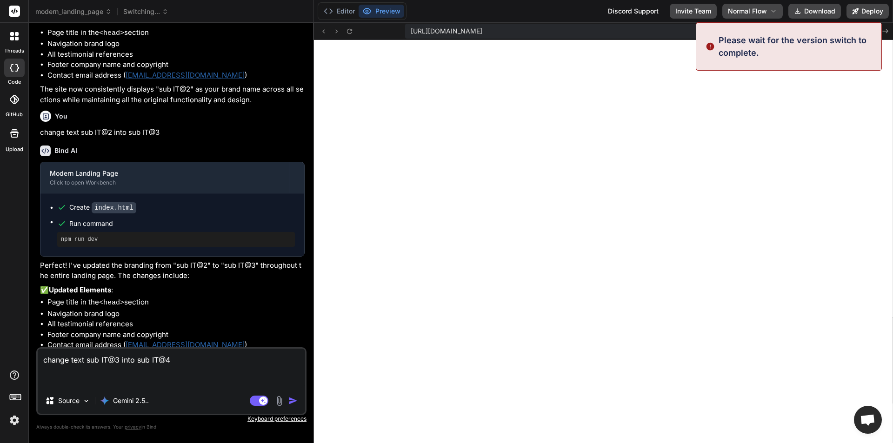
click at [294, 399] on img "button" at bounding box center [292, 400] width 9 height 9
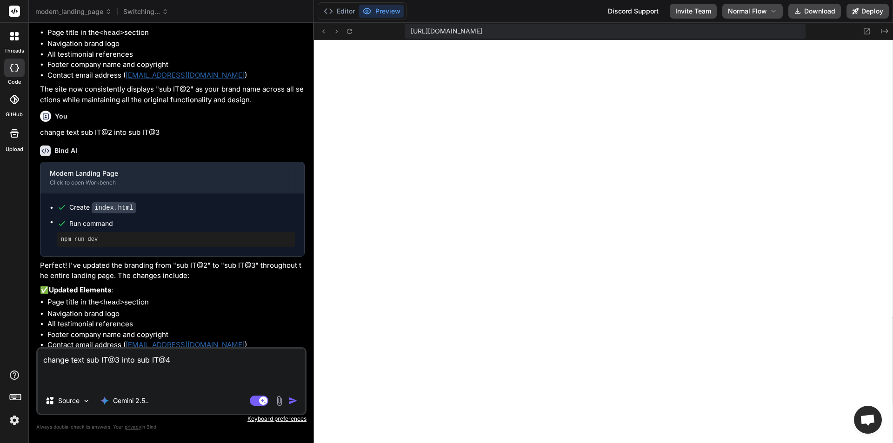
click at [293, 398] on img "button" at bounding box center [292, 400] width 9 height 9
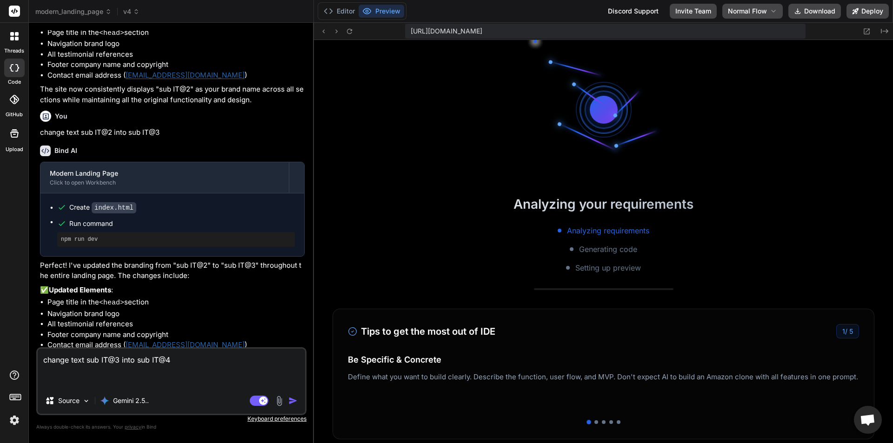
scroll to position [5885, 0]
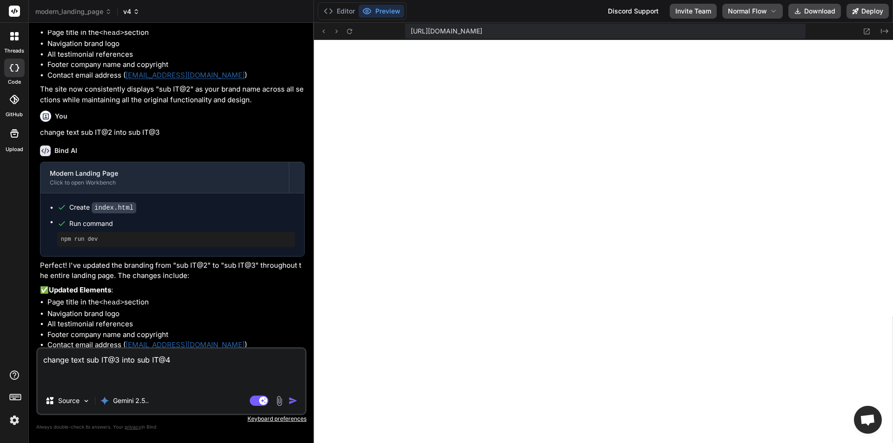
click at [137, 13] on icon at bounding box center [138, 11] width 2 height 3
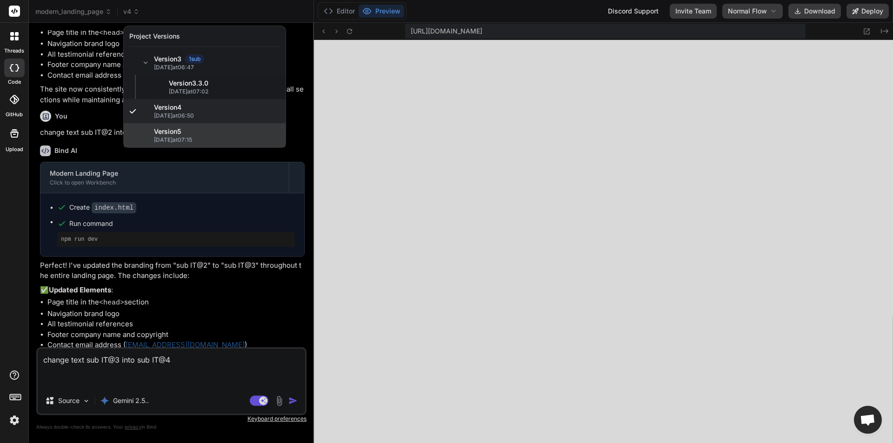
click at [191, 131] on div "Version 5" at bounding box center [217, 131] width 126 height 9
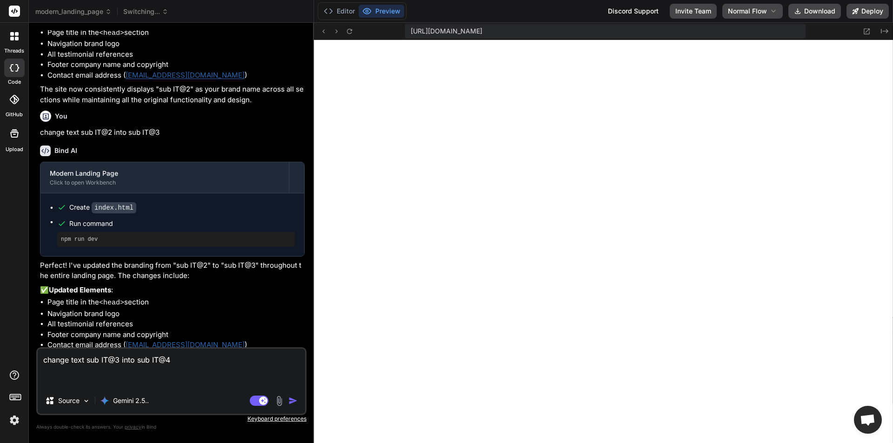
click at [291, 402] on img "button" at bounding box center [292, 400] width 9 height 9
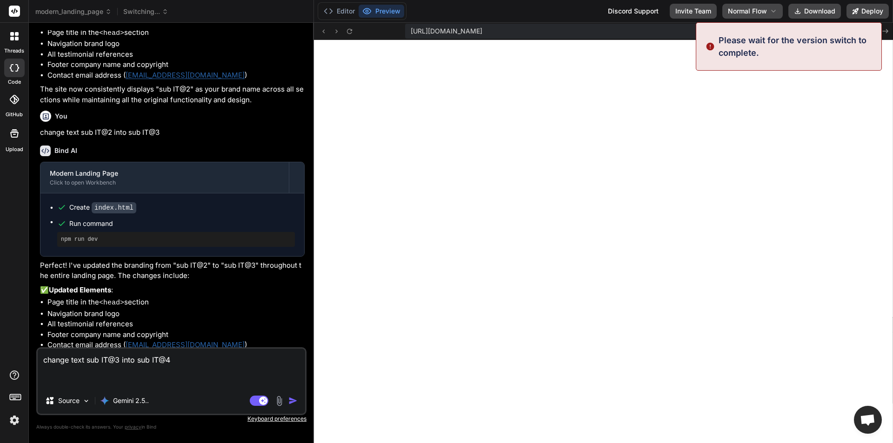
click at [291, 402] on img "button" at bounding box center [292, 400] width 9 height 9
click at [291, 402] on div "Source Gemini 2.5.." at bounding box center [171, 403] width 267 height 22
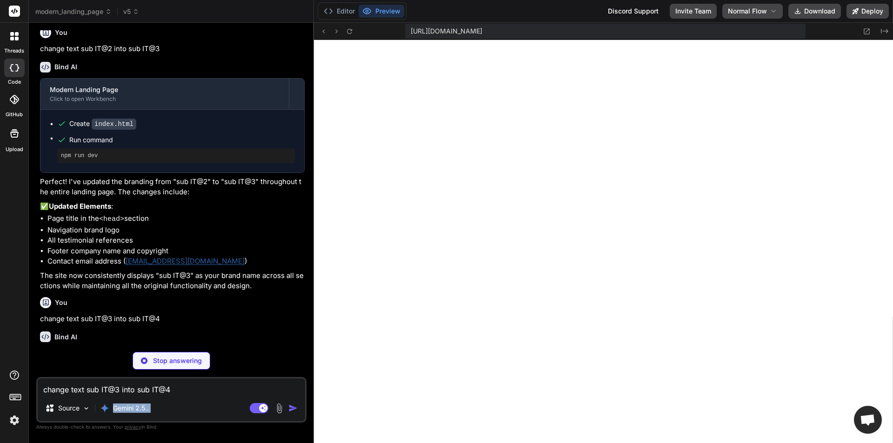
scroll to position [2027, 0]
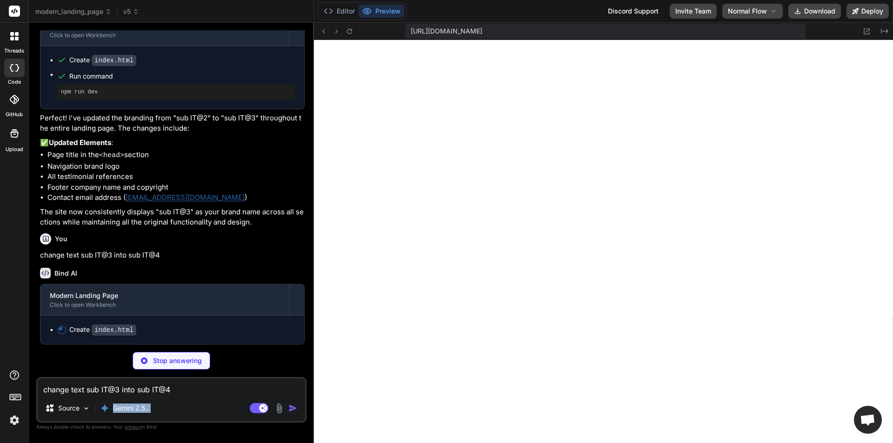
type textarea "x"
type textarea "</body> </html>"
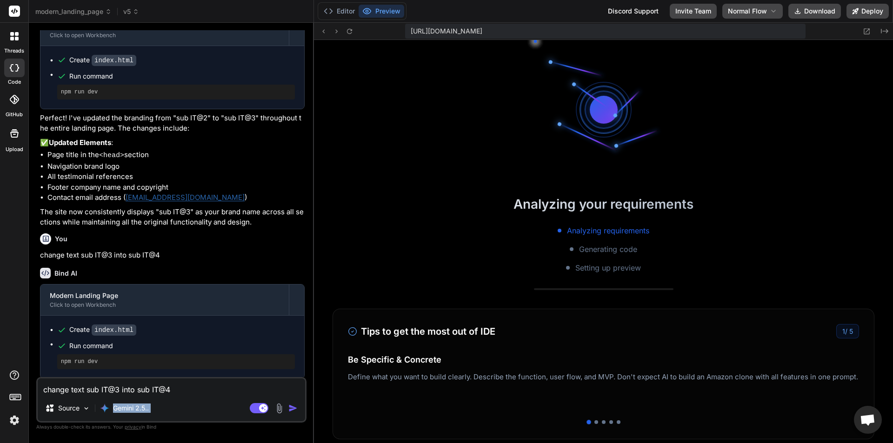
scroll to position [6733, 0]
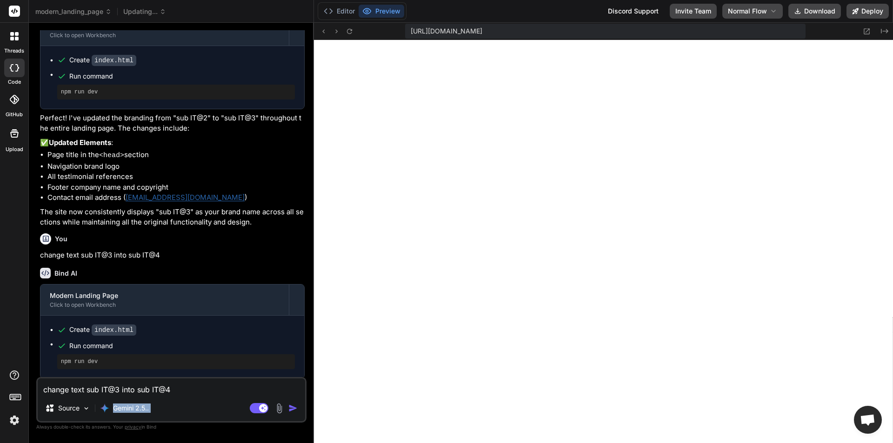
type textarea "x"
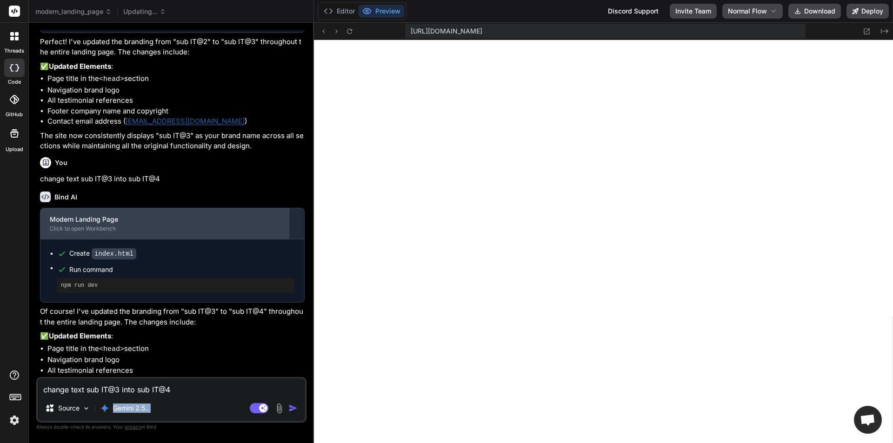
scroll to position [2149, 0]
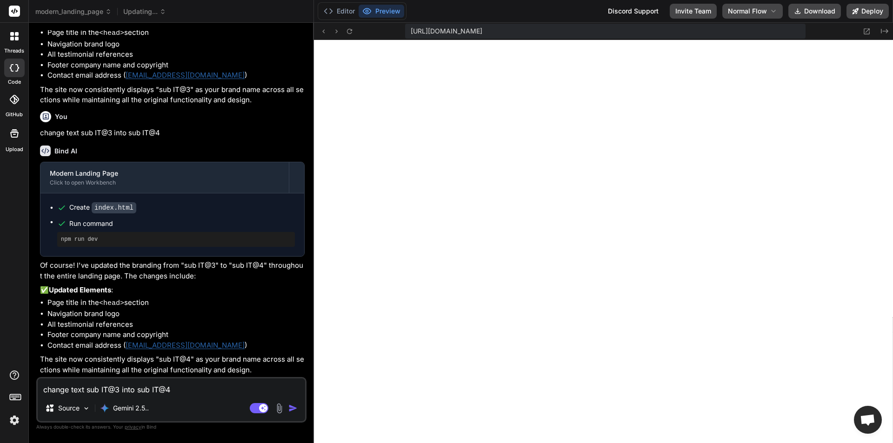
click at [104, 387] on textarea "change text sub IT@3 into sub IT@4" at bounding box center [171, 387] width 267 height 17
paste textarea "change text sub IT@2 into sub IT@3"
type textarea "change text sub IT@2 into sub IT@3"
type textarea "x"
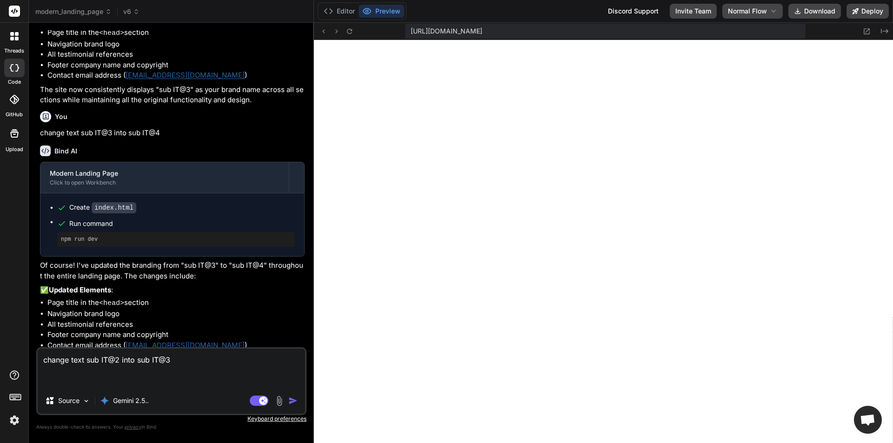
click at [191, 363] on textarea "change text sub IT@2 into sub IT@3" at bounding box center [171, 368] width 267 height 39
type textarea "change text sub IT@2 into sub IT@"
type textarea "x"
type textarea "change text sub IT@2 into sub IT@5"
type textarea "x"
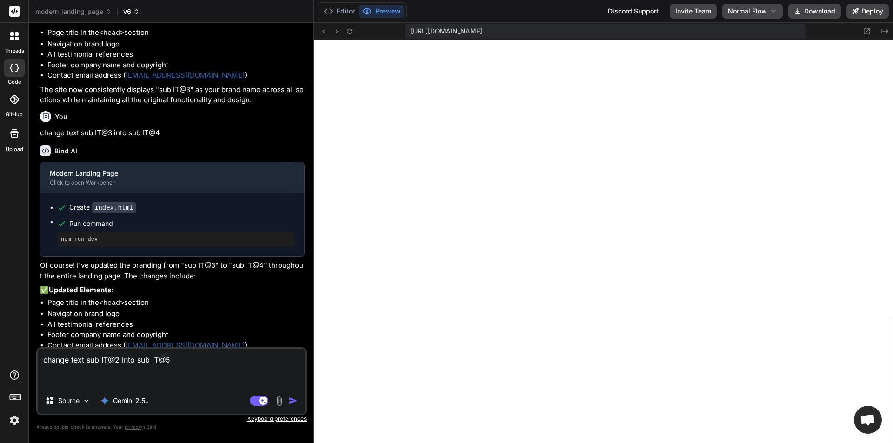
type textarea "change text sub IT@2 into sub IT@5"
click at [136, 16] on span "v6" at bounding box center [131, 11] width 16 height 9
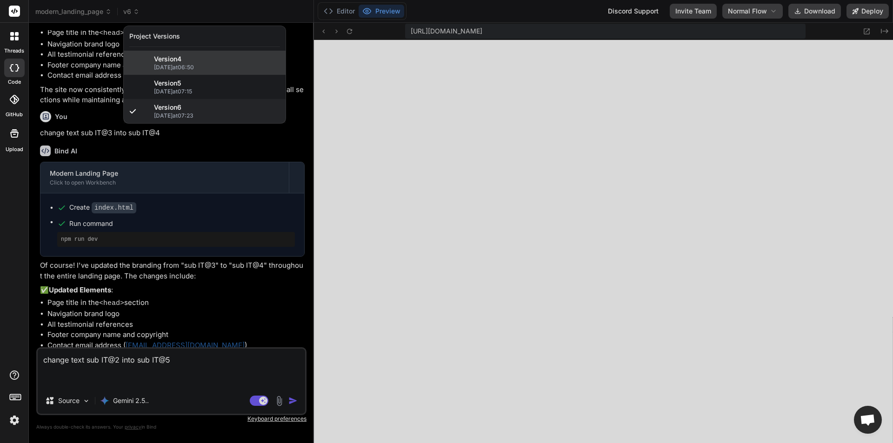
click at [196, 66] on span "[DATE] 06:50" at bounding box center [217, 67] width 126 height 7
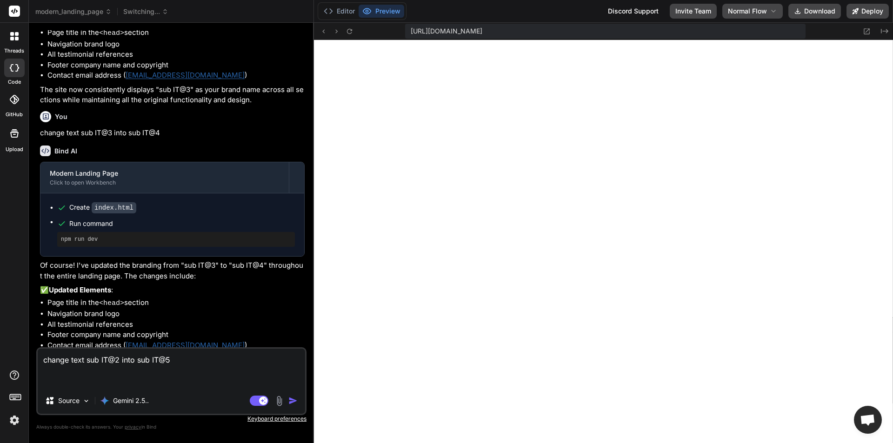
click at [203, 366] on textarea "change text sub IT@2 into sub IT@5" at bounding box center [171, 368] width 267 height 39
click at [287, 399] on div "Agent Mode. When this toggle is activated, AI automatically makes decisions, re…" at bounding box center [274, 400] width 53 height 11
click at [289, 401] on img "button" at bounding box center [292, 400] width 9 height 9
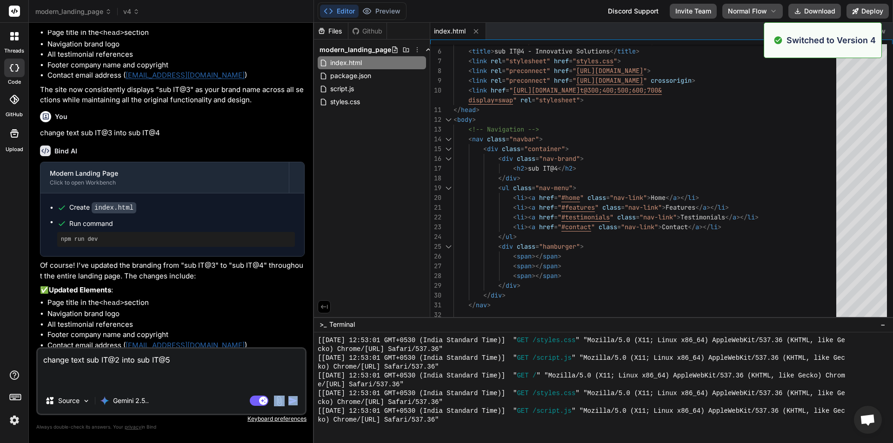
scroll to position [6786, 0]
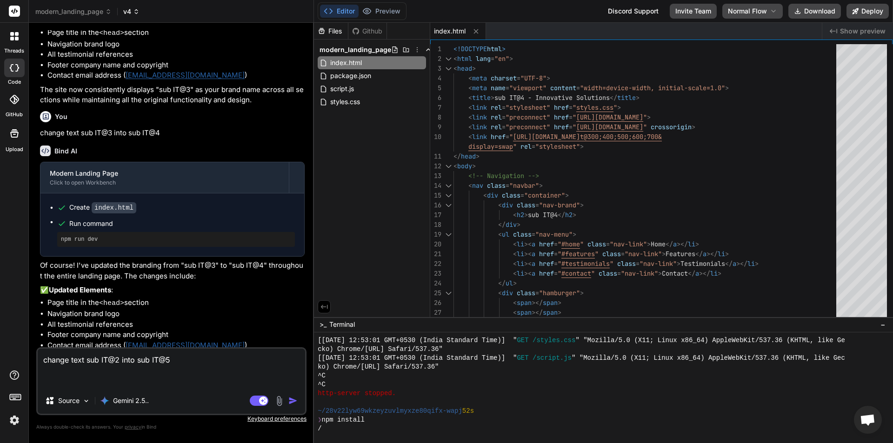
click at [137, 14] on icon at bounding box center [136, 11] width 8 height 8
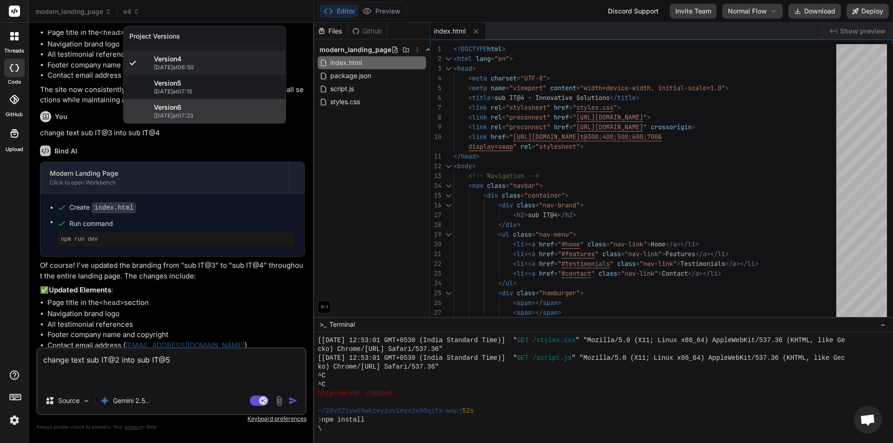
click at [193, 117] on span "09/10/2025 at 07:23" at bounding box center [217, 115] width 126 height 7
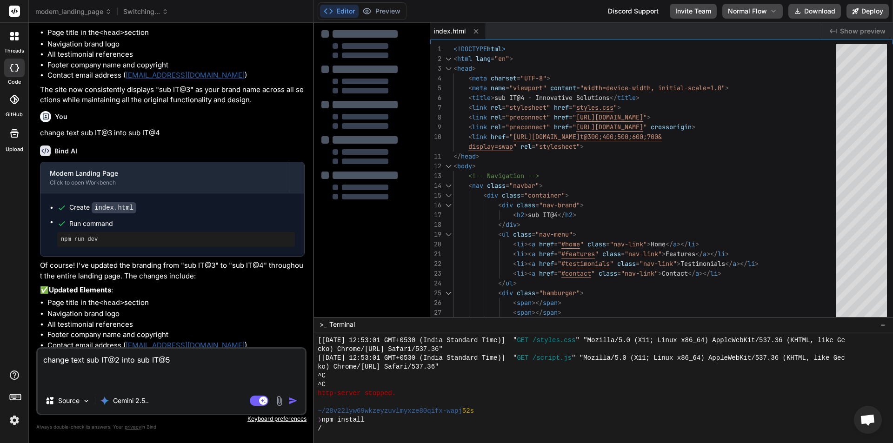
click at [292, 399] on img "button" at bounding box center [292, 400] width 9 height 9
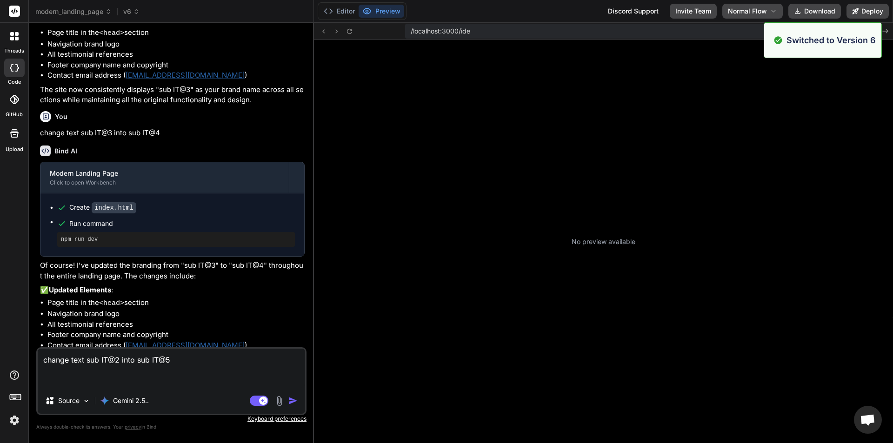
scroll to position [6918, 0]
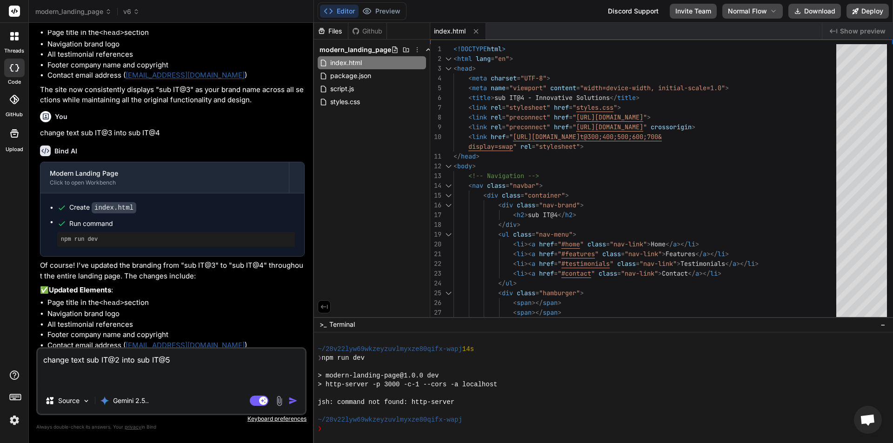
type textarea "x"
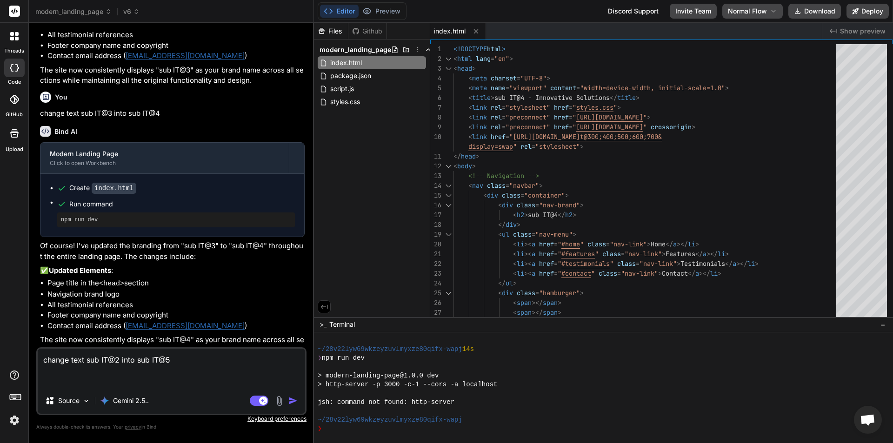
scroll to position [2179, 0]
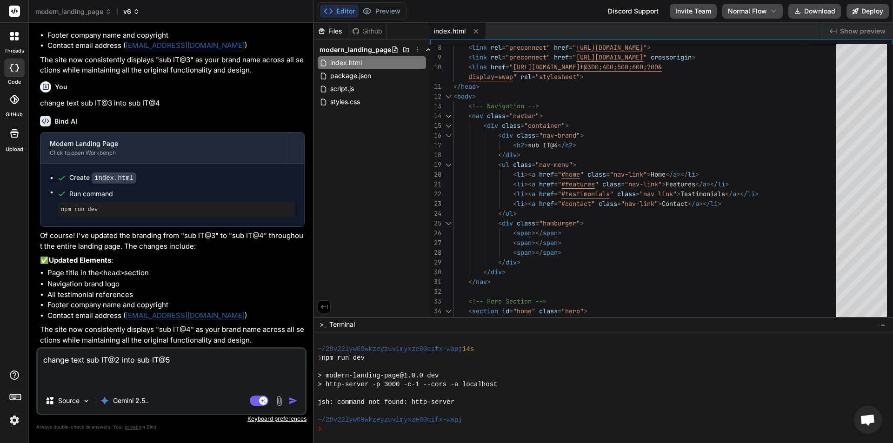
click at [137, 13] on icon at bounding box center [136, 11] width 8 height 8
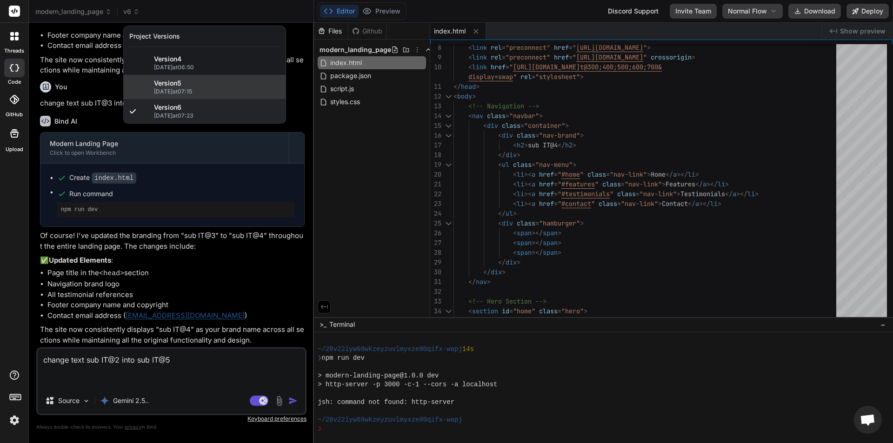
click at [206, 86] on div "Version 5" at bounding box center [217, 83] width 126 height 9
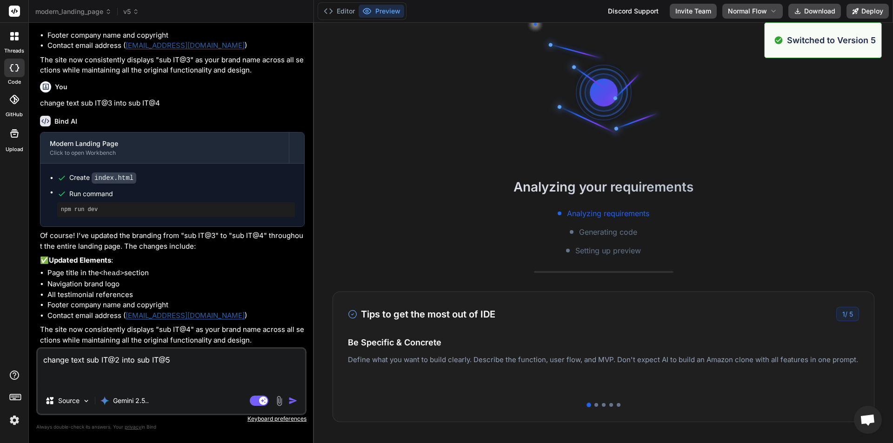
scroll to position [6962, 0]
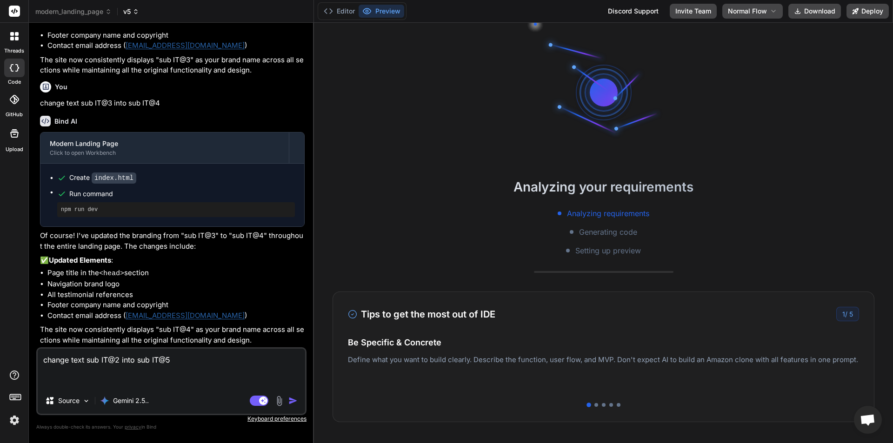
click at [136, 12] on icon at bounding box center [135, 11] width 9 height 9
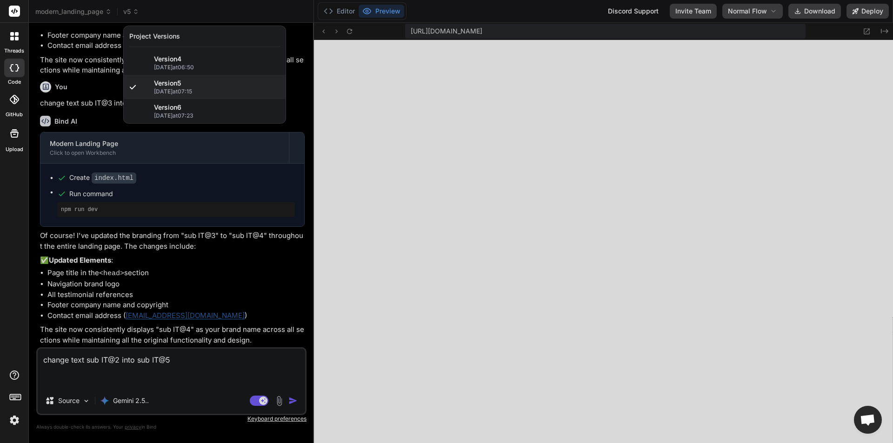
scroll to position [7298, 0]
click at [186, 364] on div at bounding box center [446, 221] width 893 height 443
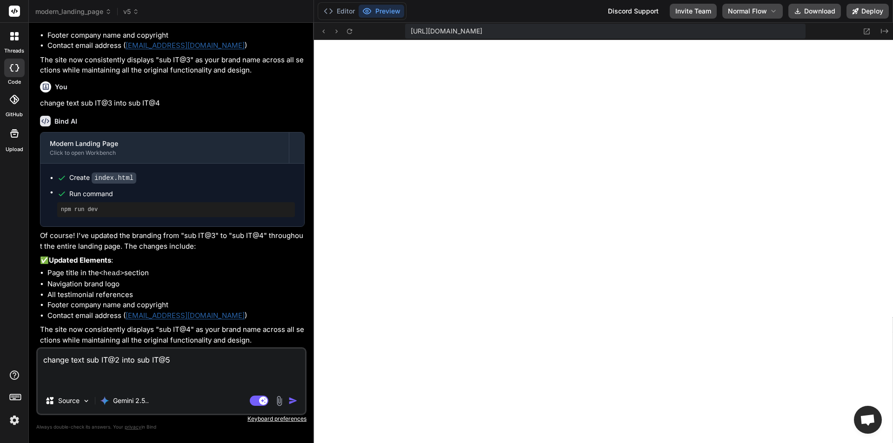
click at [186, 364] on textarea "change text sub IT@2 into sub IT@5" at bounding box center [171, 368] width 267 height 39
click at [186, 362] on textarea "change text sub IT@2 into sub IT@5" at bounding box center [171, 368] width 267 height 39
click at [187, 361] on textarea "change text sub IT@2 into sub IT@5" at bounding box center [171, 368] width 267 height 39
click at [192, 362] on textarea "change text sub IT@2 into sub IT@5" at bounding box center [171, 368] width 267 height 39
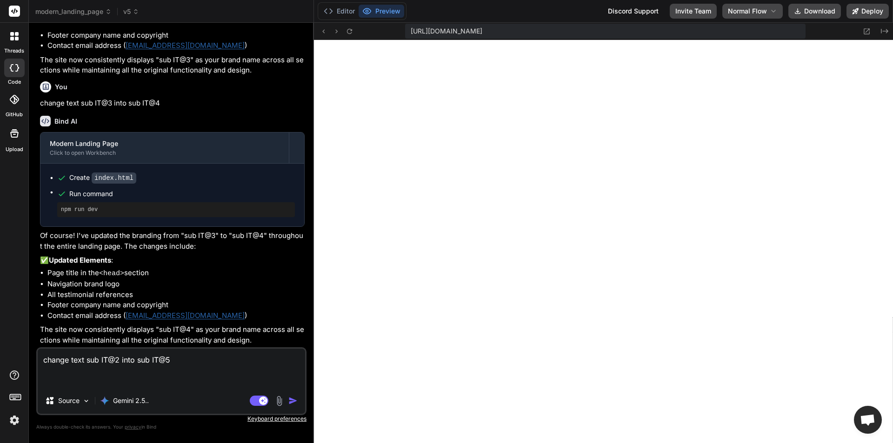
click at [192, 361] on textarea "change text sub IT@2 into sub IT@5" at bounding box center [171, 368] width 267 height 39
click at [289, 399] on img "button" at bounding box center [292, 400] width 9 height 9
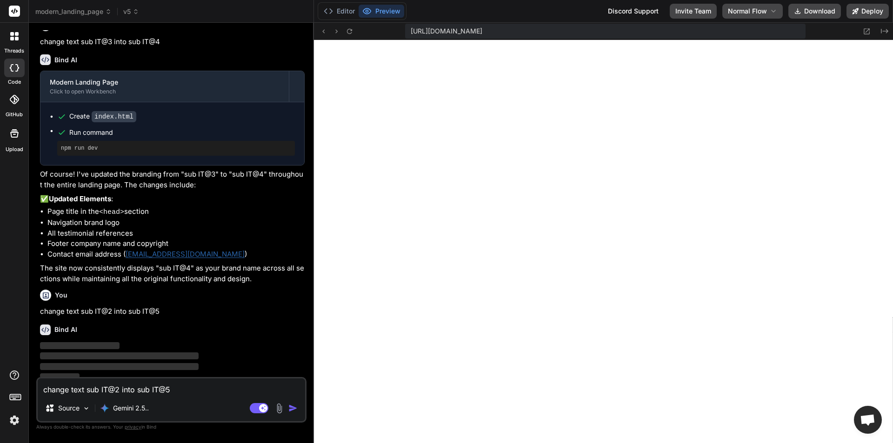
scroll to position [2246, 0]
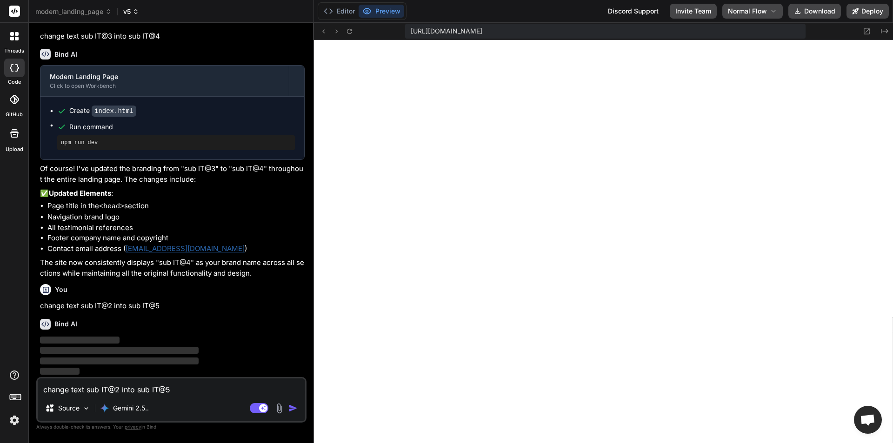
click at [136, 12] on icon at bounding box center [135, 11] width 9 height 9
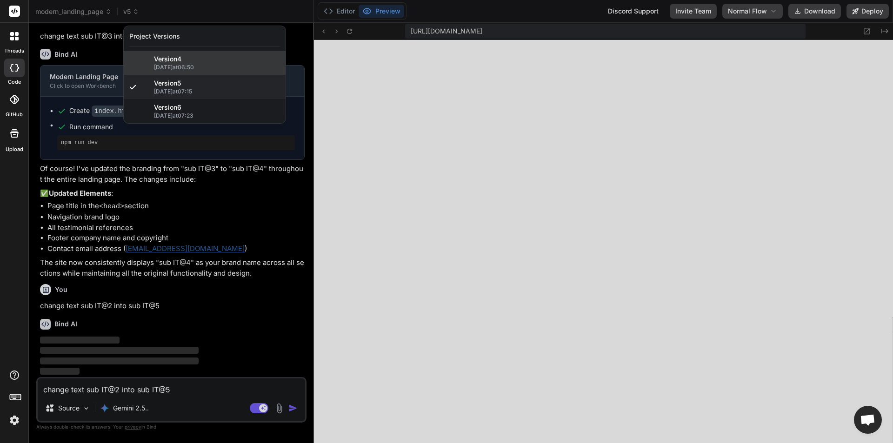
click at [154, 68] on div "Version 4 09/10/2025 at 06:50" at bounding box center [205, 63] width 162 height 24
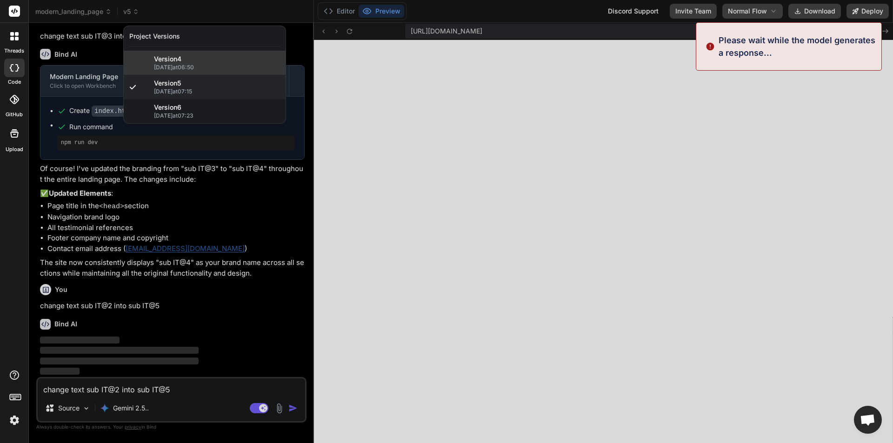
click at [154, 68] on div "Version 4 09/10/2025 at 06:50" at bounding box center [205, 63] width 162 height 24
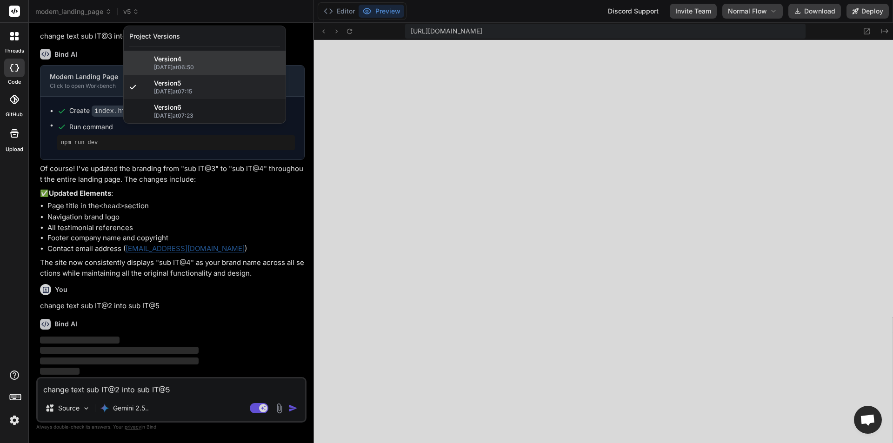
click at [186, 62] on div "Version 4" at bounding box center [217, 58] width 126 height 9
click at [211, 71] on div "Version 4 09/10/2025 at 06:50" at bounding box center [205, 63] width 162 height 24
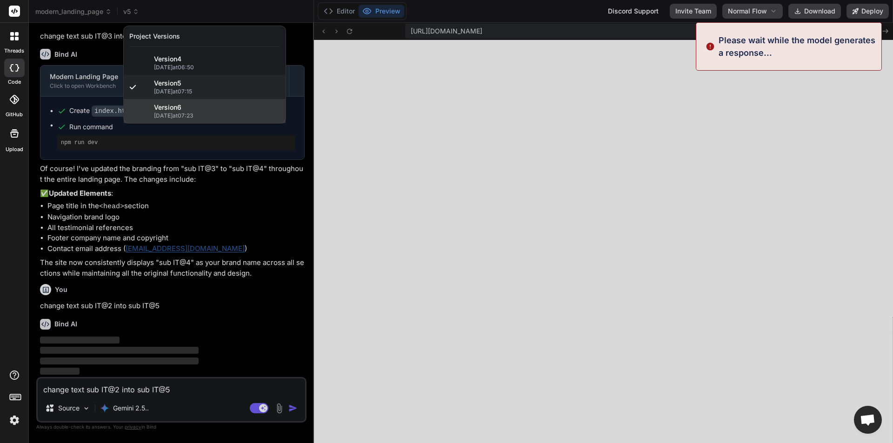
click at [219, 108] on div "Version 6" at bounding box center [217, 107] width 126 height 9
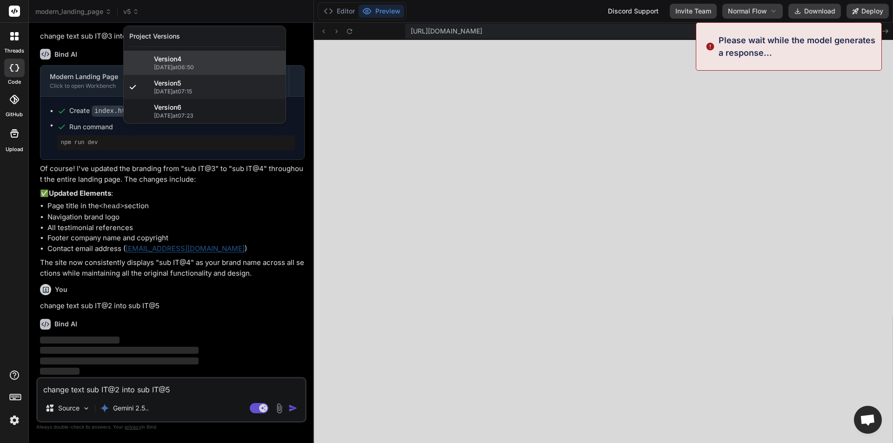
click at [218, 52] on div "Version 4 09/10/2025 at 06:50" at bounding box center [205, 63] width 162 height 24
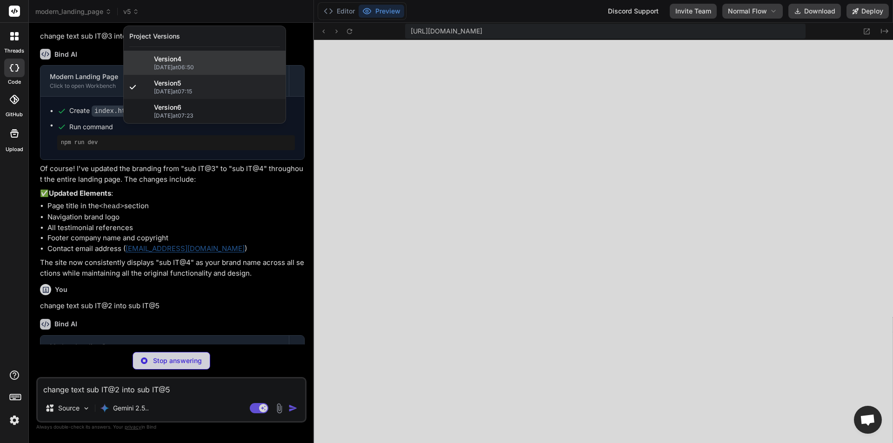
click at [187, 63] on div "Version 4" at bounding box center [217, 58] width 126 height 9
click at [191, 54] on div "Version 4 09/10/2025 at 06:50" at bounding box center [205, 63] width 162 height 24
click at [219, 53] on div "Version 4 09/10/2025 at 06:50" at bounding box center [205, 63] width 162 height 24
click at [239, 59] on div "Version 4" at bounding box center [217, 58] width 126 height 9
click at [305, 39] on div at bounding box center [446, 221] width 893 height 443
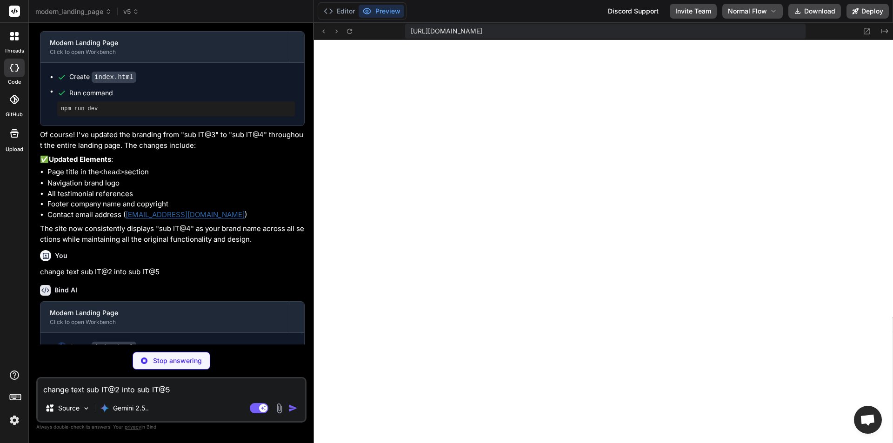
scroll to position [2297, 0]
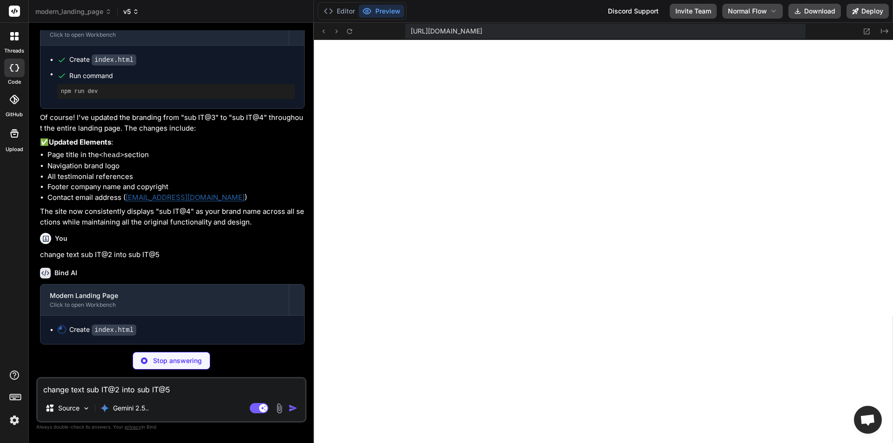
click at [136, 10] on icon at bounding box center [136, 11] width 8 height 8
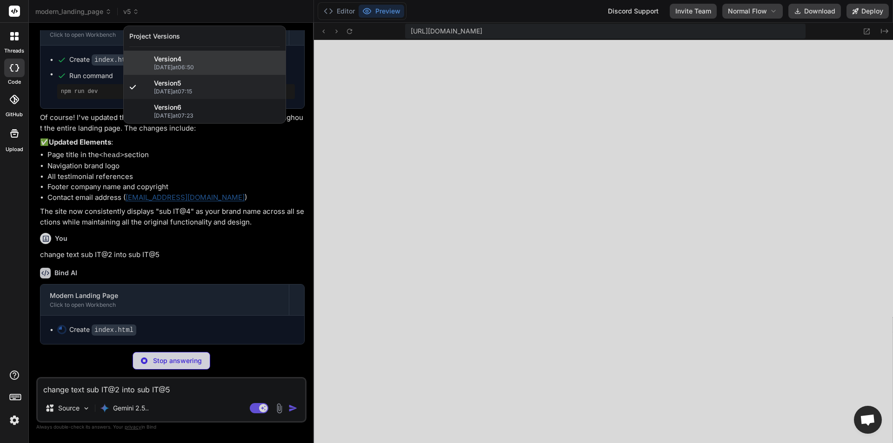
click at [164, 66] on span "[DATE] 06:50" at bounding box center [217, 67] width 126 height 7
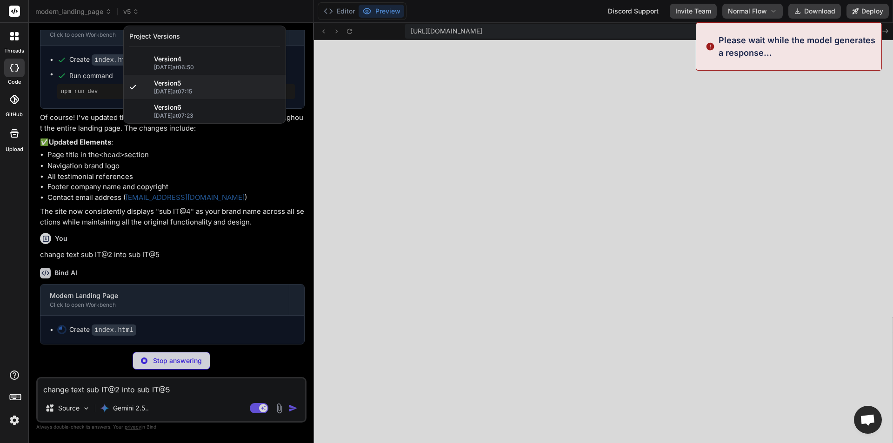
click at [138, 13] on div at bounding box center [446, 221] width 893 height 443
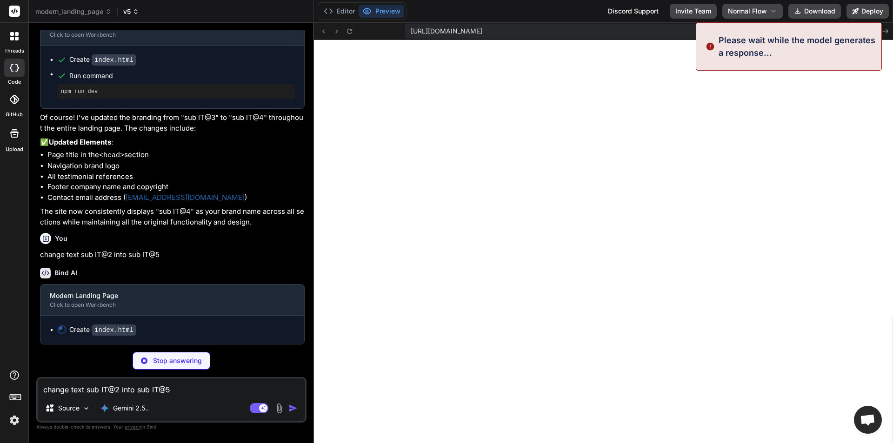
click at [136, 13] on icon at bounding box center [134, 12] width 2 height 3
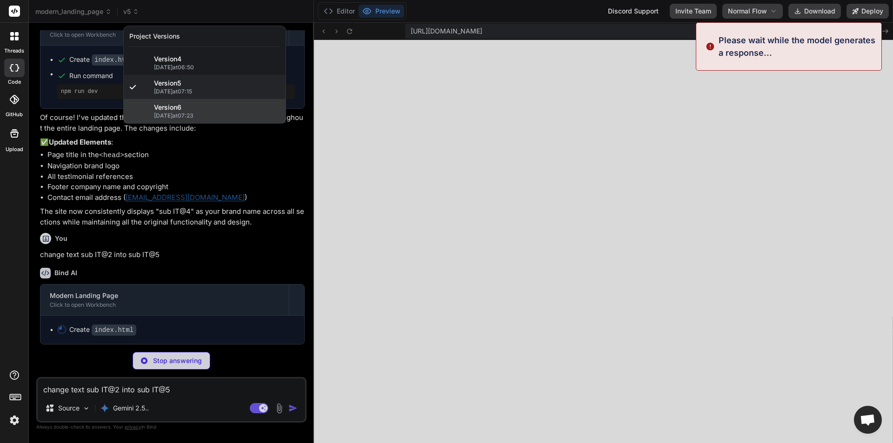
click at [181, 108] on span "Version 6" at bounding box center [167, 107] width 27 height 9
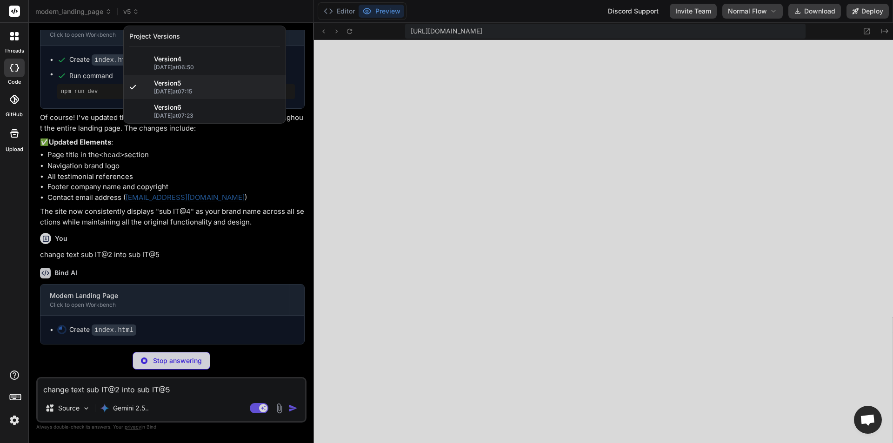
click at [208, 13] on div at bounding box center [446, 221] width 893 height 443
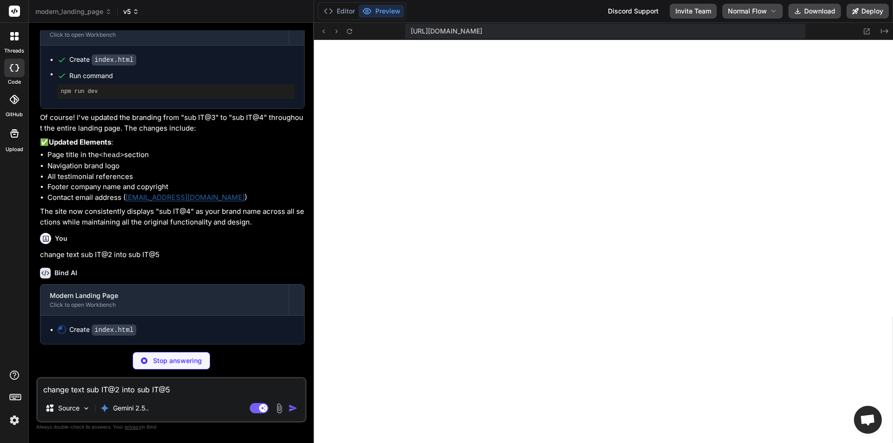
click at [136, 10] on icon at bounding box center [136, 11] width 8 height 8
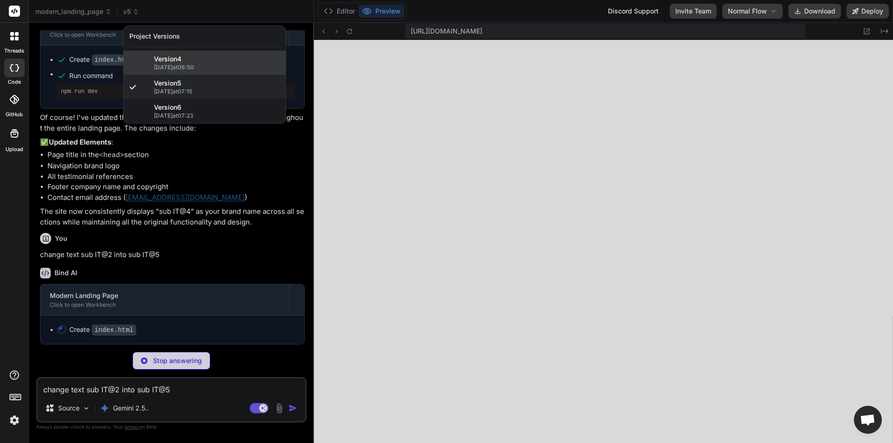
click at [203, 53] on div "Version 4 09/10/2025 at 06:50" at bounding box center [205, 63] width 162 height 24
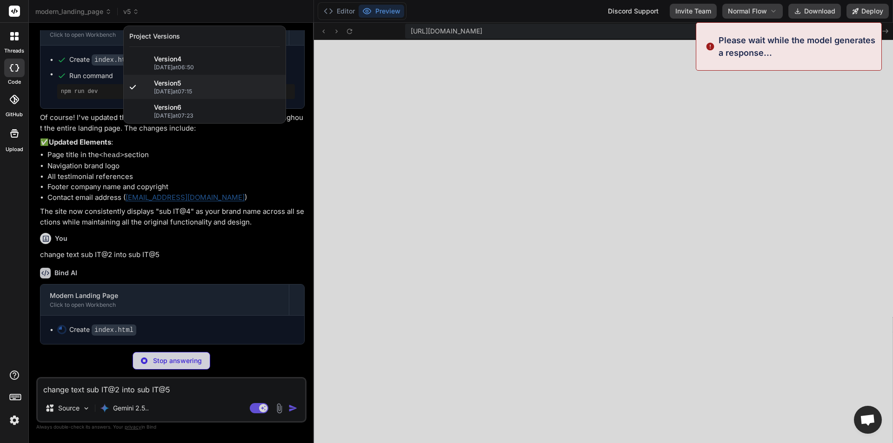
click at [267, 13] on div at bounding box center [446, 221] width 893 height 443
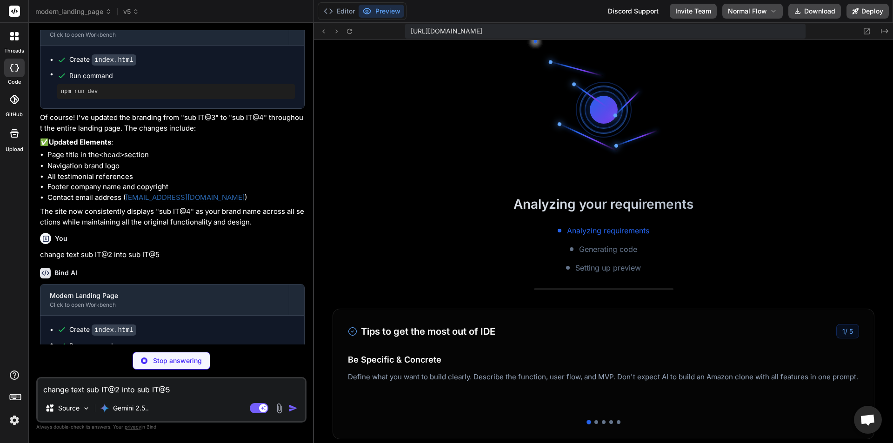
scroll to position [7687, 0]
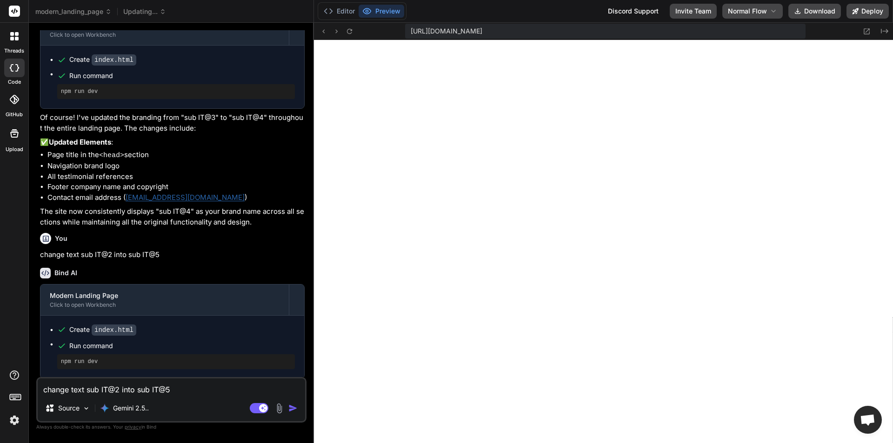
type textarea "x"
click at [208, 387] on textarea "change text sub IT@2 into sub IT@5" at bounding box center [171, 387] width 267 height 17
paste textarea "change text sub IT@2 into sub IT@3"
type textarea "change text sub IT@2 into sub IT@3"
type textarea "x"
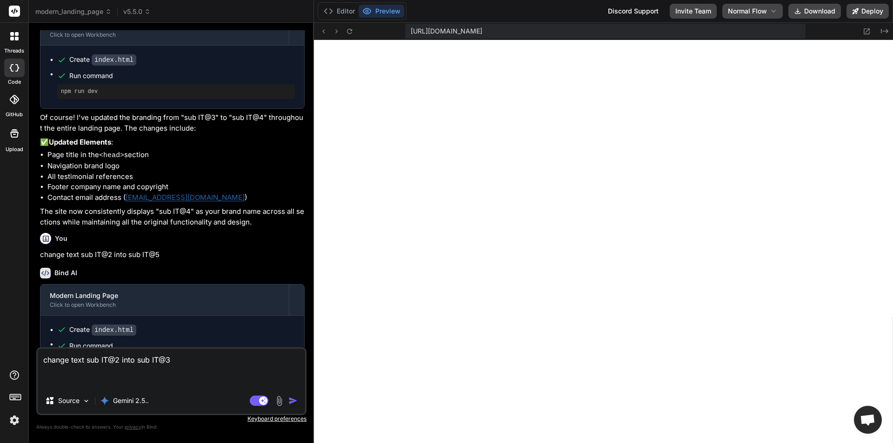
click at [190, 357] on textarea "change text sub IT@2 into sub IT@3" at bounding box center [171, 368] width 267 height 39
type textarea "change text sub IT@2 into sub IT@"
type textarea "x"
type textarea "change text sub IT@2 into sub IT@6"
type textarea "x"
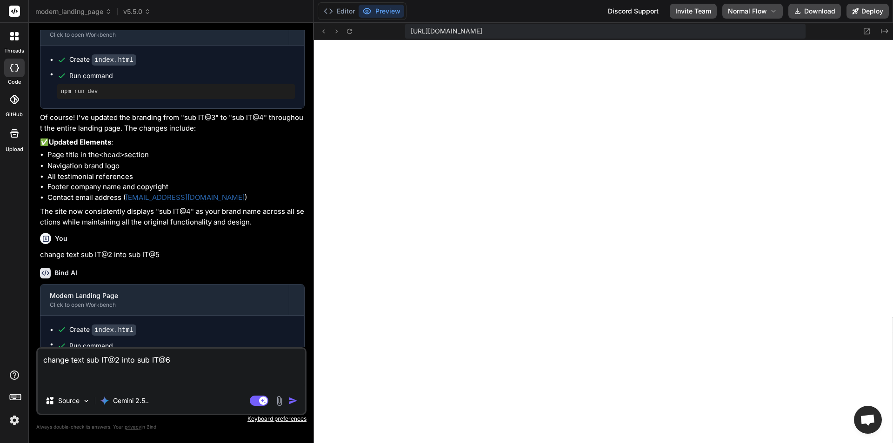
type textarea "change text sub IT@2 into sub IT@6"
click at [293, 400] on img "button" at bounding box center [292, 400] width 9 height 9
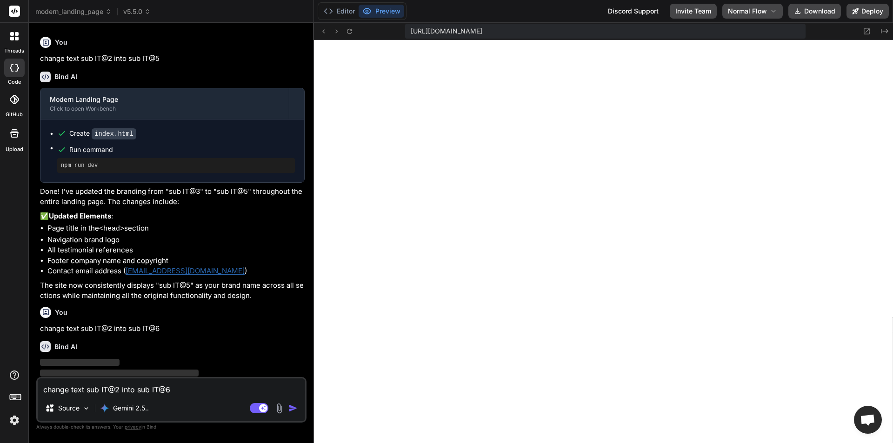
scroll to position [2516, 0]
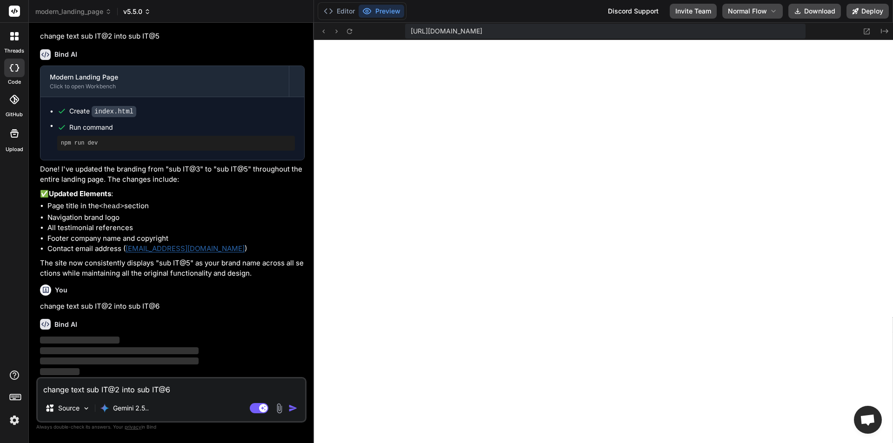
click at [152, 9] on icon at bounding box center [147, 11] width 8 height 8
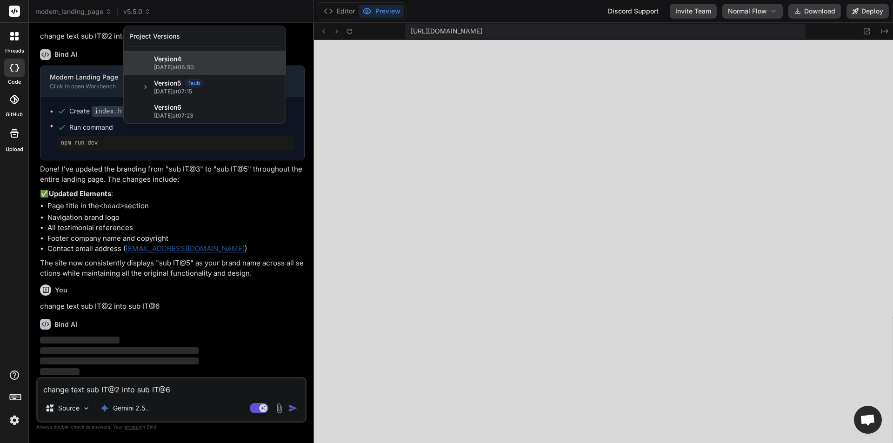
click at [174, 60] on span "Version 4" at bounding box center [167, 58] width 27 height 9
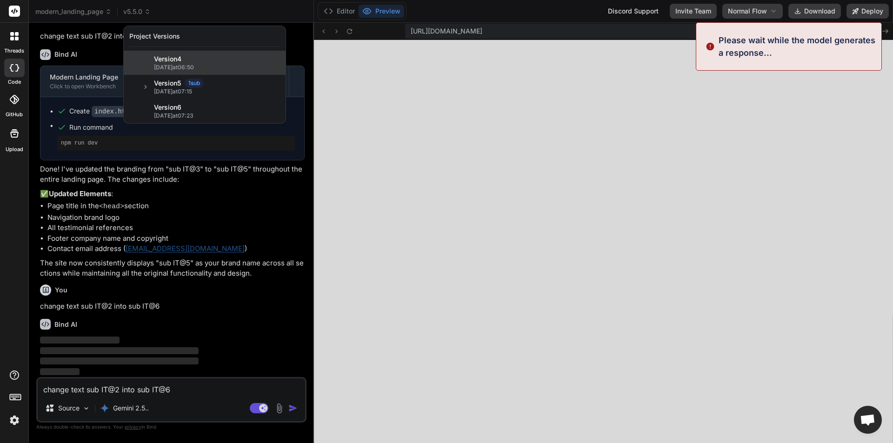
click at [174, 60] on span "Version 4" at bounding box center [167, 58] width 27 height 9
click at [212, 11] on div at bounding box center [446, 221] width 893 height 443
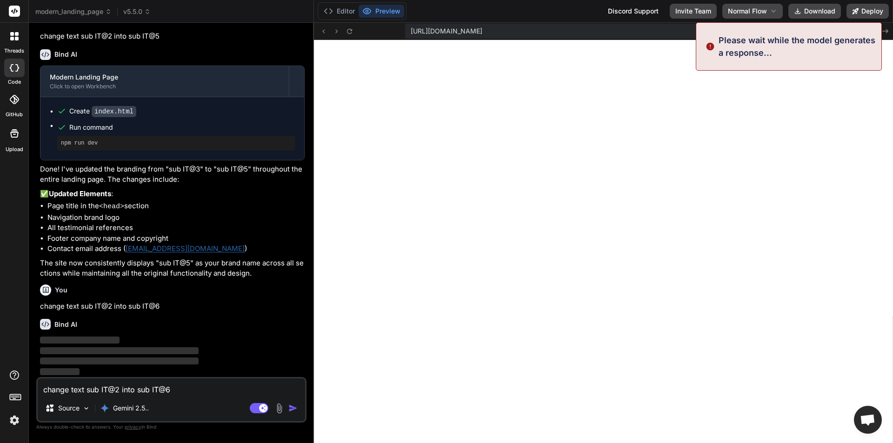
click at [144, 386] on textarea "change text sub IT@2 into sub IT@6" at bounding box center [171, 387] width 267 height 17
type textarea "x"
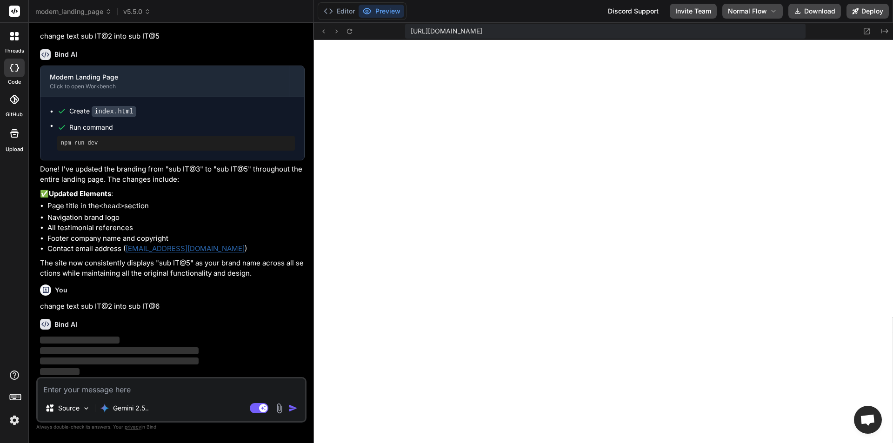
paste textarea "change text sub IT@2 into sub IT@3"
type textarea "change text sub IT@2 into sub IT@3"
type textarea "x"
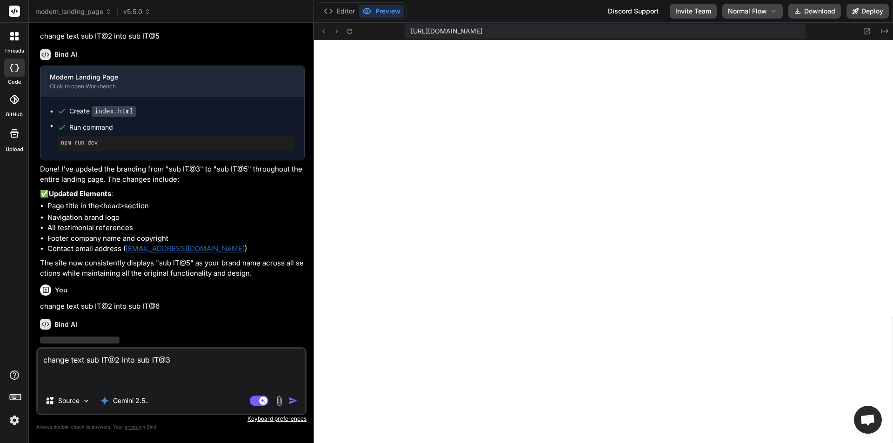
click at [184, 359] on textarea "change text sub IT@2 into sub IT@3" at bounding box center [171, 368] width 267 height 39
type textarea "change text sub IT@2 into sub IT@"
type textarea "x"
type textarea "change text sub IT@2 into sub IT@6"
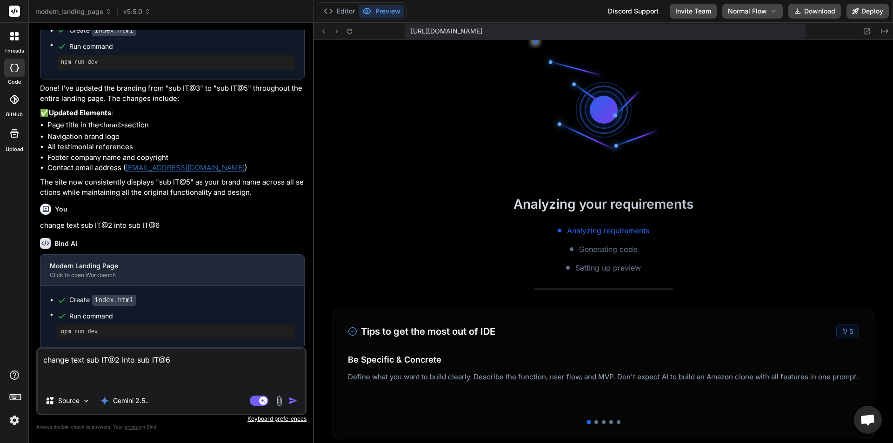
scroll to position [8076, 0]
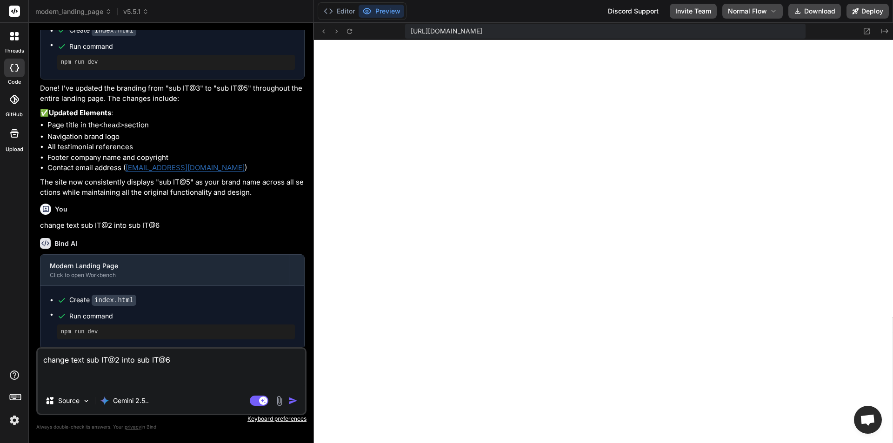
type textarea "x"
type textarea "change text sub IT@2 into sub IT@6"
click at [148, 14] on icon at bounding box center [146, 12] width 8 height 8
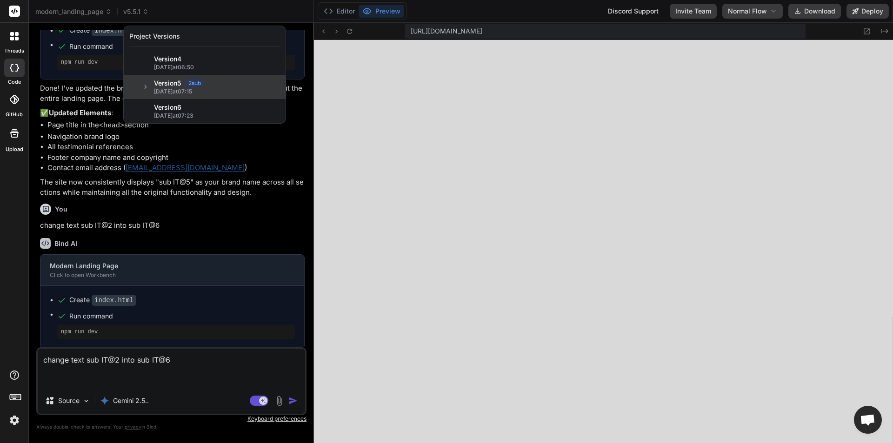
click at [176, 89] on span "09/10/2025 at 07:15" at bounding box center [217, 91] width 126 height 7
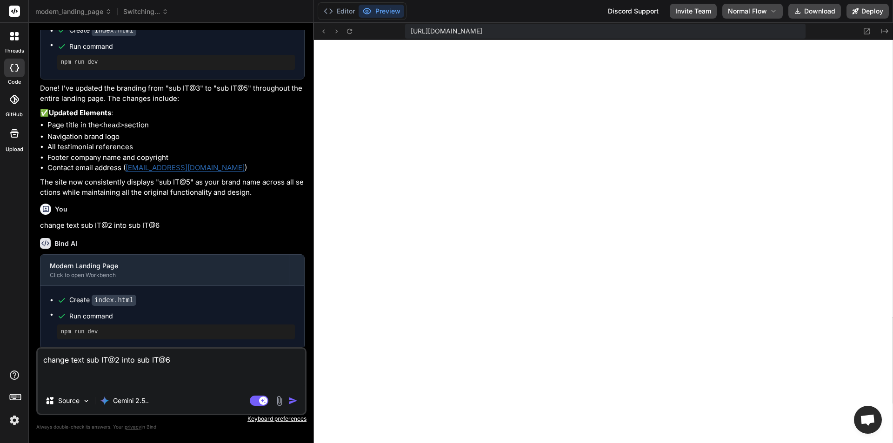
click at [188, 358] on textarea "change text sub IT@2 into sub IT@6" at bounding box center [171, 368] width 267 height 39
click at [294, 400] on img "button" at bounding box center [292, 400] width 9 height 9
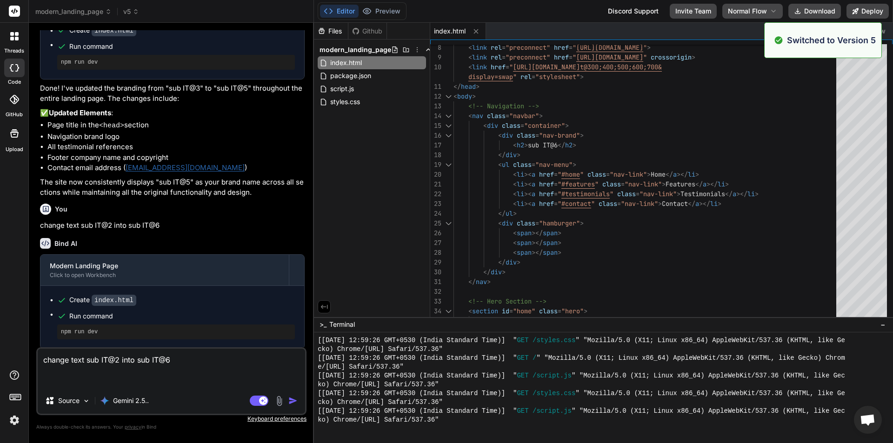
scroll to position [8129, 0]
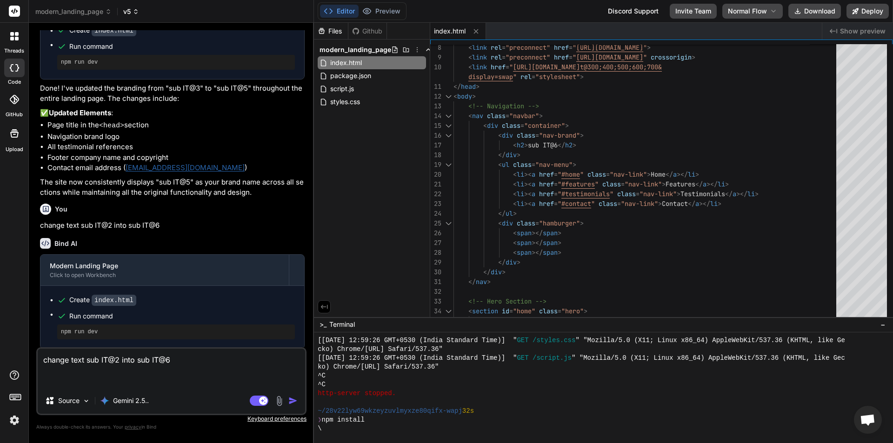
click at [135, 13] on icon at bounding box center [135, 11] width 7 height 7
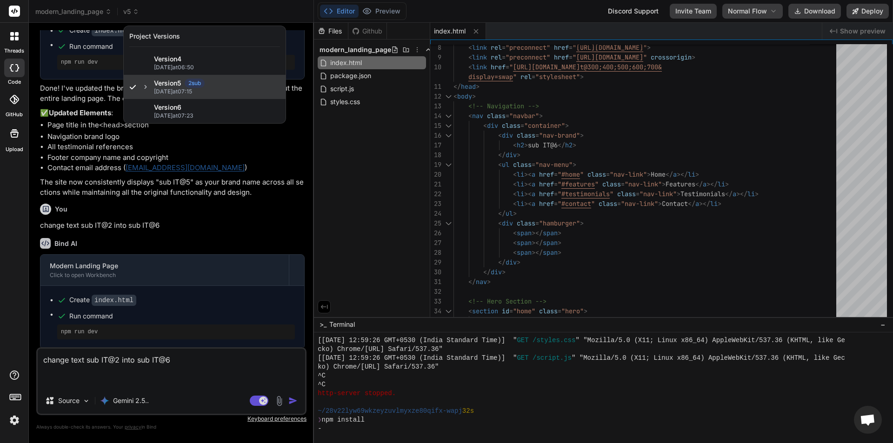
click at [149, 88] on icon at bounding box center [145, 87] width 7 height 7
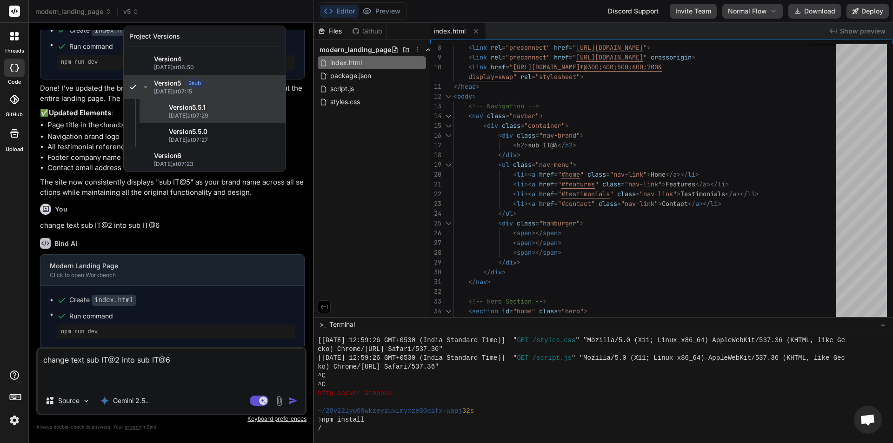
click at [180, 106] on span "Version 5 . 5.1" at bounding box center [224, 107] width 111 height 9
type textarea "x"
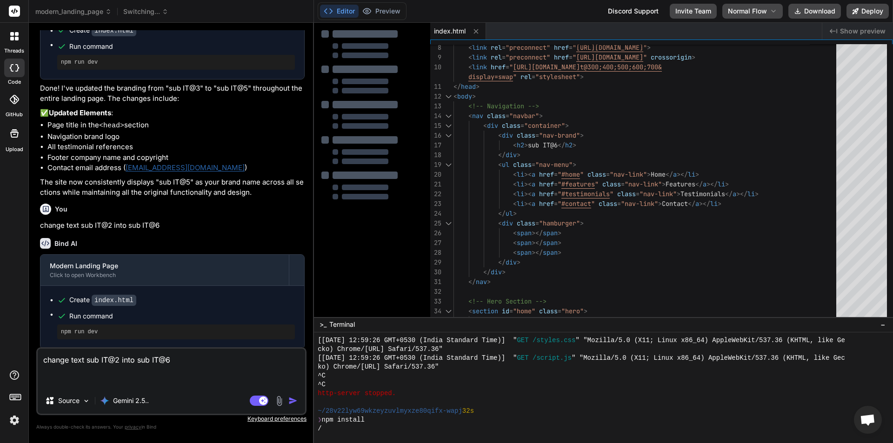
click at [182, 357] on textarea "change text sub IT@2 into sub IT@6" at bounding box center [171, 368] width 267 height 39
type textarea "change text sub IT@2 into sub IT@"
type textarea "x"
type textarea "change text sub IT@2 into sub IT@7"
type textarea "x"
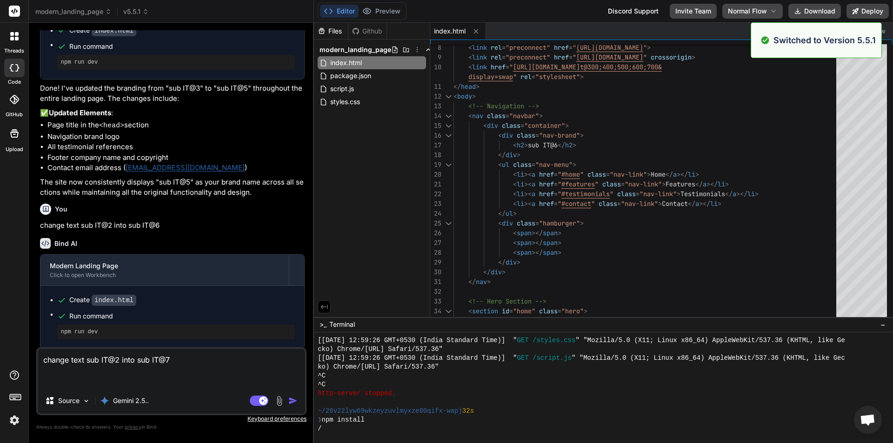
type textarea "change text sub IT@2 into sub IT@7"
click at [293, 400] on img "button" at bounding box center [292, 400] width 9 height 9
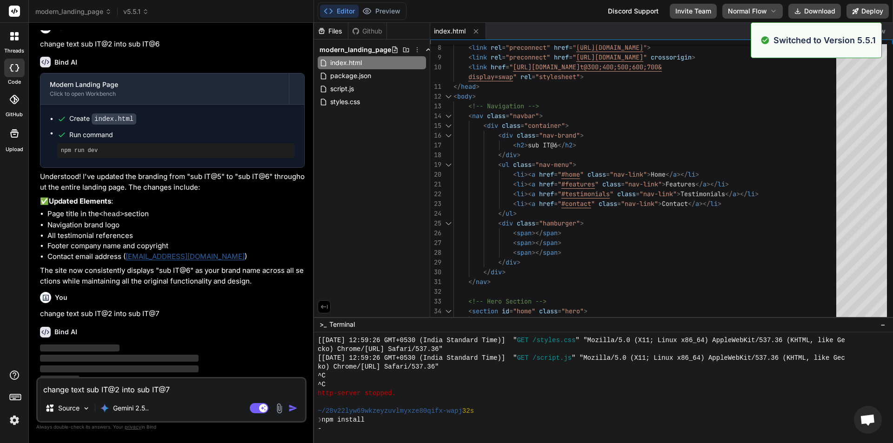
type textarea "x"
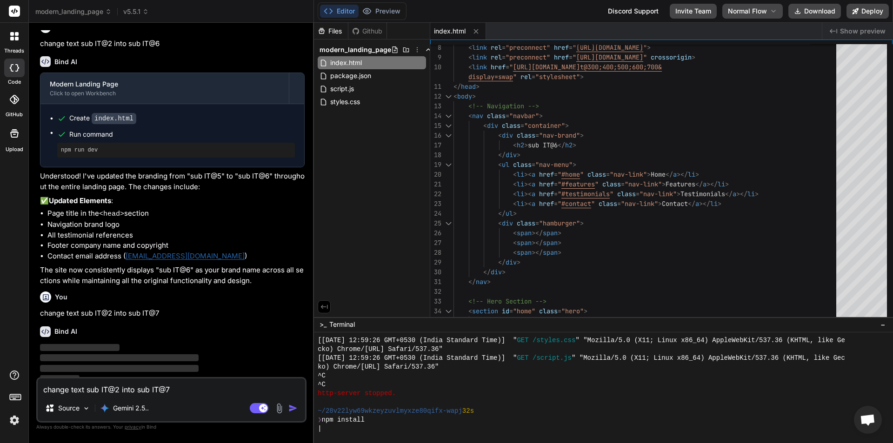
scroll to position [2786, 0]
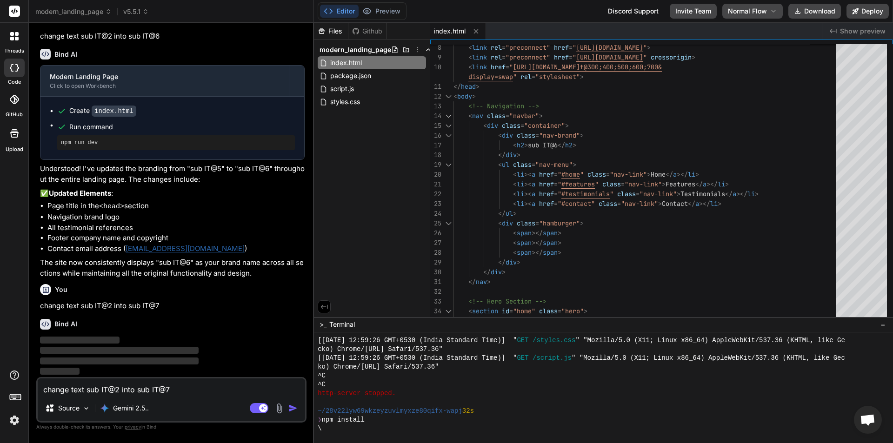
click at [153, 383] on textarea "change text sub IT@2 into sub IT@7" at bounding box center [171, 387] width 267 height 17
paste textarea "change text sub IT@2 into sub IT@3"
type textarea "change text sub IT@2 into sub IT@3"
type textarea "x"
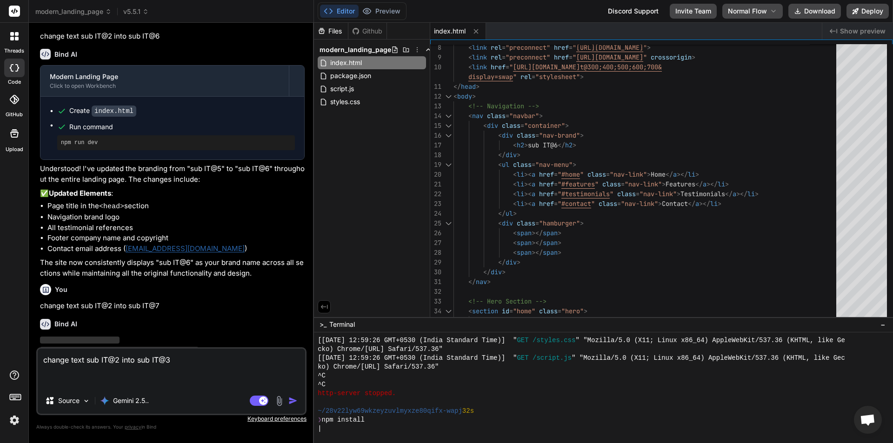
click at [181, 358] on textarea "change text sub IT@2 into sub IT@3" at bounding box center [171, 368] width 267 height 39
type textarea "change text sub IT@2 into sub IT@"
type textarea "x"
type textarea "change text sub IT@2 into sub IT@7"
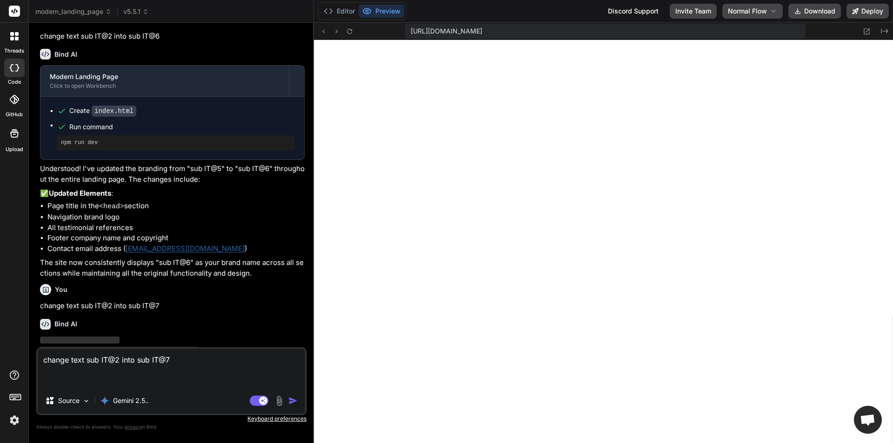
scroll to position [8465, 0]
type textarea "x"
type textarea "change text sub IT@2 into sub IT@7"
click at [148, 11] on icon at bounding box center [145, 11] width 9 height 9
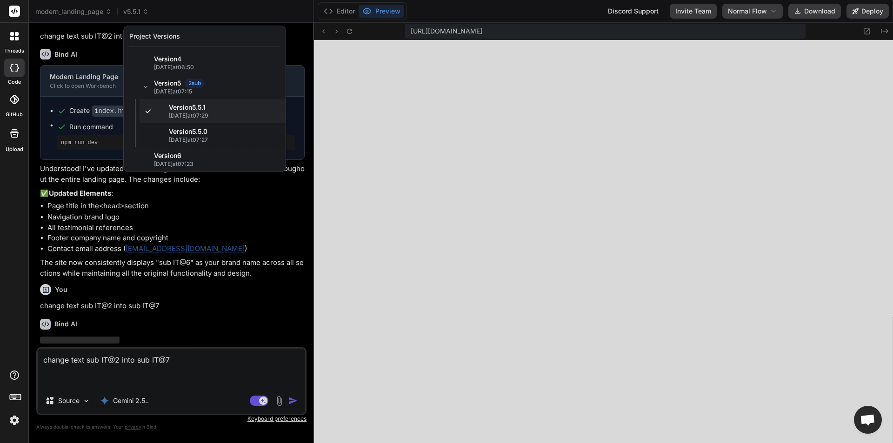
click at [182, 12] on div at bounding box center [446, 221] width 893 height 443
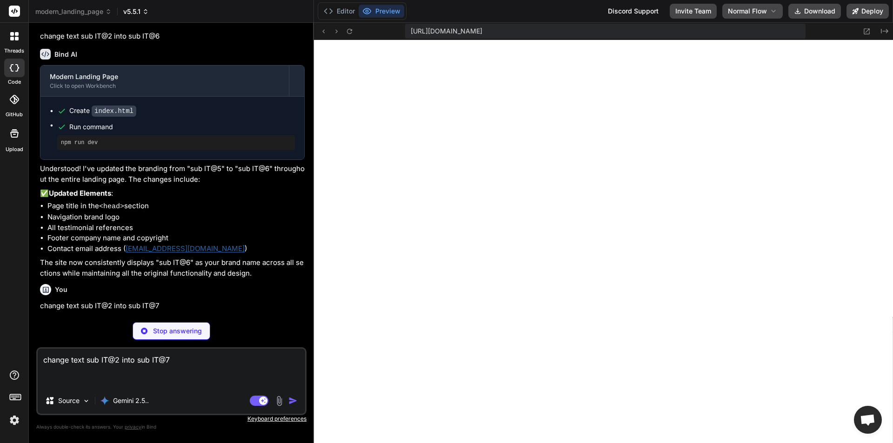
click at [145, 13] on icon at bounding box center [145, 11] width 8 height 8
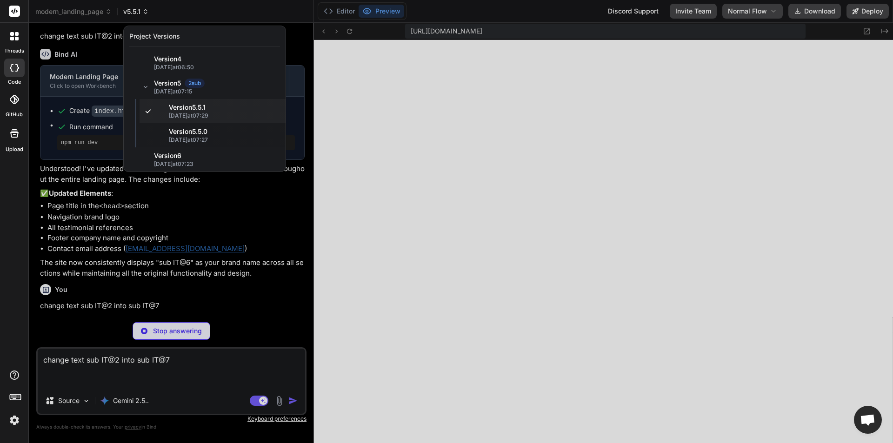
click at [145, 13] on div at bounding box center [446, 221] width 893 height 443
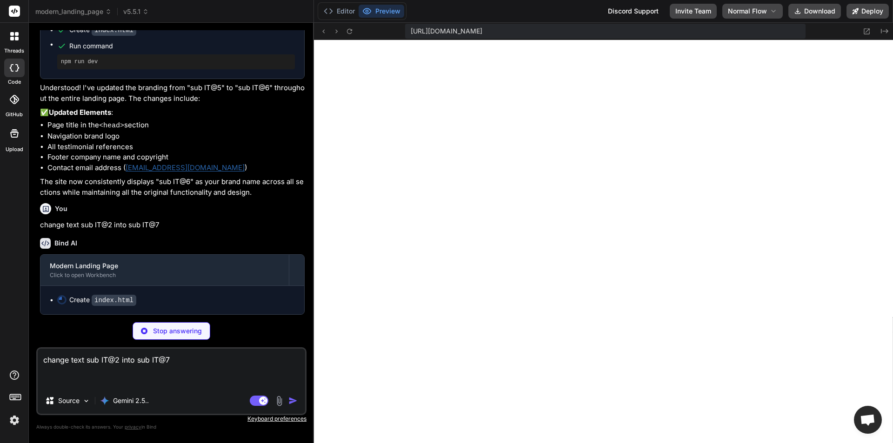
scroll to position [2867, 0]
click at [243, 364] on textarea "change text sub IT@2 into sub IT@7" at bounding box center [171, 368] width 267 height 39
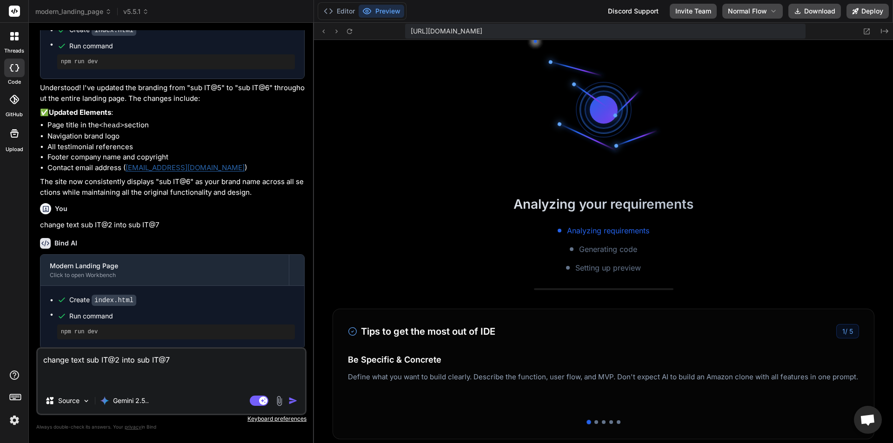
scroll to position [8836, 0]
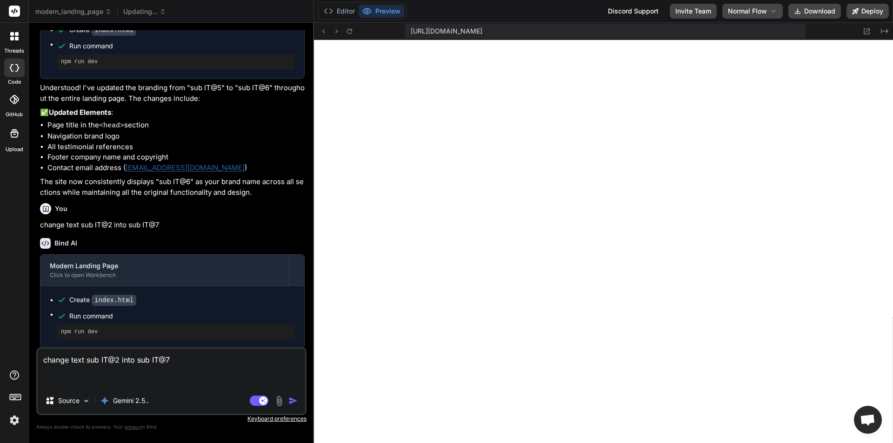
click at [294, 399] on img "button" at bounding box center [292, 400] width 9 height 9
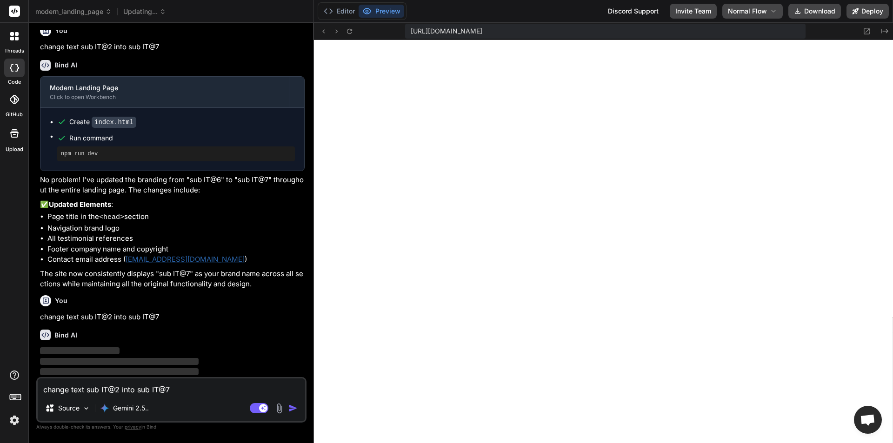
scroll to position [3056, 0]
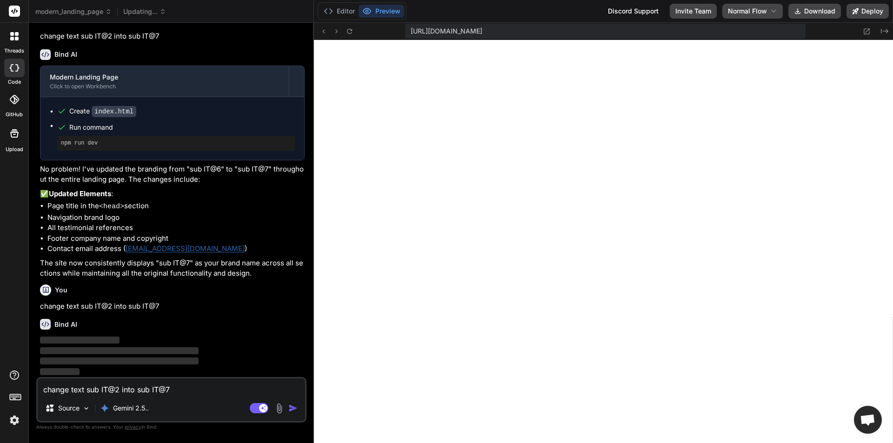
click at [164, 13] on icon at bounding box center [162, 11] width 7 height 7
click at [164, 13] on icon at bounding box center [162, 11] width 9 height 9
click at [164, 13] on icon at bounding box center [163, 12] width 8 height 8
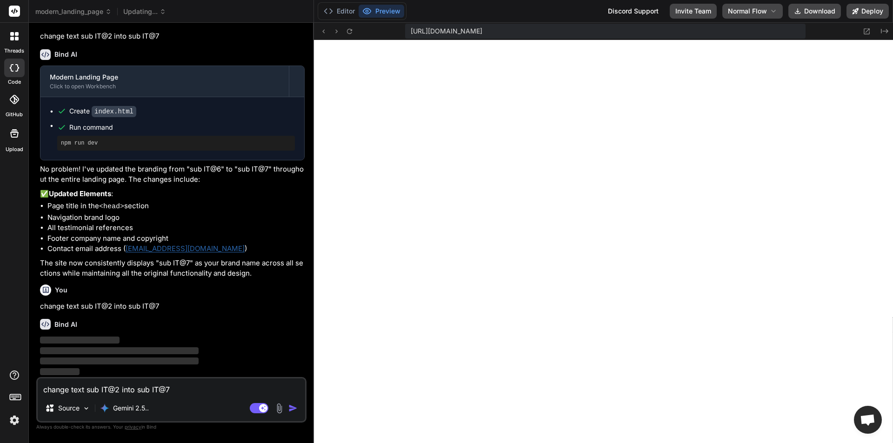
click at [164, 13] on icon at bounding box center [163, 11] width 8 height 8
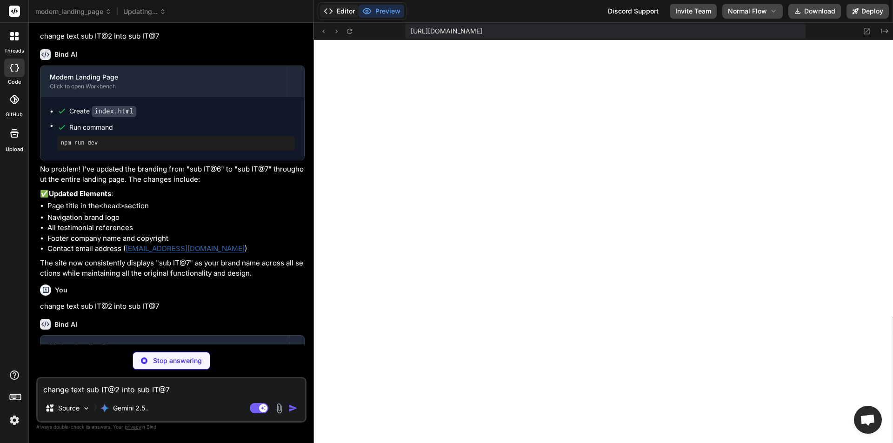
click at [344, 13] on button "Editor" at bounding box center [339, 11] width 39 height 13
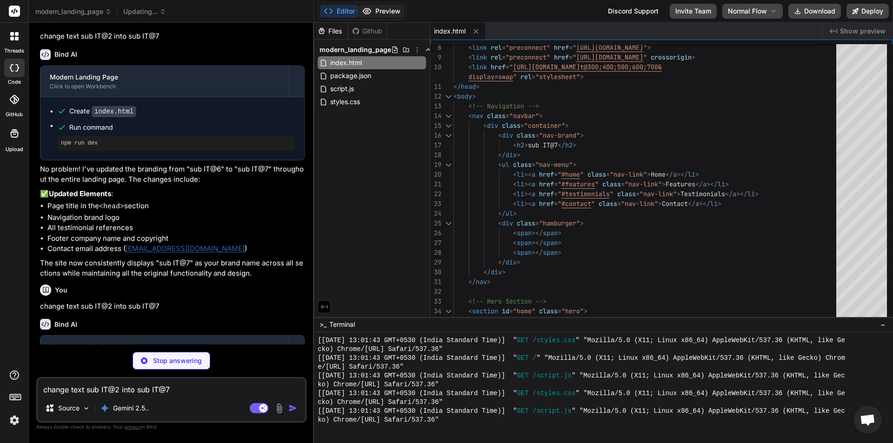
click at [376, 13] on button "Preview" at bounding box center [382, 11] width 46 height 13
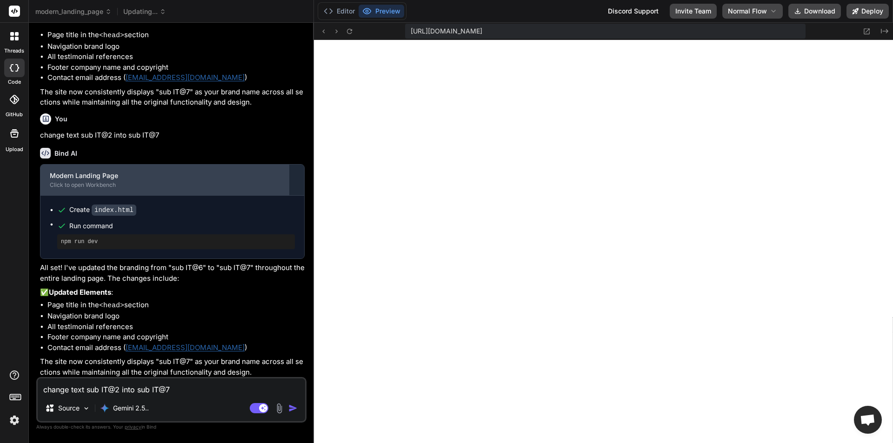
scroll to position [3229, 0]
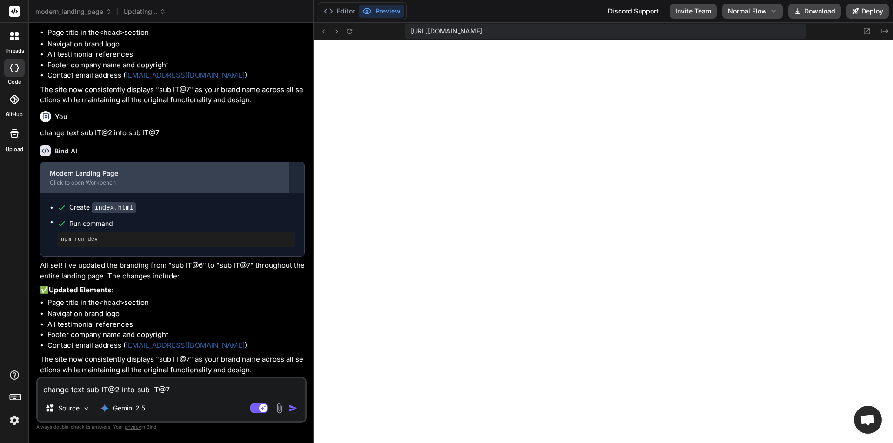
type textarea "x"
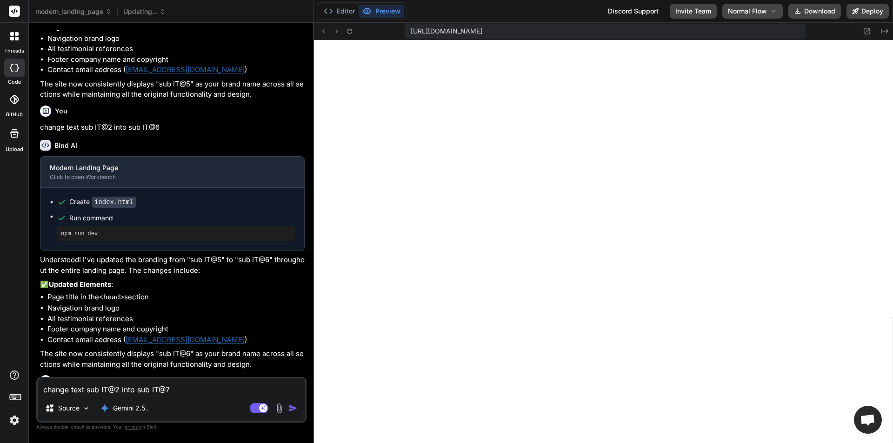
scroll to position [2671, 0]
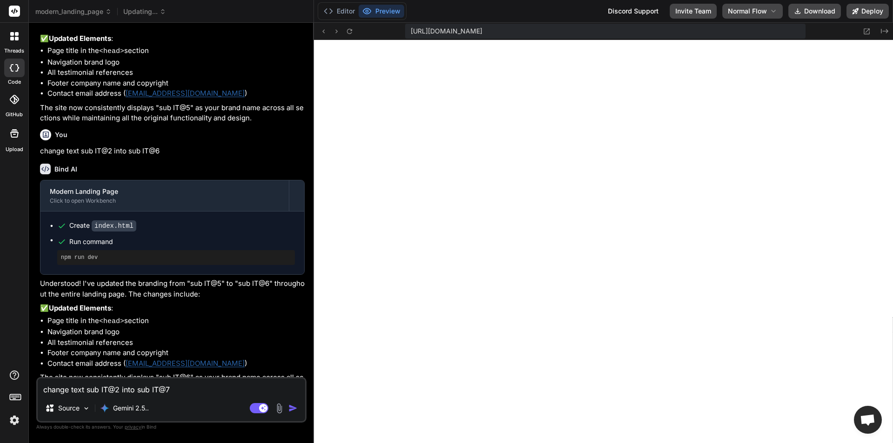
click at [160, 14] on span "Updating..." at bounding box center [144, 11] width 43 height 9
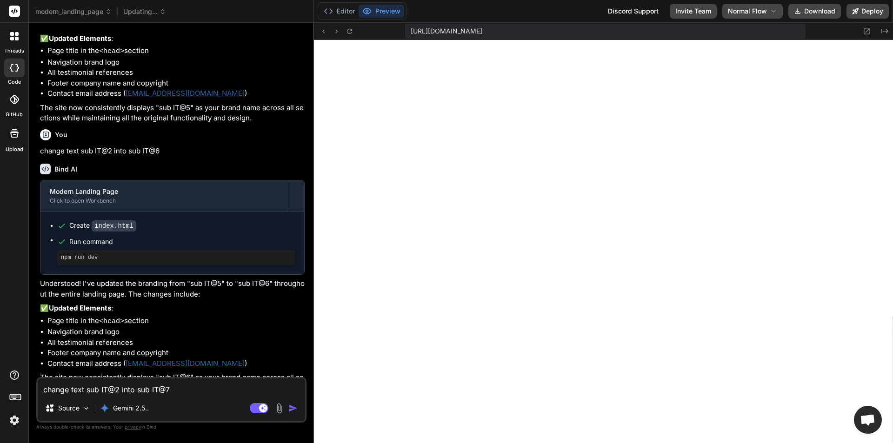
click at [165, 17] on header "modern_landing_page Updating... Created with Pixso." at bounding box center [171, 11] width 285 height 23
click at [166, 10] on icon at bounding box center [162, 11] width 9 height 9
click at [166, 10] on icon at bounding box center [163, 12] width 8 height 8
click at [155, 13] on span "Updating..." at bounding box center [144, 11] width 43 height 9
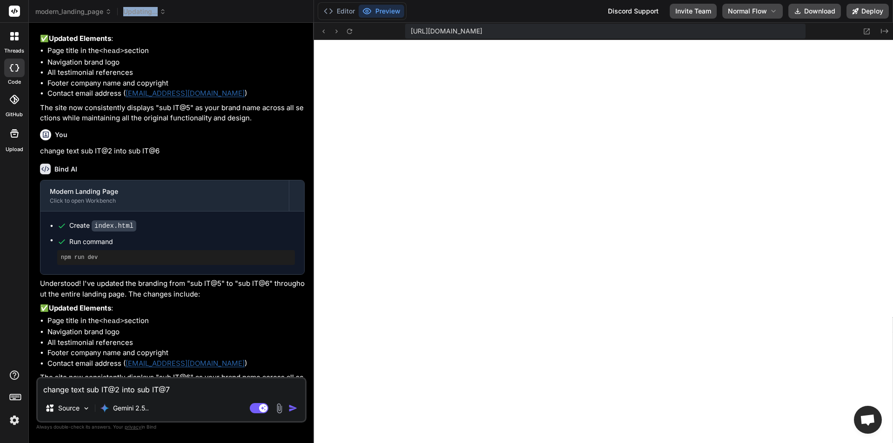
click at [155, 13] on span "Updating..." at bounding box center [144, 11] width 43 height 9
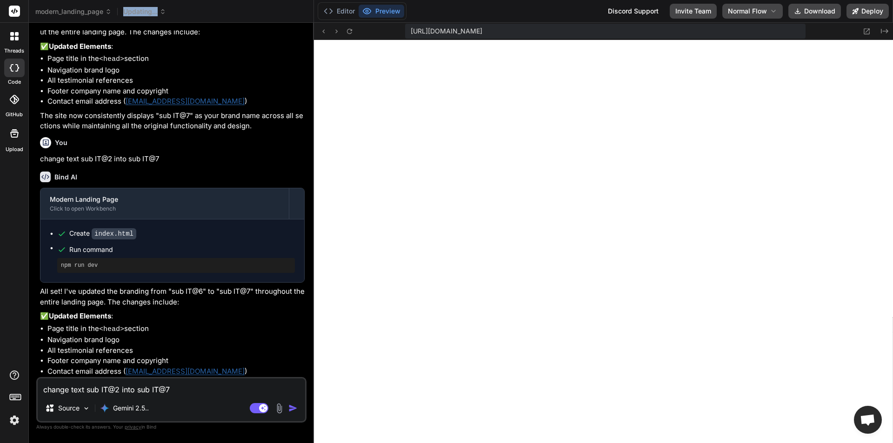
scroll to position [3229, 0]
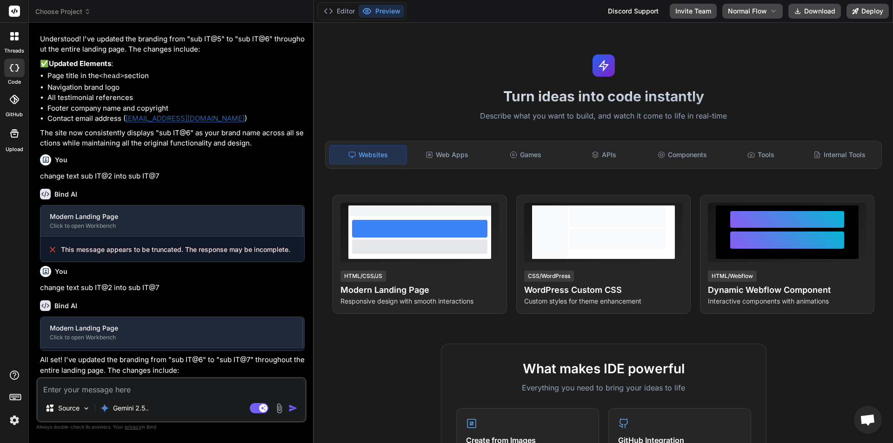
scroll to position [619, 0]
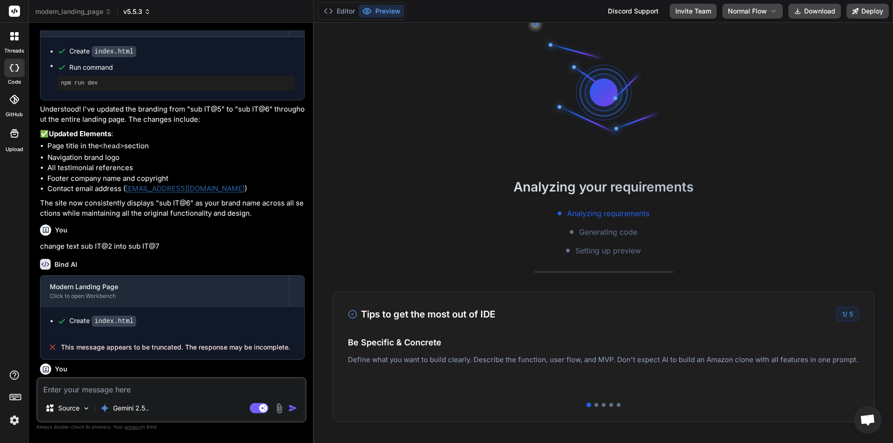
click at [148, 13] on icon at bounding box center [147, 13] width 3 height 1
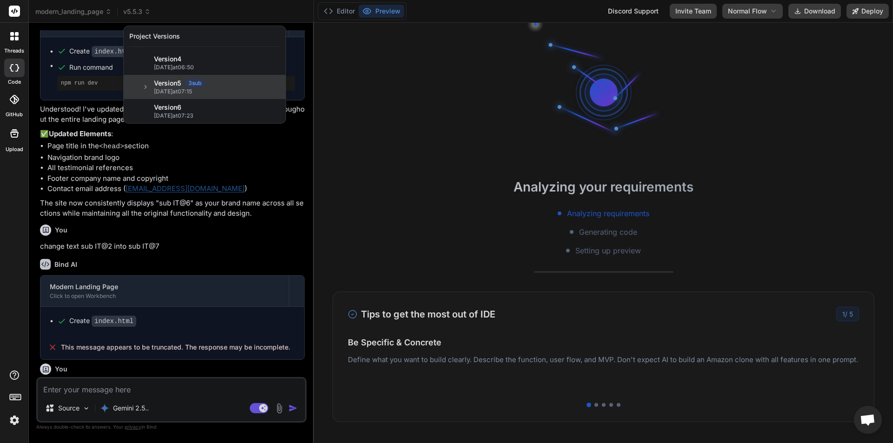
click at [147, 80] on div "Version 5 3 sub 09/10/2025 at 07:15" at bounding box center [205, 87] width 162 height 24
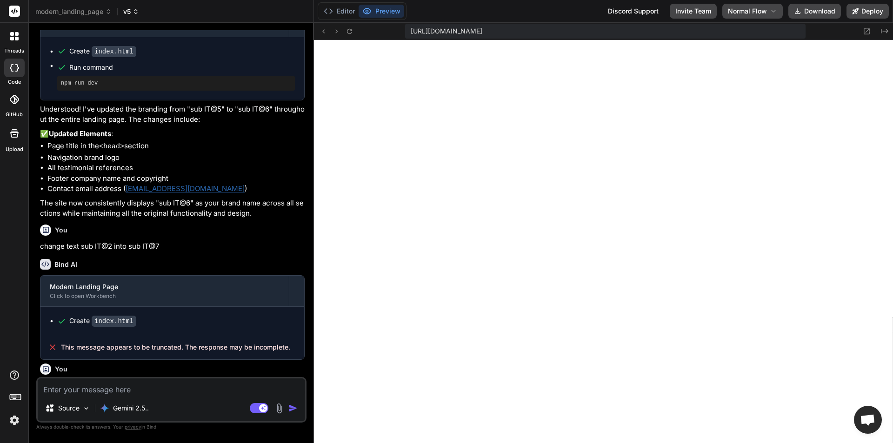
scroll to position [318, 0]
click at [137, 13] on icon at bounding box center [136, 11] width 7 height 7
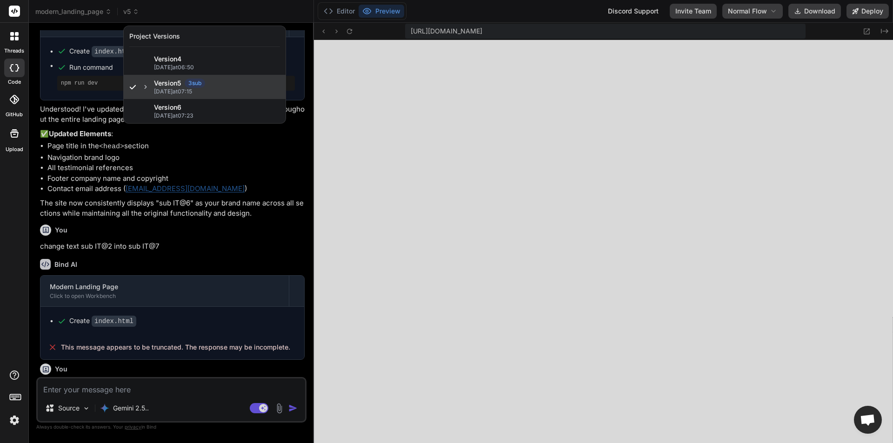
click at [147, 87] on icon at bounding box center [145, 87] width 7 height 7
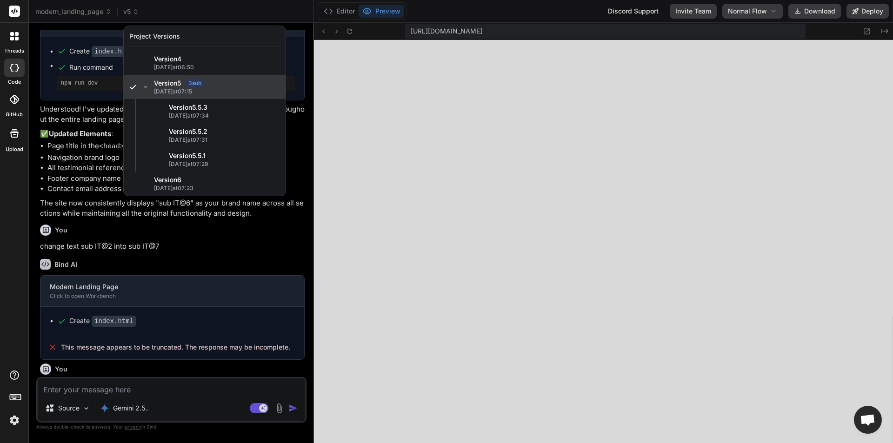
type textarea "x"
click at [305, 261] on div at bounding box center [446, 221] width 893 height 443
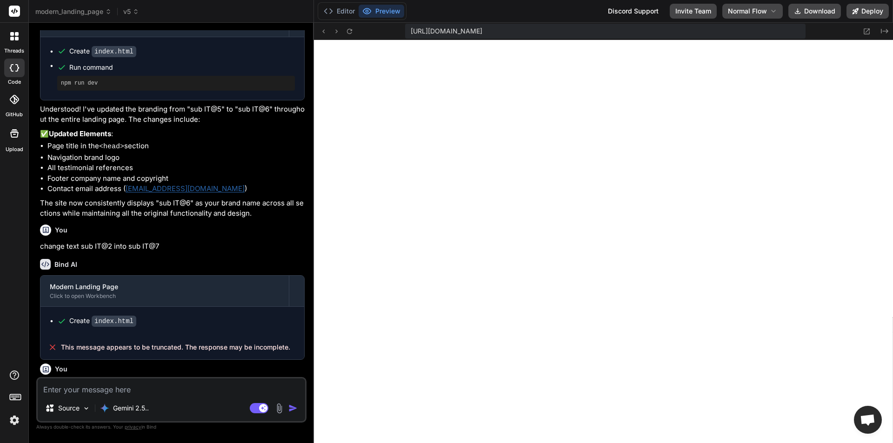
click at [186, 392] on textarea at bounding box center [171, 387] width 267 height 17
click at [155, 389] on textarea at bounding box center [171, 387] width 267 height 17
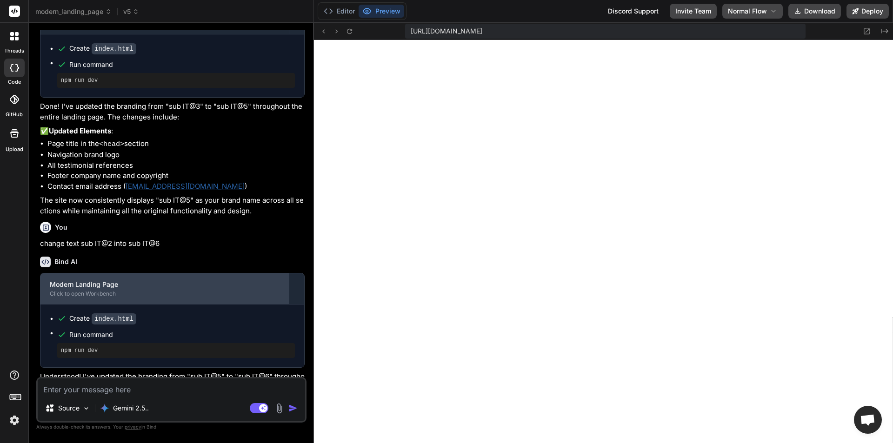
scroll to position [340, 0]
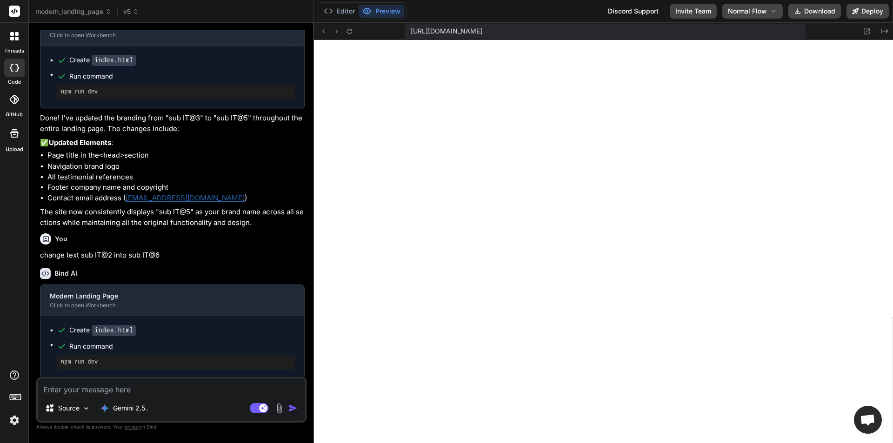
click at [145, 250] on div "You change text sub IT@2 into sub IT@6" at bounding box center [172, 245] width 265 height 31
click at [145, 258] on p "change text sub IT@2 into sub IT@6" at bounding box center [172, 255] width 265 height 11
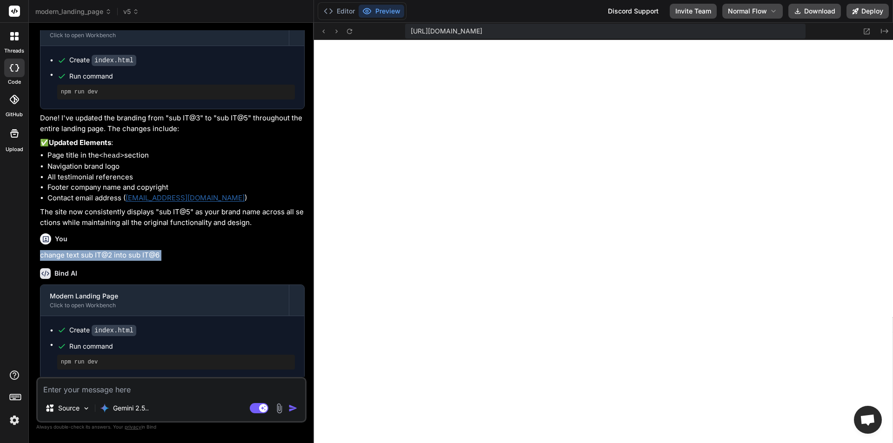
copy div "change text sub IT@2 into sub IT@6"
click at [154, 390] on textarea at bounding box center [171, 387] width 267 height 17
paste textarea "change text sub IT@2 into sub IT@6"
type textarea "change text sub IT@2 into sub IT@6"
type textarea "x"
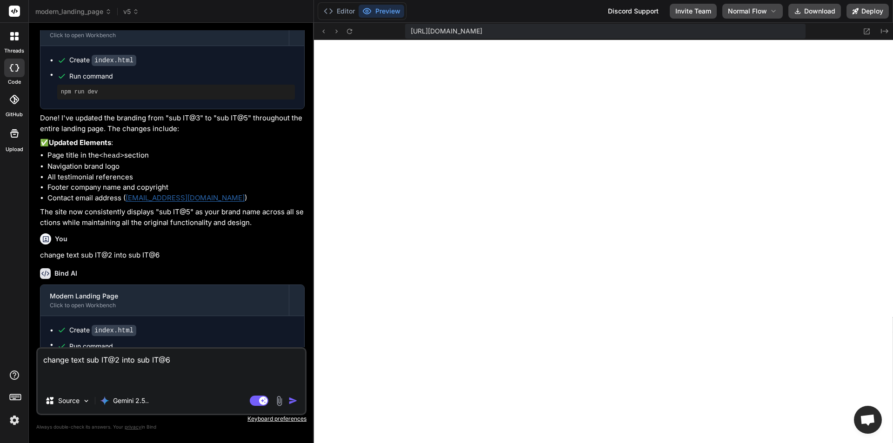
click at [174, 362] on textarea "change text sub IT@2 into sub IT@6" at bounding box center [171, 368] width 267 height 39
type textarea "change text sub IT@2 into sub IT@"
type textarea "x"
type textarea "change text sub IT@2 into sub IT@8"
type textarea "x"
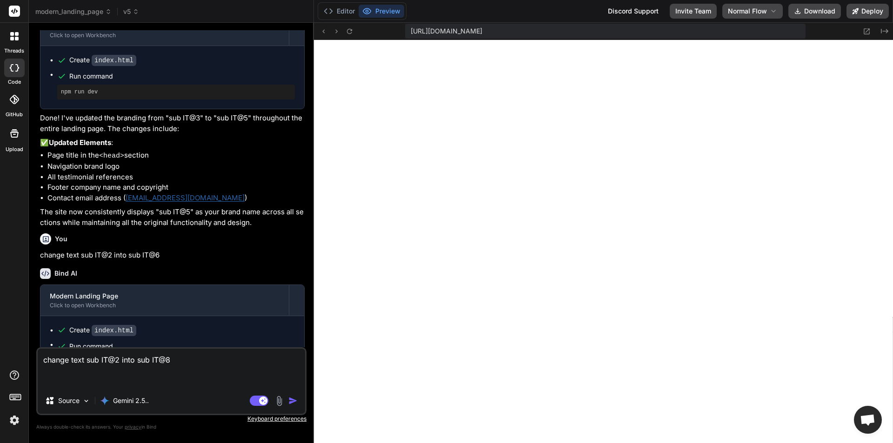
type textarea "change text sub IT@2 into sub IT@8"
click at [295, 400] on img "button" at bounding box center [292, 400] width 9 height 9
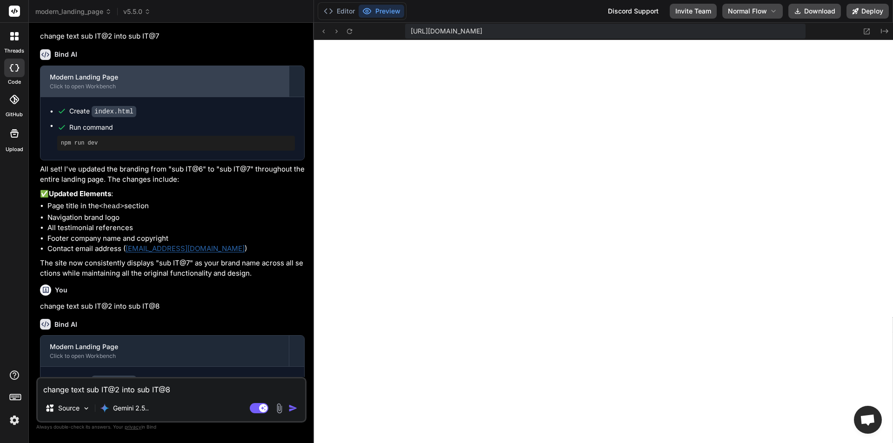
scroll to position [857, 0]
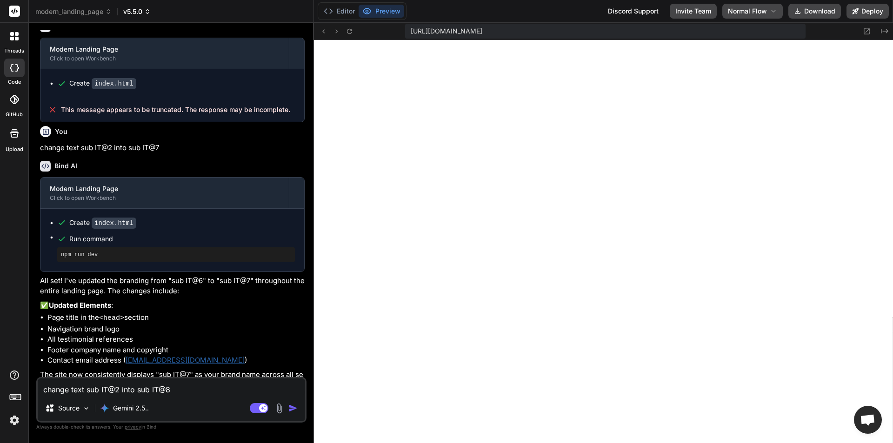
click at [149, 13] on icon at bounding box center [147, 13] width 3 height 1
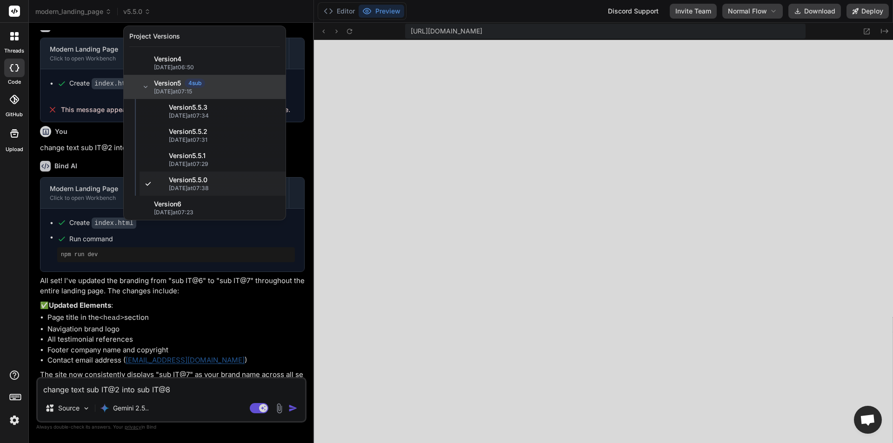
click at [167, 93] on span "09/10/2025 at 07:15" at bounding box center [217, 91] width 126 height 7
type textarea "x"
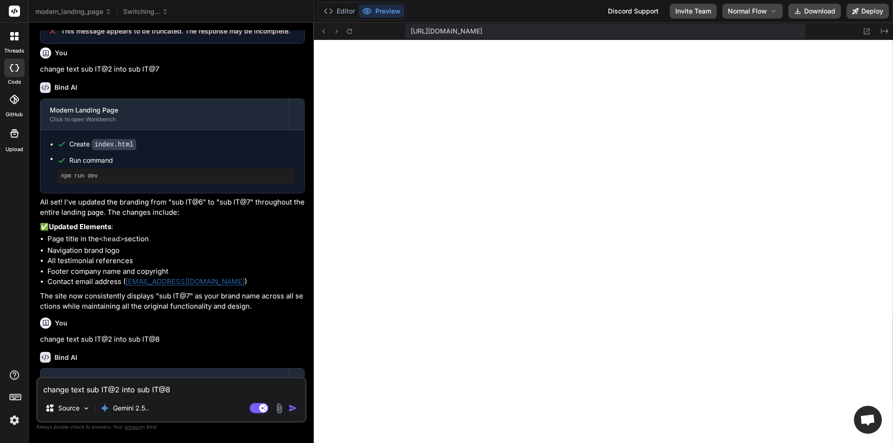
scroll to position [1136, 0]
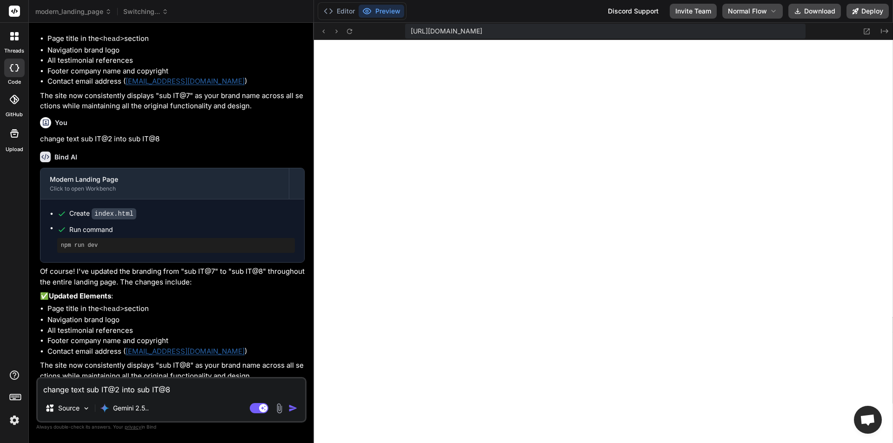
click at [173, 390] on textarea "change text sub IT@2 into sub IT@8" at bounding box center [171, 387] width 267 height 17
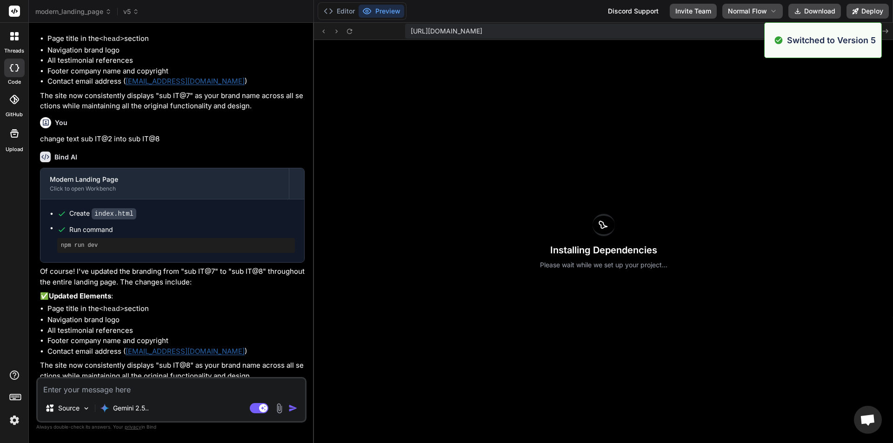
type textarea "x"
paste textarea "change text sub IT@2 into sub IT@6"
type textarea "change text sub IT@2 into sub IT@6"
type textarea "x"
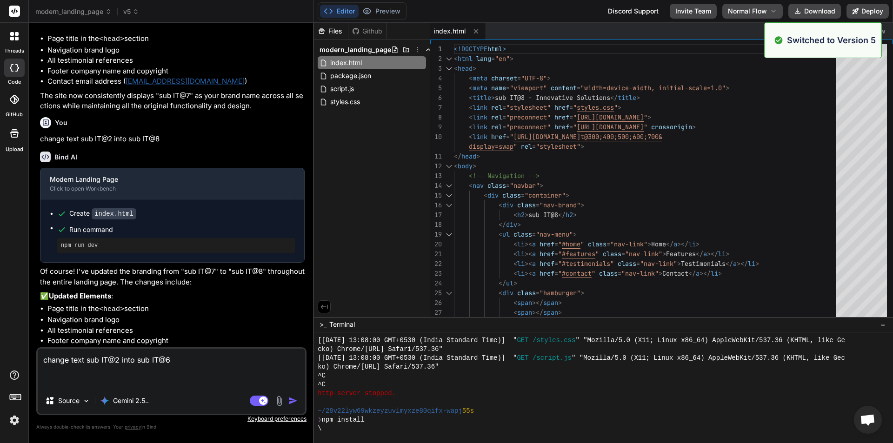
click at [199, 358] on textarea "change text sub IT@2 into sub IT@6" at bounding box center [171, 368] width 267 height 39
type textarea "change text sub IT@2 into sub IT@"
type textarea "x"
type textarea "change text sub IT@2 into sub IT@9"
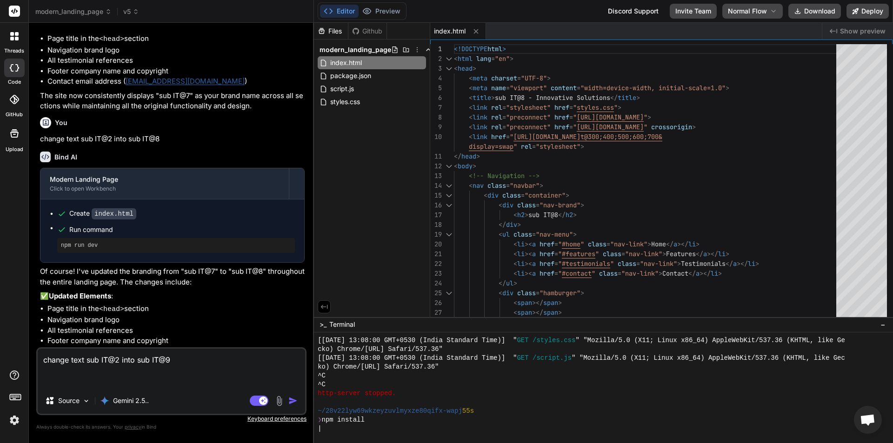
type textarea "x"
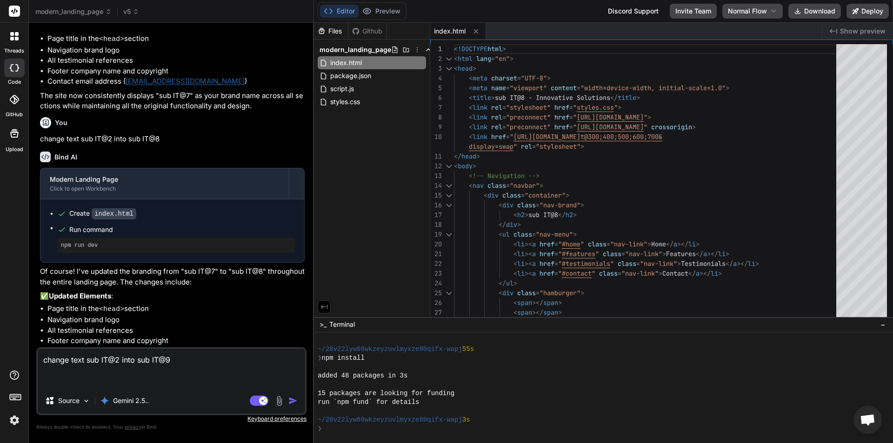
type textarea "change text sub IT@2 into sub IT@9"
click at [293, 398] on img "button" at bounding box center [292, 400] width 9 height 9
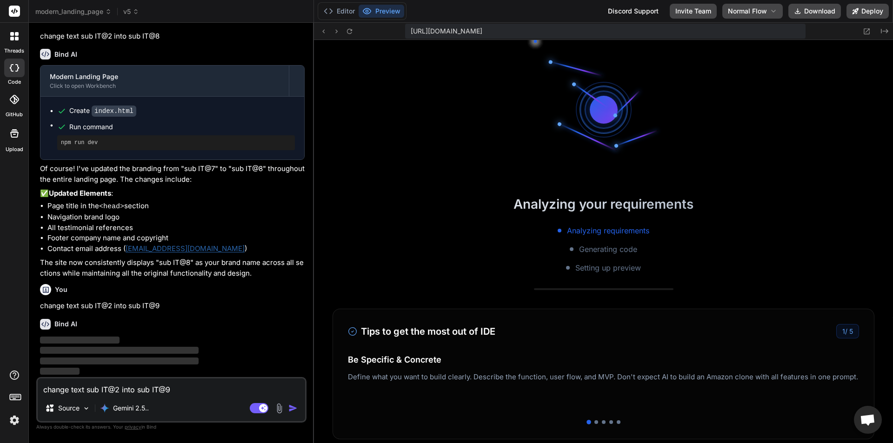
scroll to position [1166, 0]
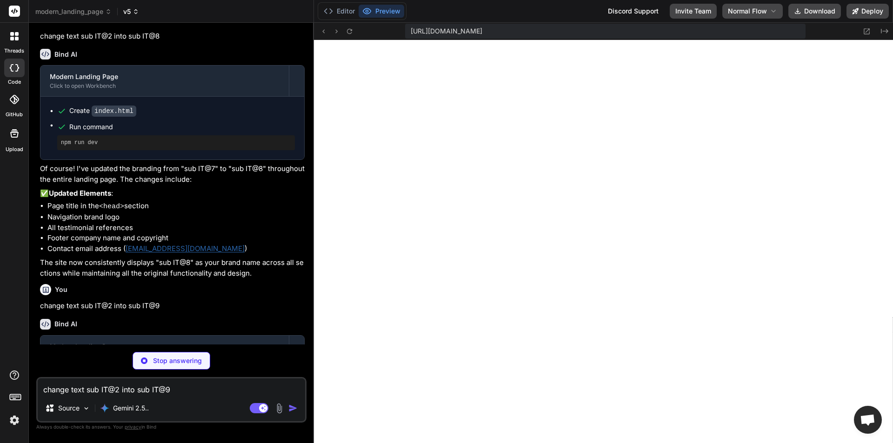
click at [137, 11] on icon at bounding box center [136, 12] width 8 height 8
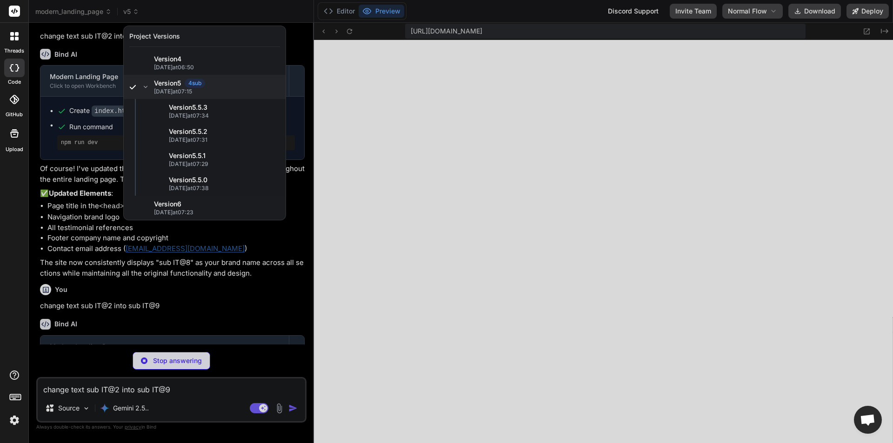
type textarea "x"
type textarea "</body> </html>"
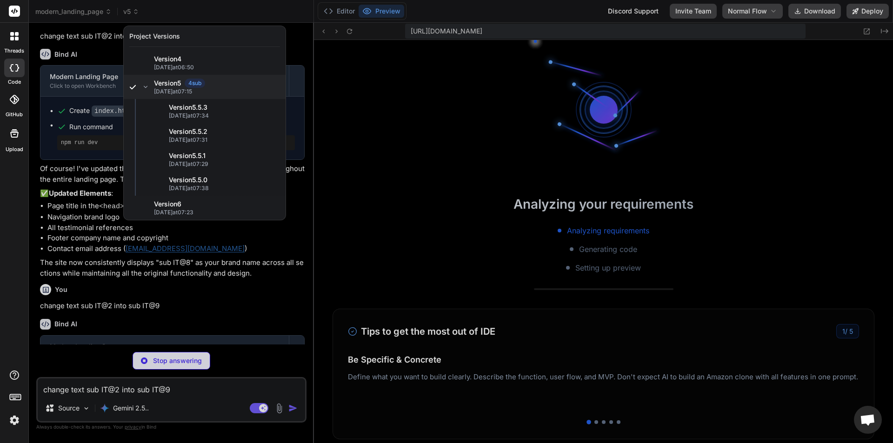
scroll to position [1555, 0]
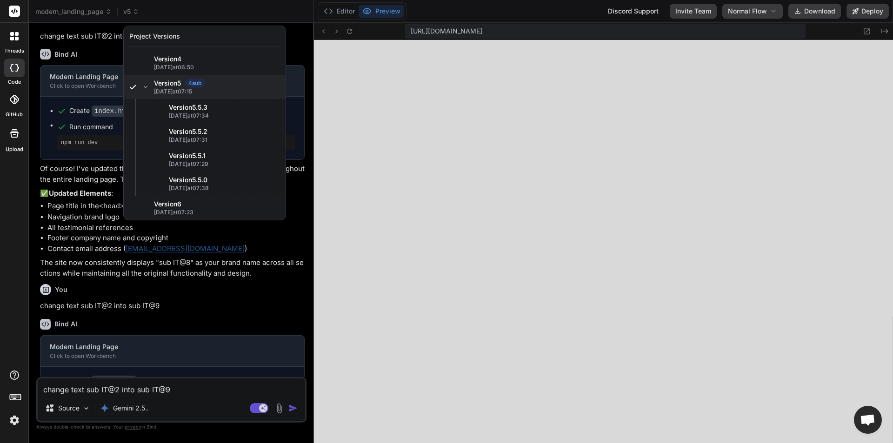
click at [266, 16] on div at bounding box center [446, 221] width 893 height 443
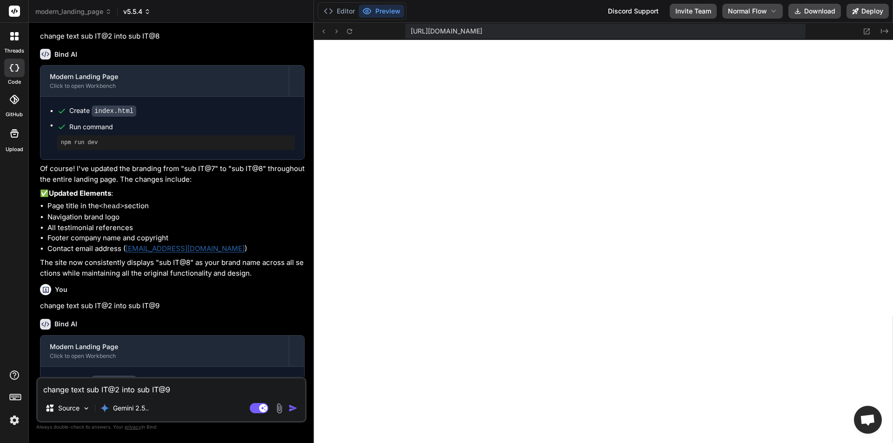
click at [149, 13] on icon at bounding box center [147, 11] width 8 height 8
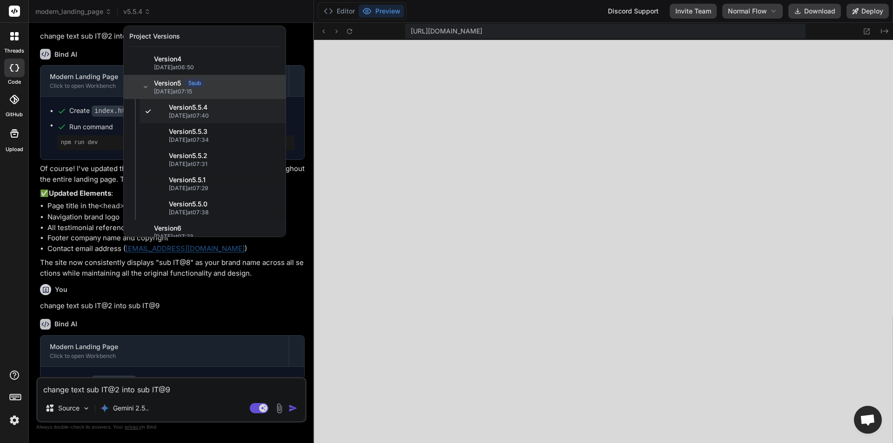
type textarea "x"
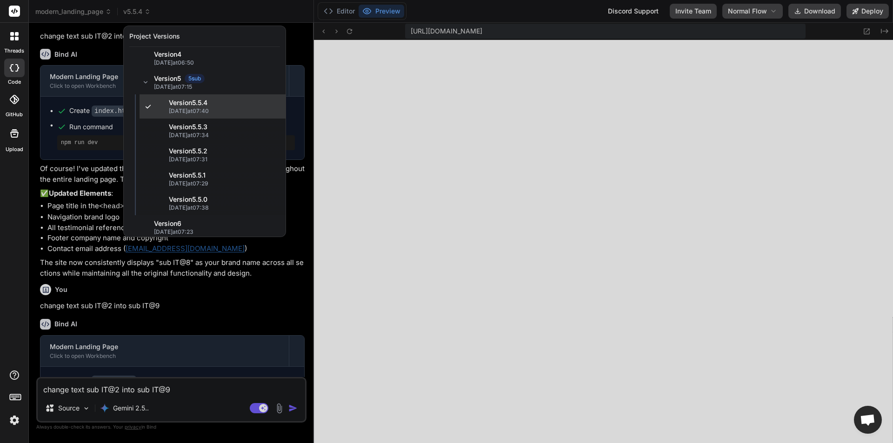
scroll to position [7, 0]
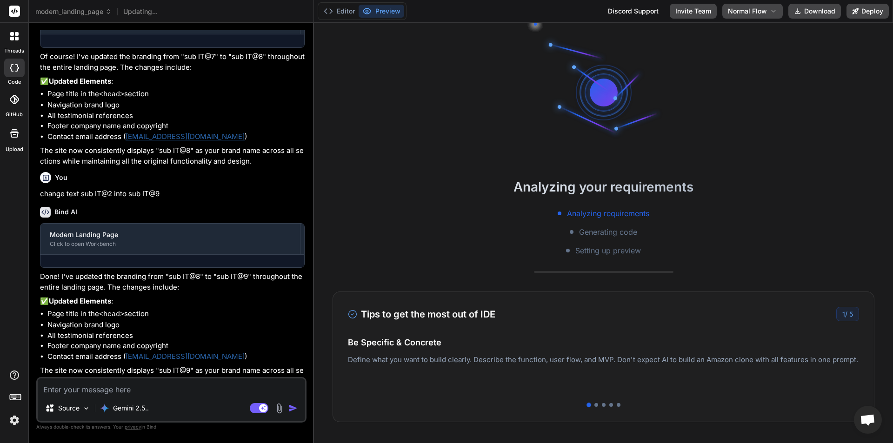
scroll to position [591, 0]
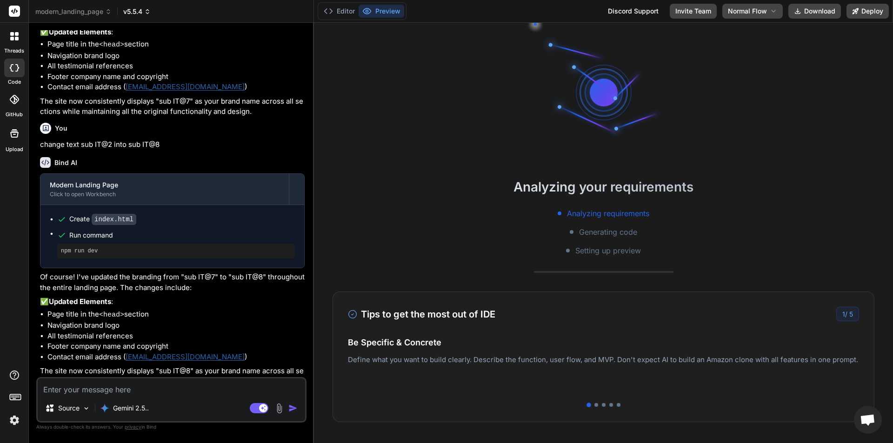
click at [151, 12] on icon at bounding box center [147, 11] width 7 height 7
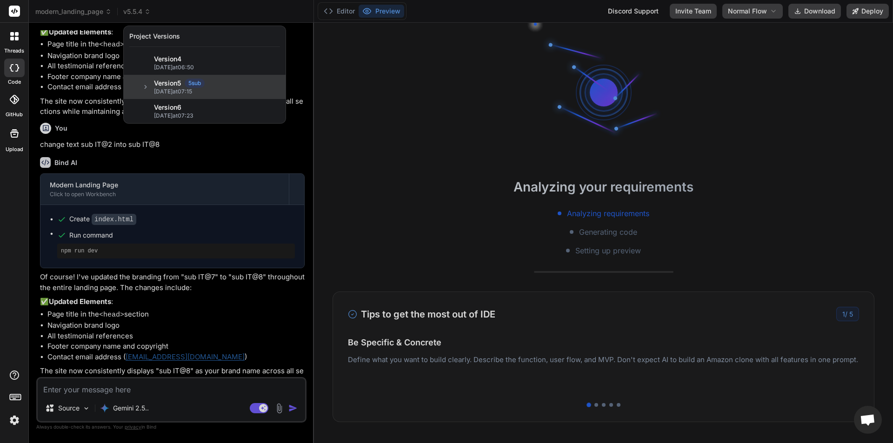
click at [144, 82] on div at bounding box center [145, 86] width 9 height 9
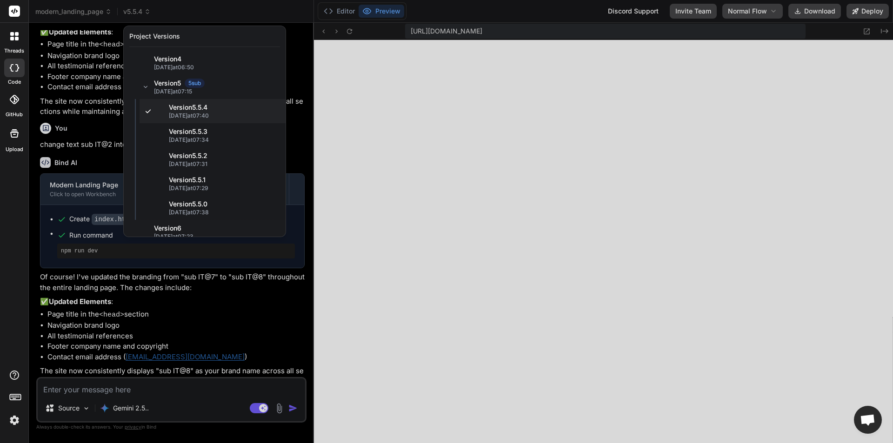
scroll to position [318, 0]
type textarea "x"
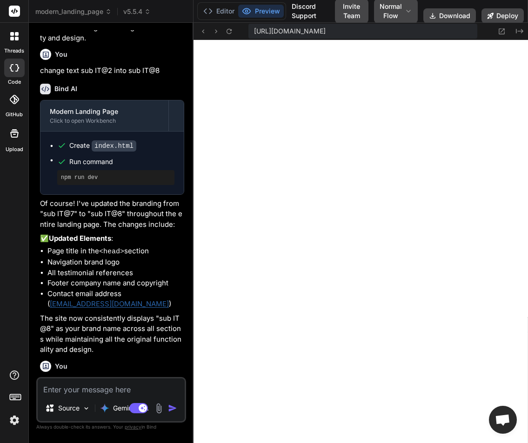
scroll to position [353, 0]
click at [142, 13] on span "v5.5.4" at bounding box center [136, 11] width 27 height 9
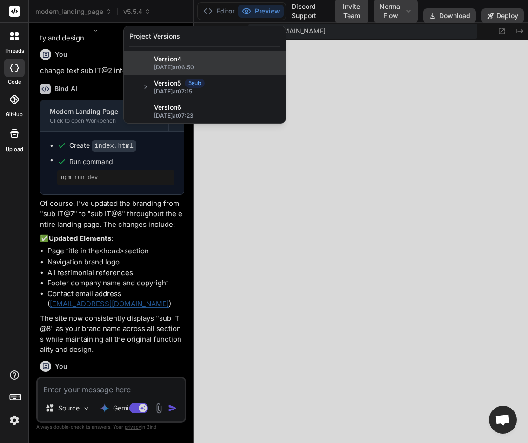
click at [172, 65] on span "[DATE] 06:50" at bounding box center [217, 67] width 126 height 7
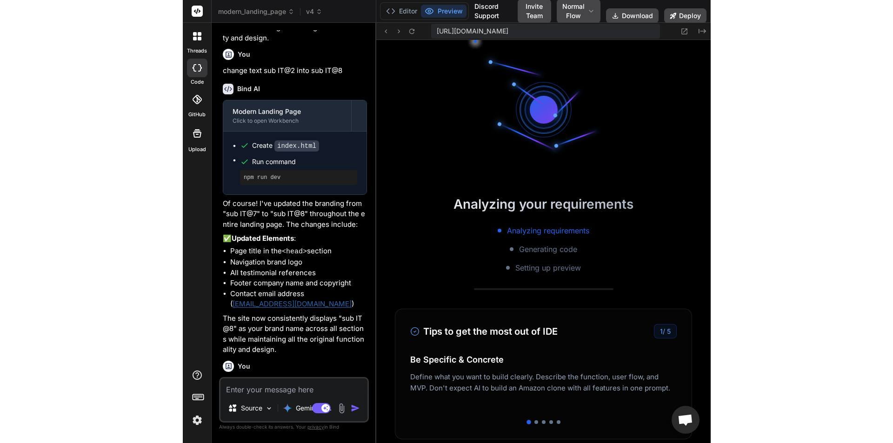
scroll to position [804, 0]
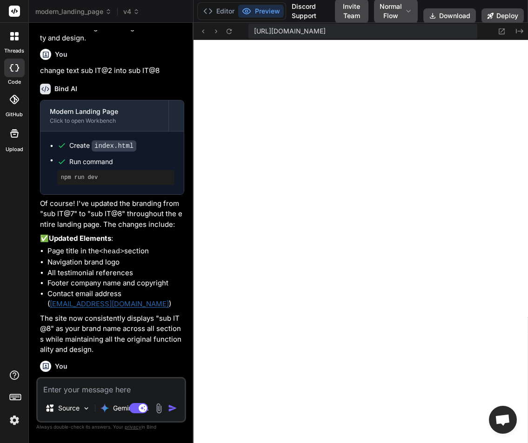
click at [77, 391] on textarea at bounding box center [111, 387] width 147 height 17
type textarea "x"
type textarea "u"
type textarea "x"
type textarea "up"
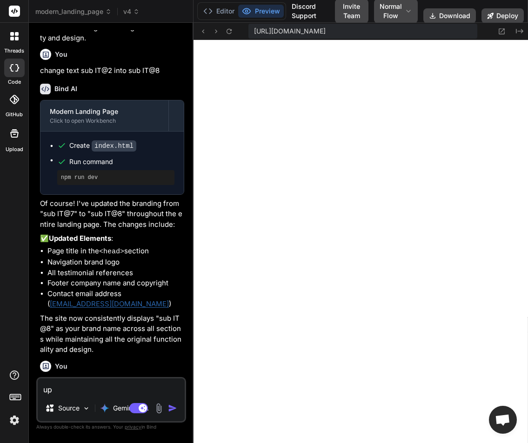
type textarea "x"
type textarea "upd"
type textarea "x"
type textarea "upda"
type textarea "x"
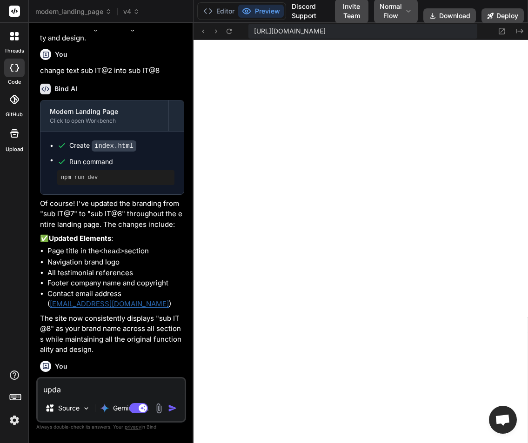
type textarea "updat"
type textarea "x"
type textarea "update"
type textarea "x"
type textarea "update"
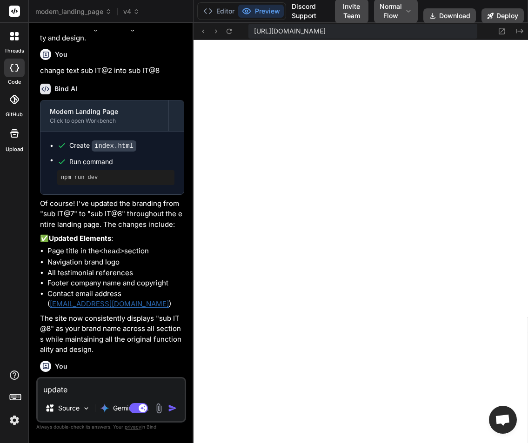
type textarea "x"
type textarea "update t"
type textarea "x"
type textarea "update te"
type textarea "x"
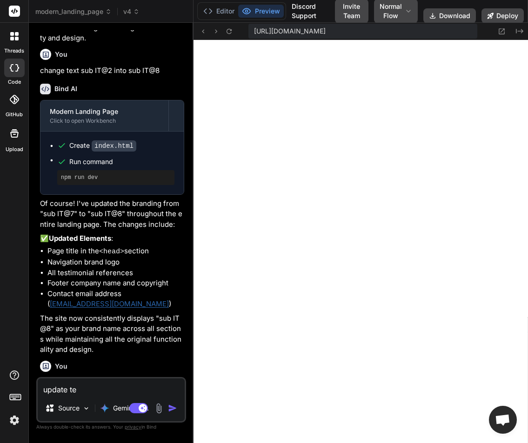
type textarea "update tex"
type textarea "x"
type textarea "update text"
type textarea "x"
type textarea "update text"
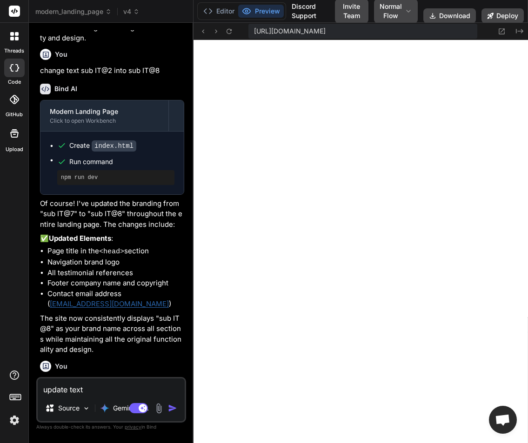
type textarea "x"
paste textarea "CS Tech"
type textarea "update text CS Tech"
type textarea "x"
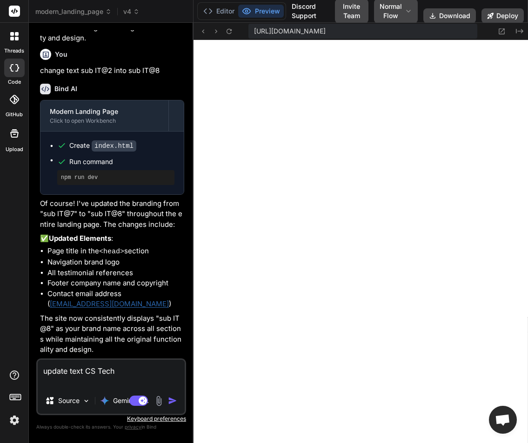
type textarea "update text CS Tech"
type textarea "x"
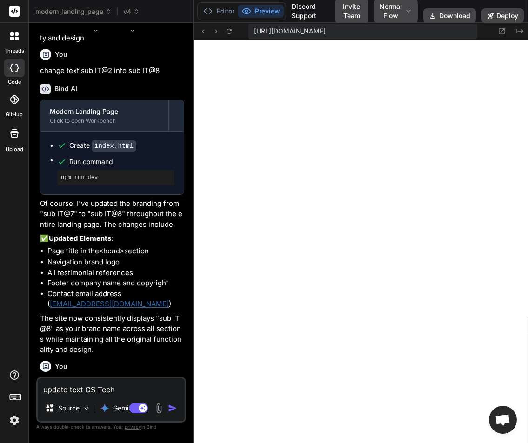
type textarea "update text CS Tech"
type textarea "x"
type textarea "update text CS Tech i"
type textarea "x"
type textarea "update text CS Tech in"
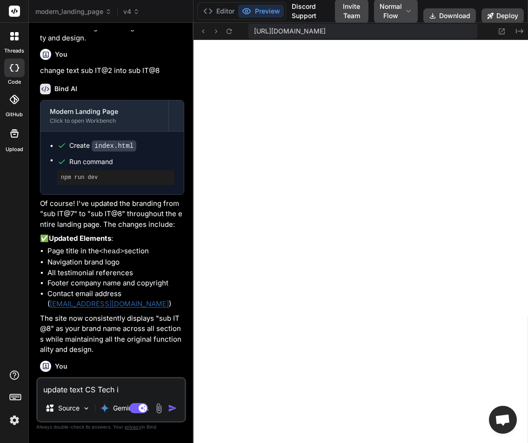
type textarea "x"
type textarea "update text CS Tech int"
type textarea "x"
type textarea "update text CS Tech into"
type textarea "x"
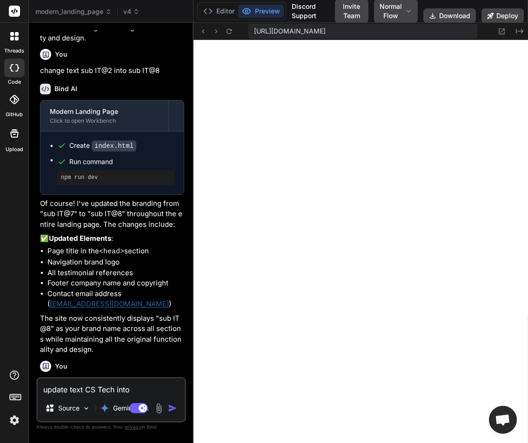
type textarea "update text CS Tech into"
type textarea "x"
paste textarea "CS Tech"
type textarea "update text CS Tech into CS Tech"
type textarea "x"
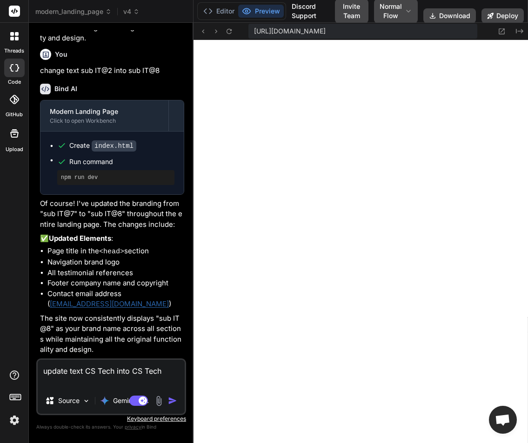
type textarea "update text CS Tech into CS Tech"
type textarea "x"
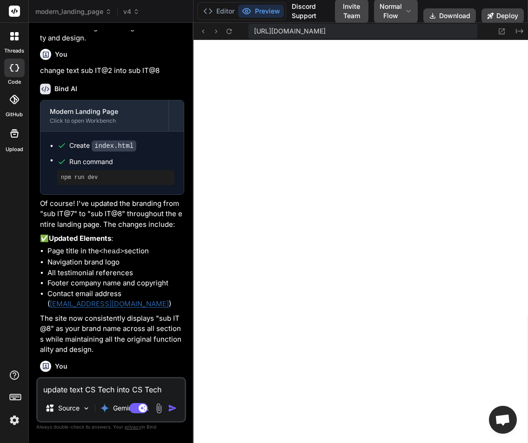
type textarea "update text CS Tech into CS Tech1"
type textarea "x"
type textarea "update text CS Tech into CS Tech1"
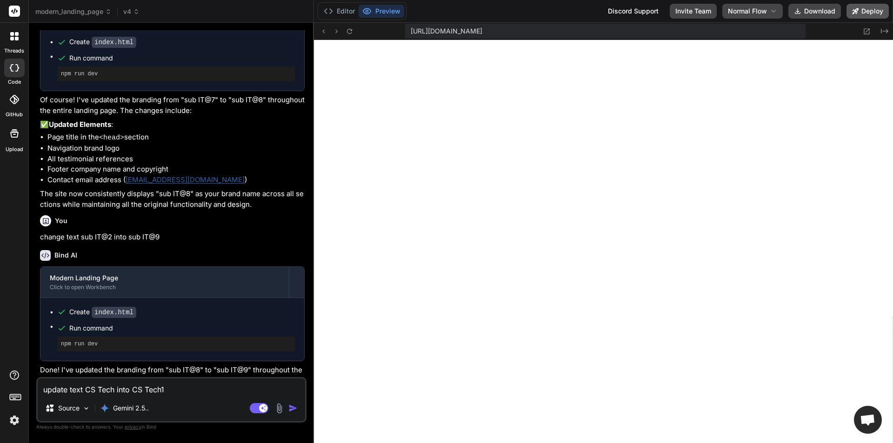
scroll to position [725, 0]
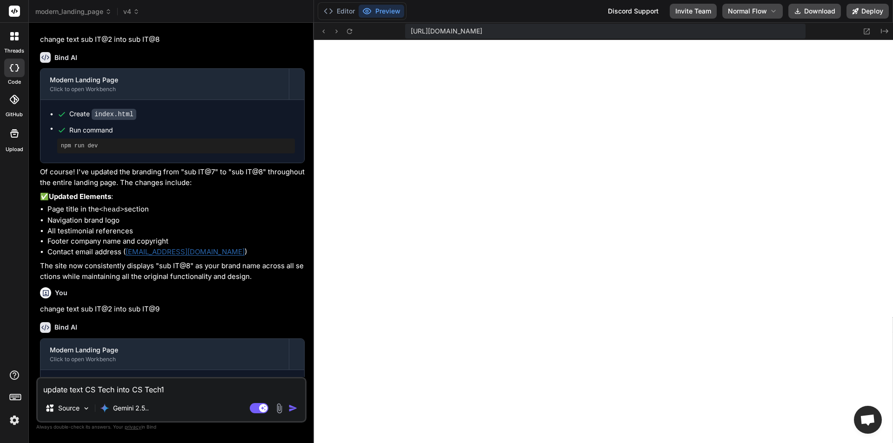
click at [291, 408] on img "button" at bounding box center [292, 408] width 9 height 9
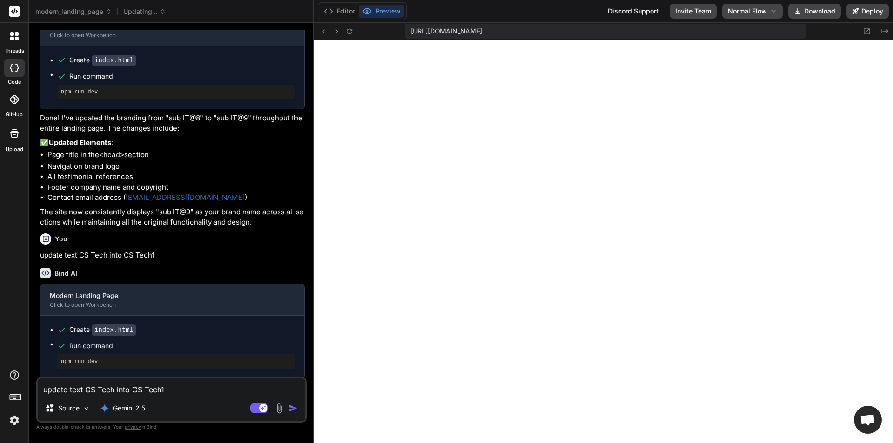
scroll to position [1022, 0]
click at [151, 12] on icon at bounding box center [148, 11] width 7 height 7
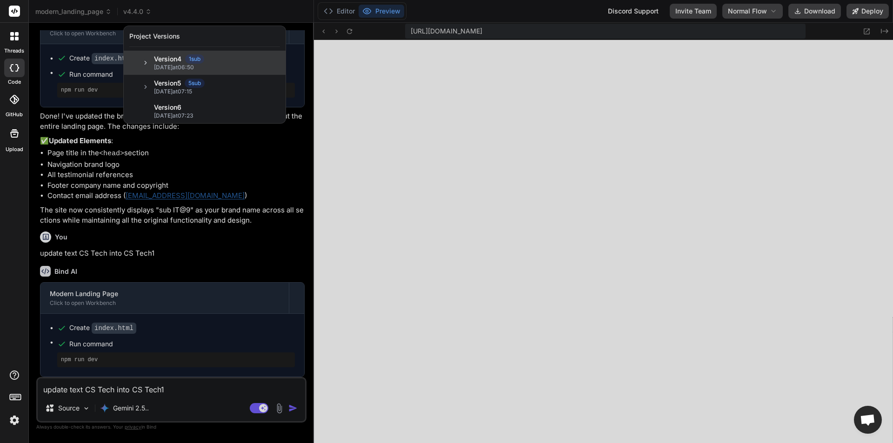
click at [145, 62] on icon at bounding box center [145, 63] width 7 height 7
click at [160, 67] on span "[DATE] 06:50" at bounding box center [217, 67] width 126 height 7
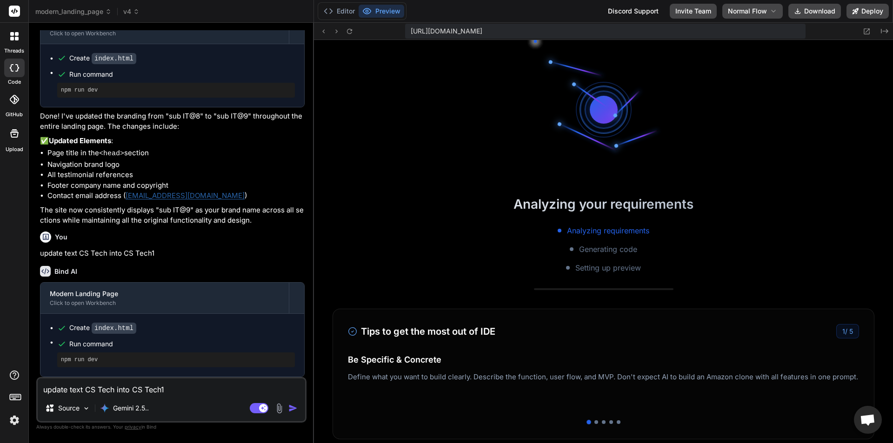
scroll to position [1582, 0]
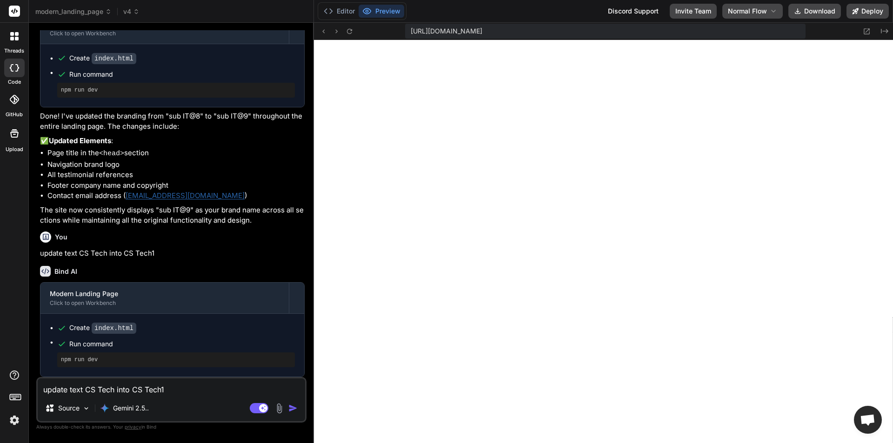
type textarea "x"
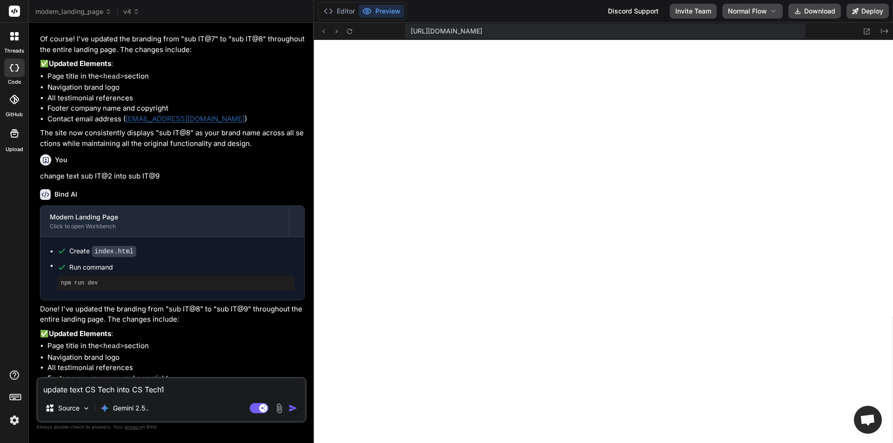
scroll to position [1022, 0]
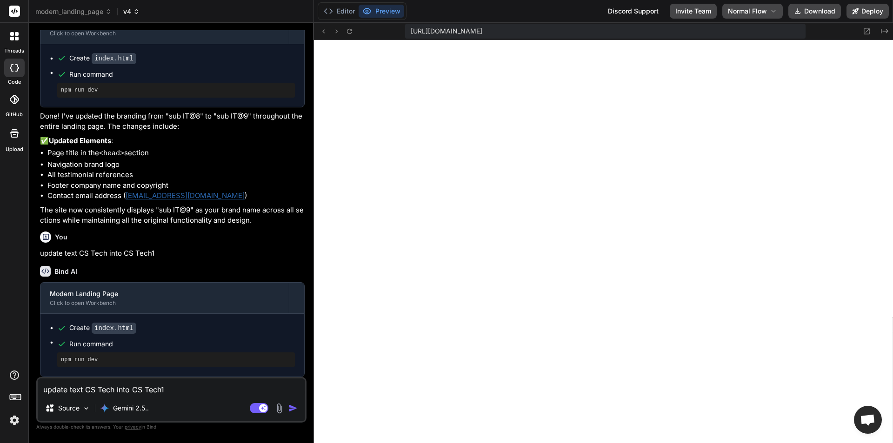
click at [140, 15] on span "v4" at bounding box center [131, 11] width 16 height 9
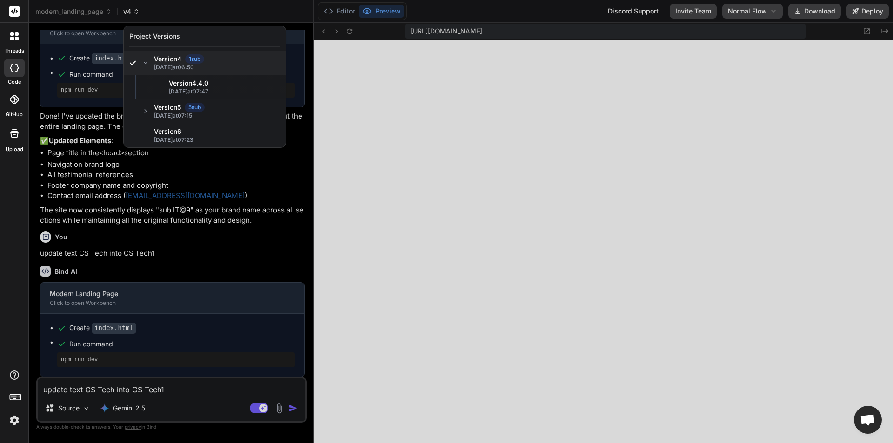
click at [140, 15] on div at bounding box center [446, 221] width 893 height 443
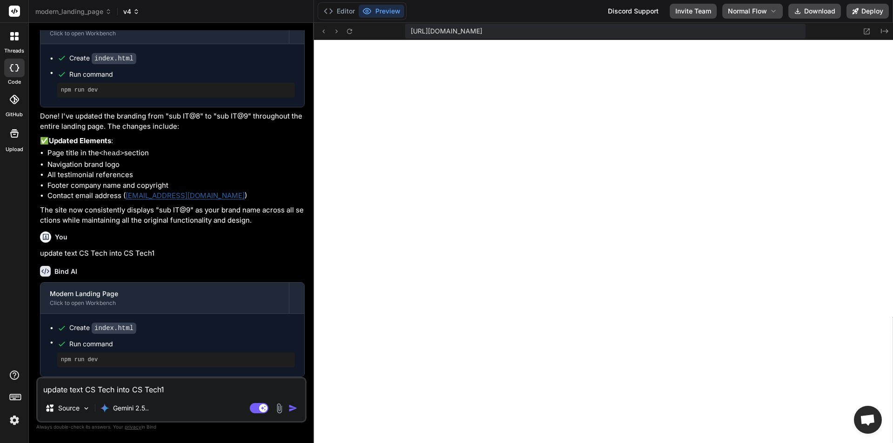
click at [140, 15] on span "v4" at bounding box center [131, 11] width 16 height 9
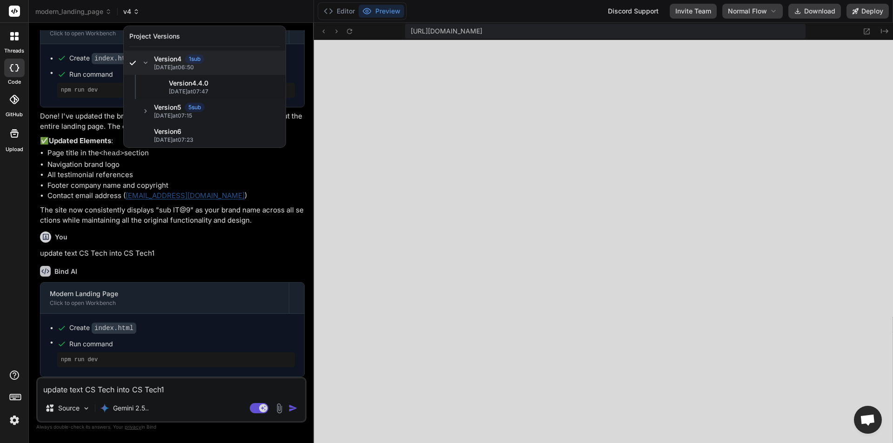
click at [140, 15] on div at bounding box center [446, 221] width 893 height 443
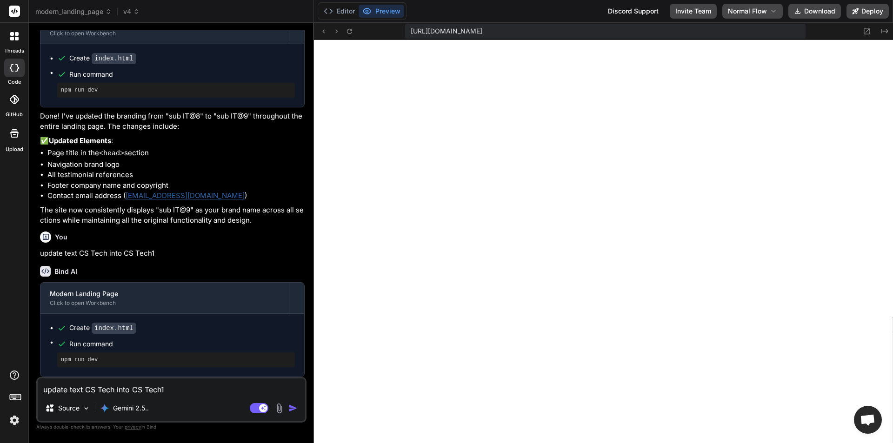
click at [113, 392] on textarea "update text CS Tech into CS Tech1" at bounding box center [171, 387] width 267 height 17
paste textarea "CS Tech"
type textarea "CS Tech"
type textarea "x"
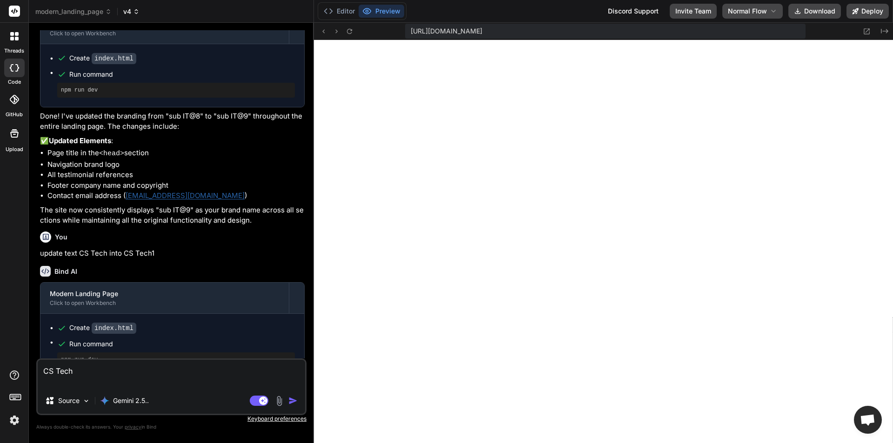
click at [139, 12] on icon at bounding box center [136, 11] width 7 height 7
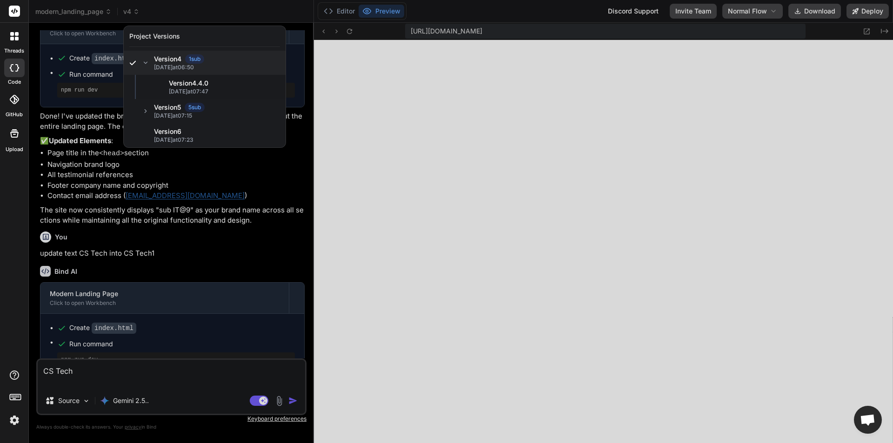
click at [243, 10] on div at bounding box center [446, 221] width 893 height 443
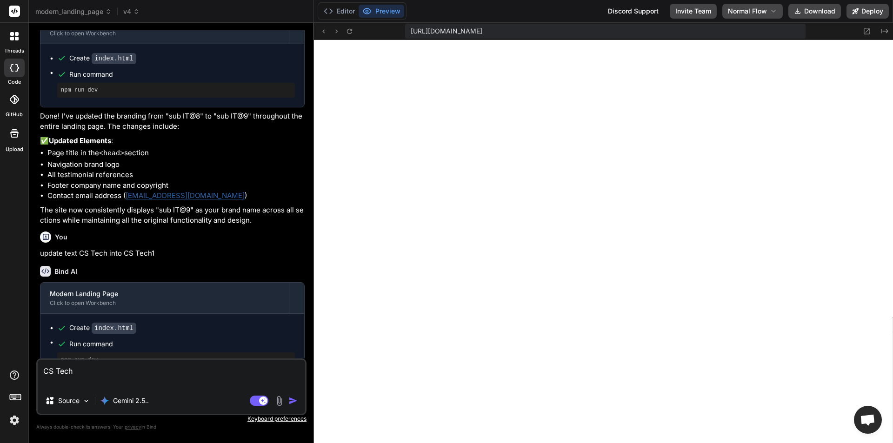
drag, startPoint x: 80, startPoint y: 374, endPoint x: 38, endPoint y: 370, distance: 43.0
click at [38, 370] on textarea "CS Tech" at bounding box center [171, 374] width 267 height 28
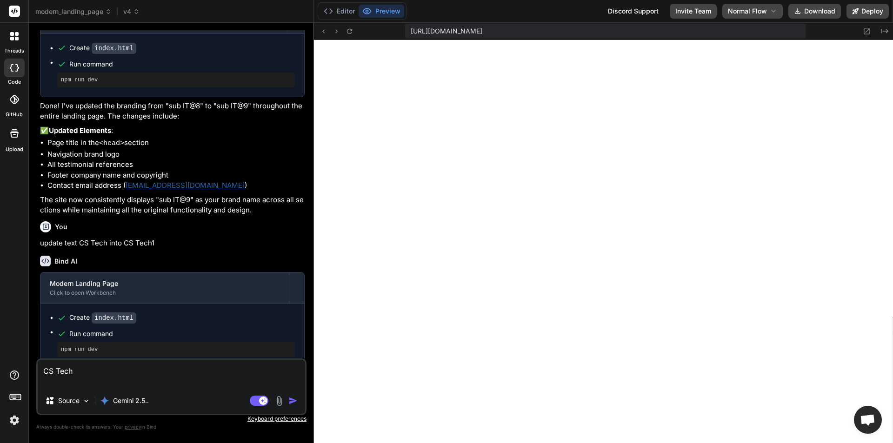
scroll to position [1029, 0]
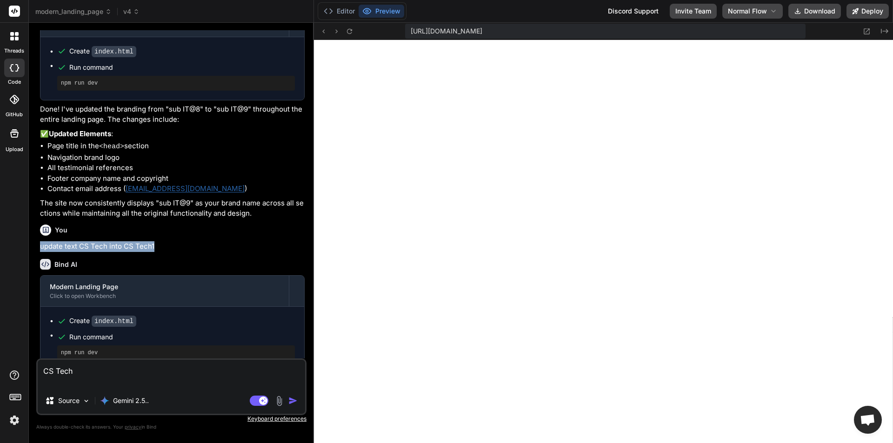
drag, startPoint x: 159, startPoint y: 246, endPoint x: 50, endPoint y: 240, distance: 109.4
click at [50, 240] on div "You update text CS Tech into CS Tech1" at bounding box center [172, 236] width 265 height 31
copy p "update text CS Tech into CS Tech1"
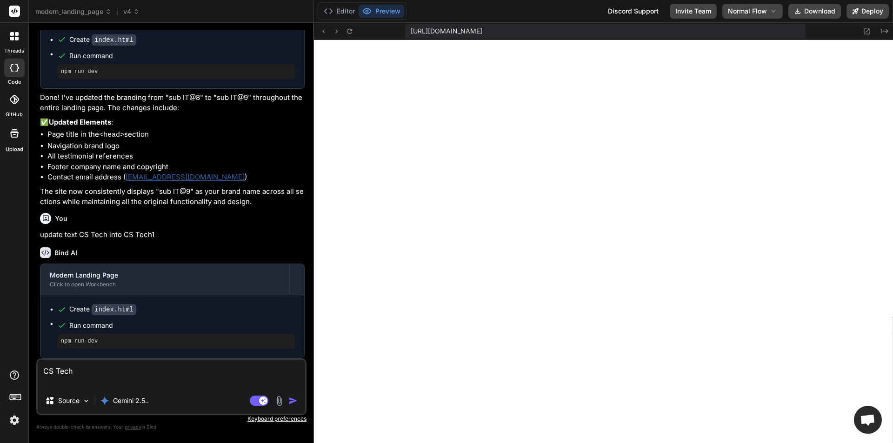
click at [211, 241] on div "Bind AI Modern Landing Page Click to open Workbench Create index.html Run comma…" at bounding box center [172, 299] width 265 height 119
click at [93, 371] on textarea "CS Tech" at bounding box center [171, 374] width 267 height 28
paste textarea "update text CS Tech into CS Tech1"
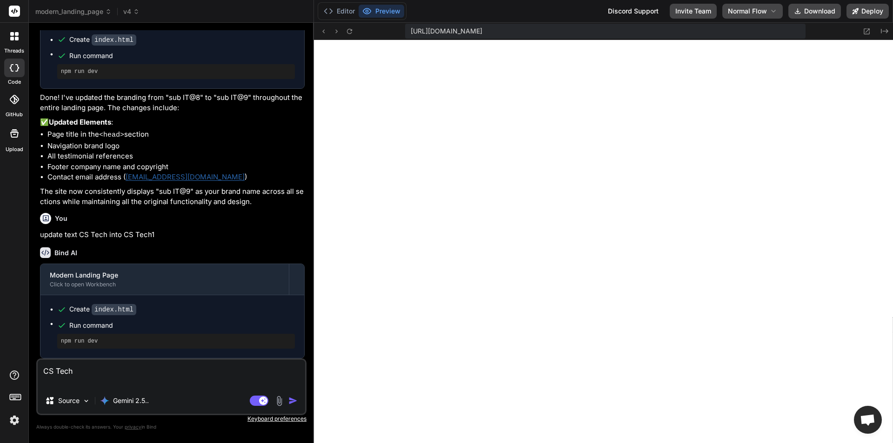
type textarea "update text CS Tech into CS Tech1"
type textarea "x"
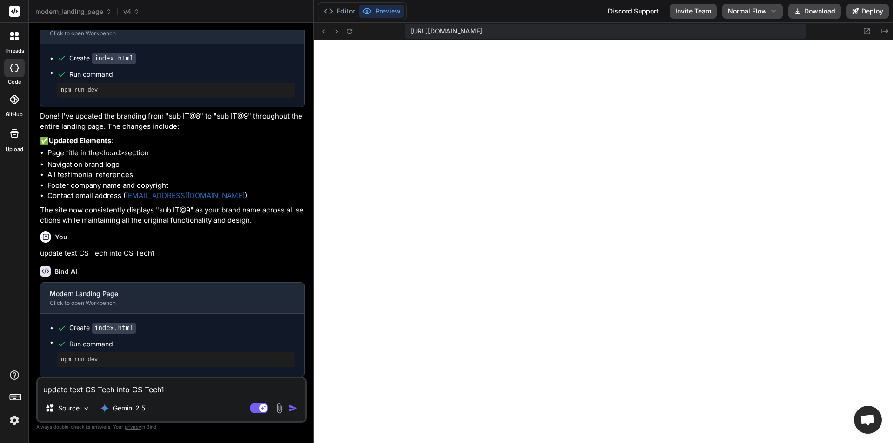
click at [173, 390] on textarea "update text CS Tech into CS Tech1" at bounding box center [171, 387] width 267 height 17
type textarea "update text CS Tech into CS Tech"
type textarea "x"
type textarea "update text CS Tech into CS Tech2"
type textarea "x"
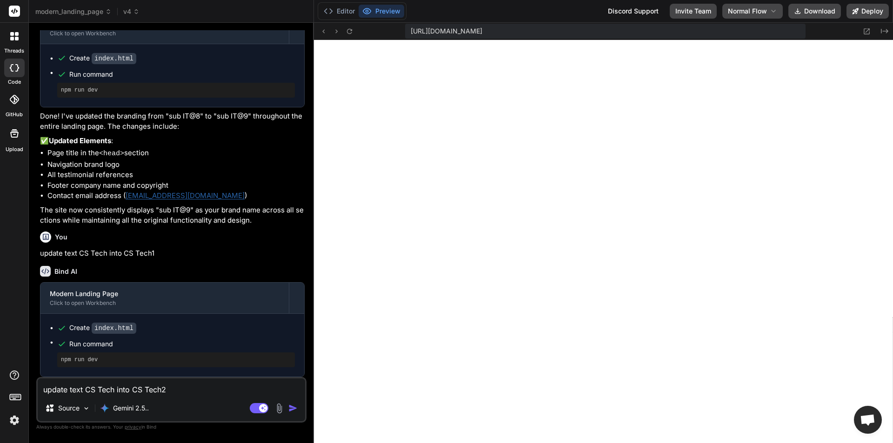
type textarea "update text CS Tech into CS Tech2"
click at [294, 407] on img "button" at bounding box center [292, 408] width 9 height 9
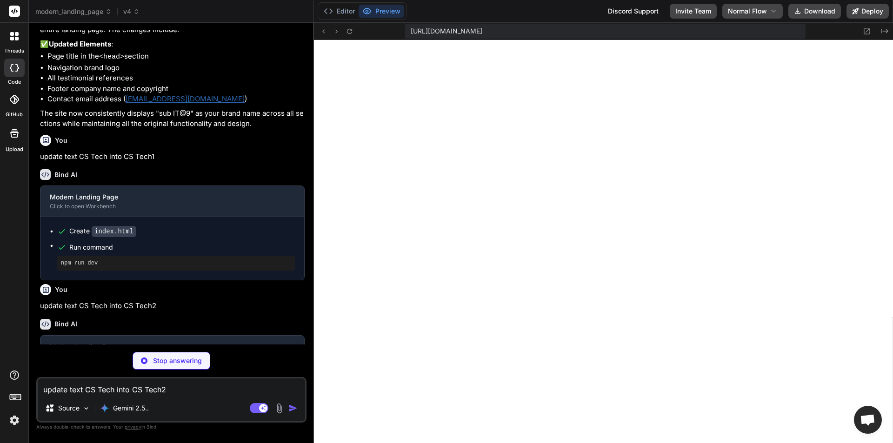
scroll to position [1170, 0]
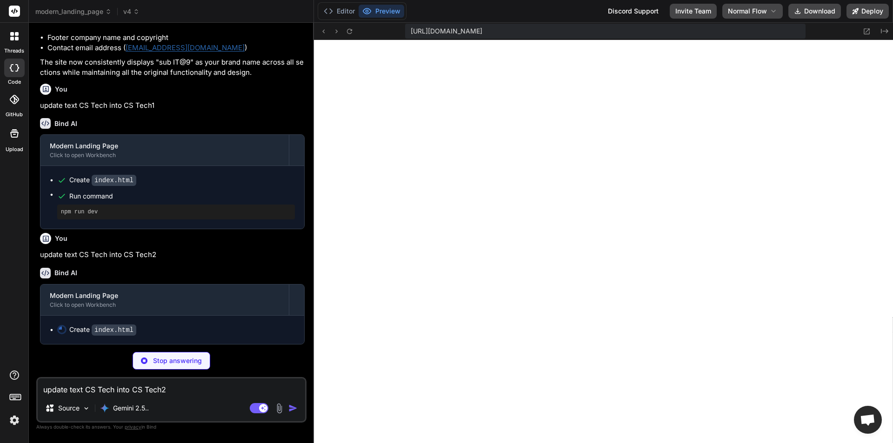
type textarea "x"
type textarea "</body> </html>"
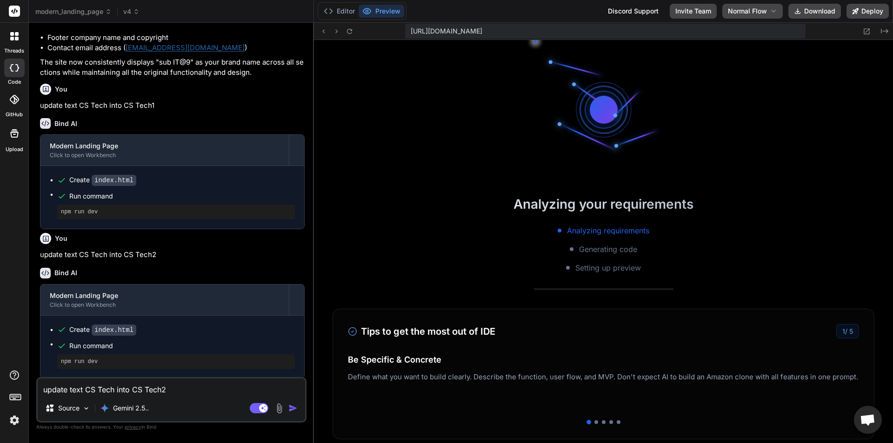
scroll to position [1970, 0]
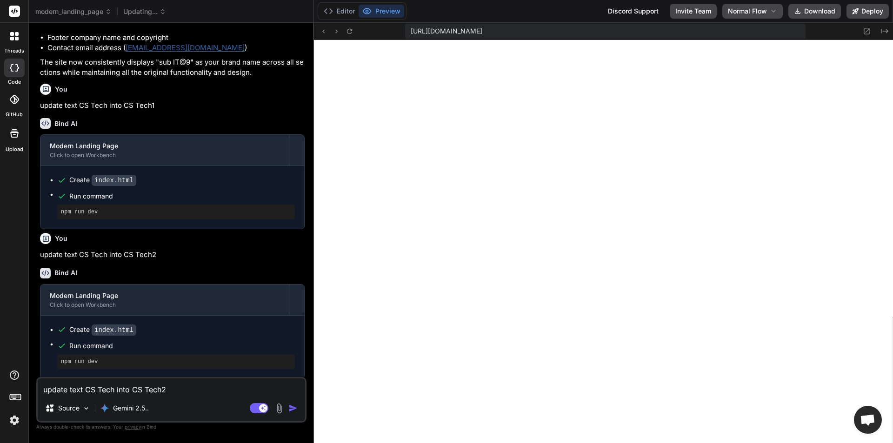
type textarea "x"
click at [147, 15] on span "v4.4.1" at bounding box center [136, 11] width 27 height 9
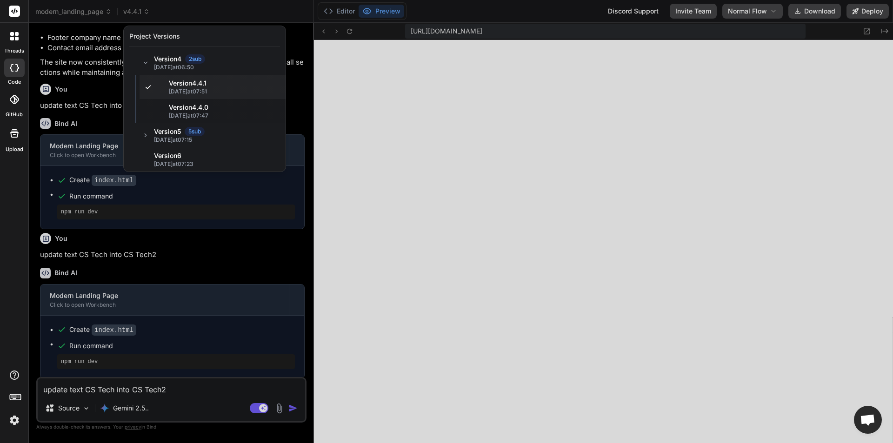
click at [135, 389] on div at bounding box center [446, 221] width 893 height 443
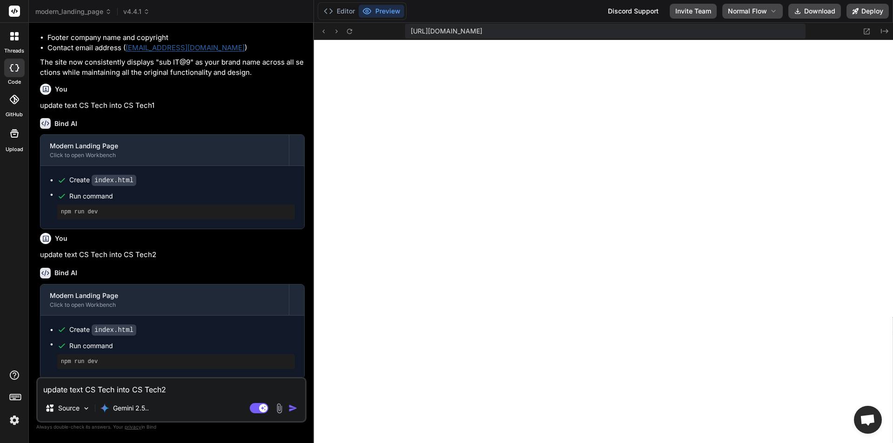
click at [135, 389] on textarea "update text CS Tech into CS Tech2" at bounding box center [171, 387] width 267 height 17
paste textarea "update text CS Tech into CS Tech1"
type textarea "update text CS Tech into CS Tech1"
type textarea "x"
click at [167, 389] on textarea "update text CS Tech into CS Tech1" at bounding box center [171, 387] width 267 height 17
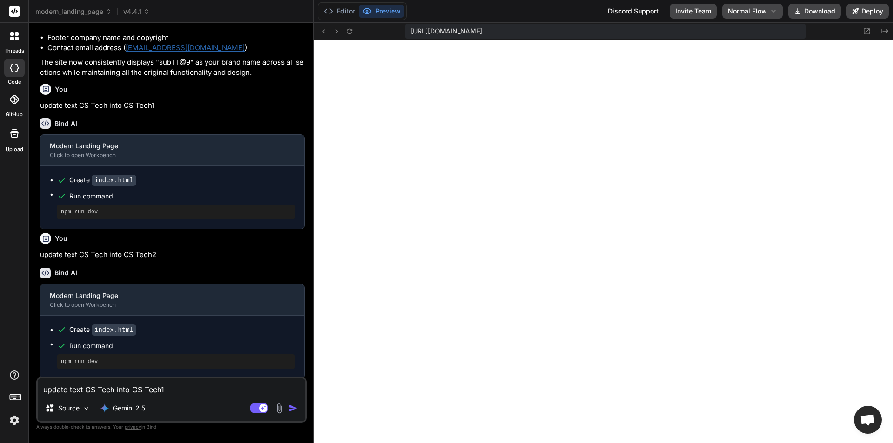
type textarea "update text CS Tech into CS Tech"
type textarea "x"
type textarea "update text CS Tech into CS Tech2"
click at [115, 389] on textarea "update text CS Tech into CS Tech2" at bounding box center [171, 387] width 267 height 17
type textarea "x"
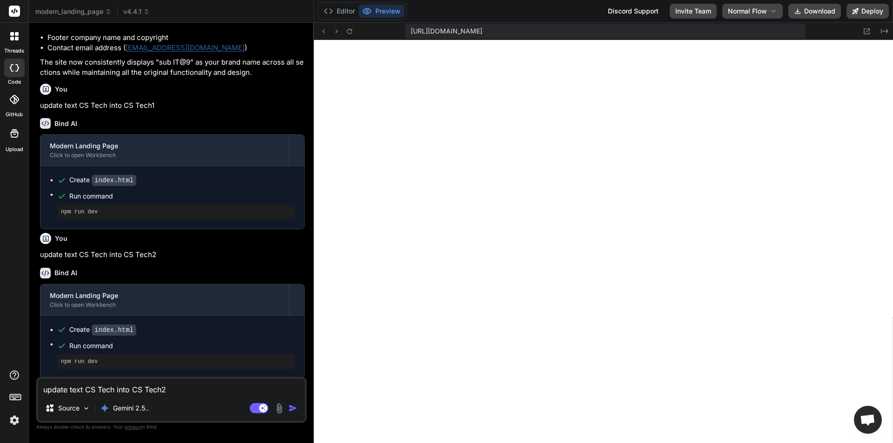
type textarea "update text CS Tech1 into CS Tech2"
type textarea "x"
type textarea "update text CS Tech1 into CS Tech2"
click at [293, 410] on img "button" at bounding box center [292, 408] width 9 height 9
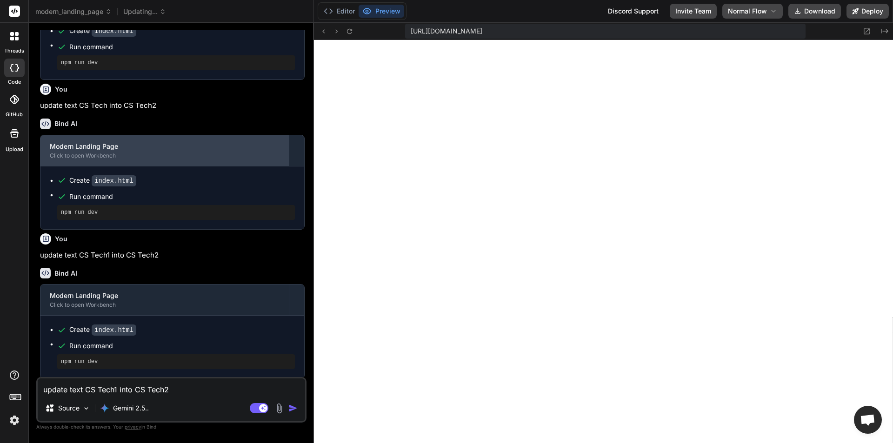
scroll to position [1321, 0]
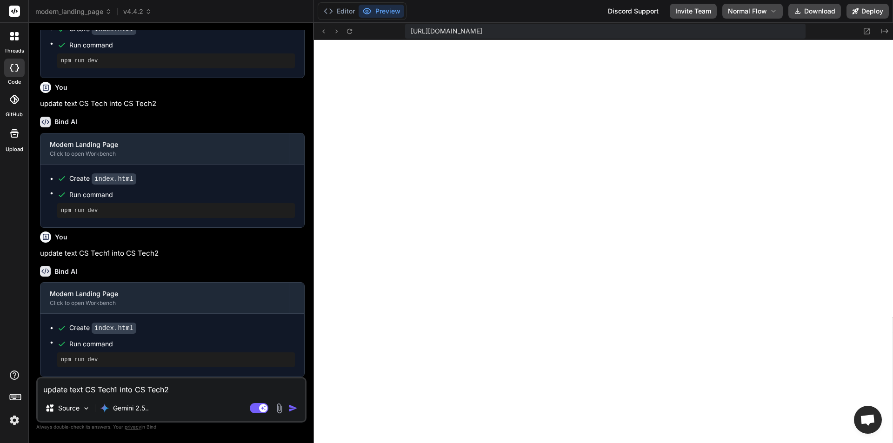
type textarea "x"
click at [150, 11] on icon at bounding box center [148, 11] width 7 height 7
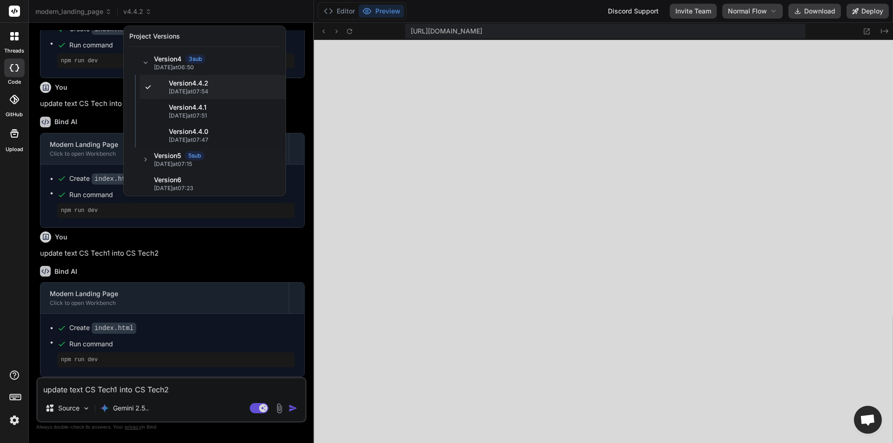
click at [160, 383] on div at bounding box center [446, 221] width 893 height 443
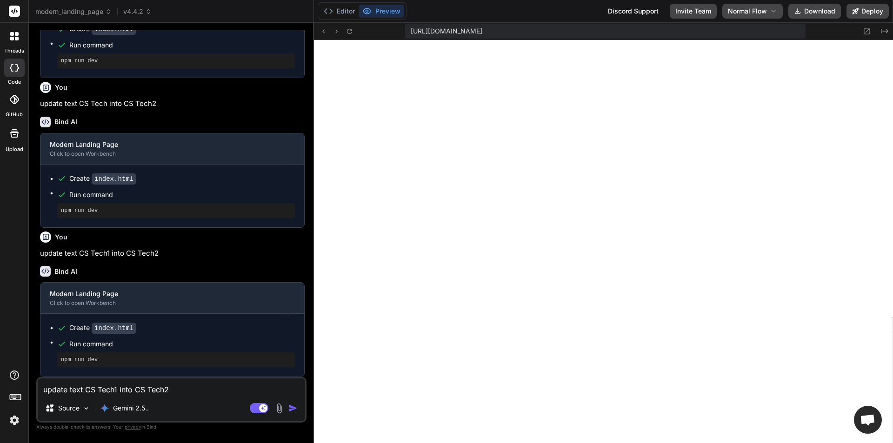
click at [133, 386] on textarea "update text CS Tech1 into CS Tech2" at bounding box center [171, 387] width 267 height 17
paste textarea "update text CS Tech into CS Tech1"
type textarea "update text CS Tech into CS Tech1"
type textarea "x"
click at [176, 389] on textarea "update text CS Tech into CS Tech1" at bounding box center [171, 387] width 267 height 17
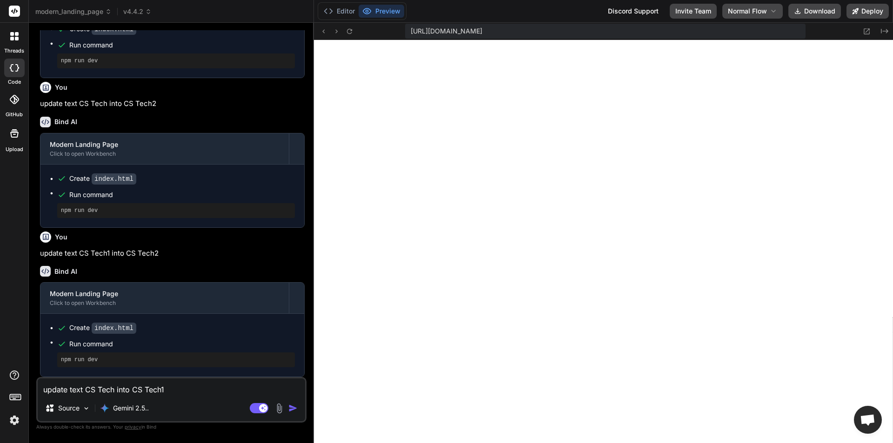
type textarea "update text CS Tech into CS Tech"
type textarea "x"
type textarea "update text CS Tech into CS Tech3"
type textarea "x"
click at [115, 392] on textarea "update text CS Tech into CS Tech3" at bounding box center [171, 387] width 267 height 17
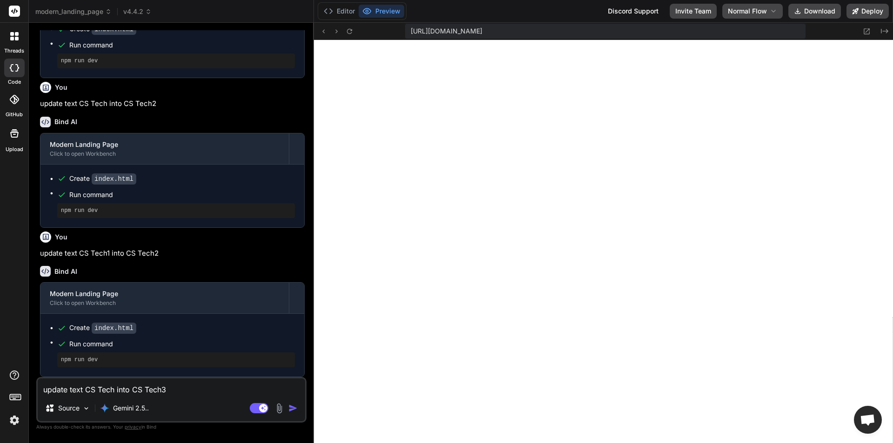
type textarea "update text CS Tech2 into CS Tech3"
type textarea "x"
type textarea "update text CS Tech2 into CS Tech3"
click at [293, 409] on img "button" at bounding box center [292, 408] width 9 height 9
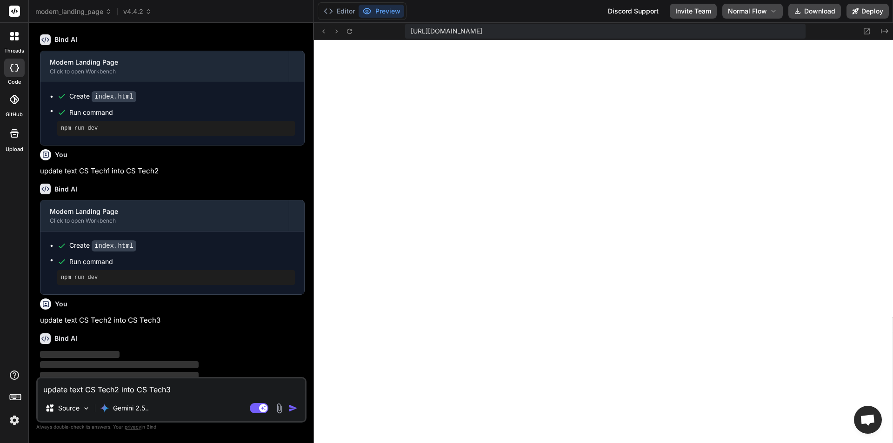
scroll to position [1417, 0]
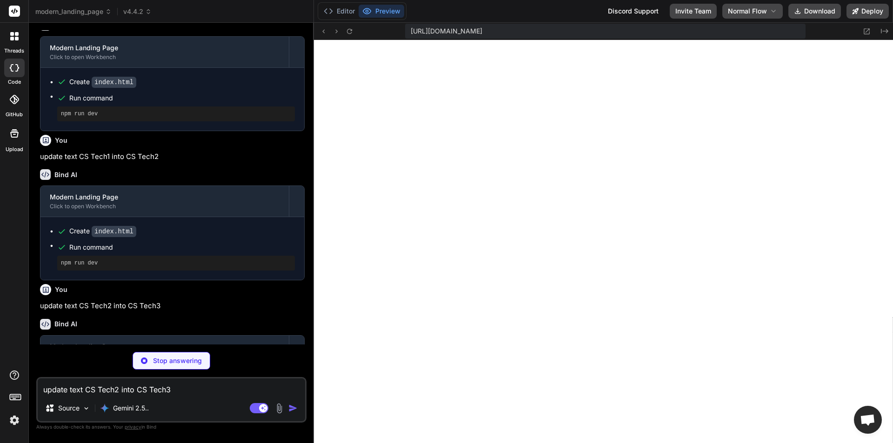
click at [214, 335] on div "Modern Landing Page Click to open Workbench Create index.html" at bounding box center [172, 365] width 265 height 60
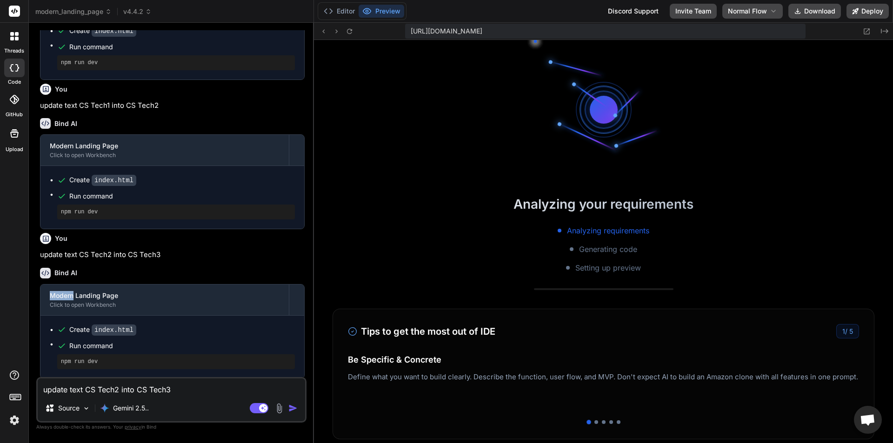
scroll to position [2748, 0]
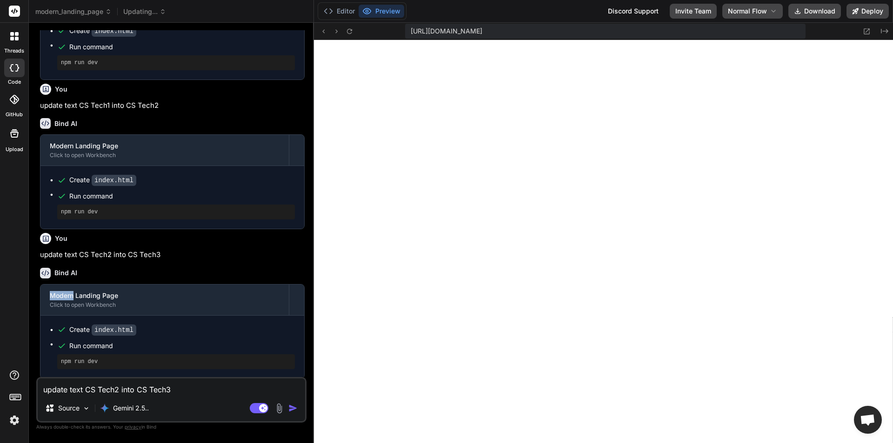
type textarea "x"
click at [149, 13] on icon at bounding box center [148, 13] width 3 height 1
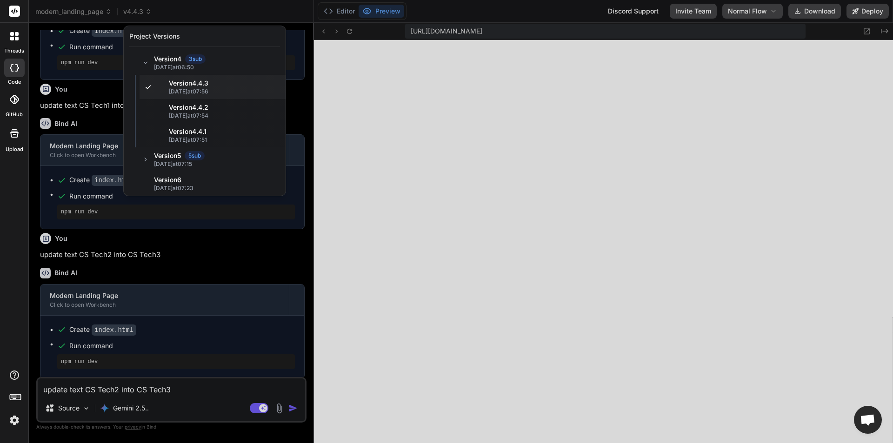
click at [142, 386] on div at bounding box center [446, 221] width 893 height 443
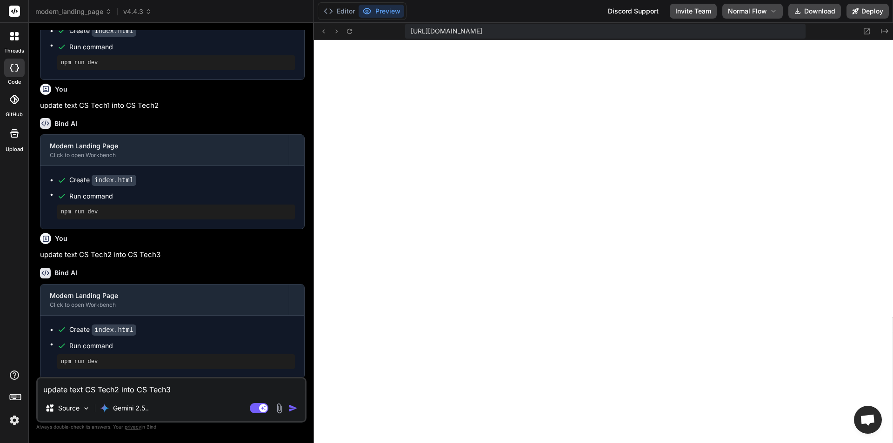
click at [142, 386] on textarea "update text CS Tech2 into CS Tech3" at bounding box center [171, 387] width 267 height 17
paste textarea "update text CS Tech into CS Tech1"
type textarea "update text CS Tech into CS Tech1"
type textarea "x"
click at [168, 392] on textarea "update text CS Tech into CS Tech1" at bounding box center [171, 387] width 267 height 17
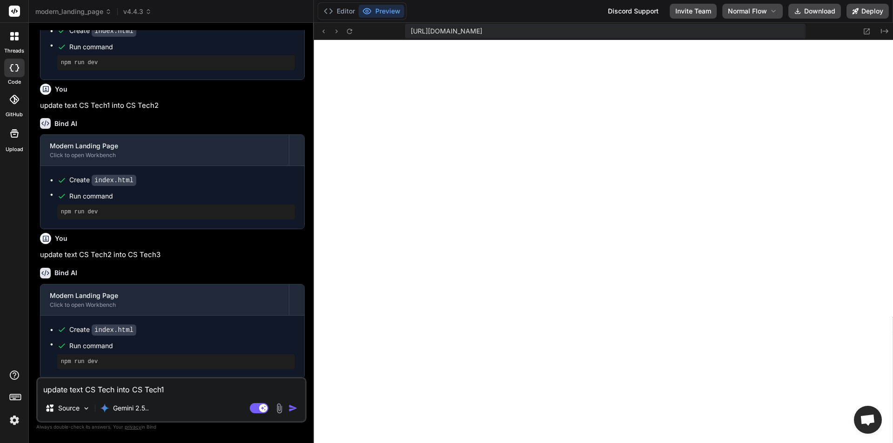
type textarea "update text CS Tech into CS Tech"
type textarea "x"
type textarea "update text CS Tech into CS Tech5"
type textarea "x"
click at [116, 391] on textarea "update text CS Tech into CS Tech5" at bounding box center [171, 387] width 267 height 17
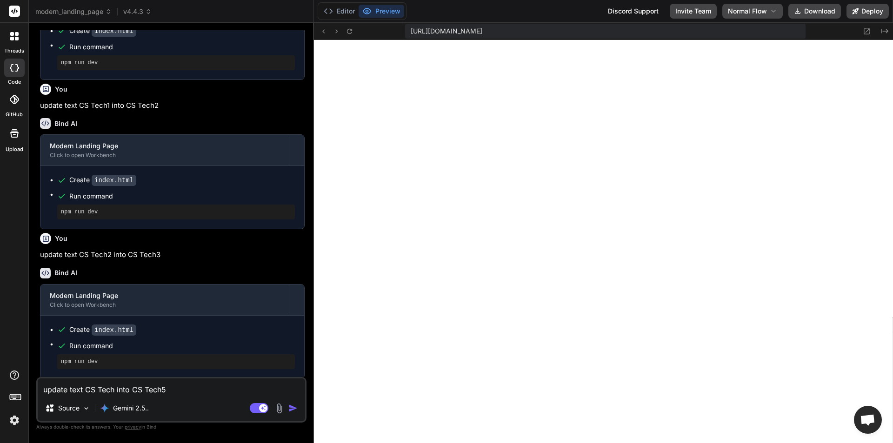
type textarea "update text CS Tech4 into CS Tech5"
type textarea "x"
type textarea "update text CS Tech4 into CS Tech5"
click at [293, 410] on img "button" at bounding box center [292, 408] width 9 height 9
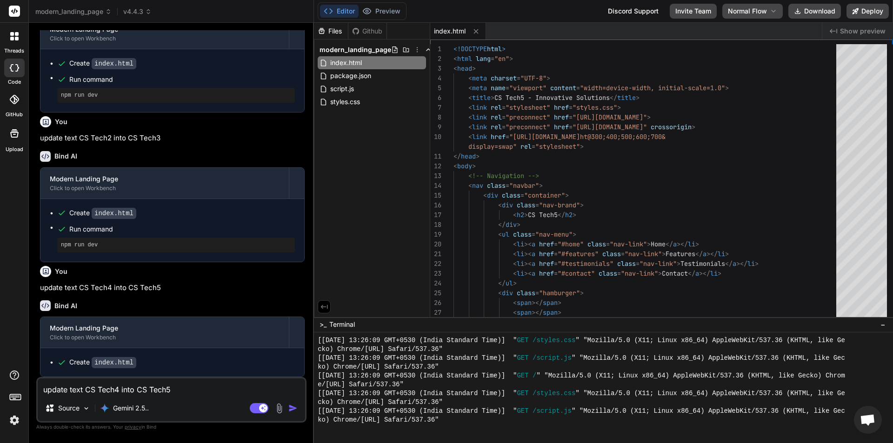
scroll to position [1585, 0]
click at [151, 11] on icon at bounding box center [148, 11] width 7 height 7
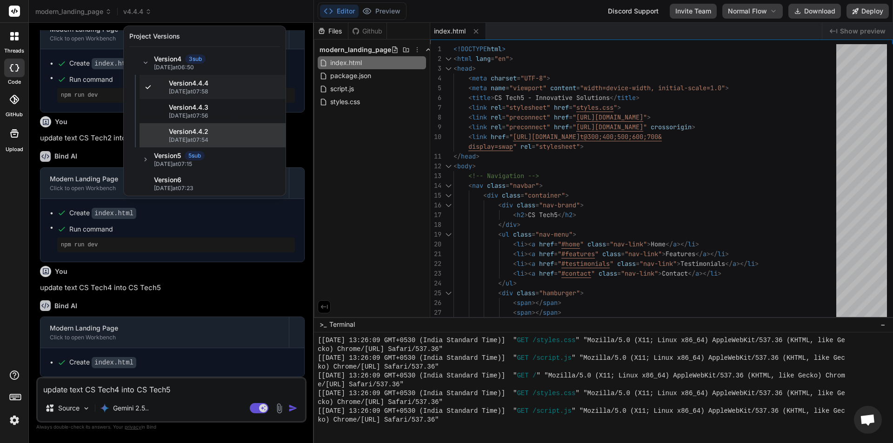
type textarea "x"
